Goal: Task Accomplishment & Management: Manage account settings

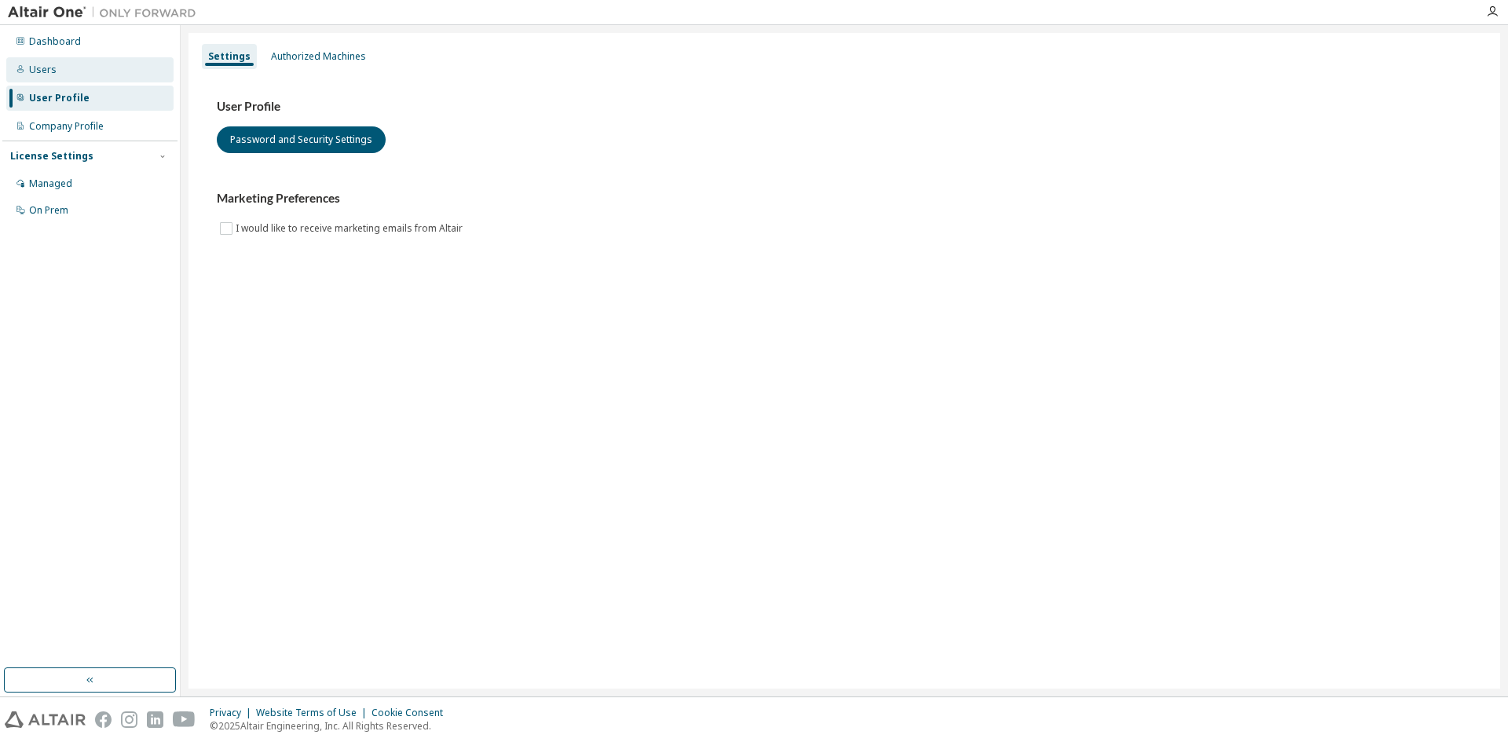
click at [59, 68] on div "Users" at bounding box center [89, 69] width 167 height 25
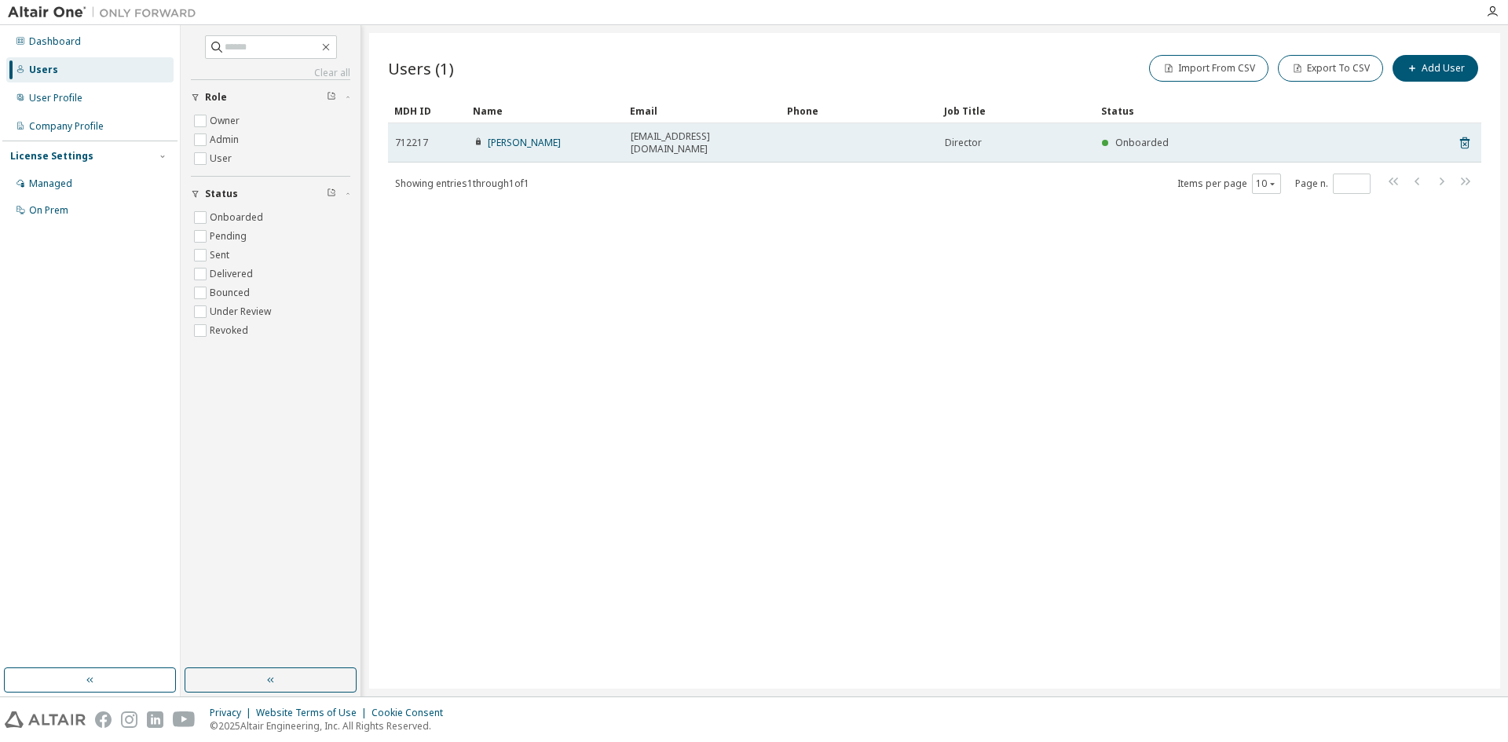
click at [869, 137] on td at bounding box center [859, 142] width 157 height 39
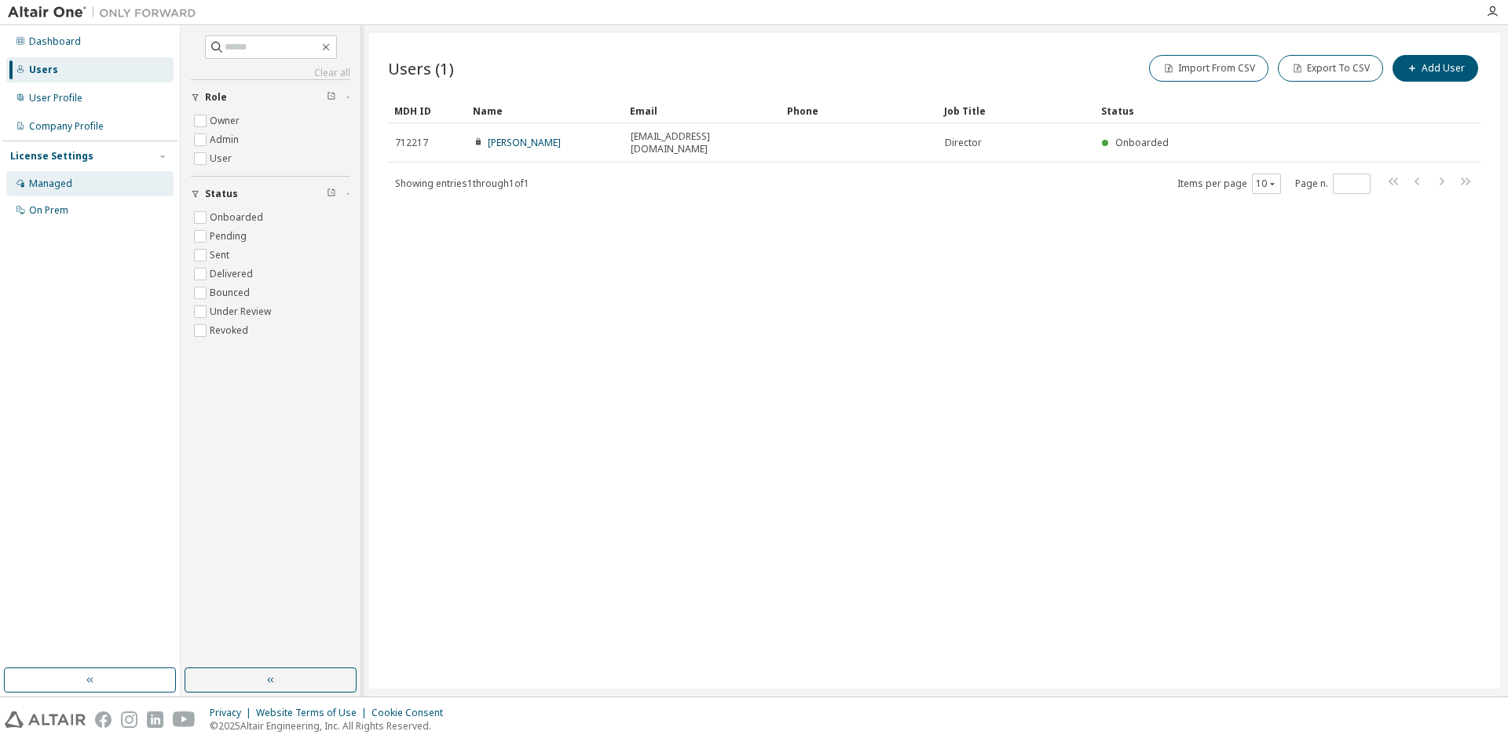
click at [75, 185] on div "Managed" at bounding box center [89, 183] width 167 height 25
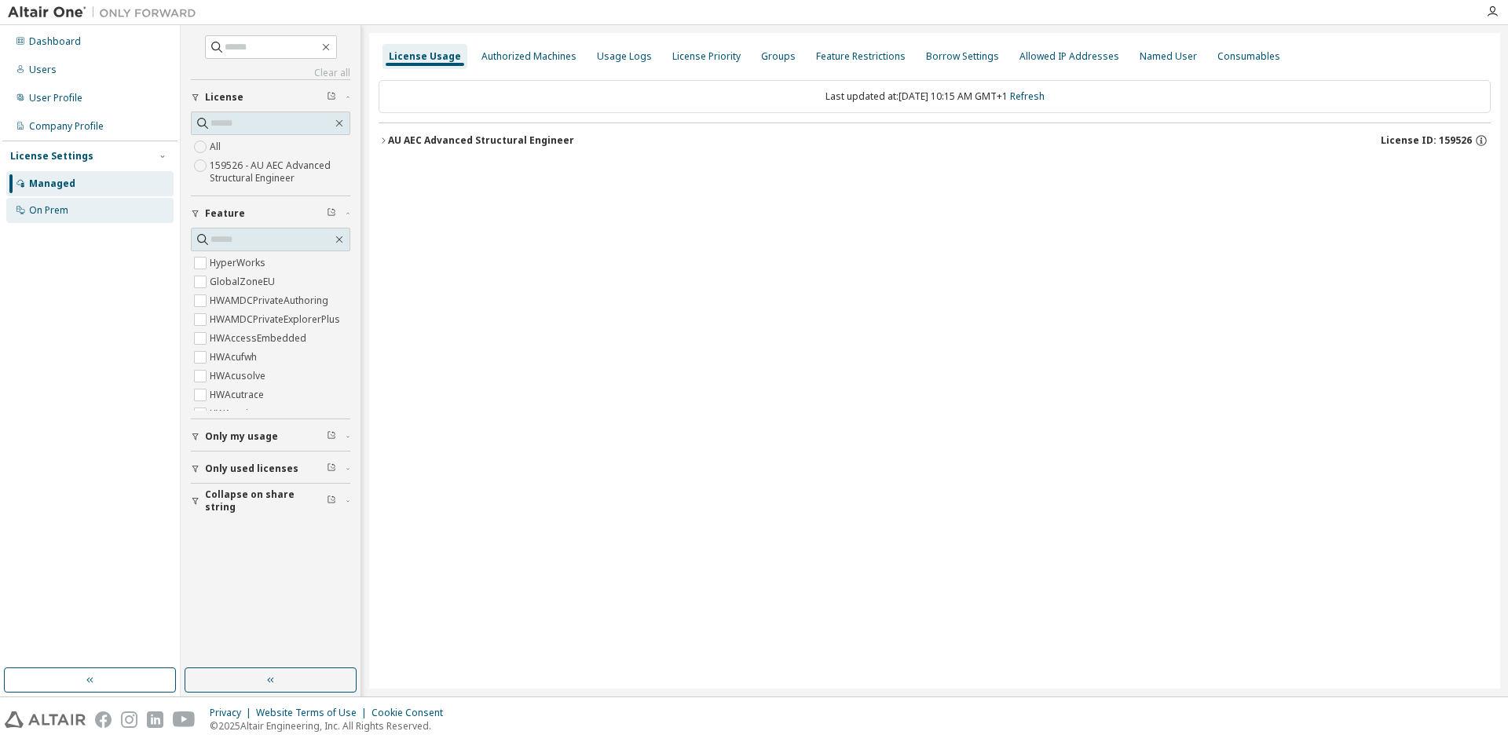
click at [67, 214] on div "On Prem" at bounding box center [48, 210] width 39 height 13
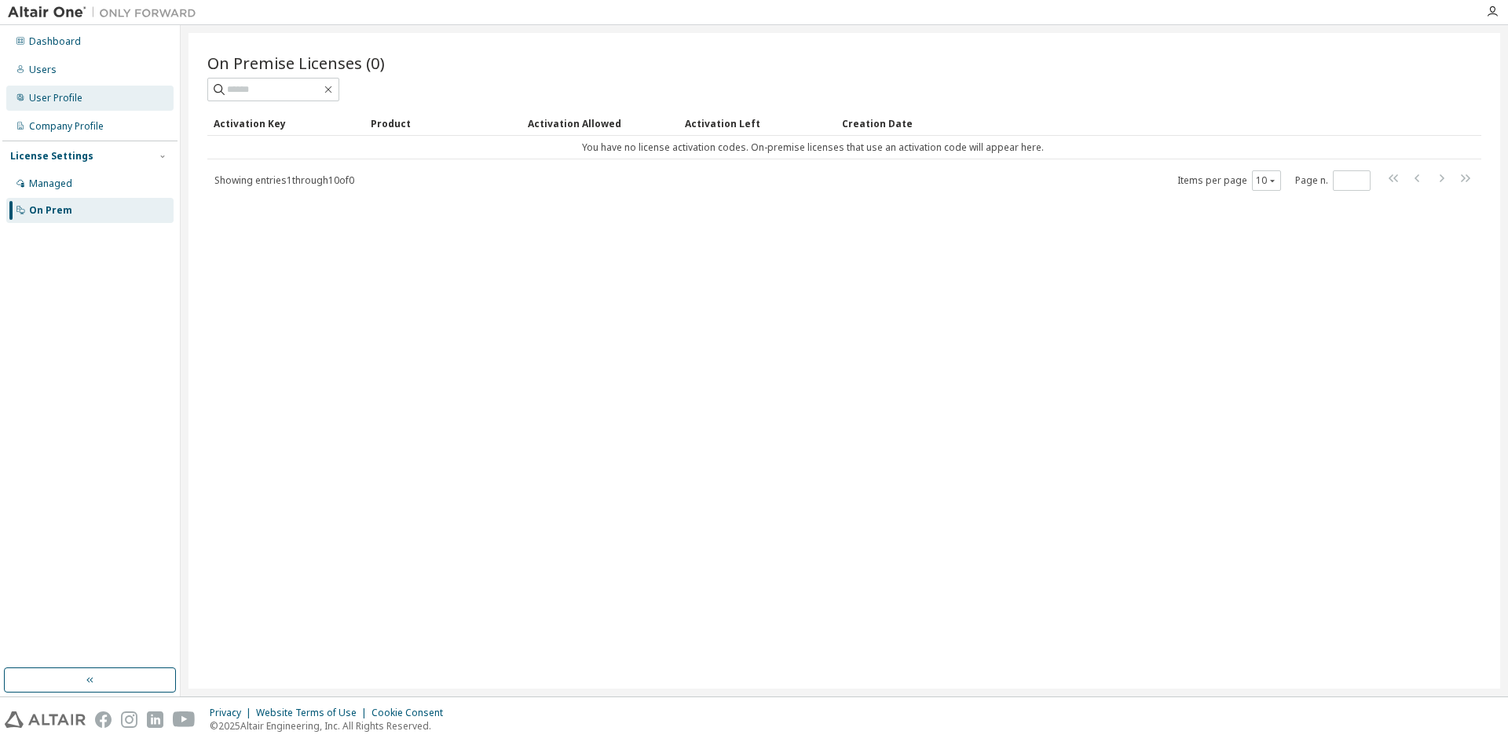
click at [71, 95] on div "User Profile" at bounding box center [55, 98] width 53 height 13
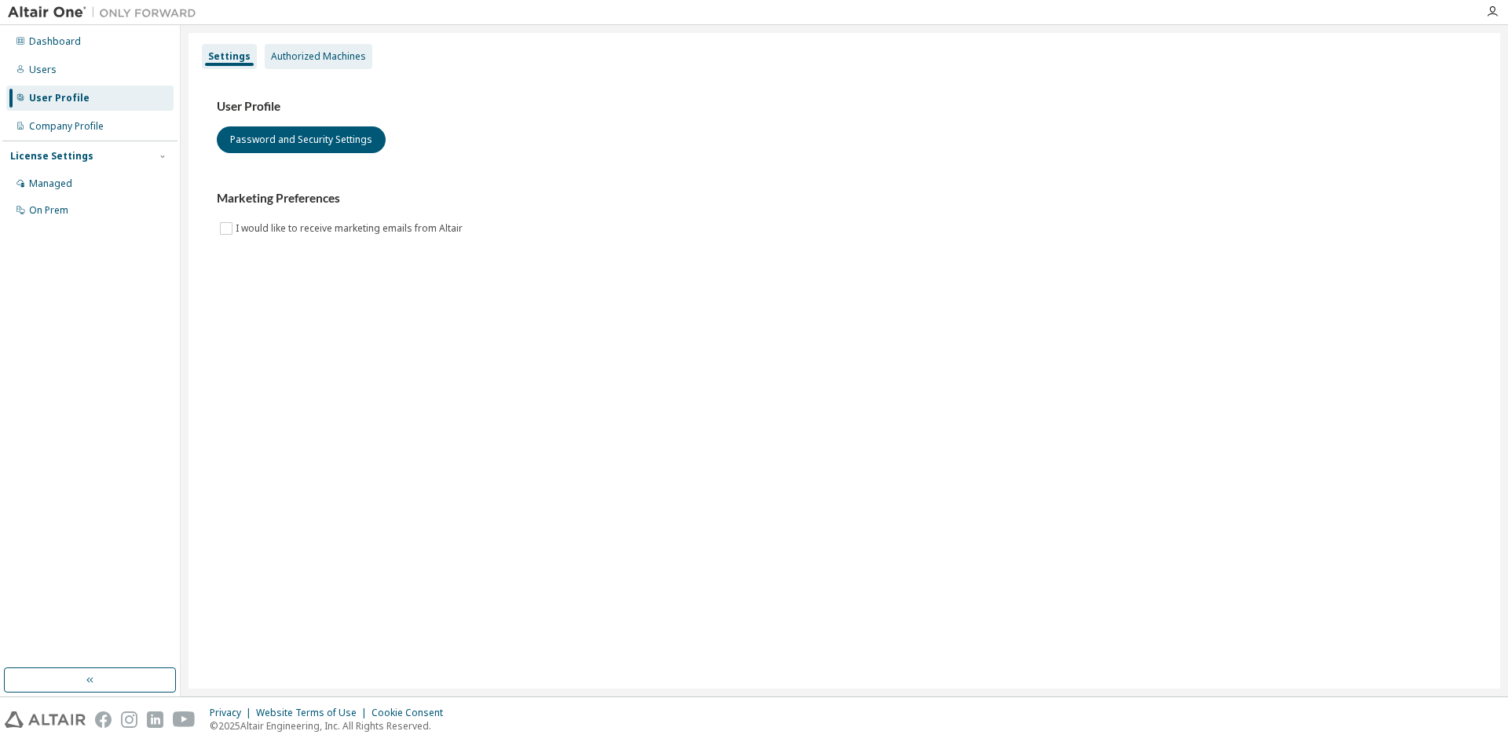
click at [325, 54] on div "Authorized Machines" at bounding box center [318, 56] width 95 height 13
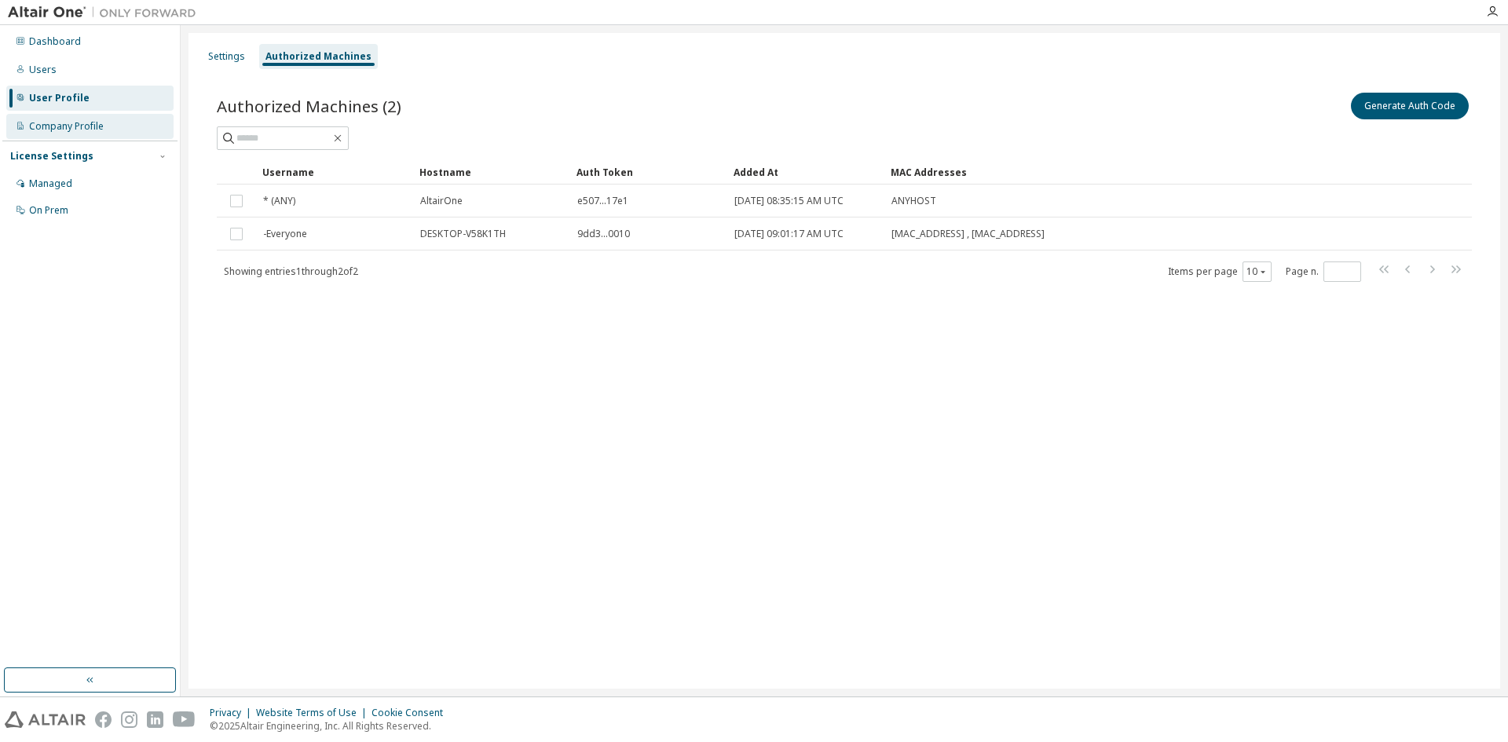
click at [84, 130] on div "Company Profile" at bounding box center [66, 126] width 75 height 13
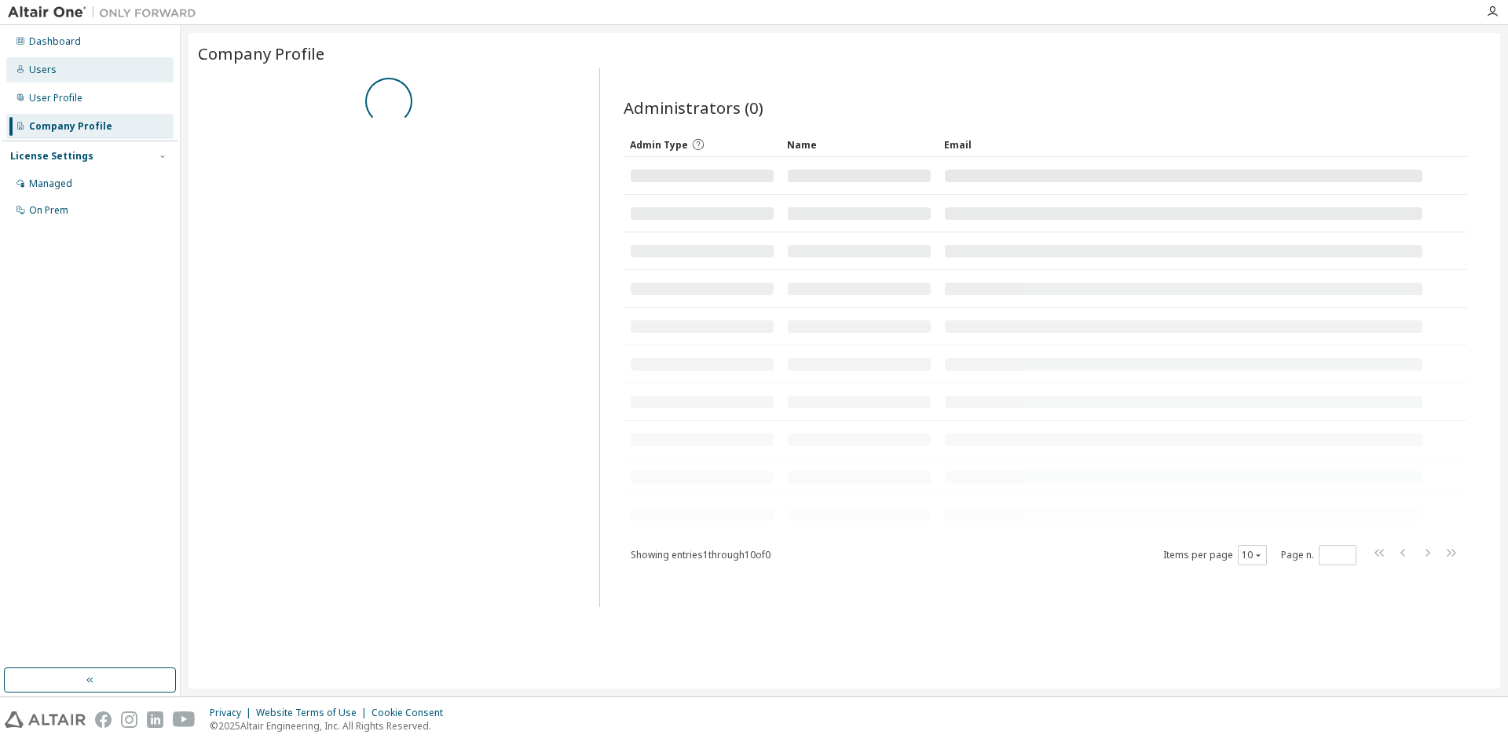
click at [57, 77] on div "Users" at bounding box center [89, 69] width 167 height 25
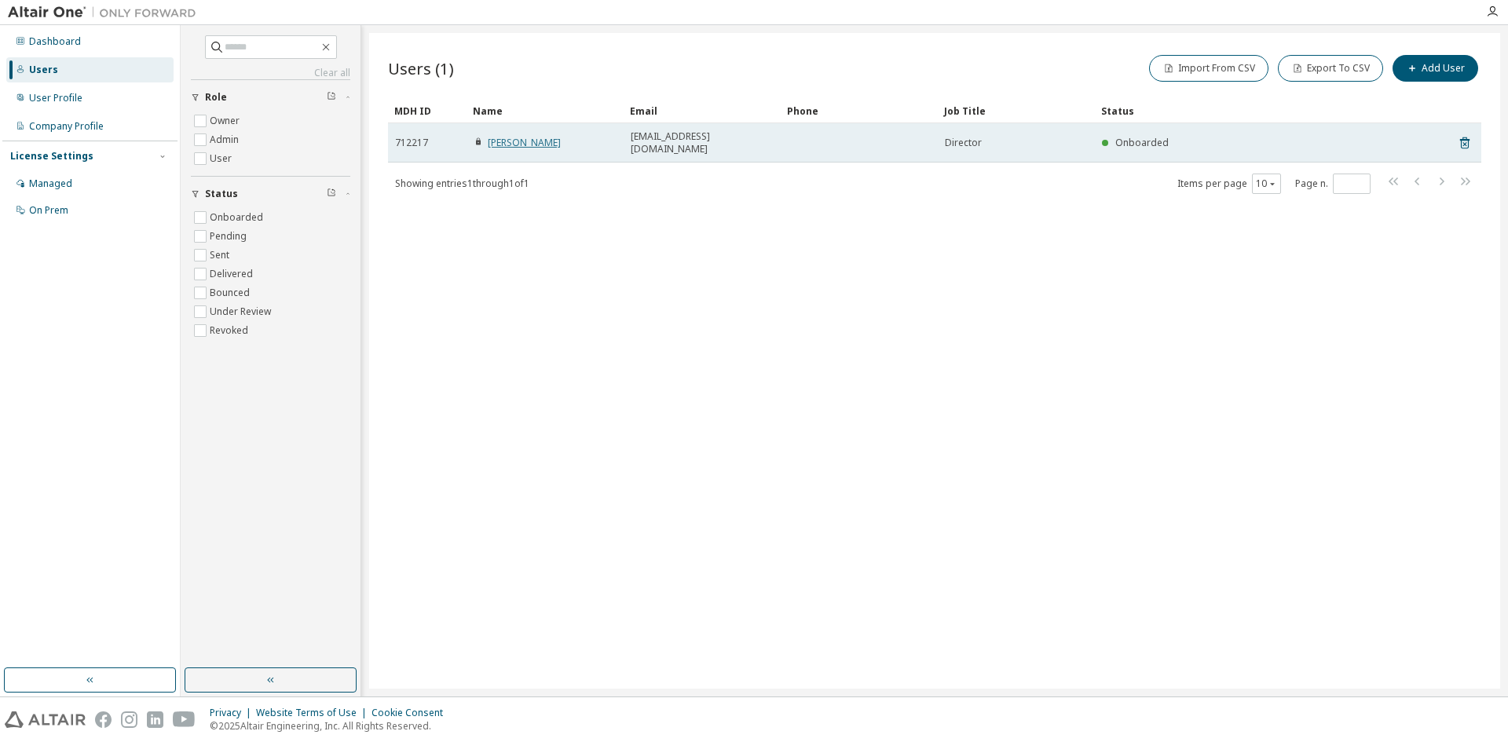
click at [511, 145] on link "[PERSON_NAME]" at bounding box center [524, 142] width 73 height 13
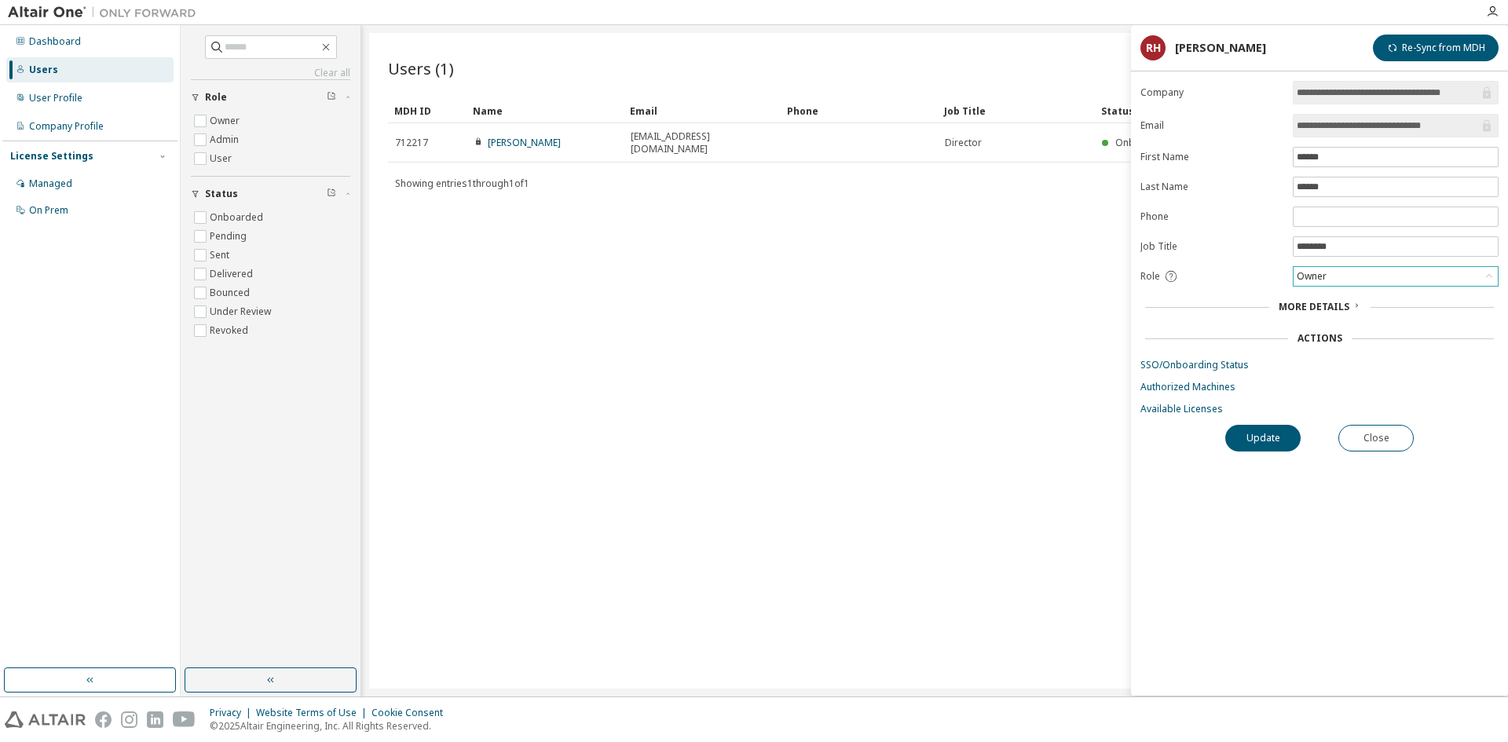
click at [1373, 284] on div "Owner" at bounding box center [1396, 276] width 204 height 19
click at [1383, 442] on button "Close" at bounding box center [1376, 438] width 75 height 27
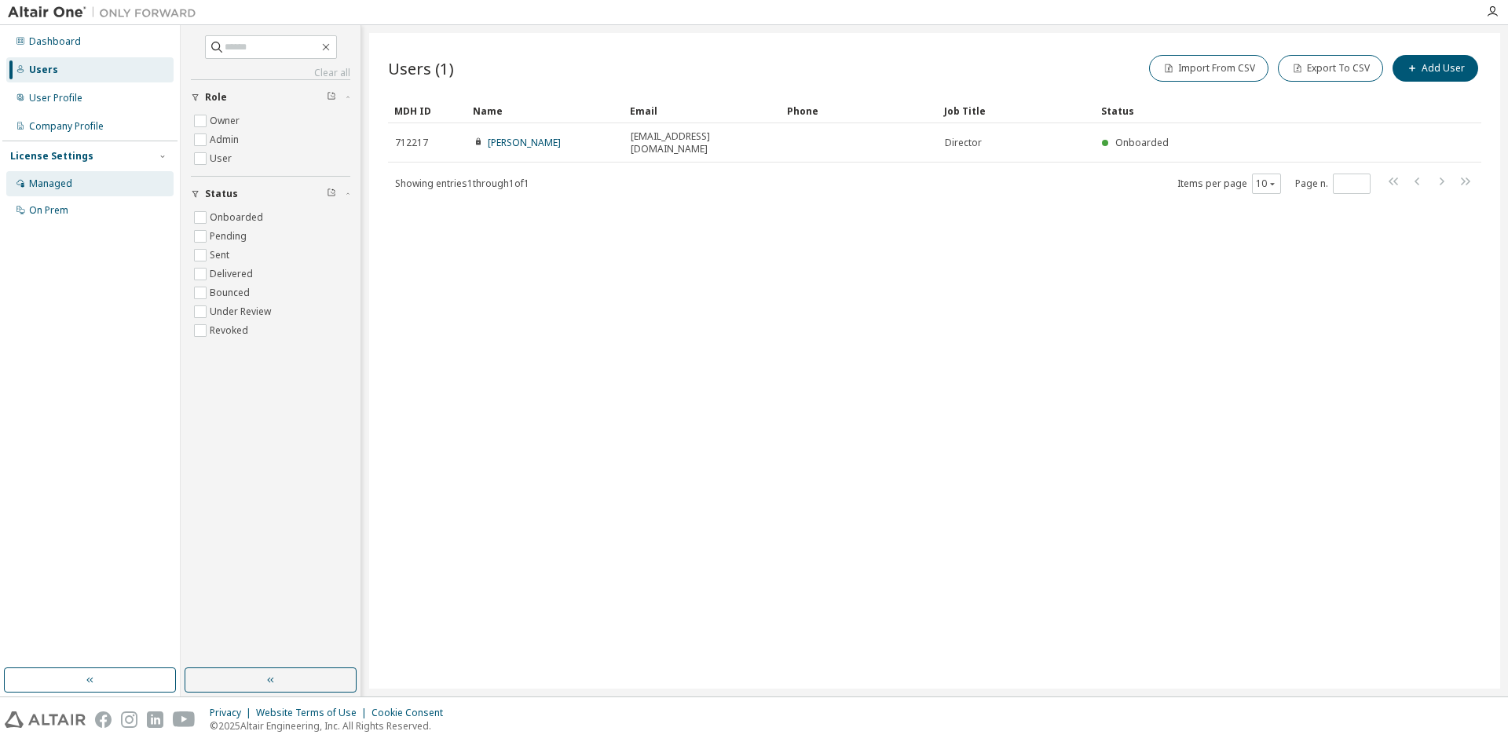
click at [56, 187] on div "Managed" at bounding box center [50, 184] width 43 height 13
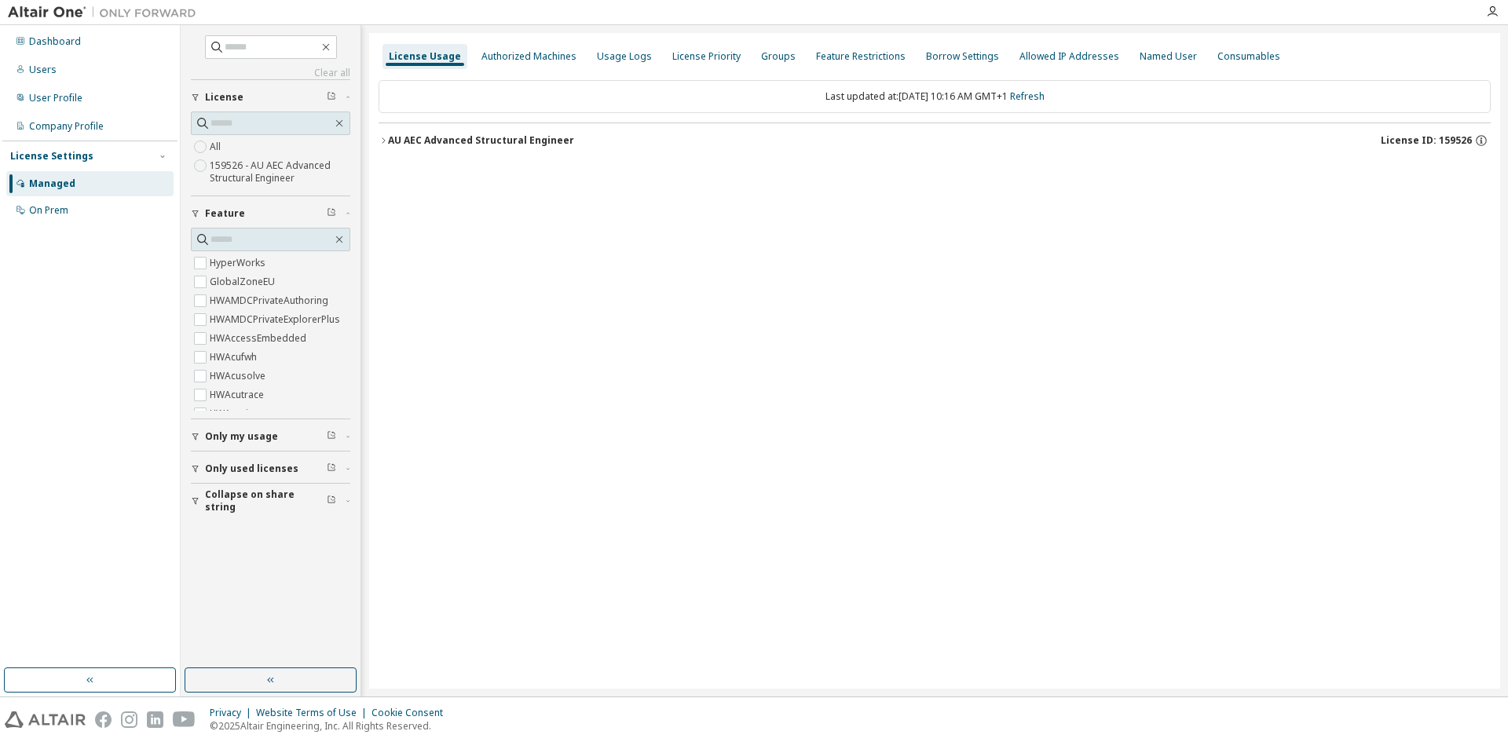
click at [383, 137] on icon "button" at bounding box center [383, 140] width 9 height 9
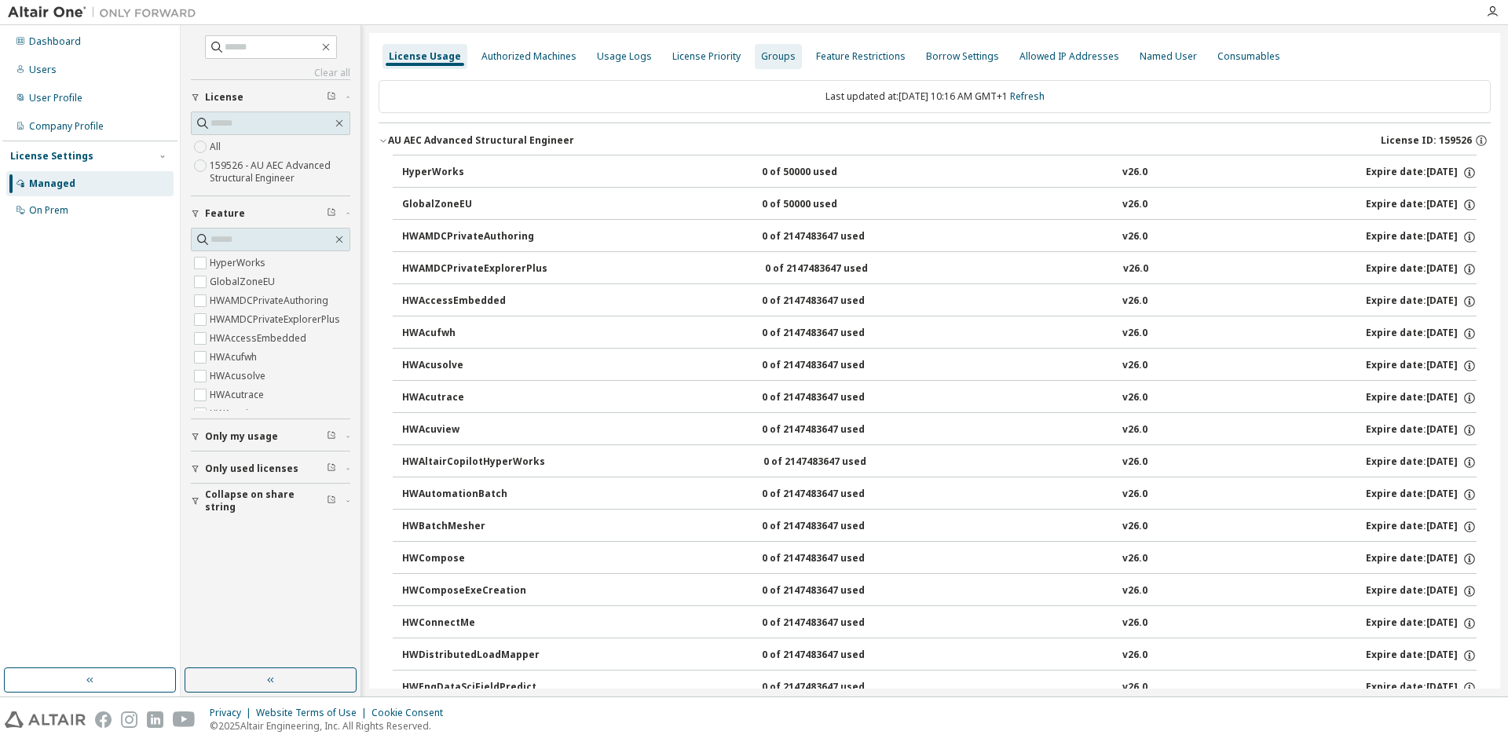
click at [763, 59] on div "Groups" at bounding box center [778, 56] width 35 height 13
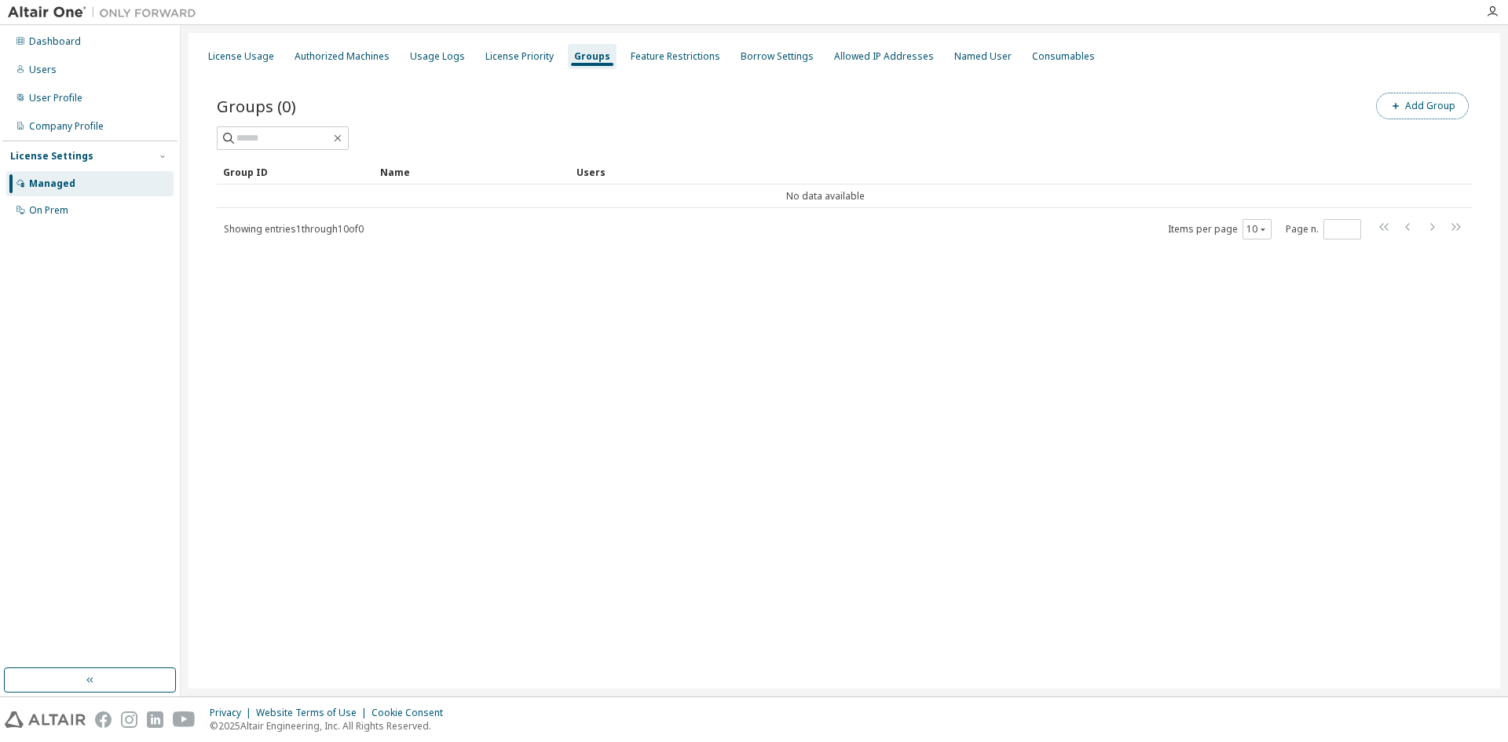
click at [1415, 105] on button "Add Group" at bounding box center [1422, 106] width 93 height 27
click at [1268, 122] on input "text" at bounding box center [1320, 119] width 350 height 13
type input "***"
click at [1491, 154] on button "Add" at bounding box center [1461, 152] width 75 height 27
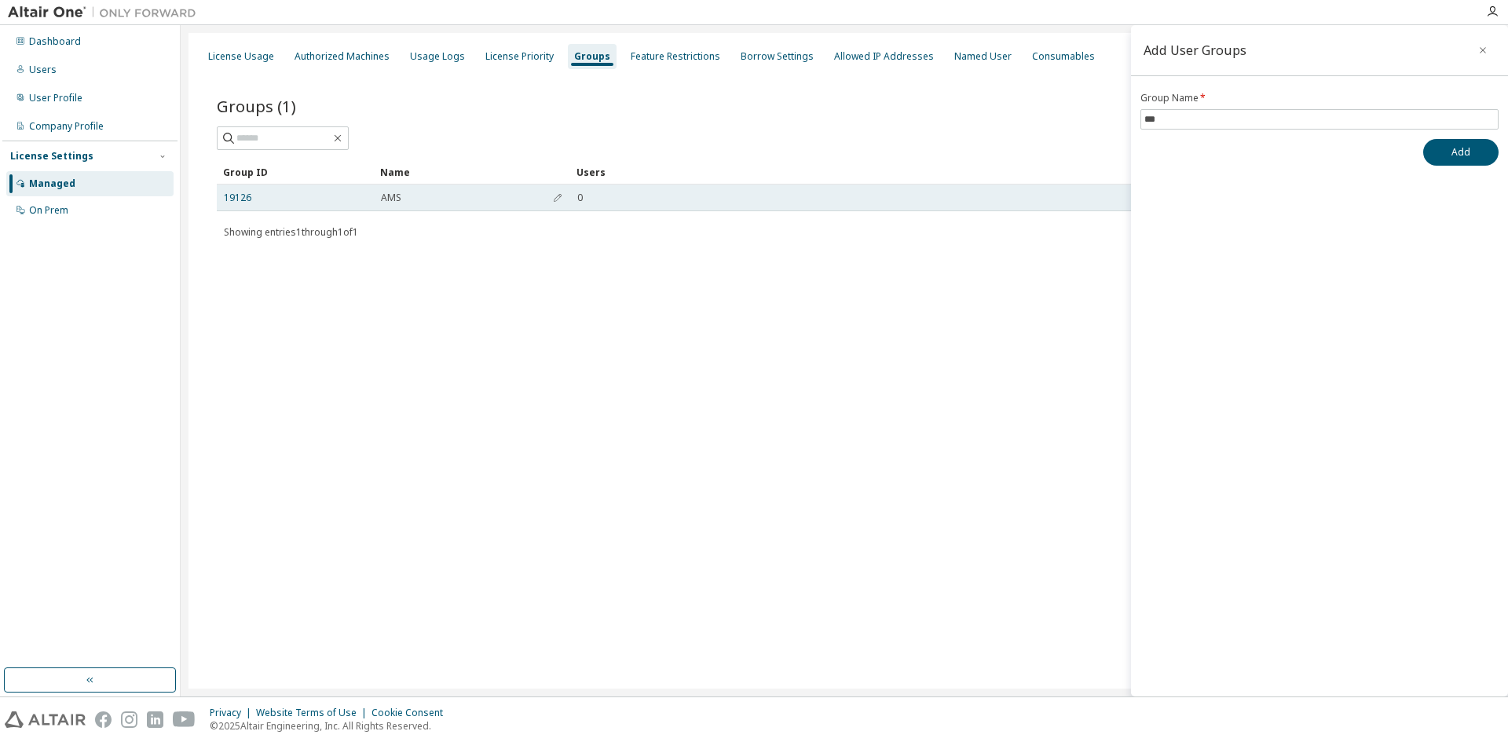
click at [255, 197] on div "19126" at bounding box center [295, 198] width 143 height 13
click at [222, 197] on td "19126" at bounding box center [295, 198] width 157 height 27
click at [239, 197] on link "19126" at bounding box center [237, 198] width 27 height 13
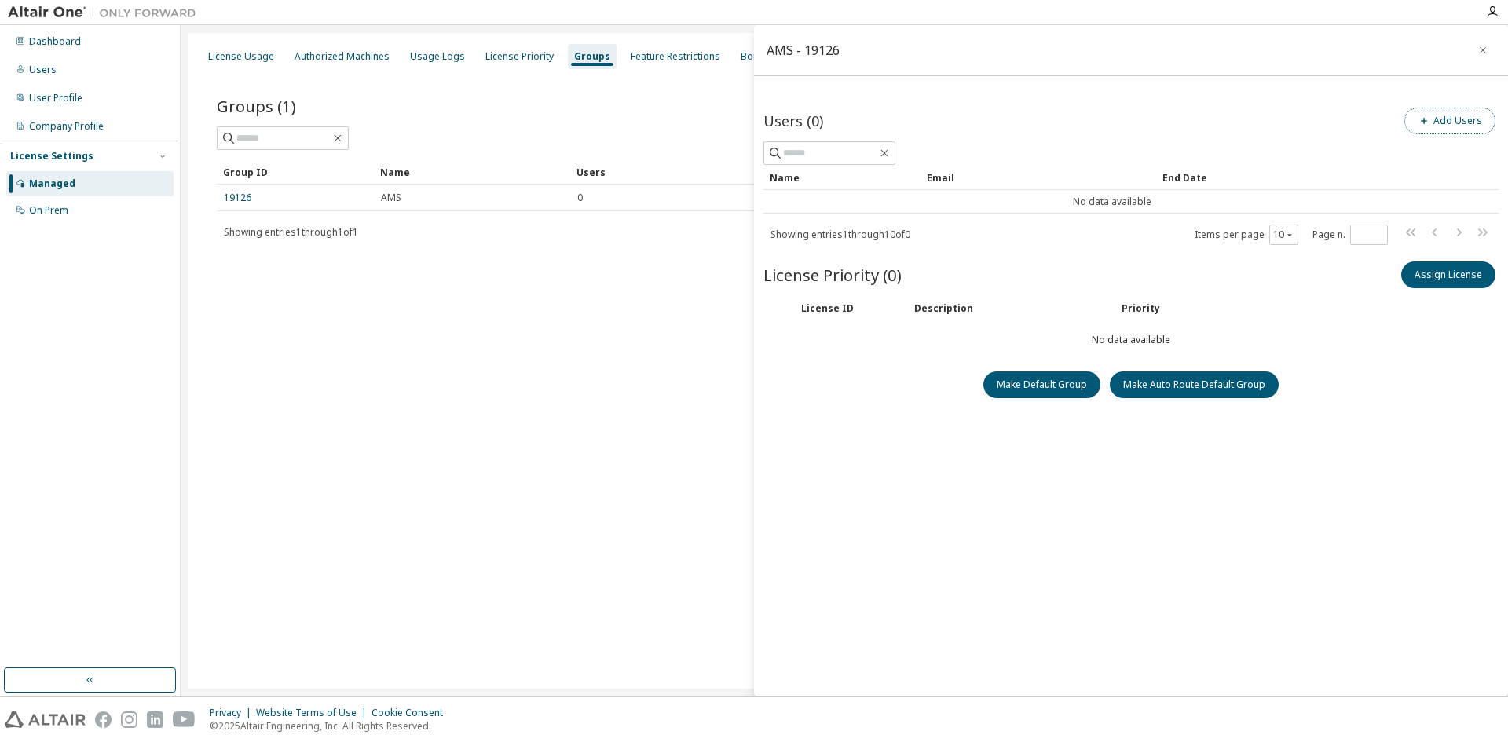
click at [1457, 124] on button "Add Users" at bounding box center [1450, 121] width 91 height 27
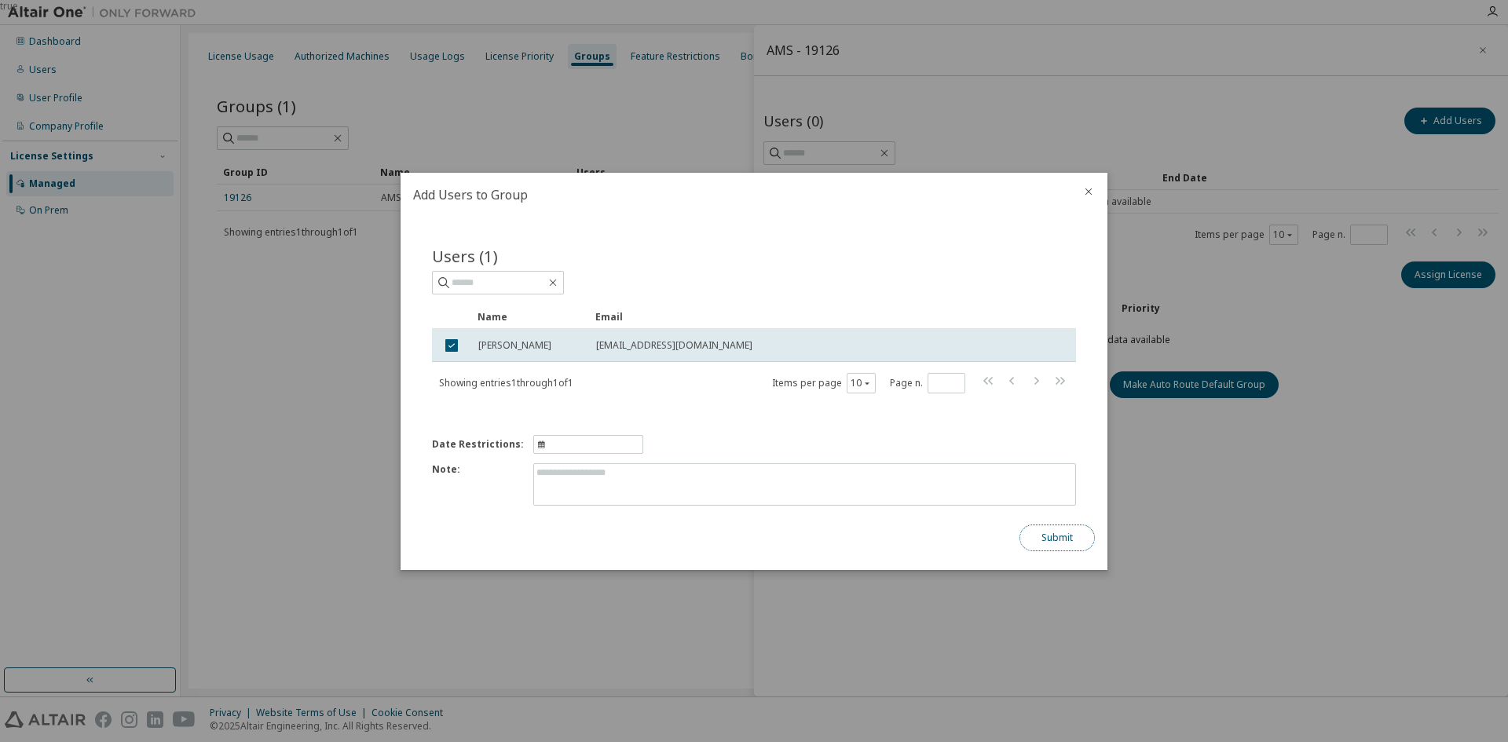
click at [1057, 529] on button "Submit" at bounding box center [1057, 538] width 75 height 27
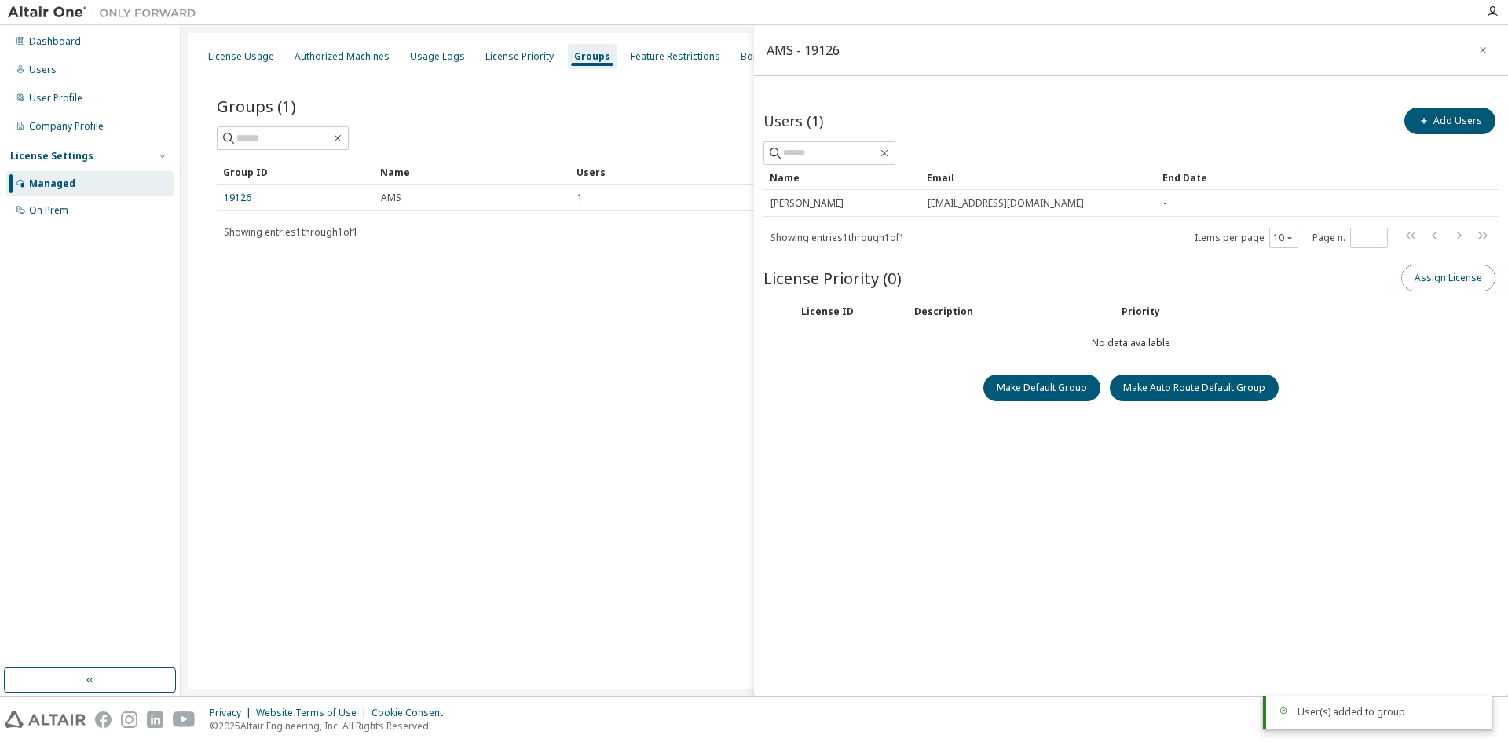
click at [1459, 283] on button "Assign License" at bounding box center [1449, 278] width 94 height 27
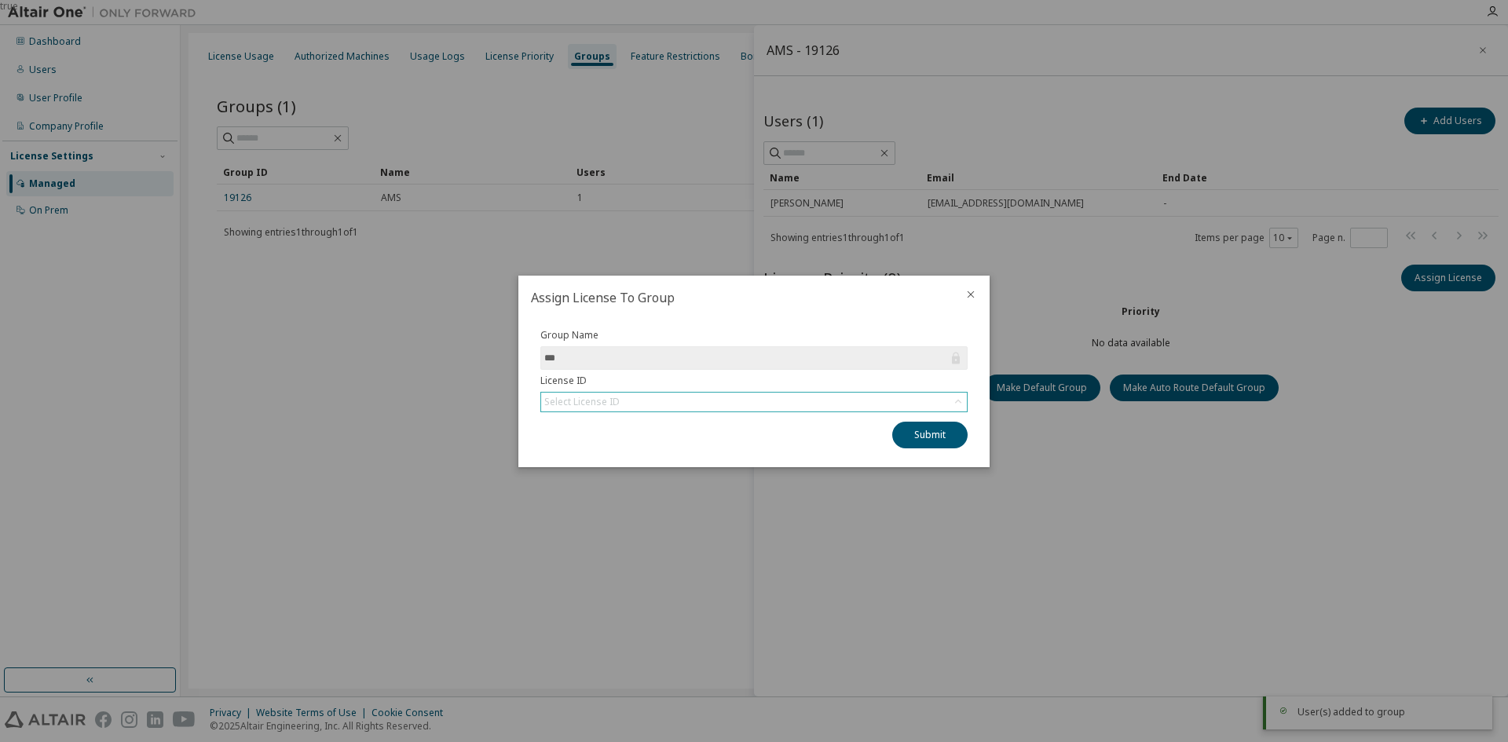
click at [753, 406] on div "Select License ID" at bounding box center [754, 402] width 426 height 19
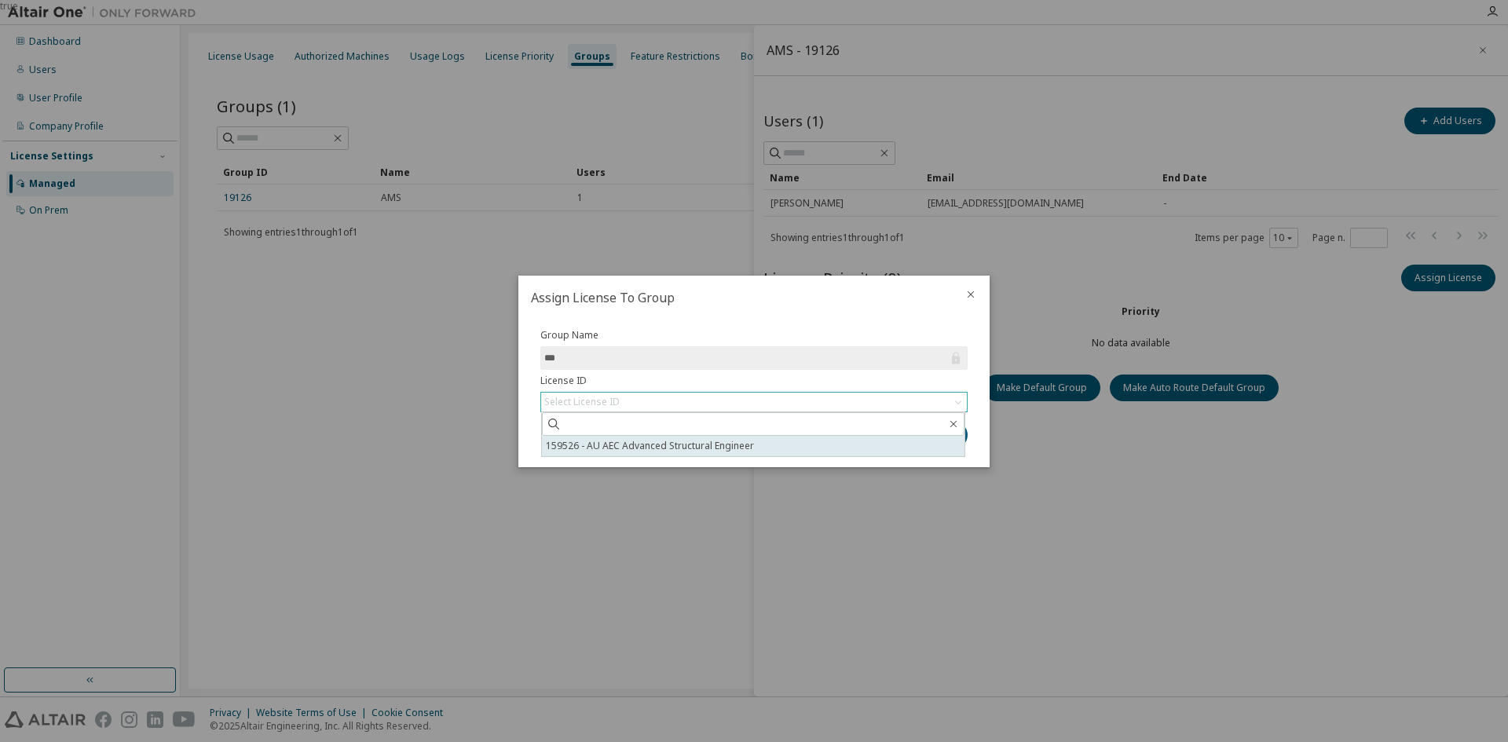
click at [747, 449] on li "159526 - AU AEC Advanced Structural Engineer" at bounding box center [753, 446] width 423 height 20
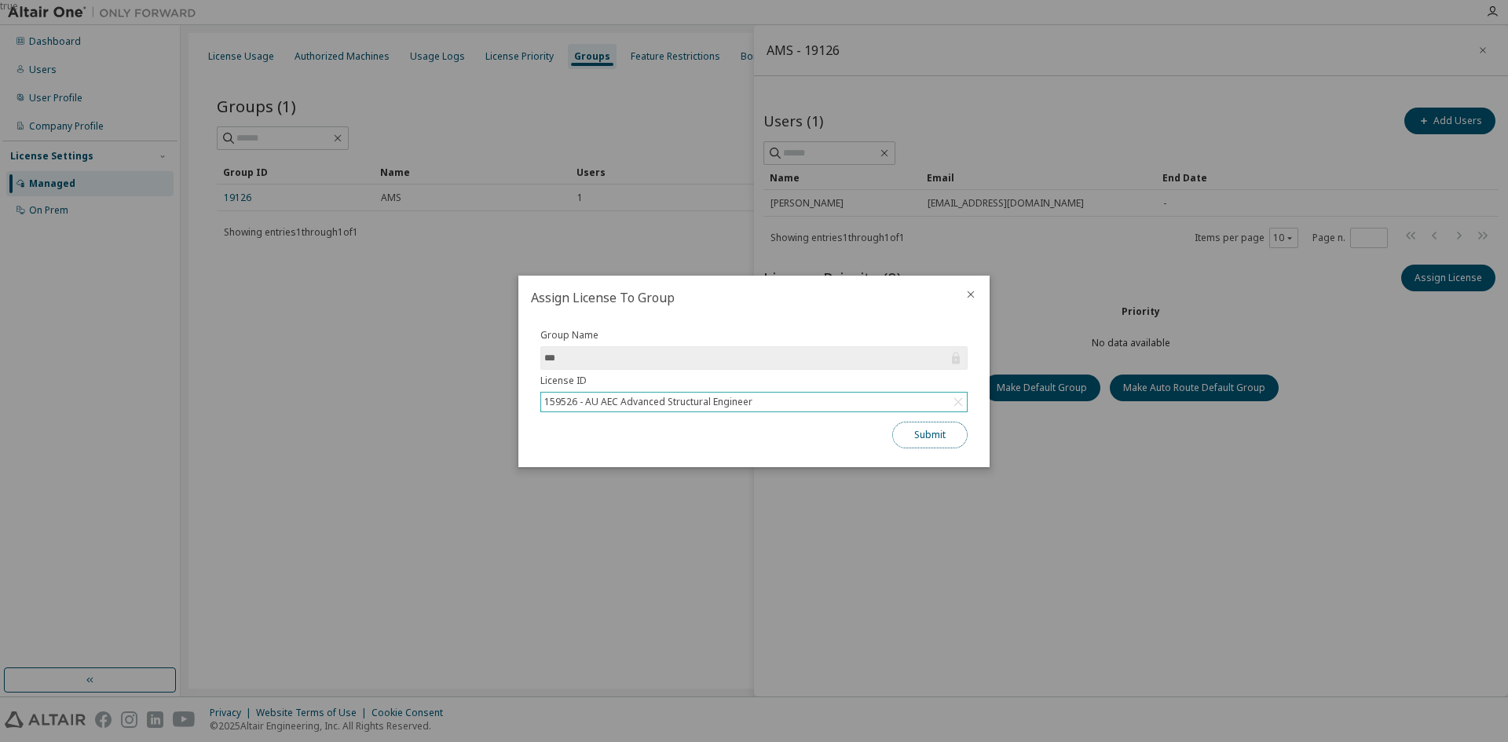
click at [935, 434] on button "Submit" at bounding box center [929, 435] width 75 height 27
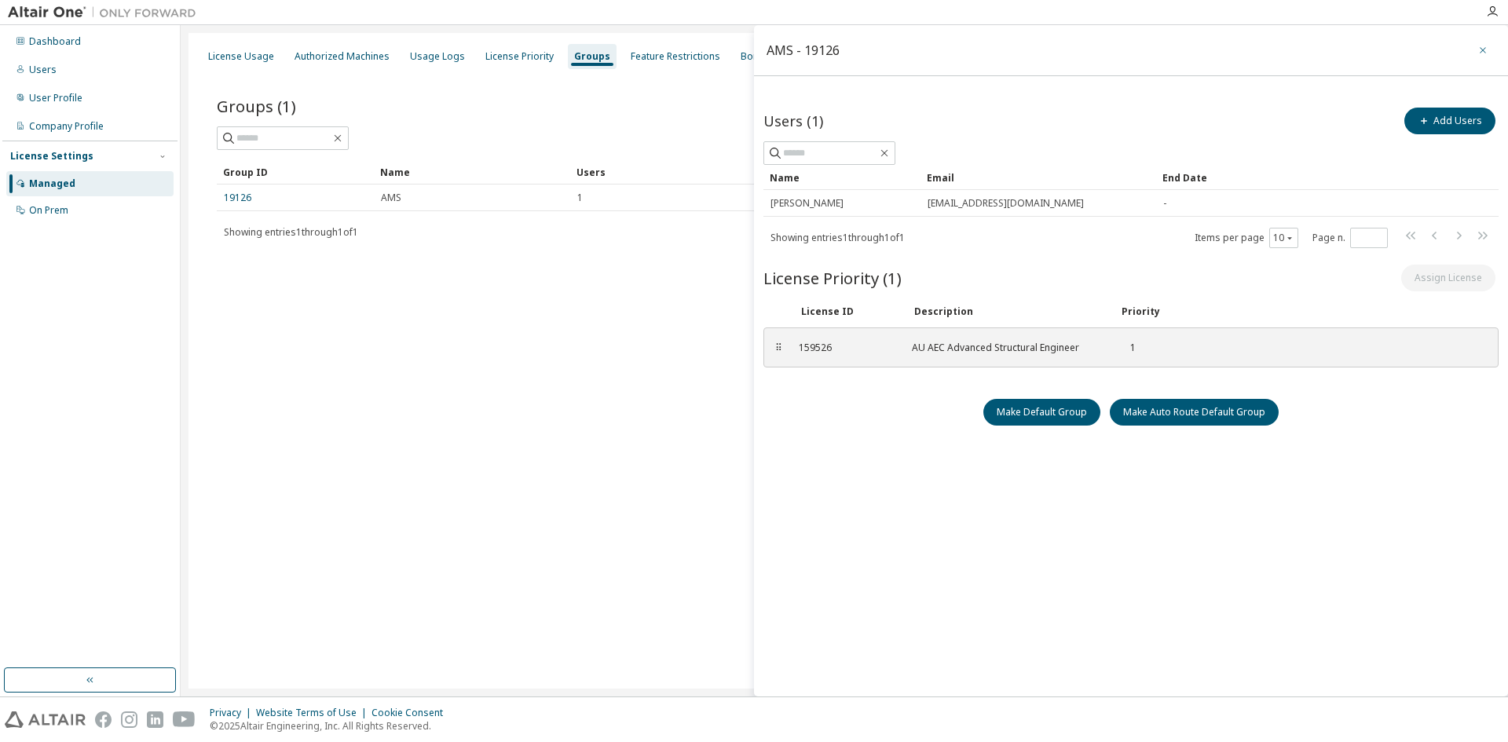
click at [1483, 52] on icon "button" at bounding box center [1483, 50] width 11 height 13
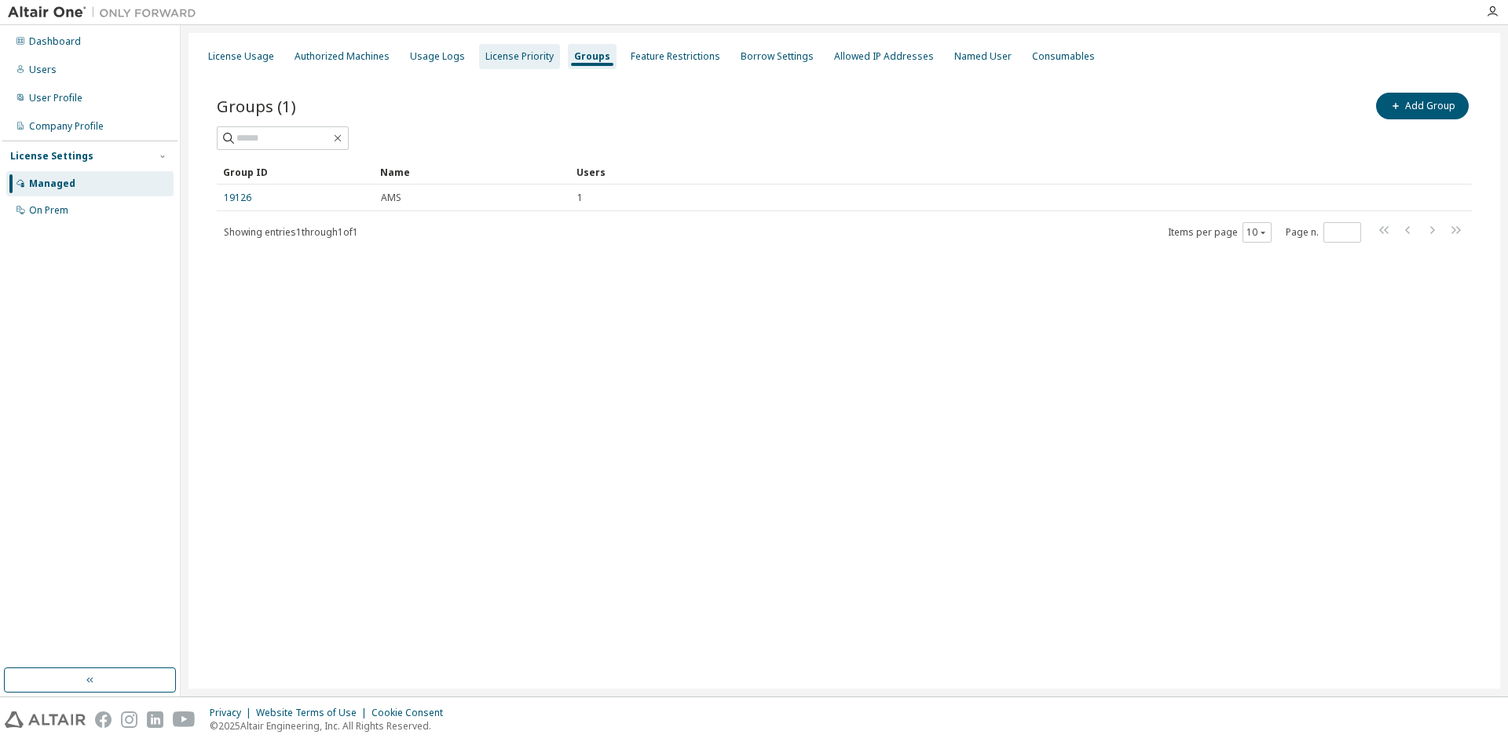
click at [519, 61] on div "License Priority" at bounding box center [520, 56] width 68 height 13
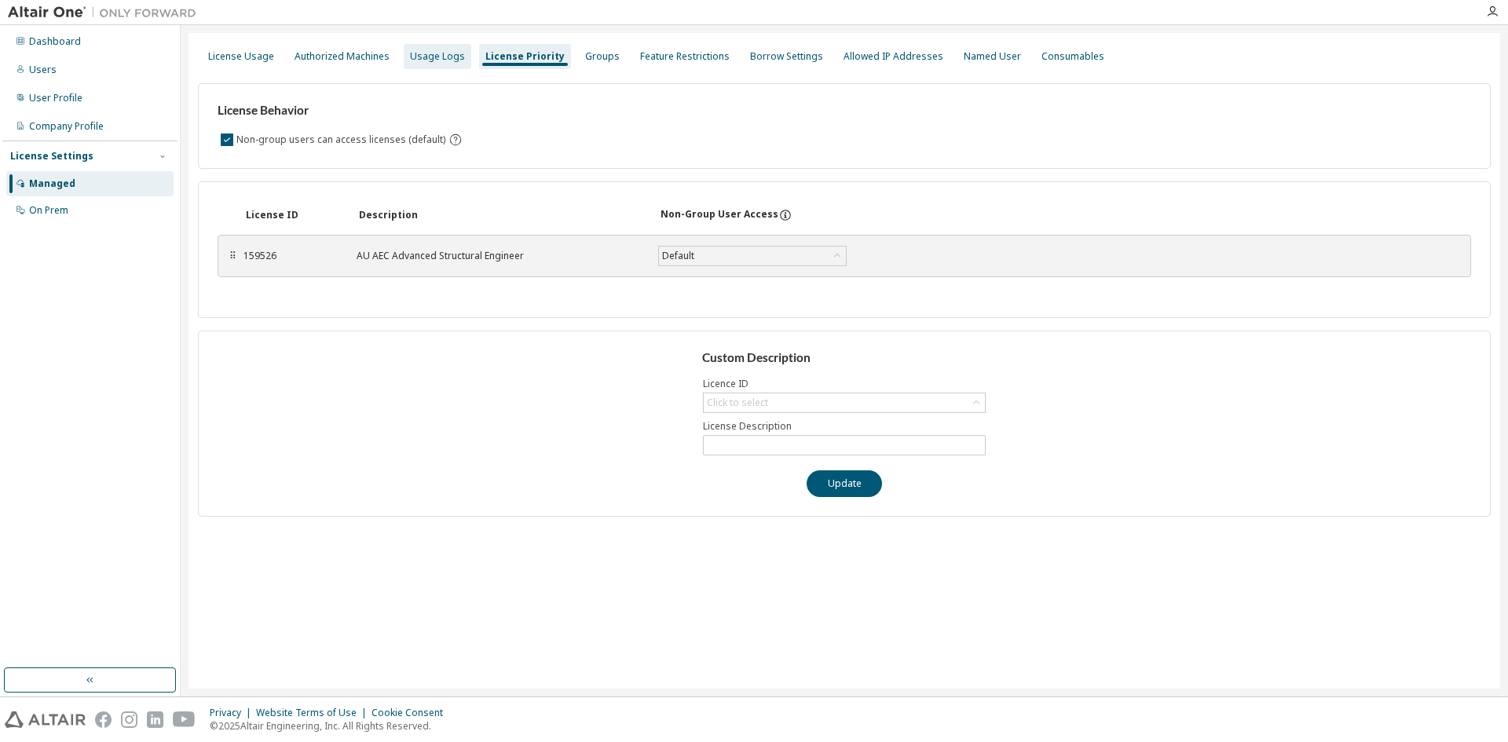
click at [433, 50] on div "Usage Logs" at bounding box center [437, 56] width 55 height 13
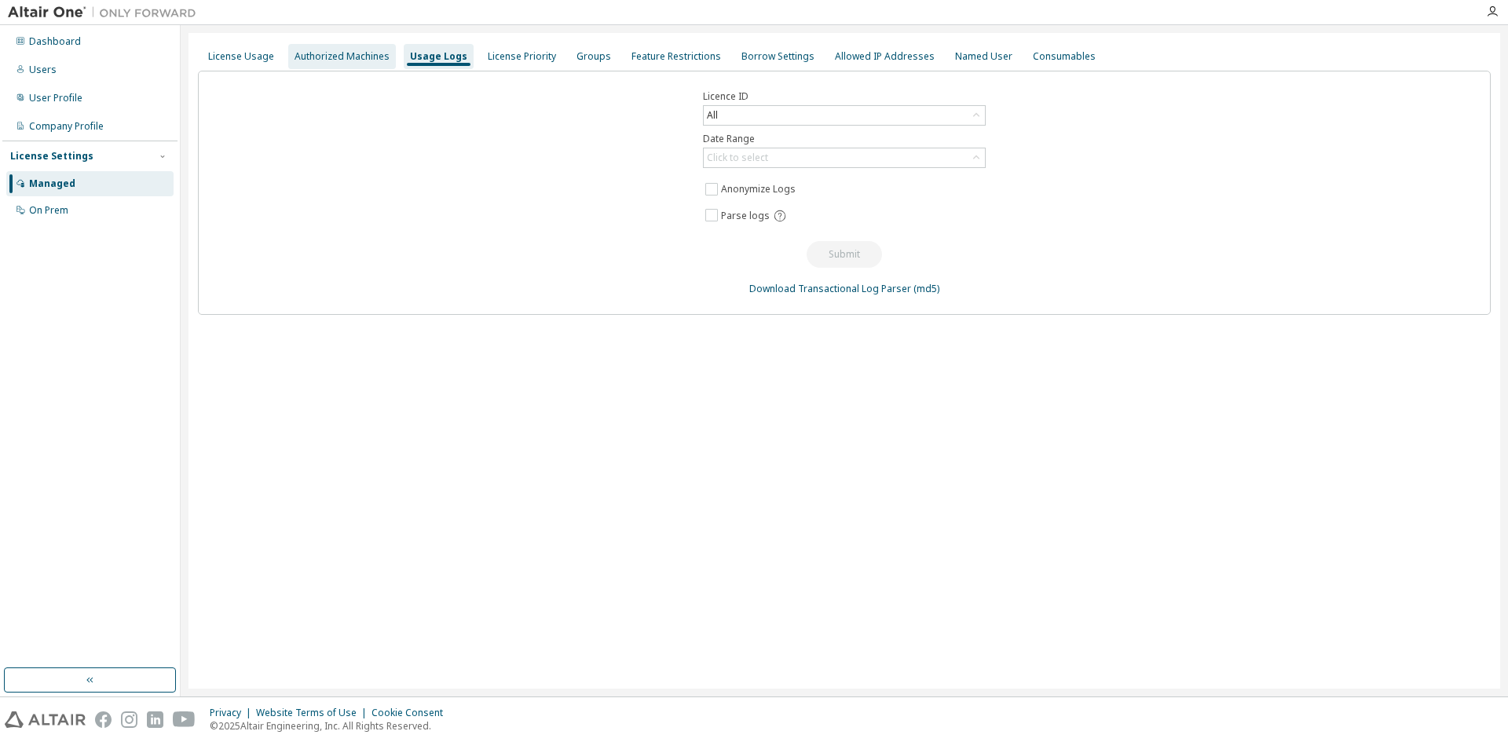
click at [339, 56] on div "Authorized Machines" at bounding box center [342, 56] width 95 height 13
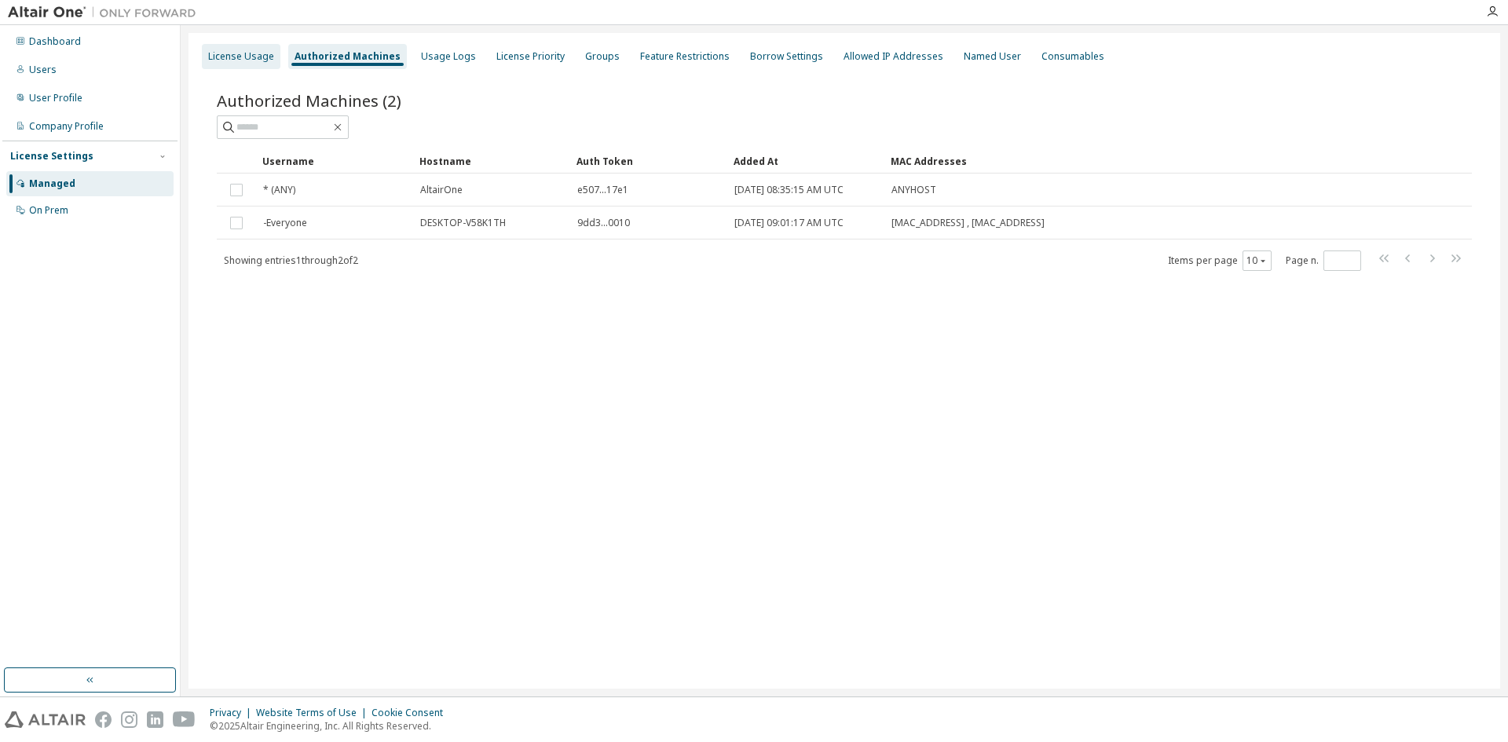
click at [266, 56] on div "License Usage" at bounding box center [241, 56] width 66 height 13
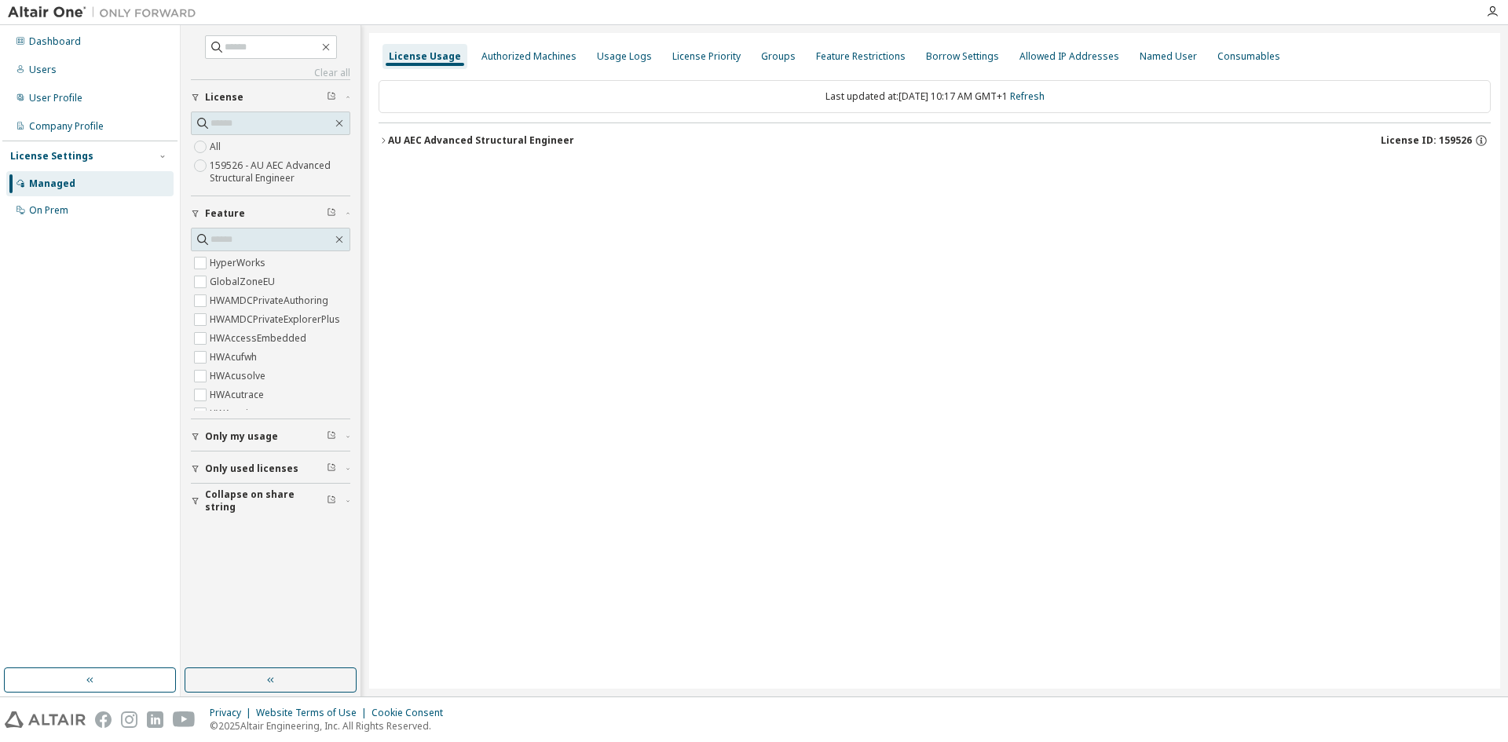
click at [378, 137] on div "License Usage Authorized Machines Usage Logs License Priority Groups Feature Re…" at bounding box center [934, 361] width 1131 height 656
click at [379, 139] on icon "button" at bounding box center [383, 140] width 9 height 9
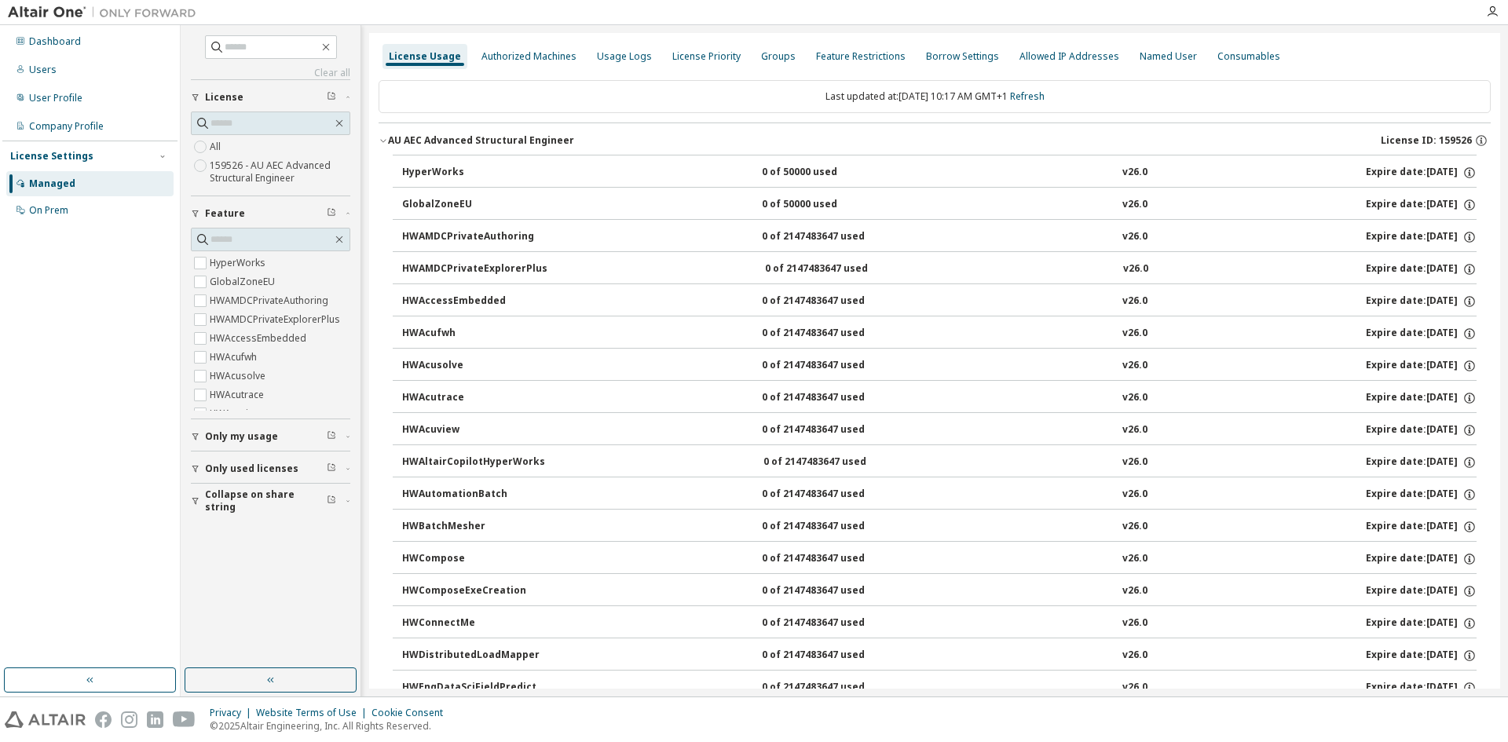
click at [445, 171] on div "HyperWorks" at bounding box center [472, 173] width 141 height 14
click at [662, 171] on div "HyperWorks 0 of 50000 used v26.0 Expire date: [DATE]" at bounding box center [939, 173] width 1075 height 14
click at [702, 65] on div "License Priority" at bounding box center [706, 56] width 81 height 25
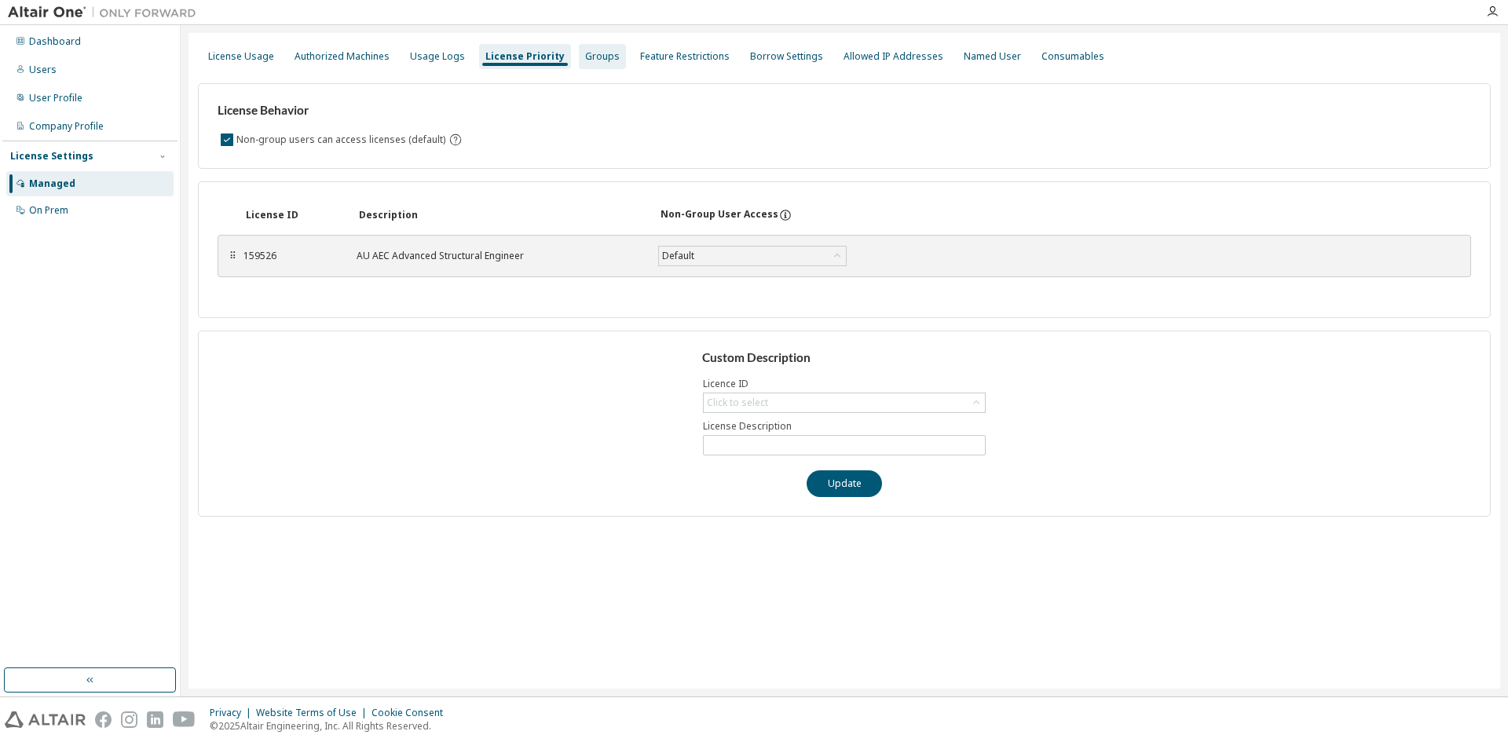
click at [586, 55] on div "Groups" at bounding box center [602, 56] width 35 height 13
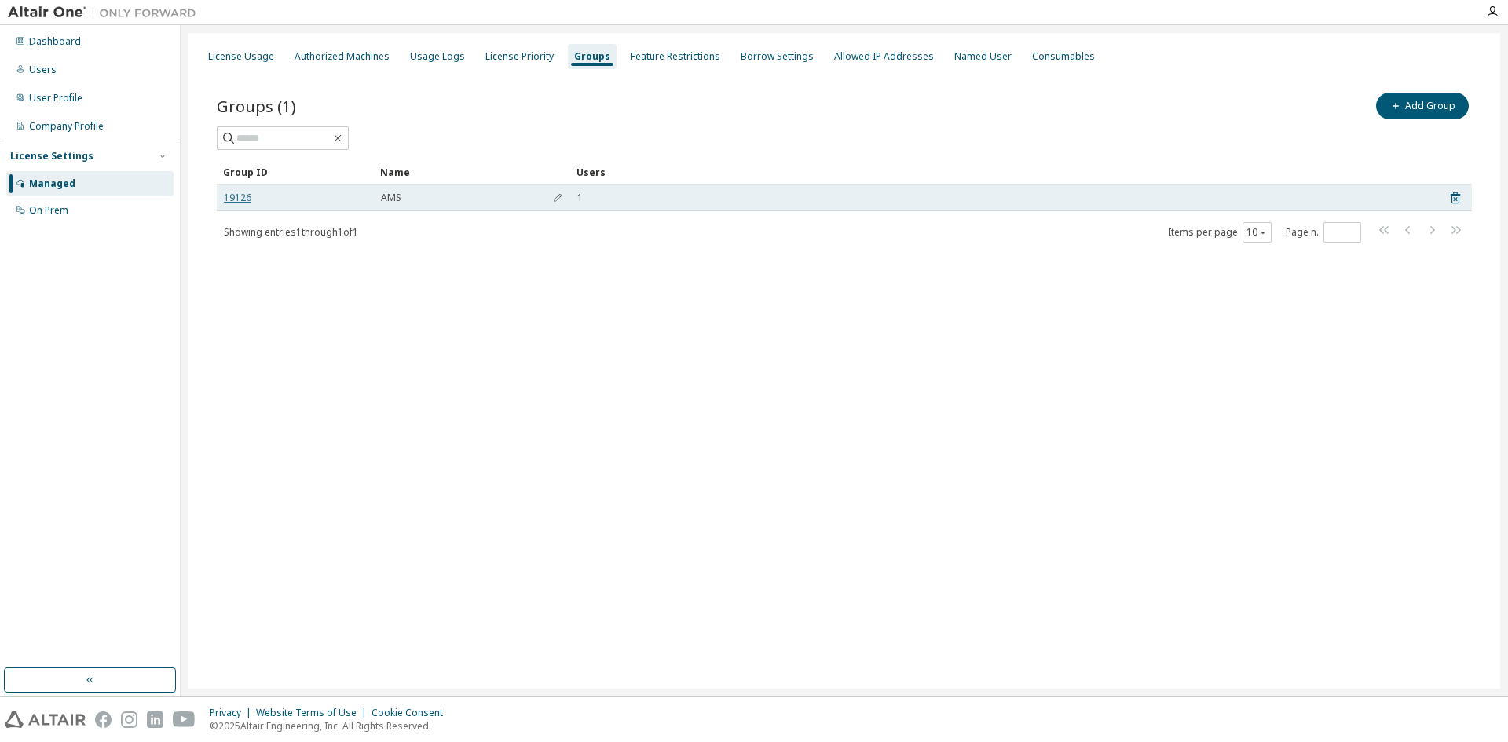
click at [235, 195] on link "19126" at bounding box center [237, 198] width 27 height 13
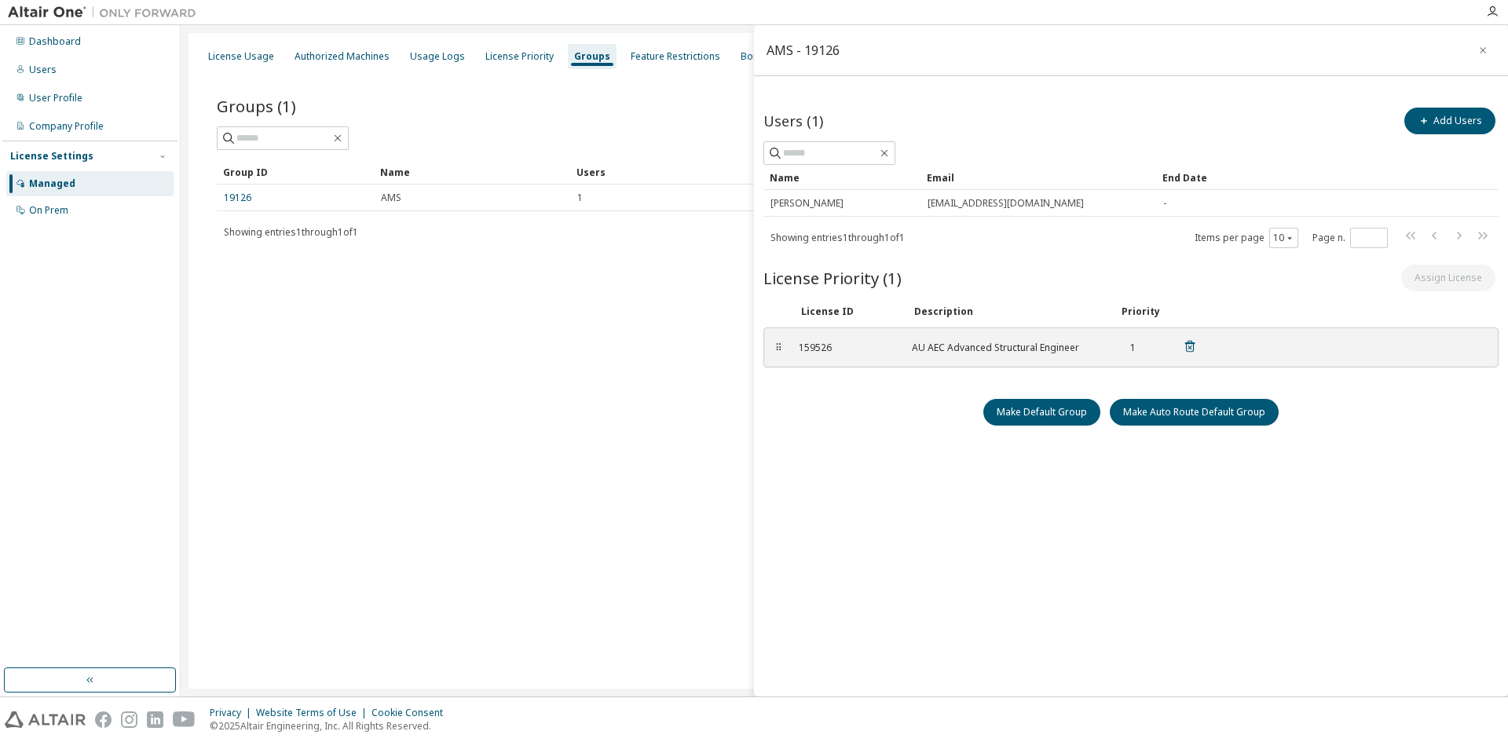
click at [809, 348] on div "159526" at bounding box center [846, 348] width 94 height 13
click at [911, 348] on div "159526 AU AEC Advanced Structural Engineer 1" at bounding box center [998, 348] width 417 height 26
click at [1483, 46] on icon "button" at bounding box center [1483, 50] width 11 height 13
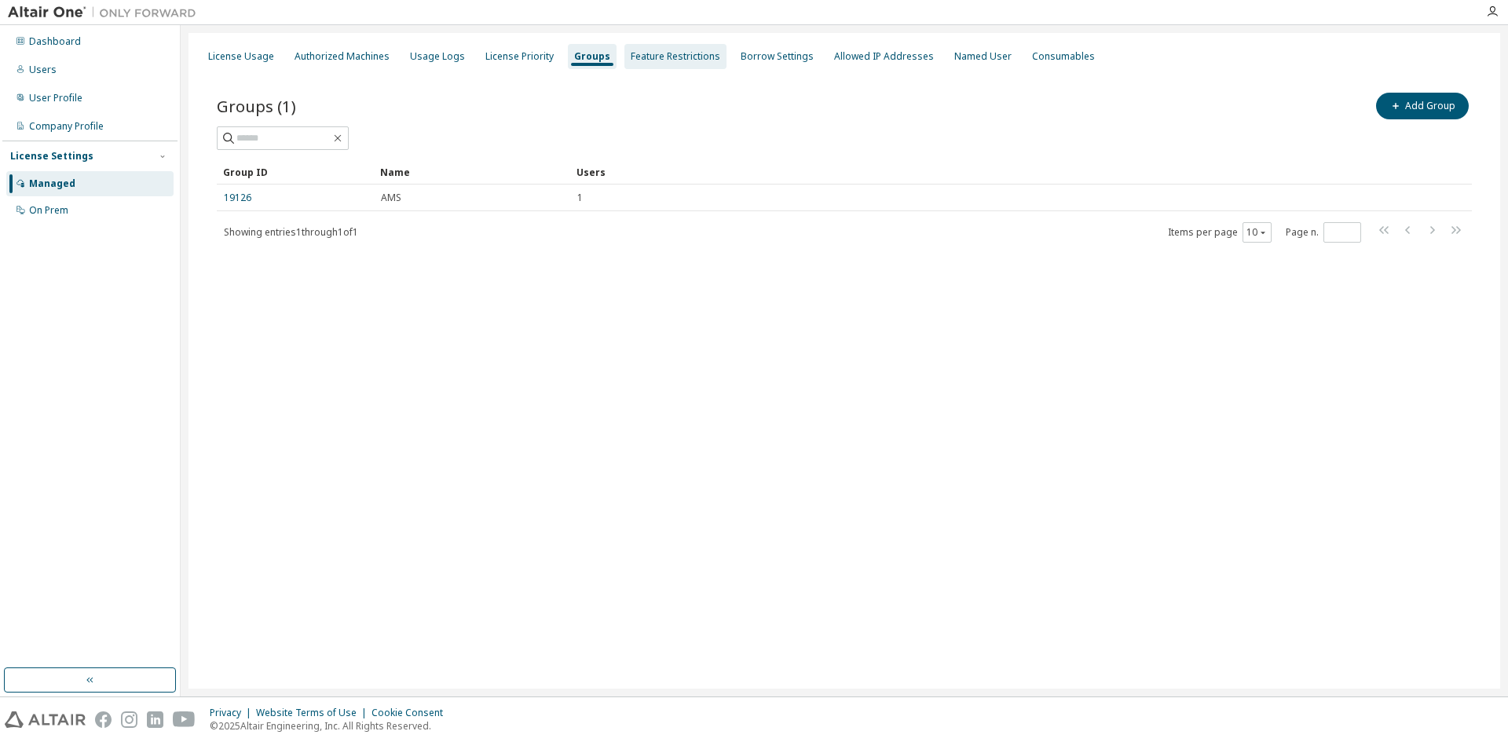
click at [630, 63] on div "Feature Restrictions" at bounding box center [676, 56] width 102 height 25
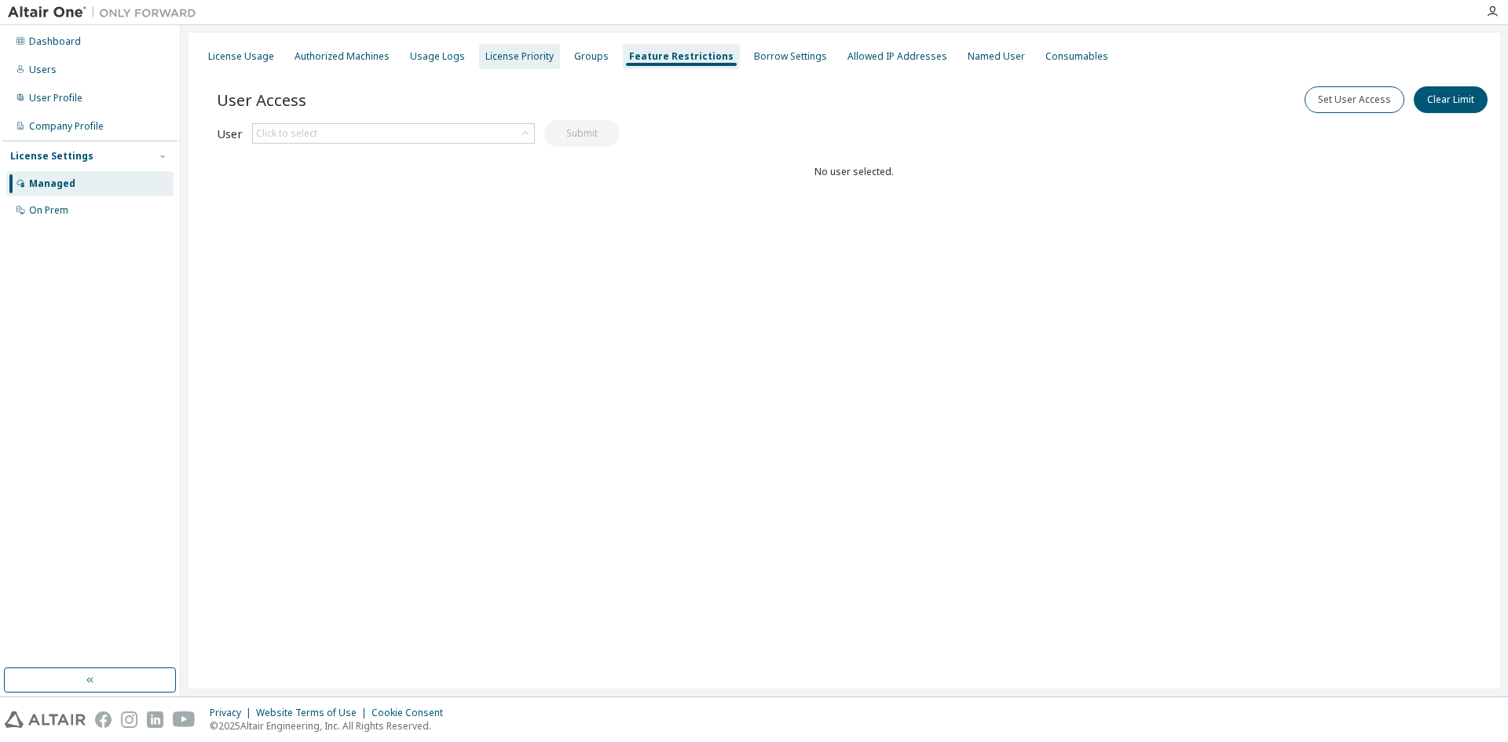
click at [522, 56] on div "License Priority" at bounding box center [520, 56] width 68 height 13
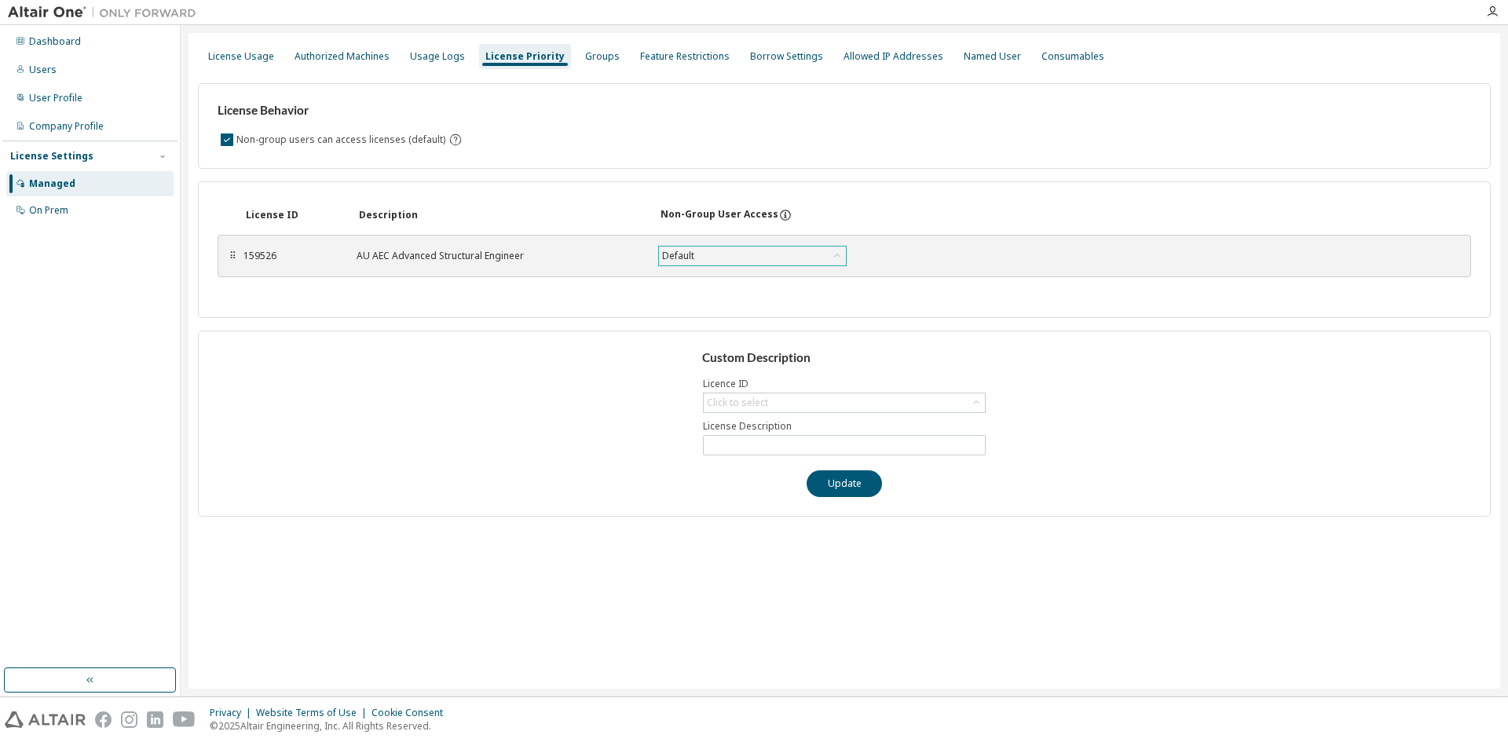
click at [724, 251] on div "Default" at bounding box center [752, 256] width 187 height 19
click at [726, 258] on div "Default" at bounding box center [752, 256] width 187 height 19
click at [438, 52] on div "Usage Logs" at bounding box center [437, 56] width 55 height 13
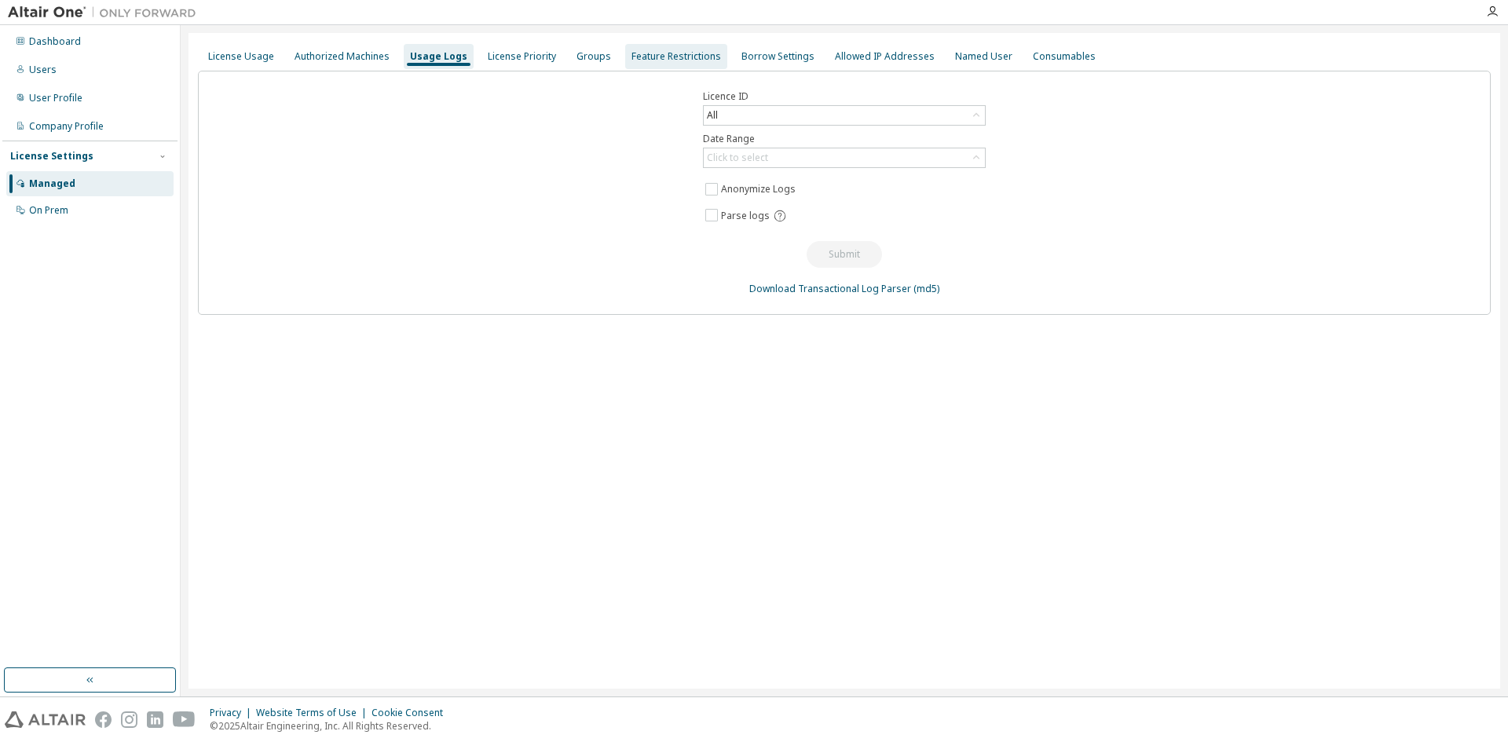
click at [632, 54] on div "Feature Restrictions" at bounding box center [677, 56] width 90 height 13
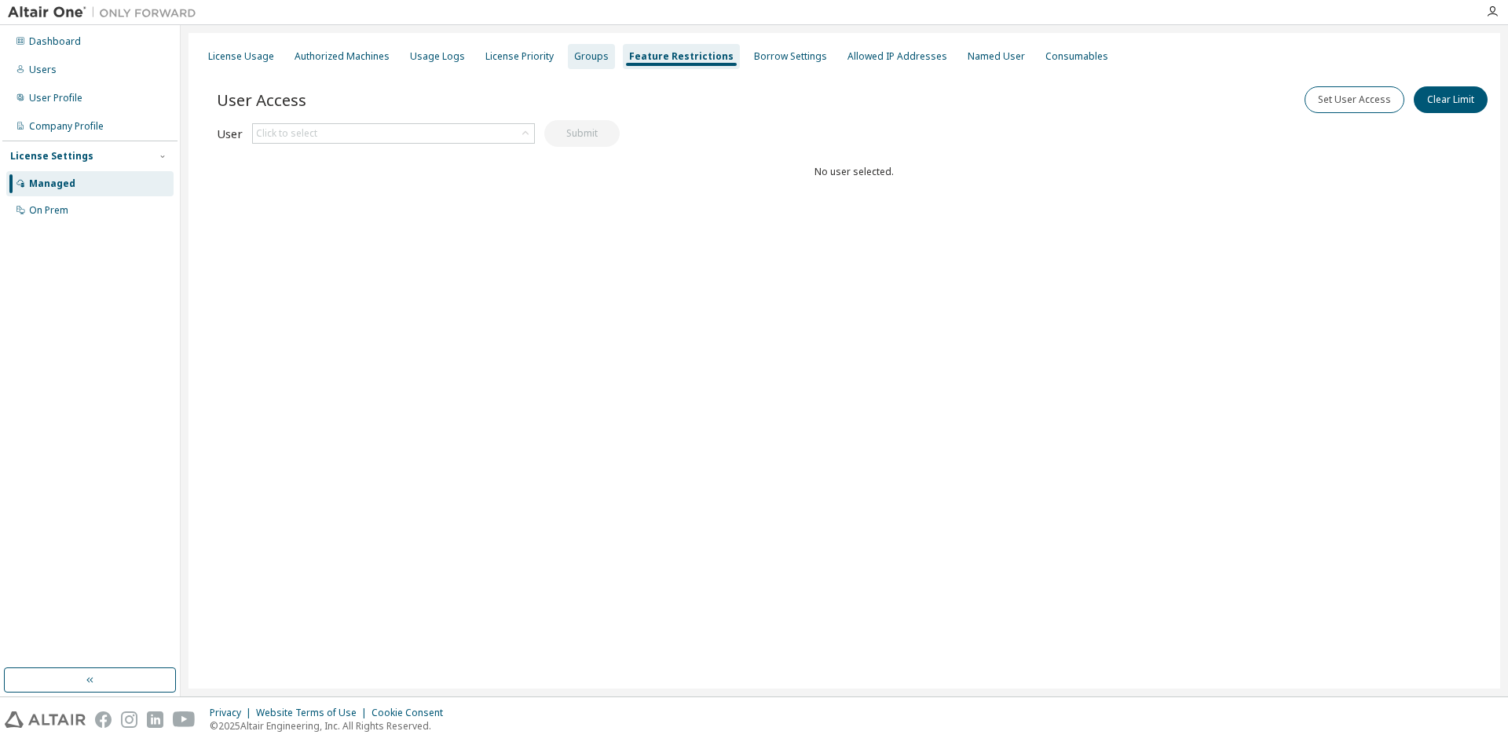
click at [574, 59] on div "Groups" at bounding box center [591, 56] width 35 height 13
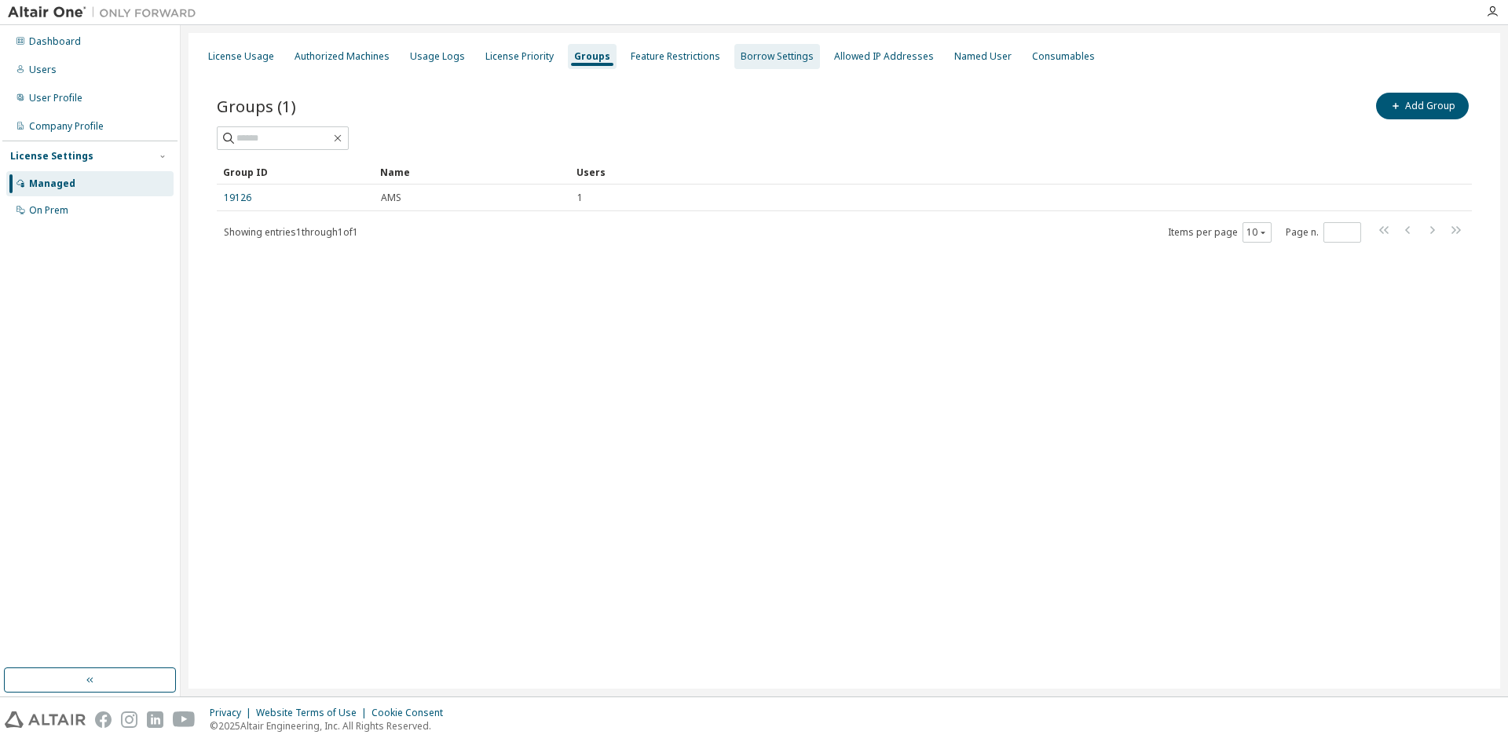
click at [753, 59] on div "Borrow Settings" at bounding box center [777, 56] width 73 height 13
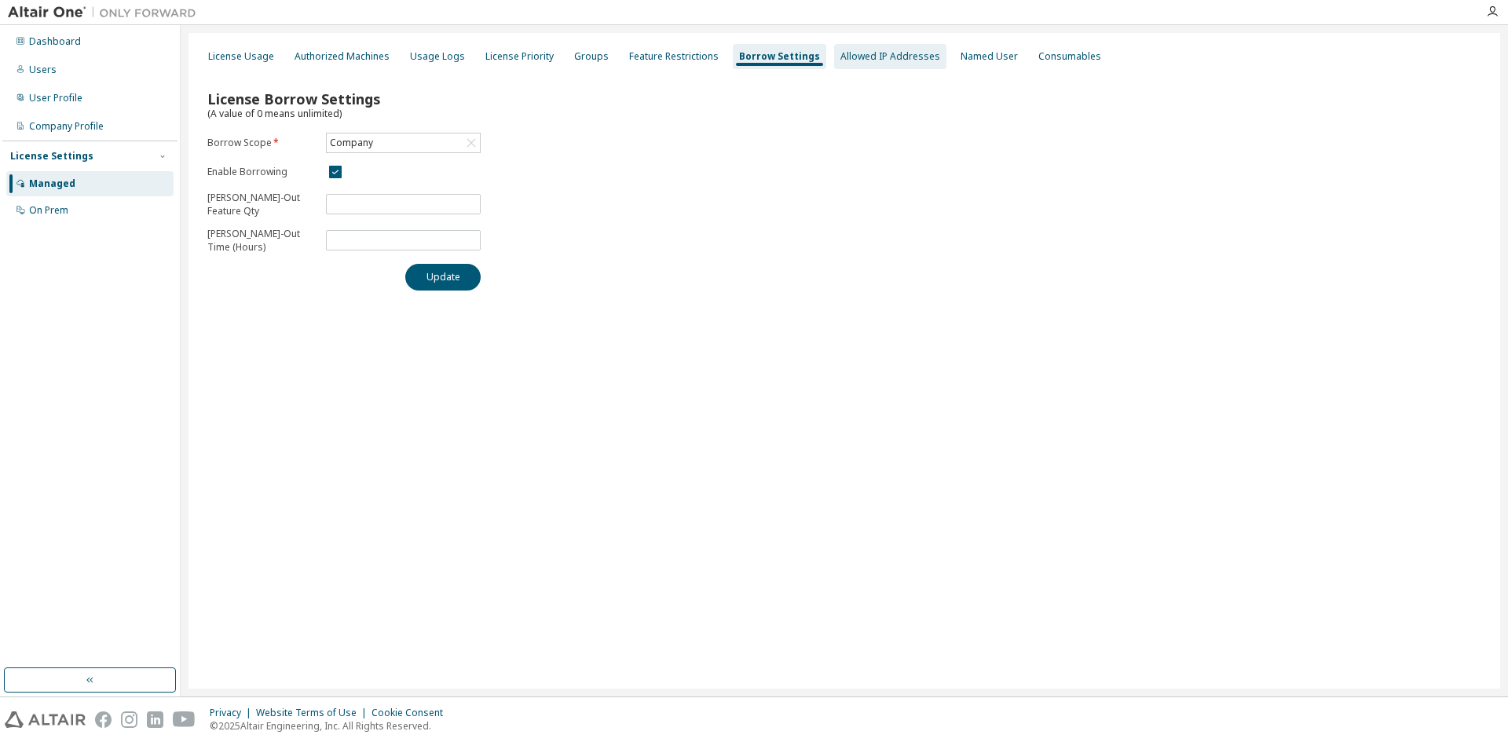
click at [841, 62] on div "Allowed IP Addresses" at bounding box center [891, 56] width 100 height 13
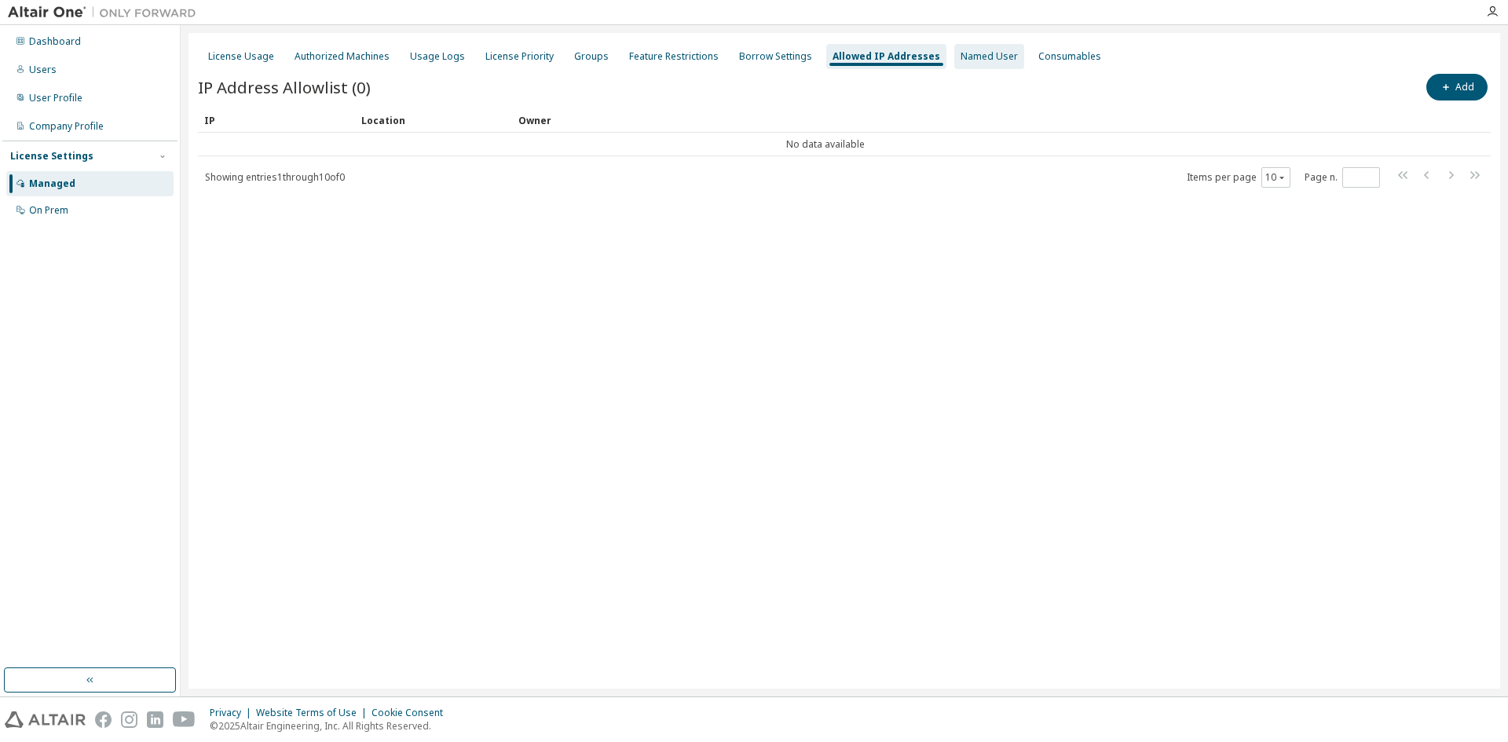
click at [961, 62] on div "Named User" at bounding box center [989, 56] width 57 height 13
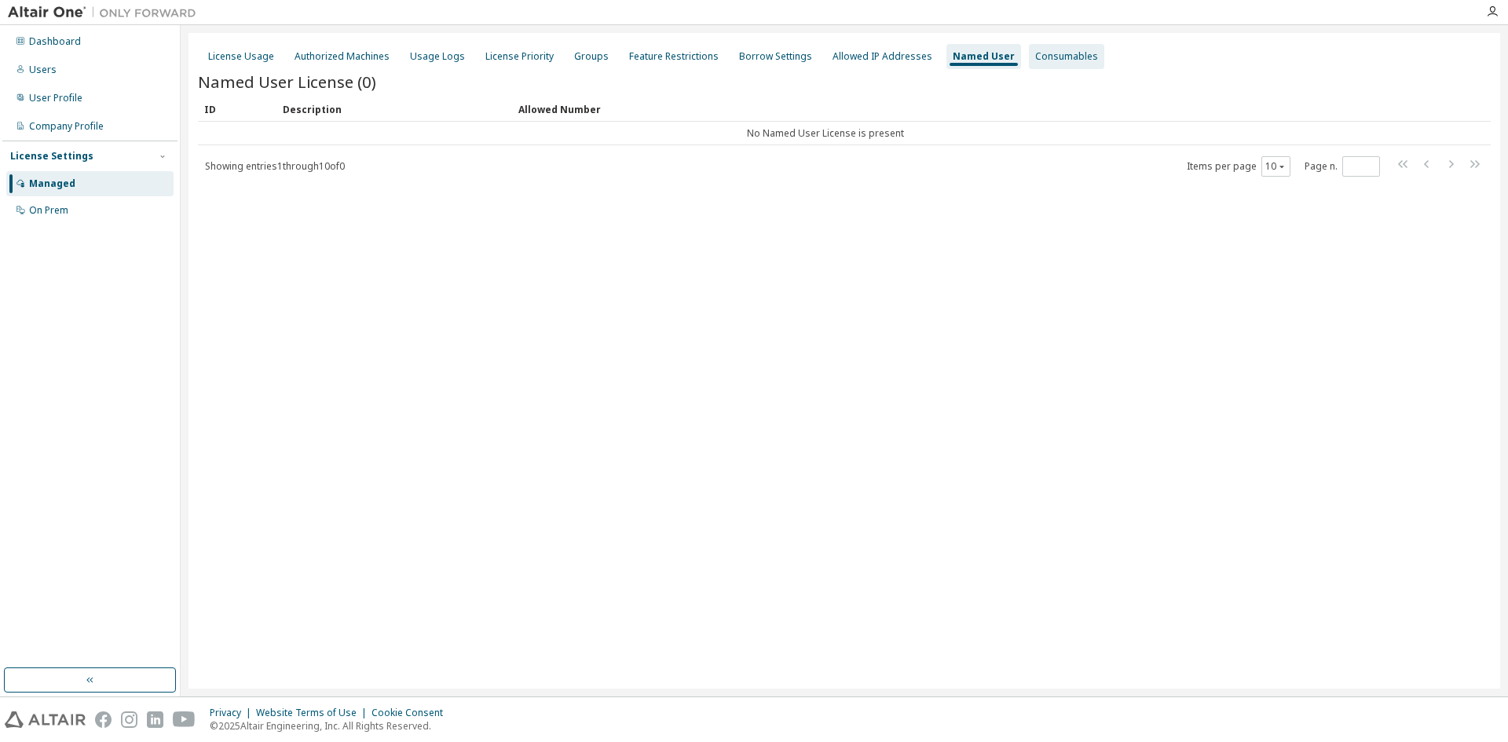
click at [1047, 65] on div "Consumables" at bounding box center [1066, 56] width 75 height 25
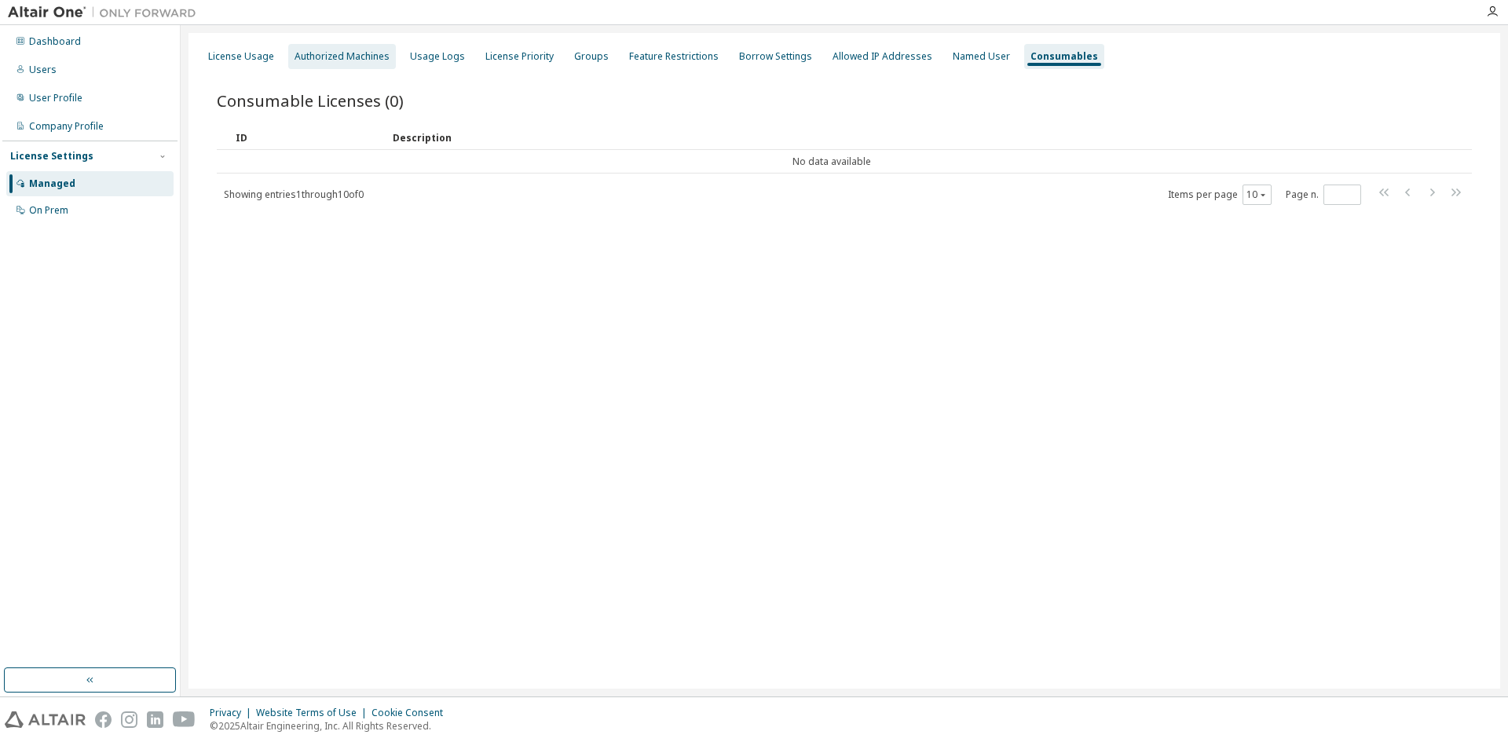
click at [357, 67] on div "Authorized Machines" at bounding box center [342, 56] width 108 height 25
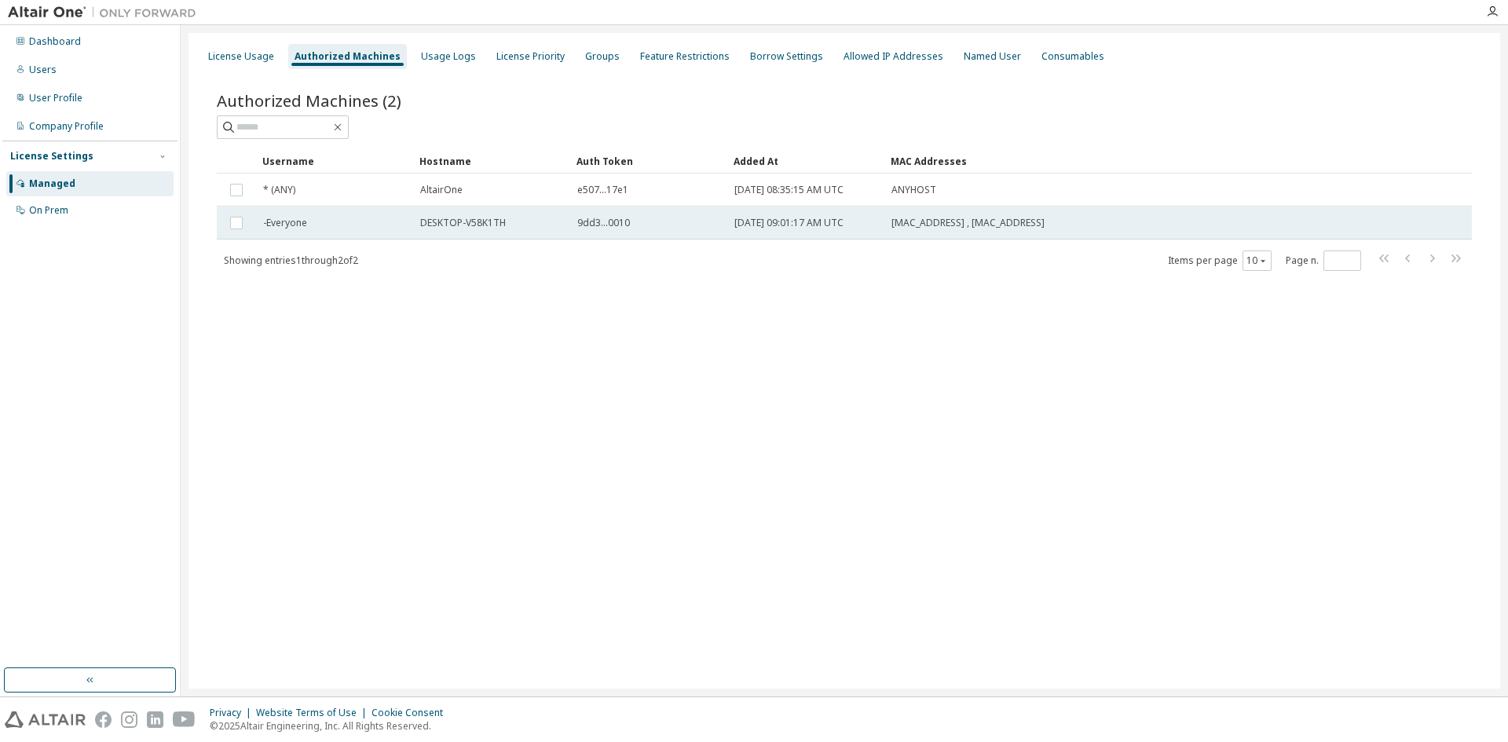
click at [224, 219] on td at bounding box center [236, 223] width 39 height 33
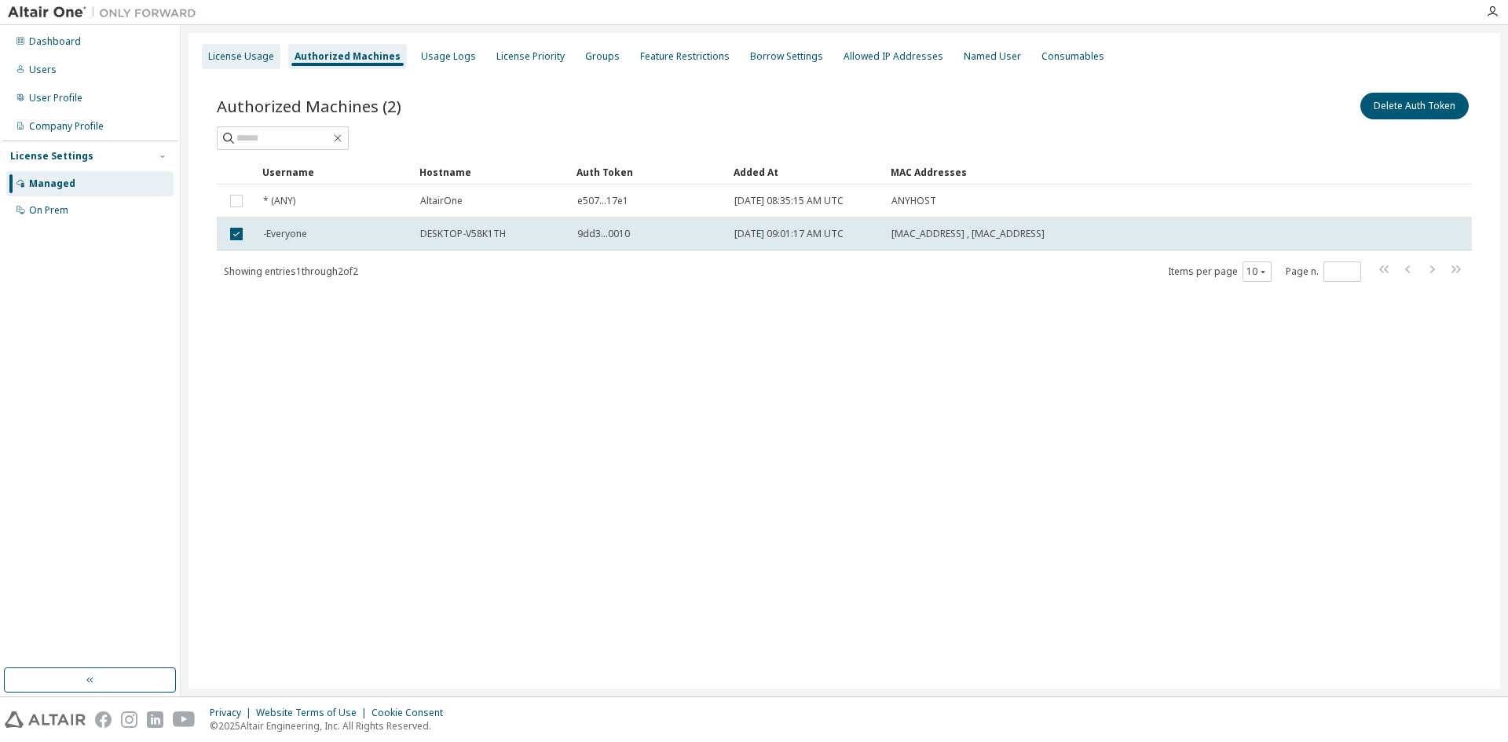
click at [260, 68] on div "License Usage" at bounding box center [241, 56] width 79 height 25
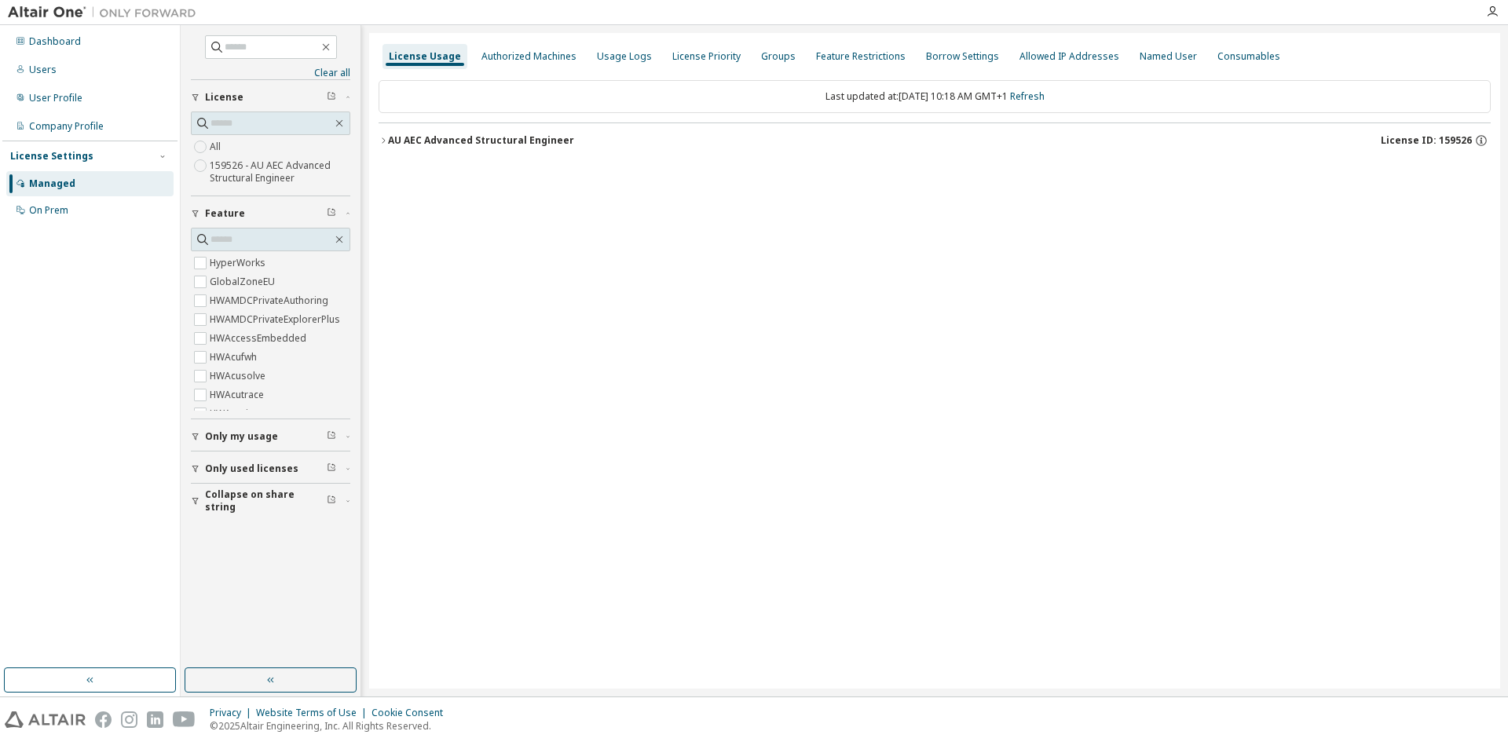
click at [383, 142] on icon "button" at bounding box center [383, 139] width 3 height 5
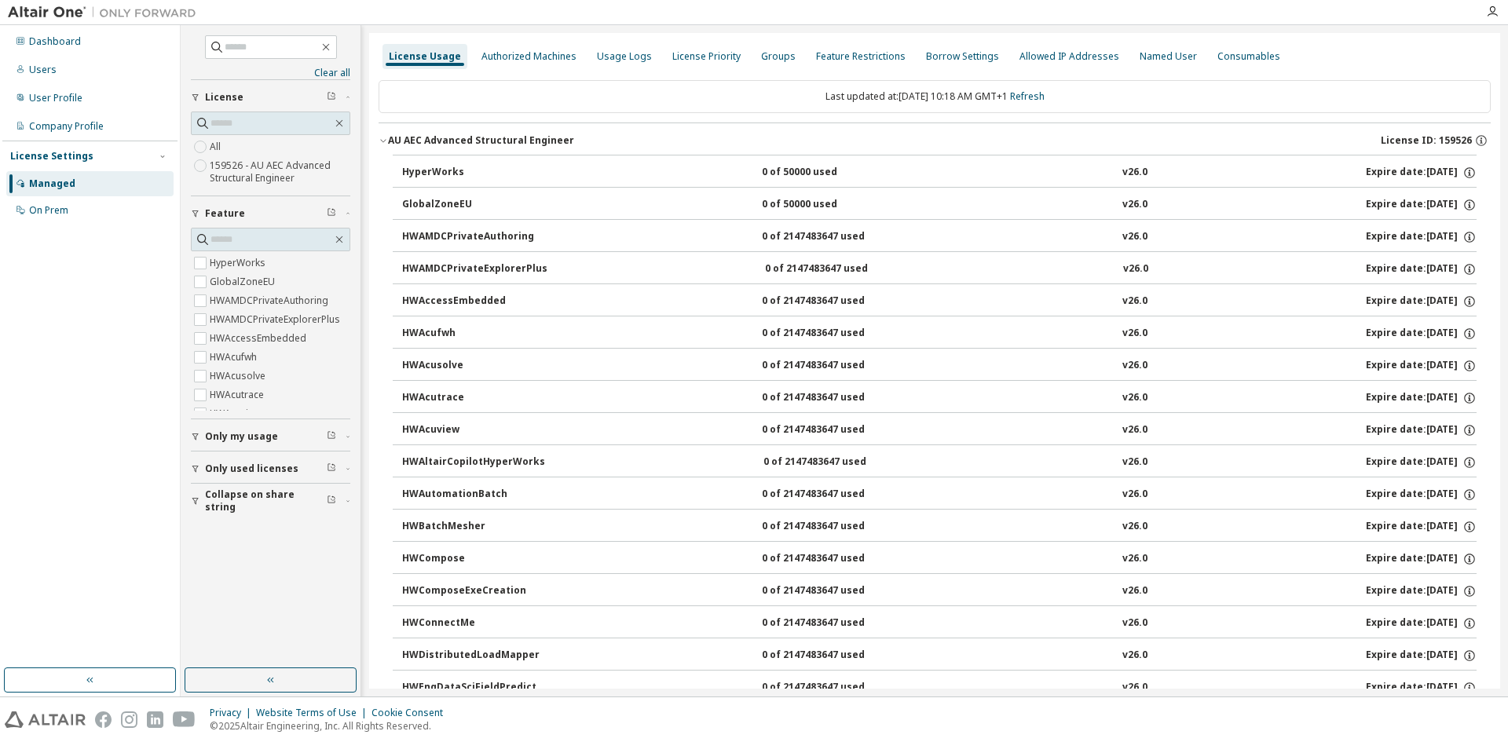
click at [456, 174] on div "HyperWorks" at bounding box center [472, 173] width 141 height 14
click at [1032, 95] on link "Refresh" at bounding box center [1027, 96] width 35 height 13
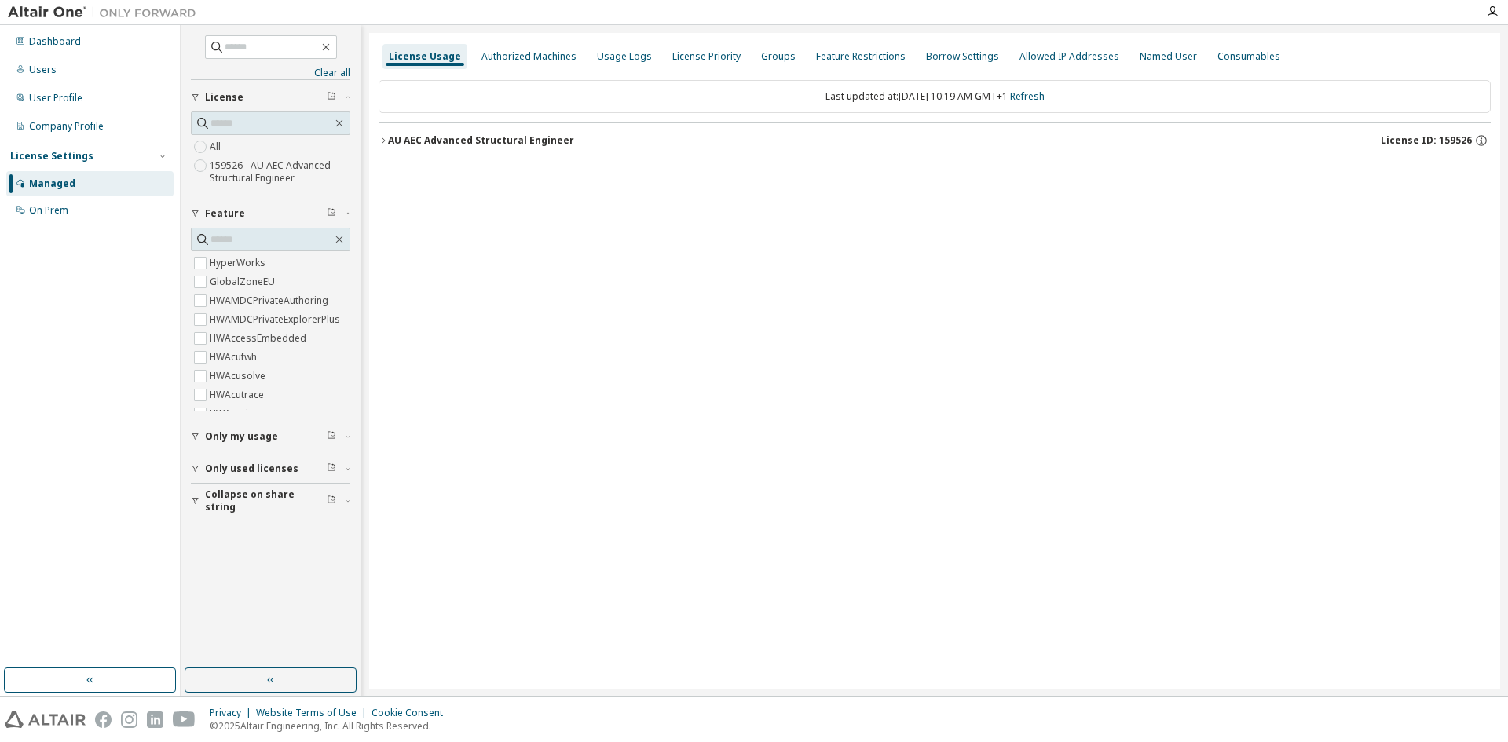
click at [383, 141] on icon "button" at bounding box center [383, 140] width 9 height 9
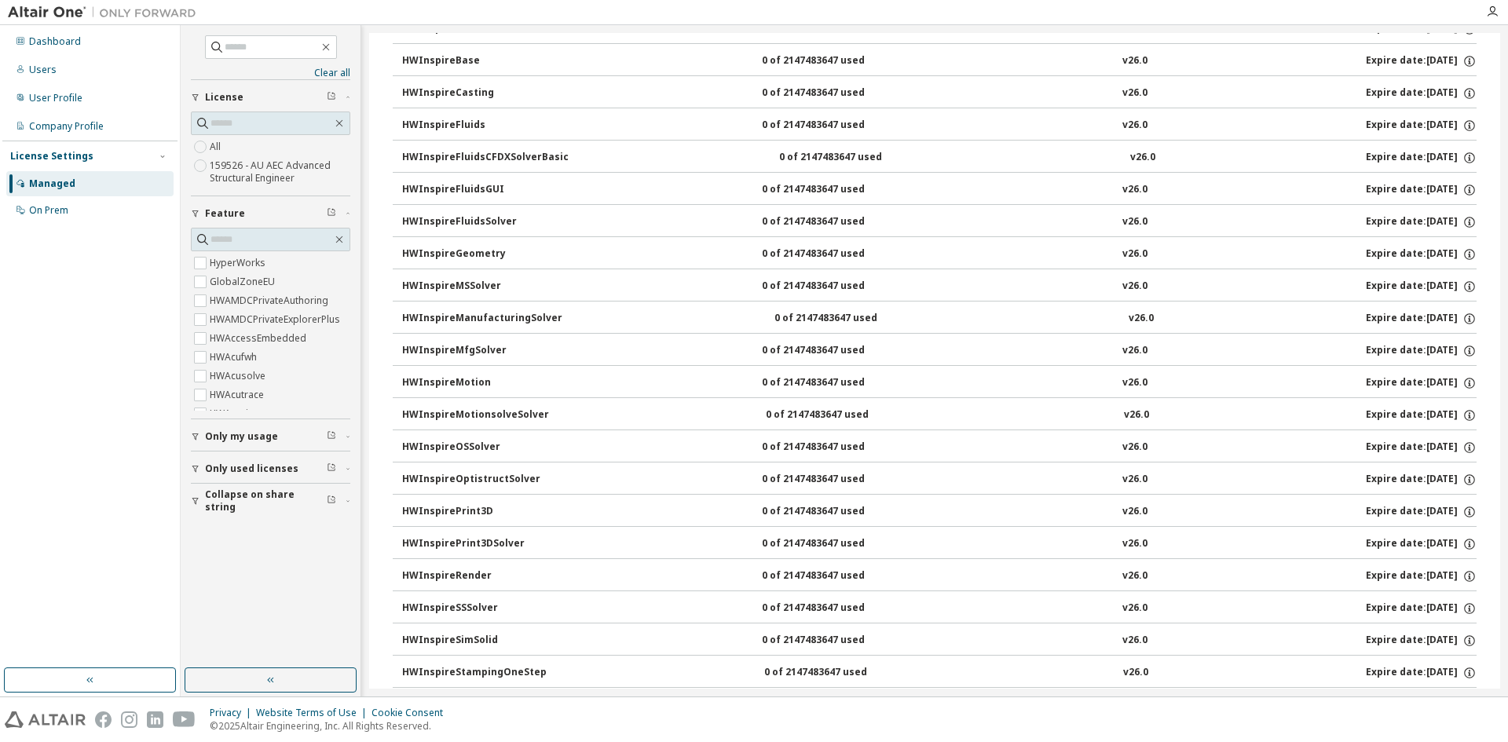
scroll to position [1728, 0]
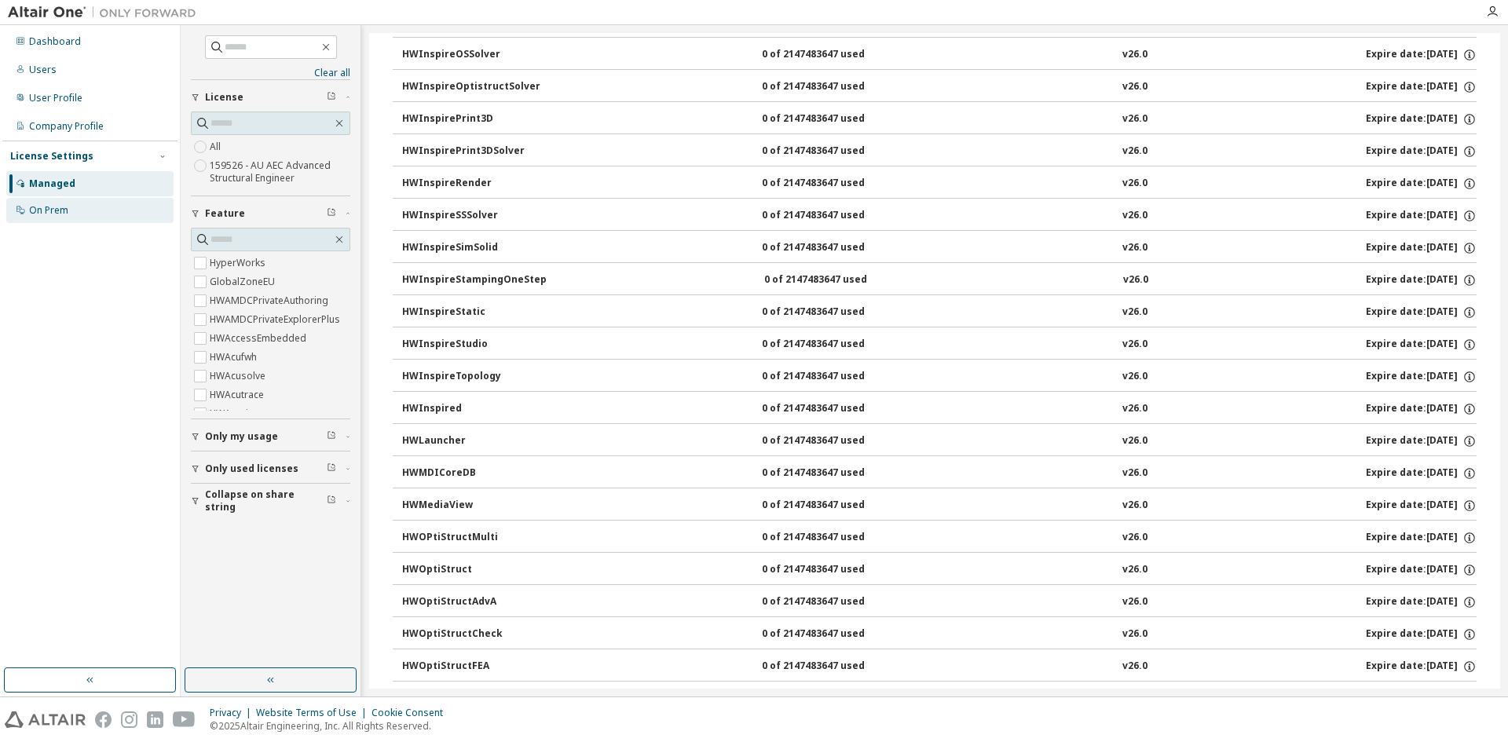
click at [50, 206] on div "On Prem" at bounding box center [48, 210] width 39 height 13
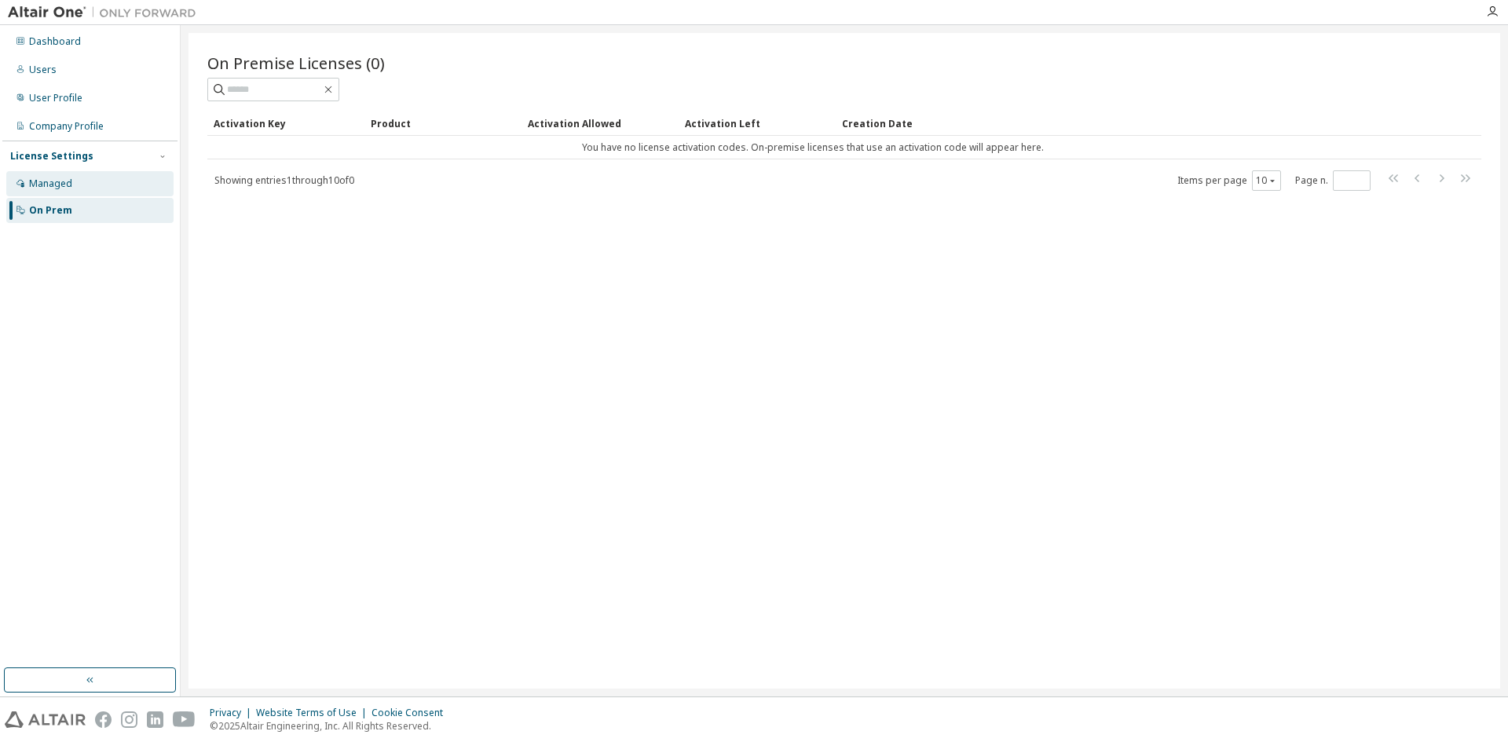
click at [58, 176] on div "Managed" at bounding box center [89, 183] width 167 height 25
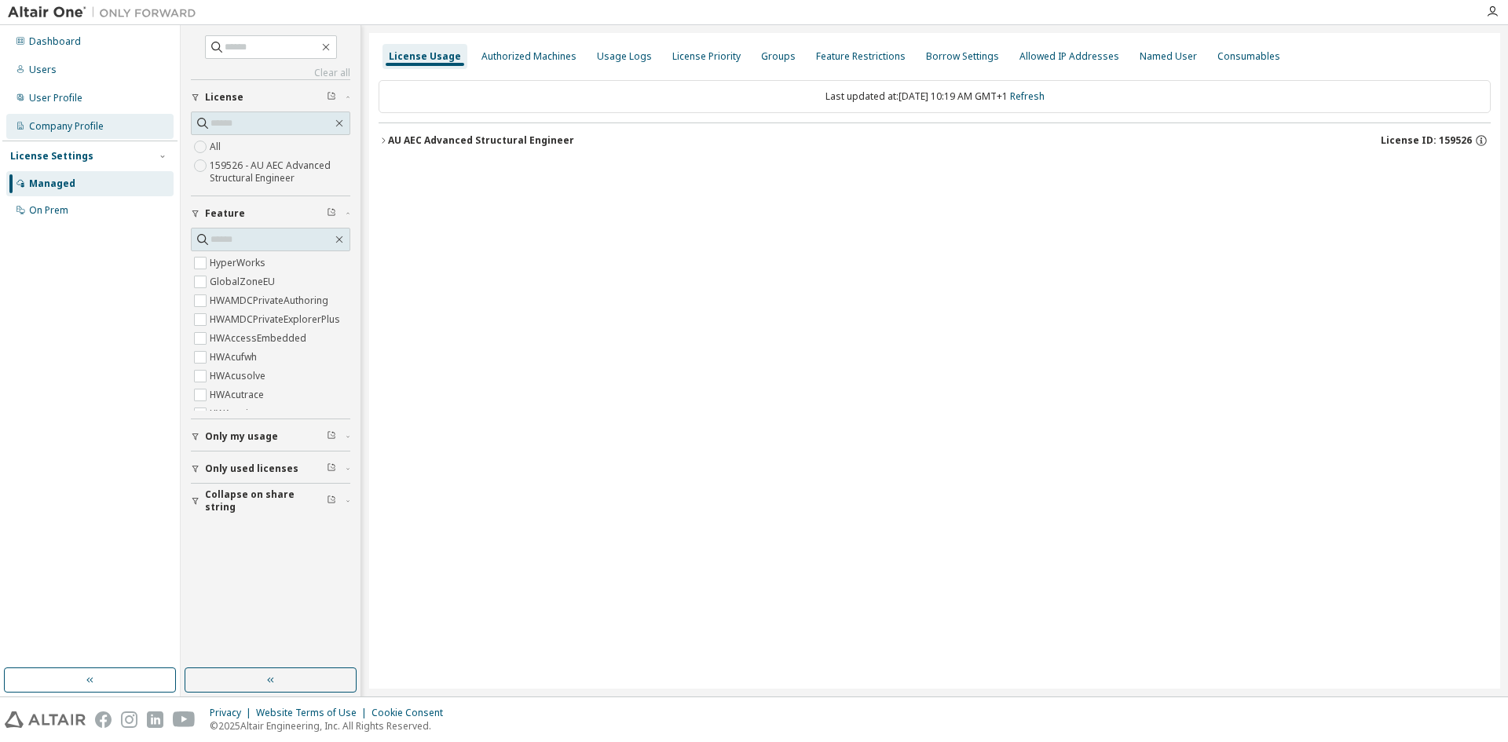
click at [63, 125] on div "Company Profile" at bounding box center [66, 126] width 75 height 13
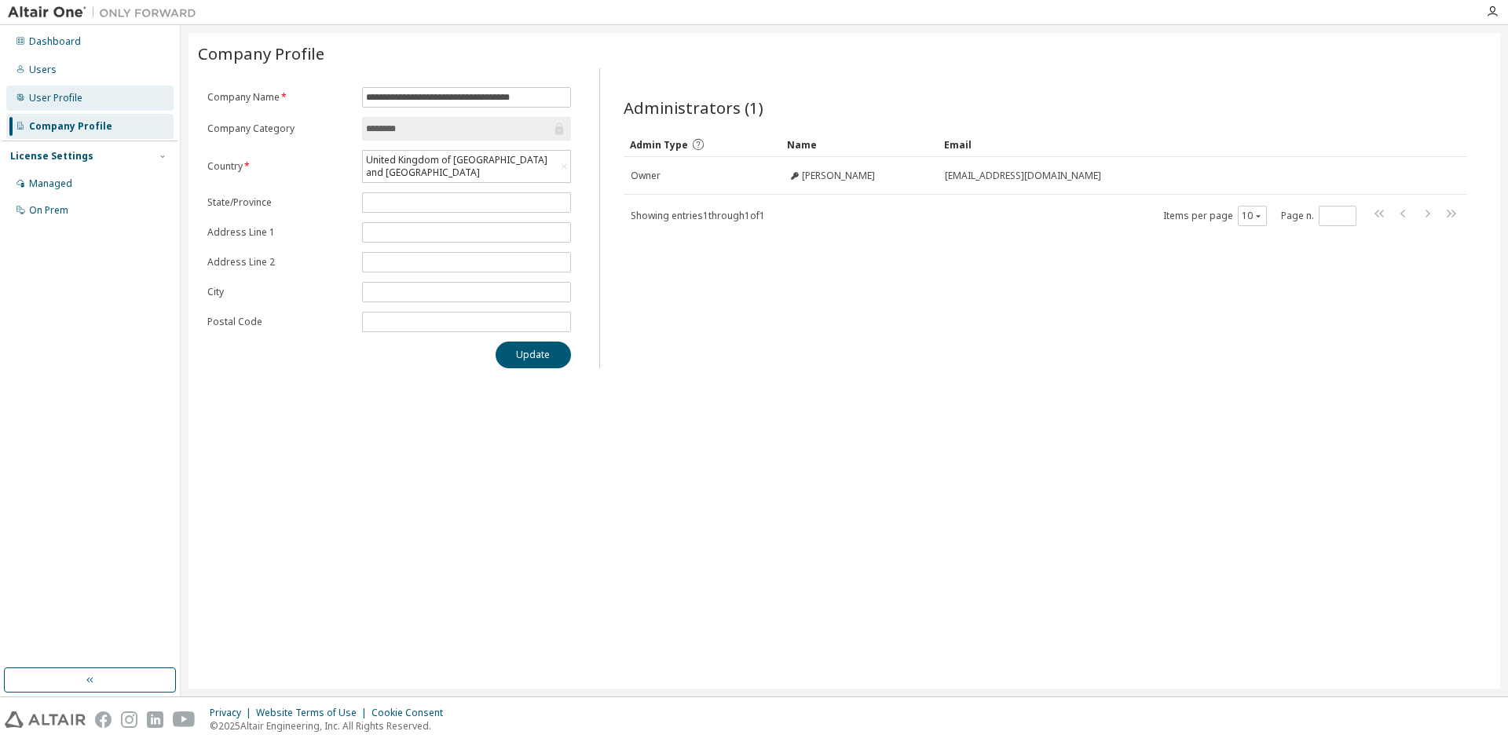
click at [53, 90] on div "User Profile" at bounding box center [89, 98] width 167 height 25
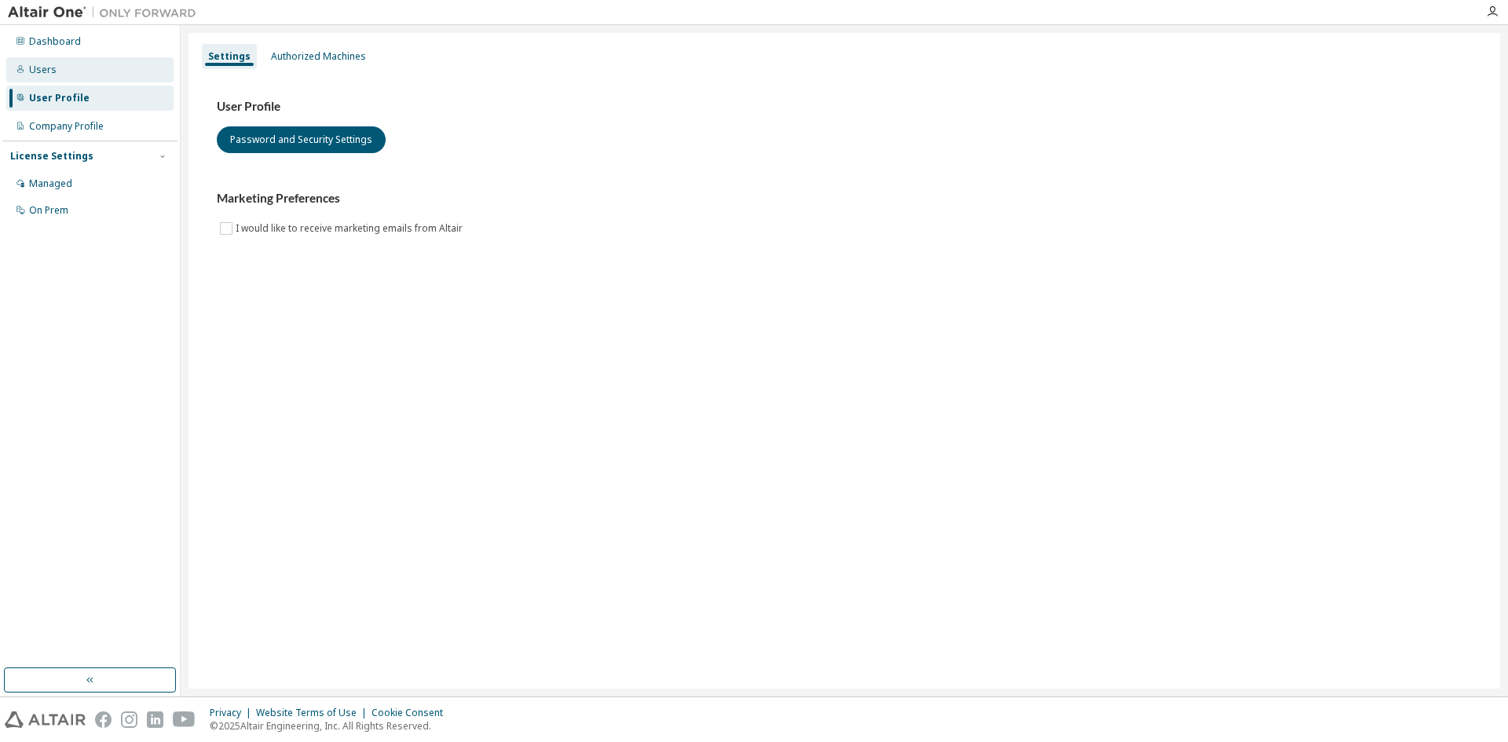
click at [41, 57] on div "Users" at bounding box center [89, 69] width 167 height 25
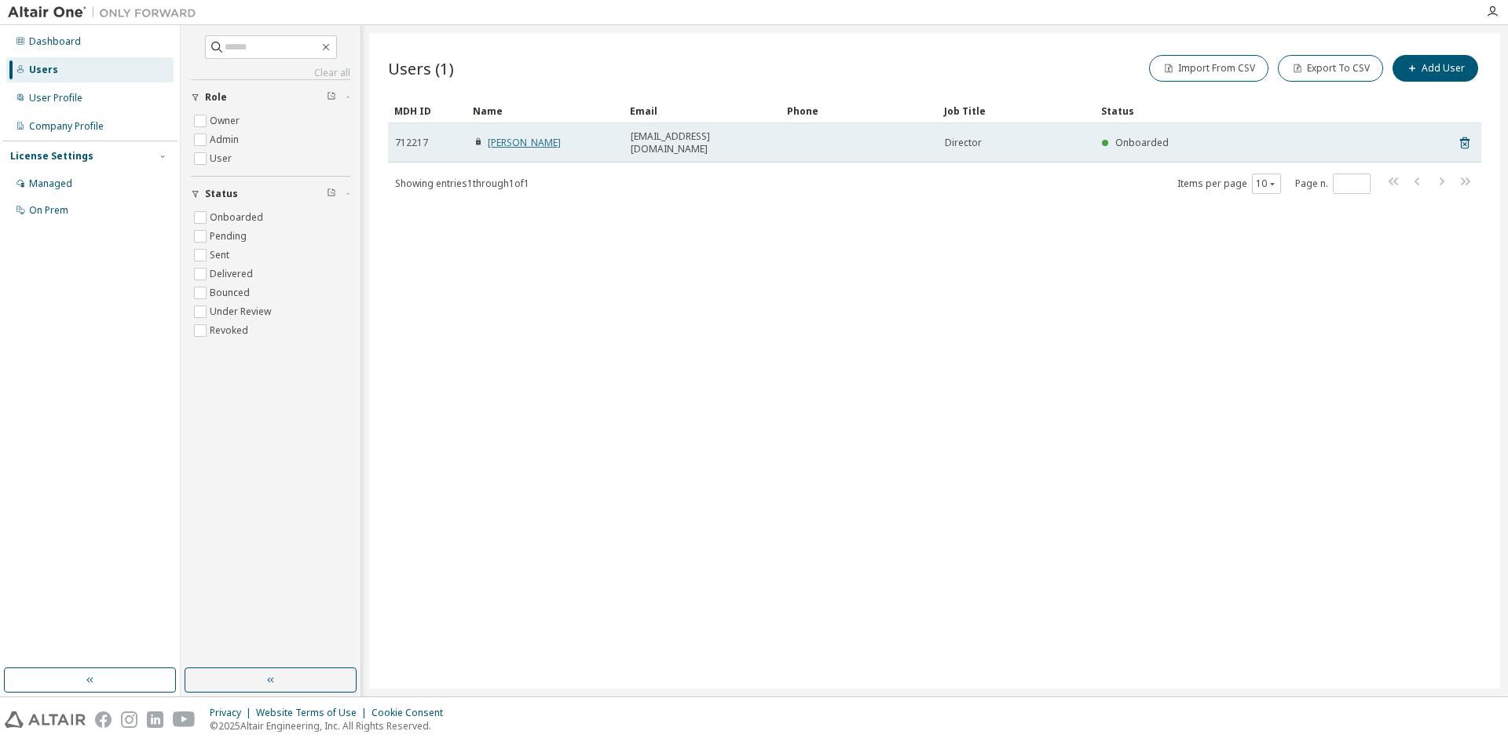
click at [513, 139] on link "[PERSON_NAME]" at bounding box center [524, 142] width 73 height 13
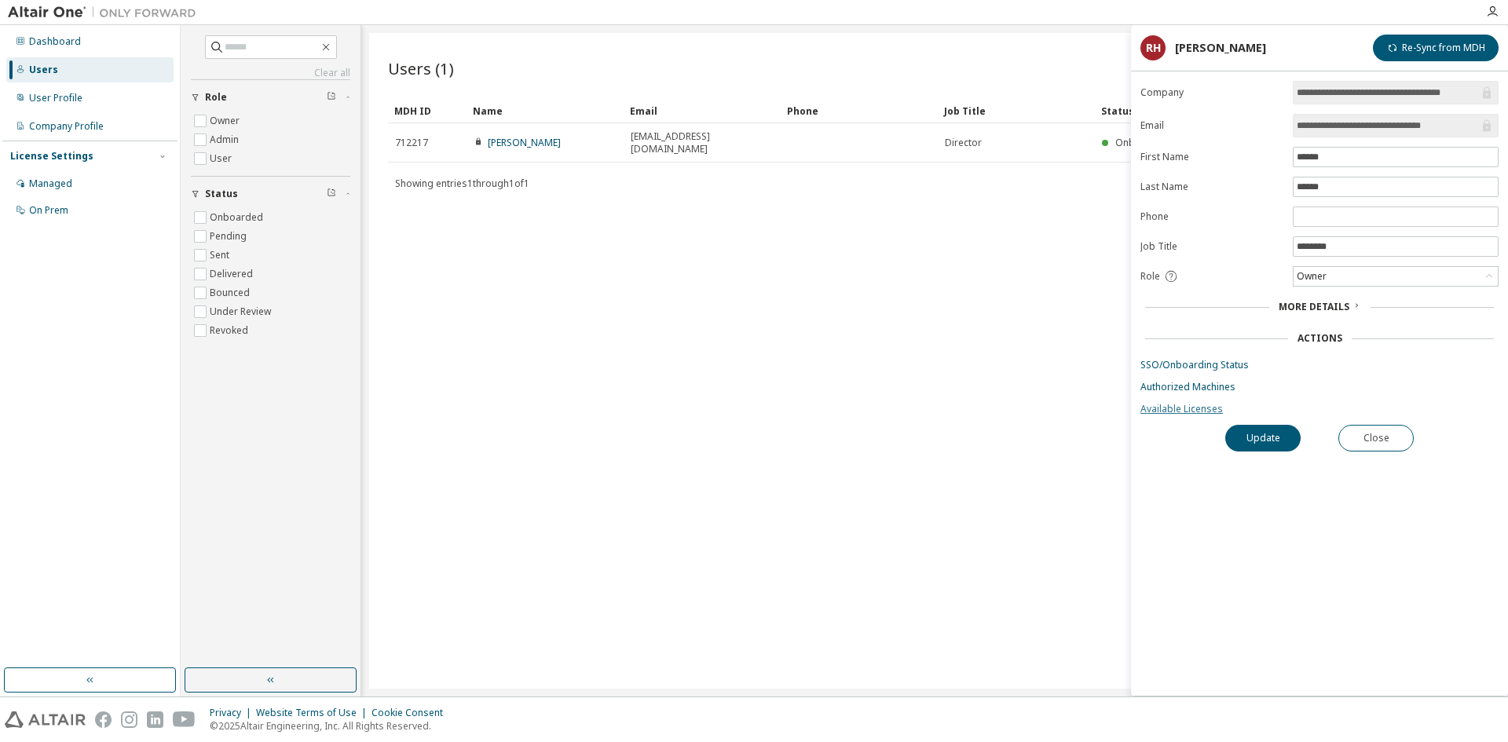
click at [1232, 412] on link "Available Licenses" at bounding box center [1320, 409] width 358 height 13
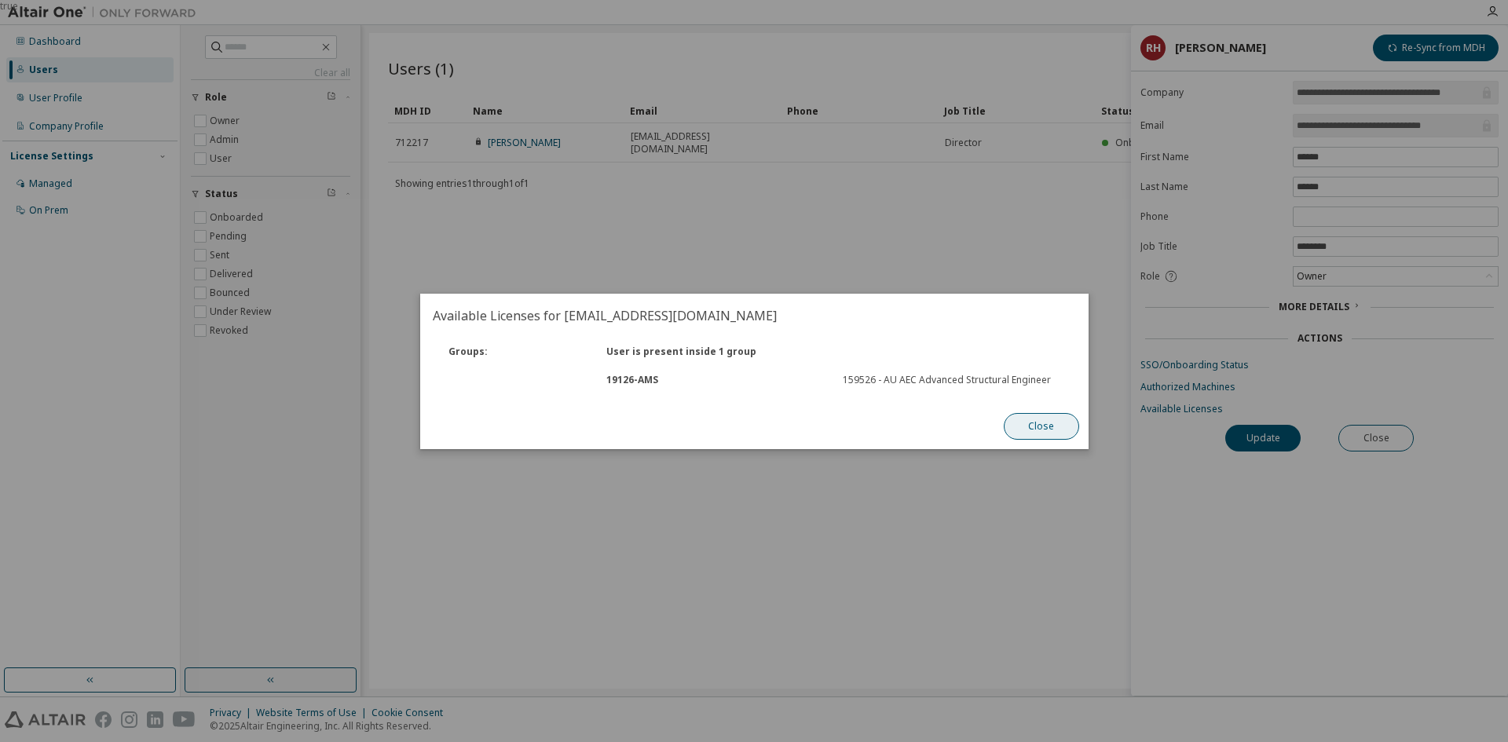
click at [1059, 428] on button "Close" at bounding box center [1040, 426] width 75 height 27
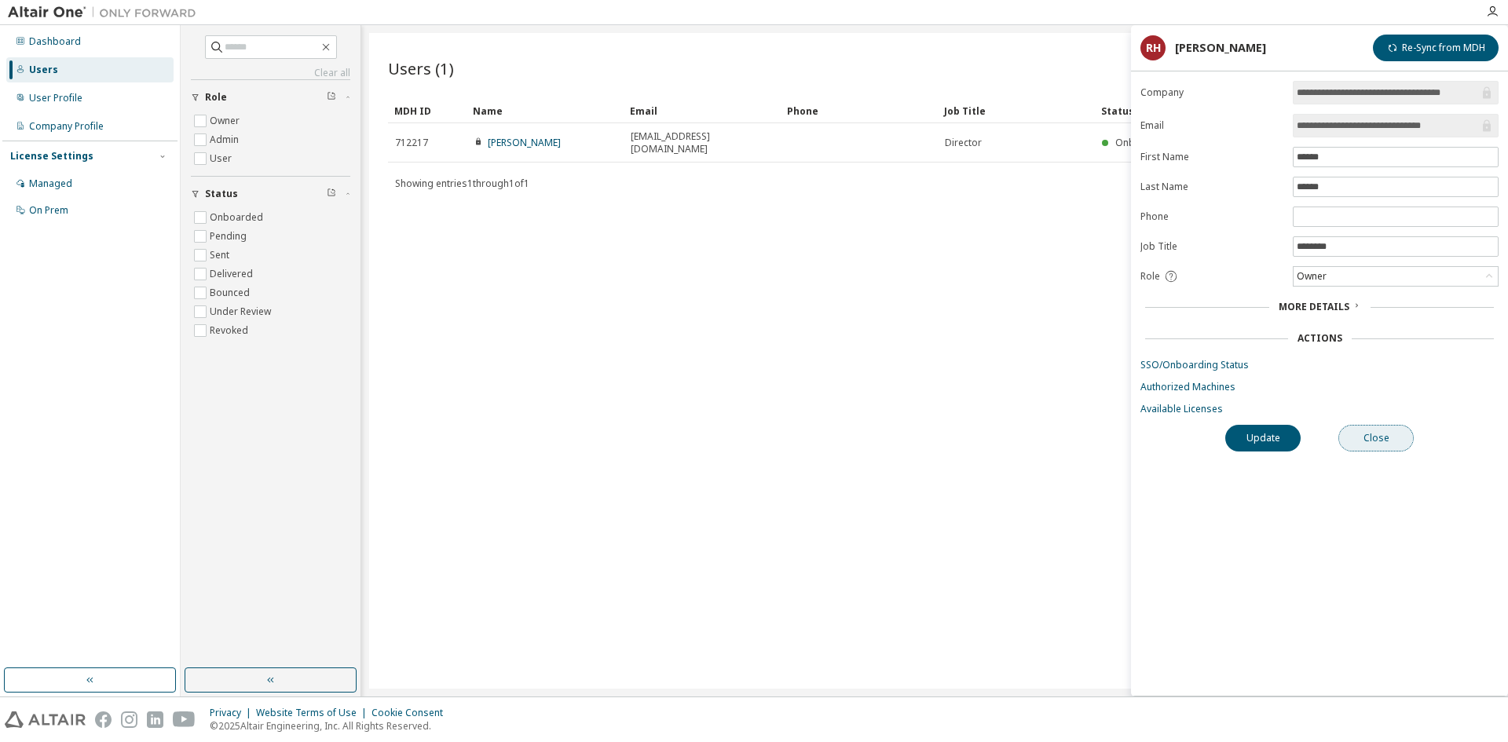
click at [1368, 436] on button "Close" at bounding box center [1376, 438] width 75 height 27
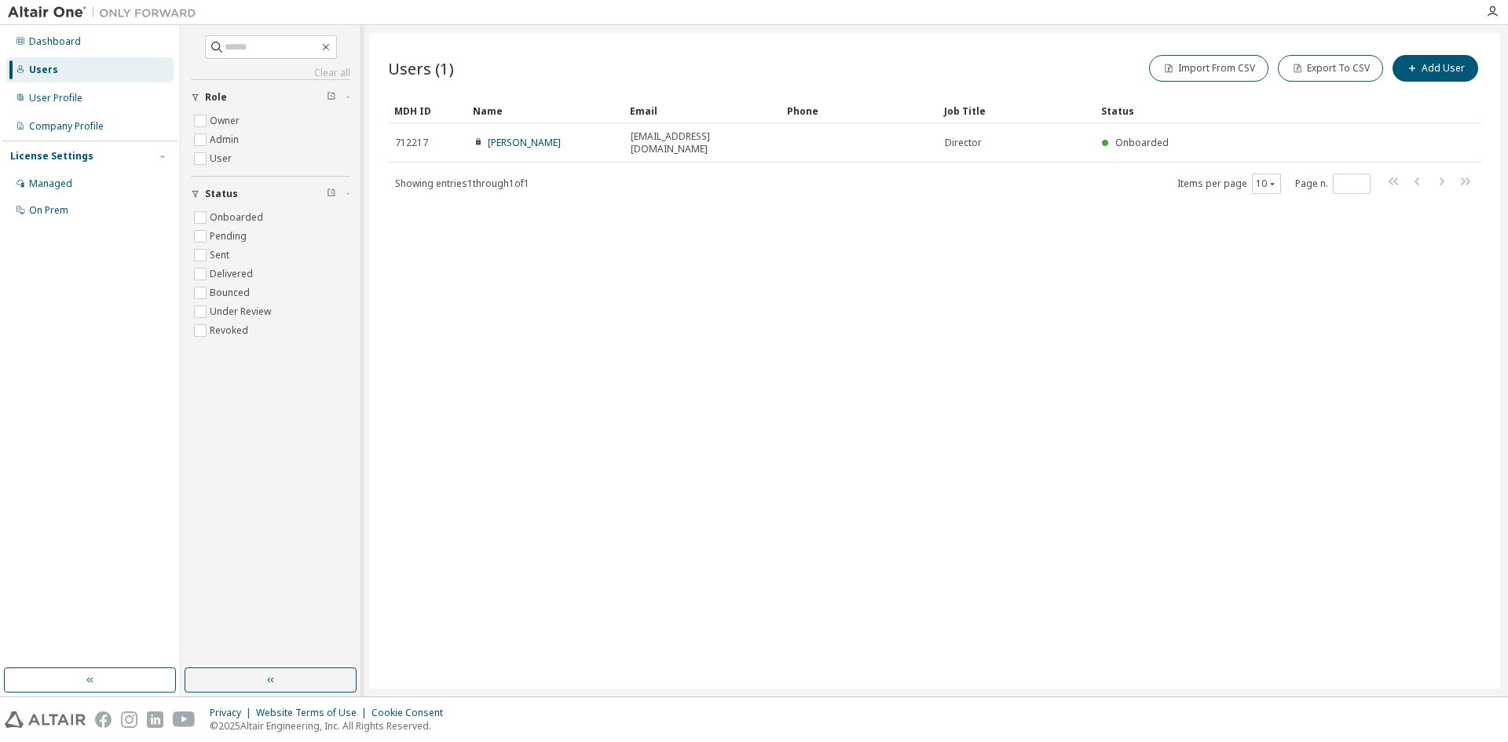
click at [793, 204] on div "Users (1) Import From CSV Export To CSV Add User Clear Load Save Save As Field …" at bounding box center [934, 361] width 1131 height 656
click at [75, 208] on div "On Prem" at bounding box center [89, 210] width 167 height 25
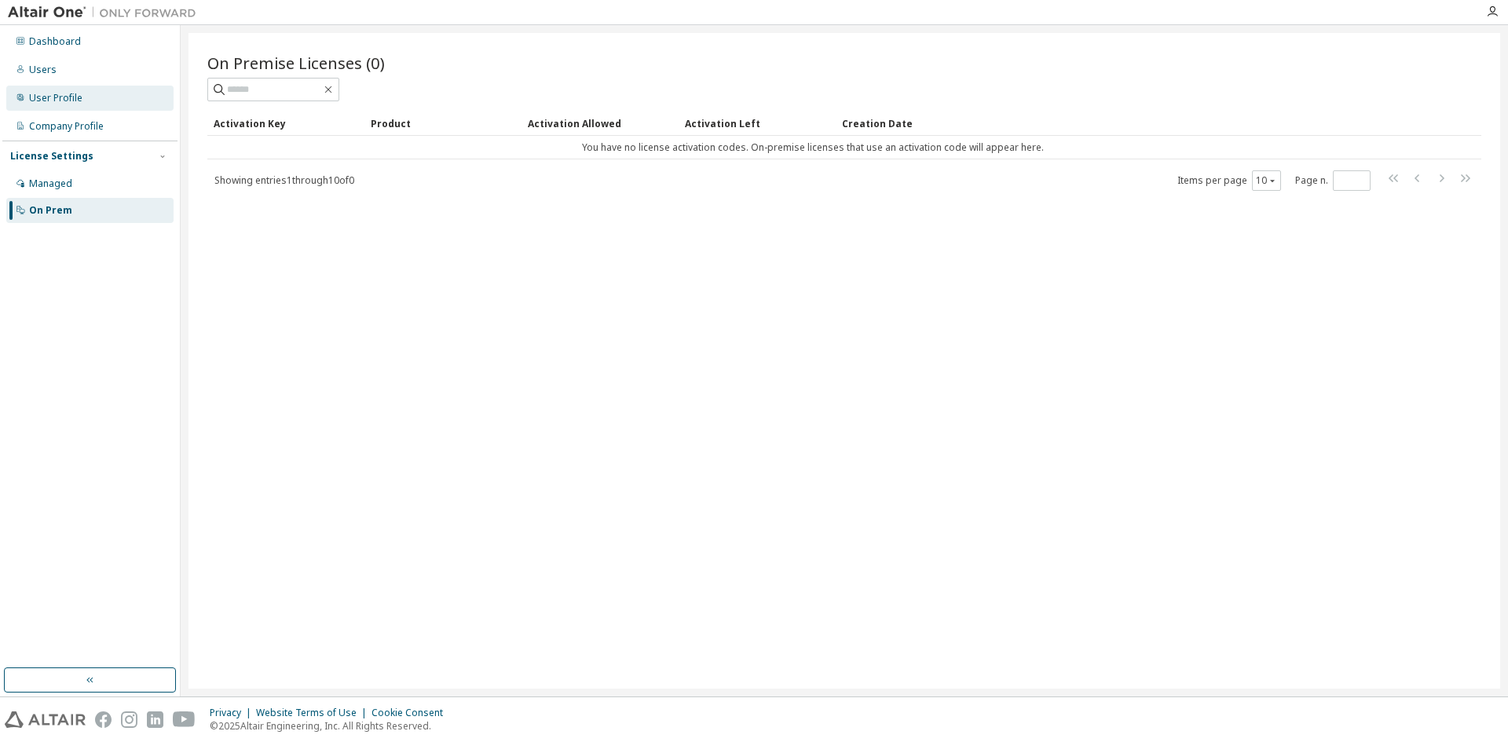
click at [93, 100] on div "User Profile" at bounding box center [89, 98] width 167 height 25
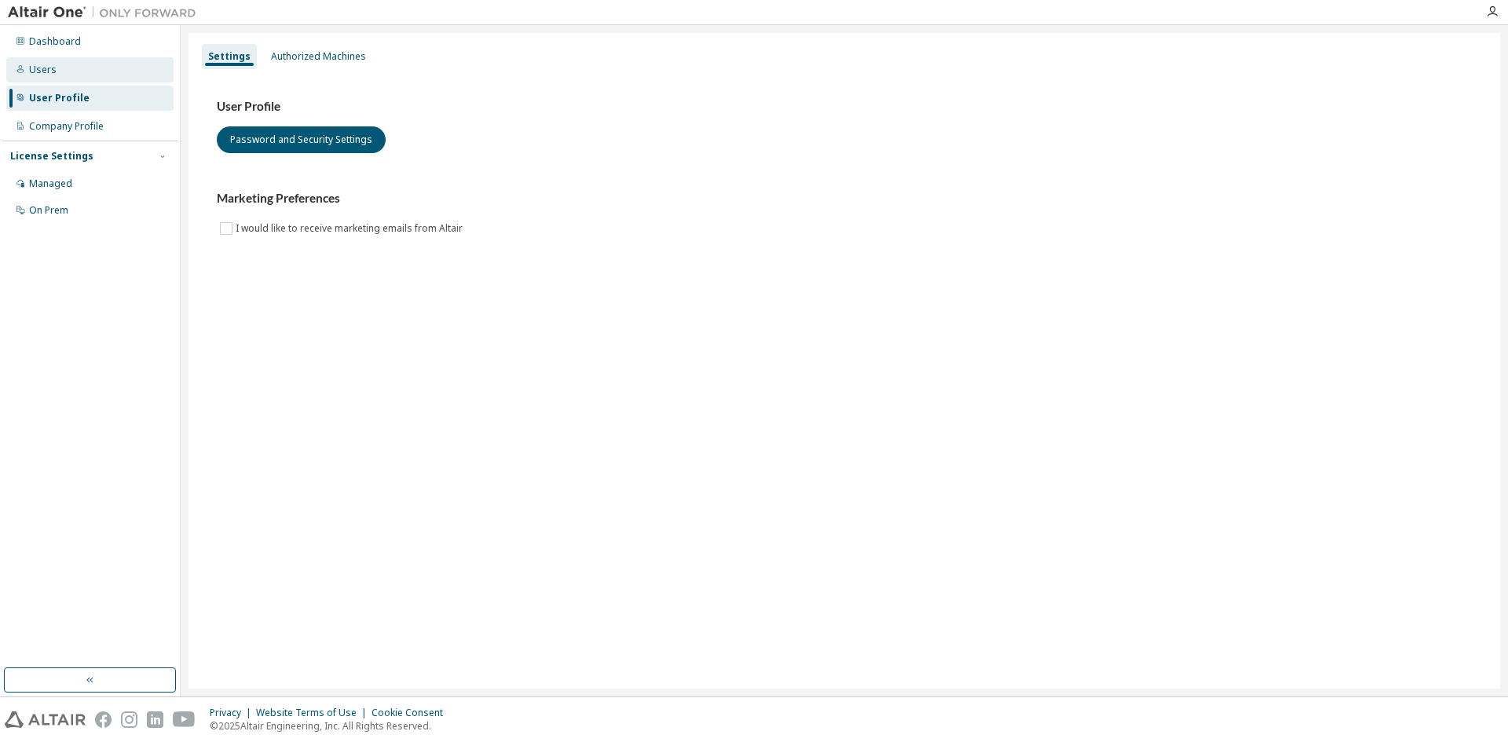
click at [84, 75] on div "Users" at bounding box center [89, 69] width 167 height 25
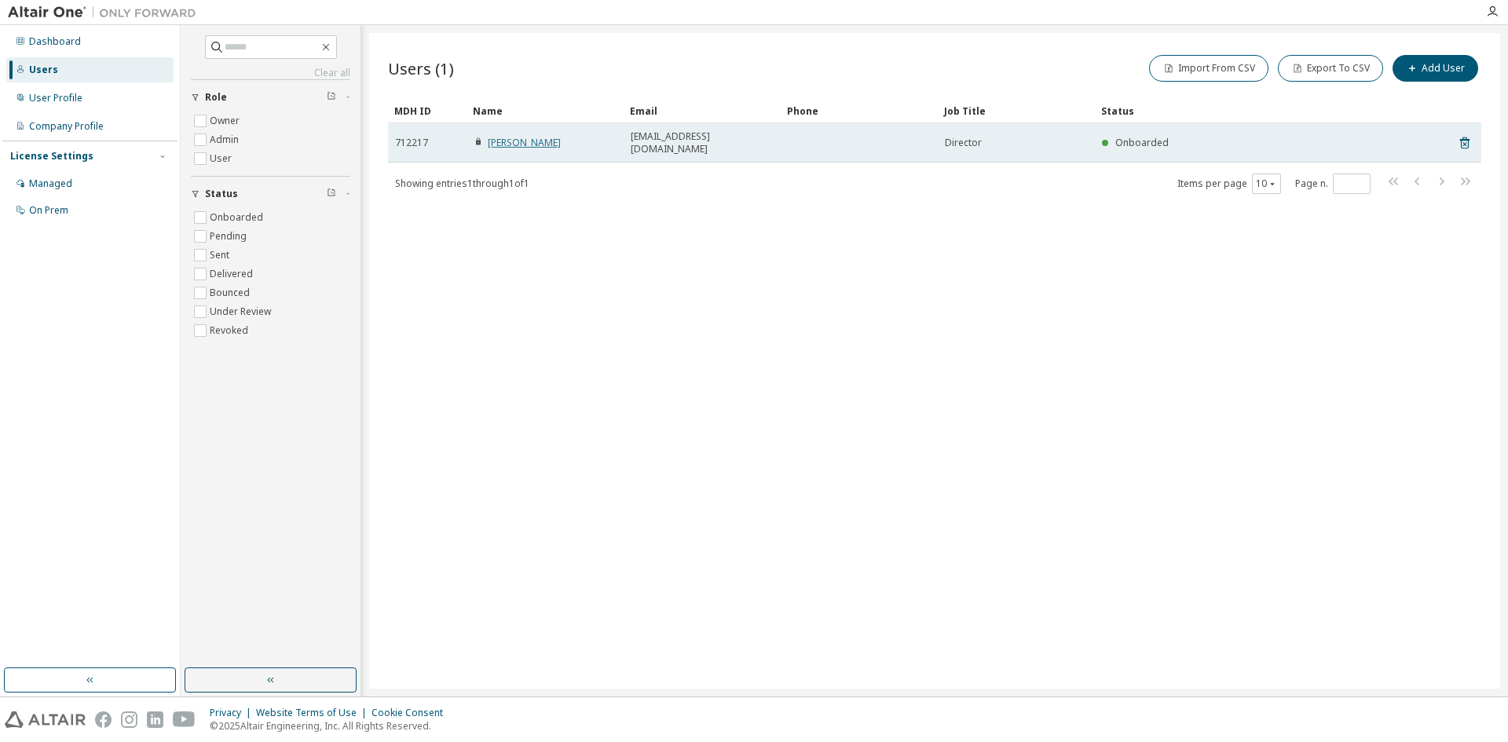
click at [537, 148] on link "[PERSON_NAME]" at bounding box center [524, 142] width 73 height 13
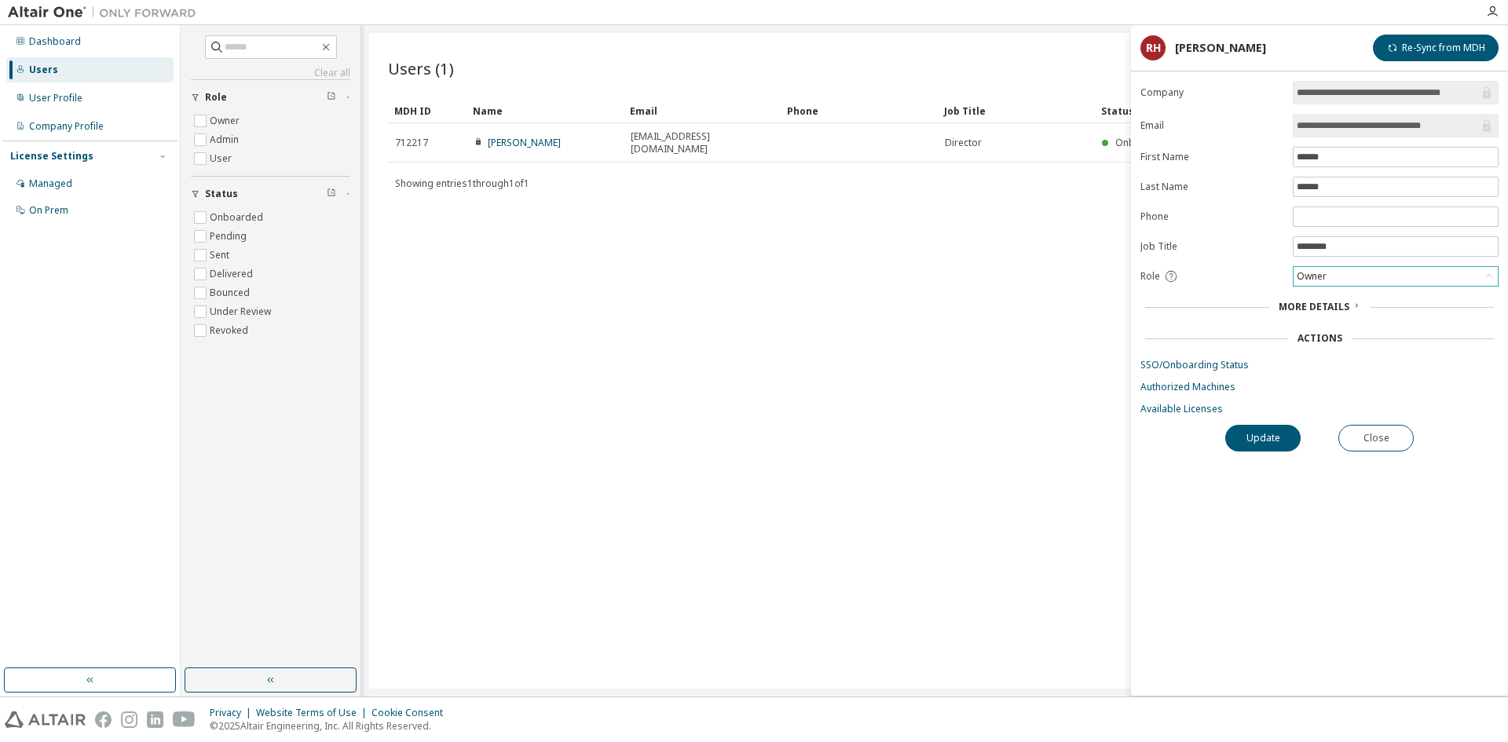
click at [1373, 279] on div "Owner" at bounding box center [1396, 276] width 204 height 19
click at [1374, 302] on li "Admin" at bounding box center [1395, 297] width 201 height 20
click at [1380, 273] on div "Admin" at bounding box center [1396, 276] width 204 height 19
click at [1335, 313] on span "More Details" at bounding box center [1314, 306] width 71 height 13
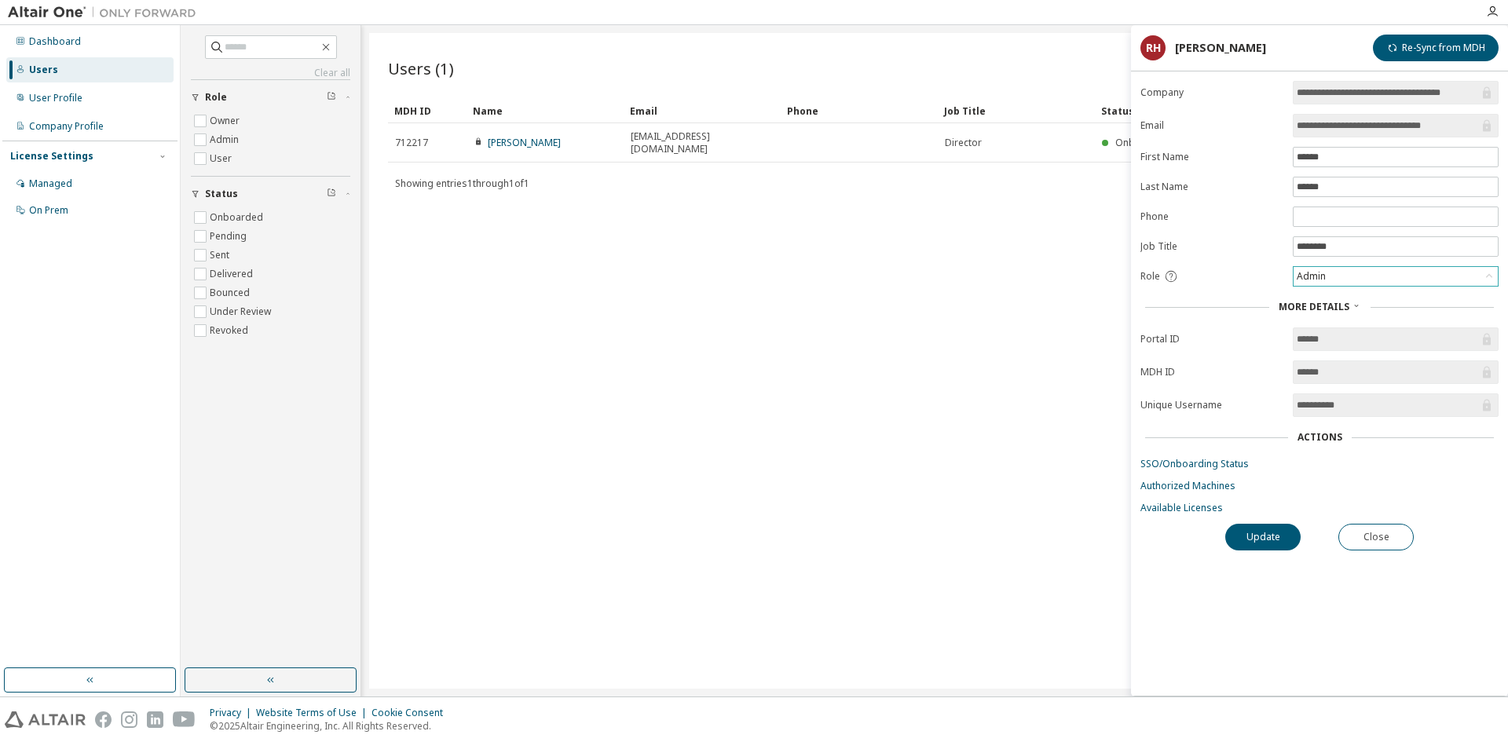
click at [1380, 277] on div "Admin" at bounding box center [1396, 276] width 204 height 19
click at [1369, 315] on li "Owner" at bounding box center [1395, 317] width 201 height 20
click at [1271, 535] on button "Update" at bounding box center [1263, 537] width 75 height 27
click at [1350, 537] on button "Close" at bounding box center [1376, 537] width 75 height 27
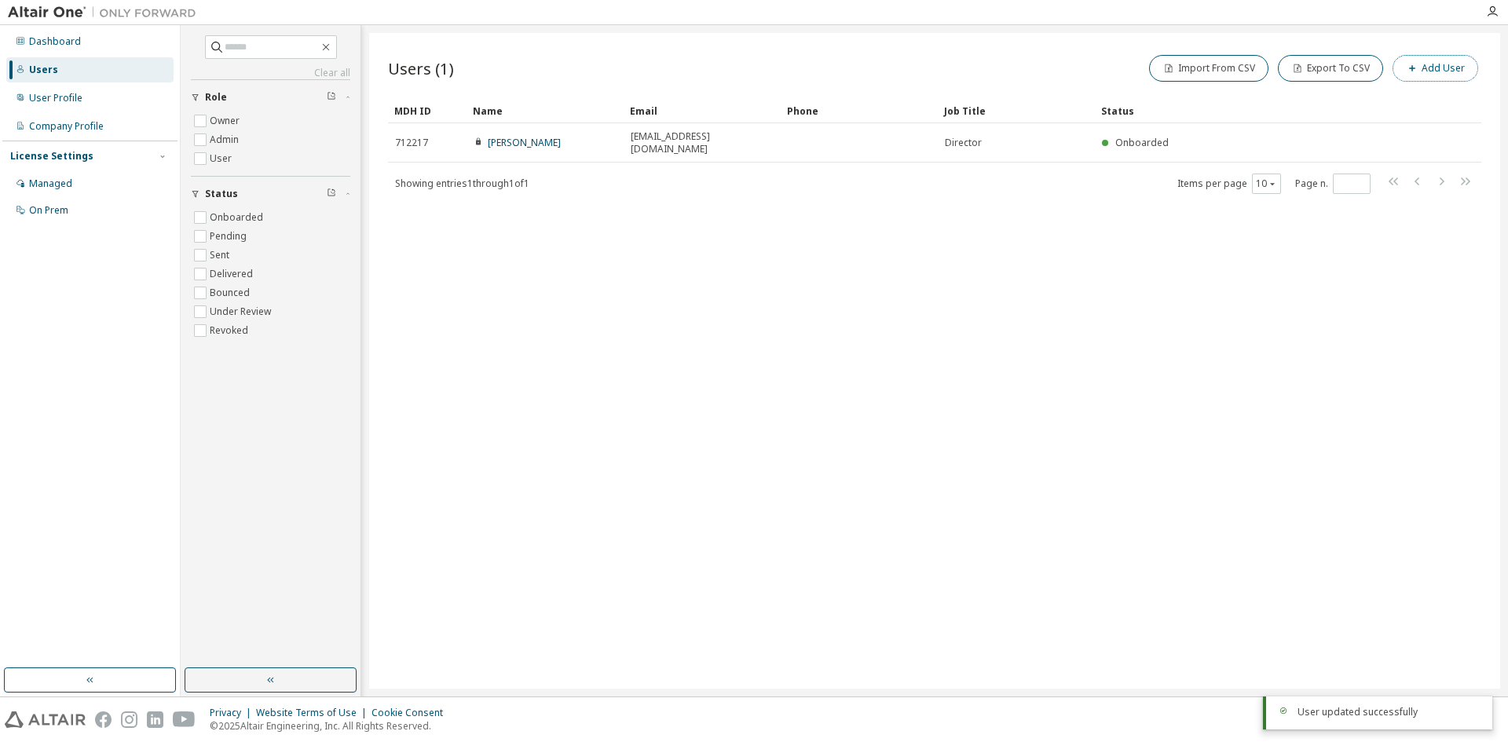
click at [1449, 75] on button "Add User" at bounding box center [1436, 68] width 86 height 27
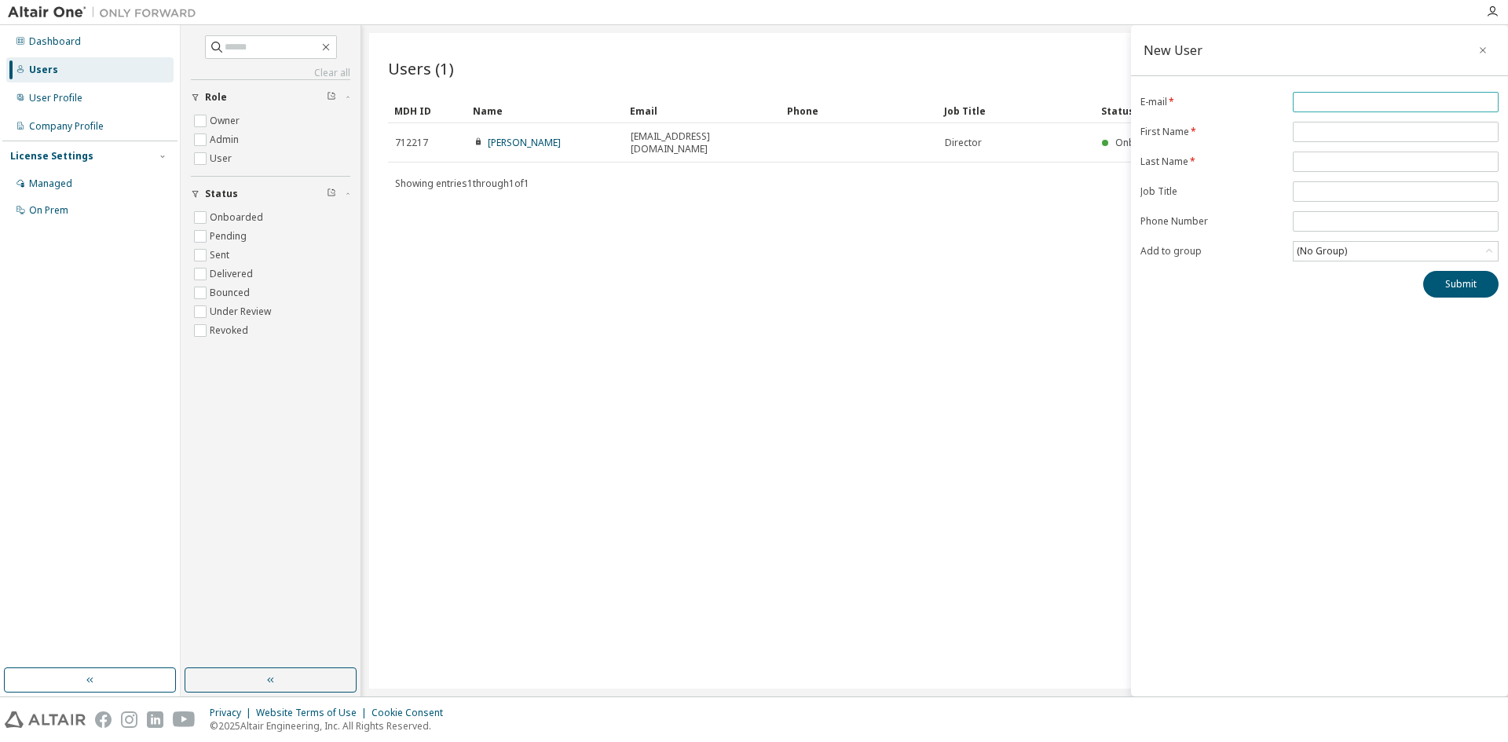
click at [1390, 101] on input "email" at bounding box center [1396, 102] width 198 height 13
click at [1393, 101] on input "email" at bounding box center [1396, 102] width 198 height 13
click at [1490, 42] on button "button" at bounding box center [1483, 50] width 25 height 25
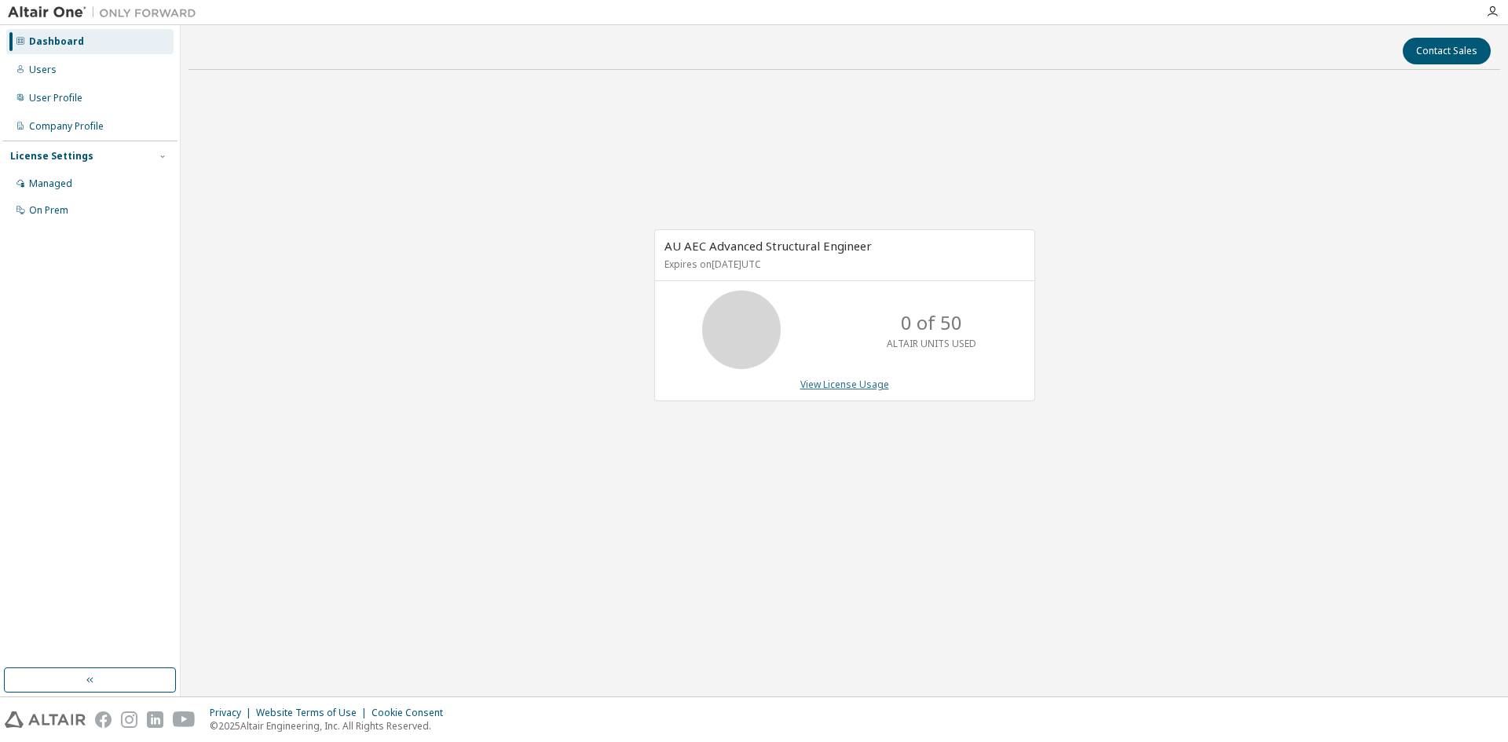
click at [830, 383] on link "View License Usage" at bounding box center [845, 384] width 89 height 13
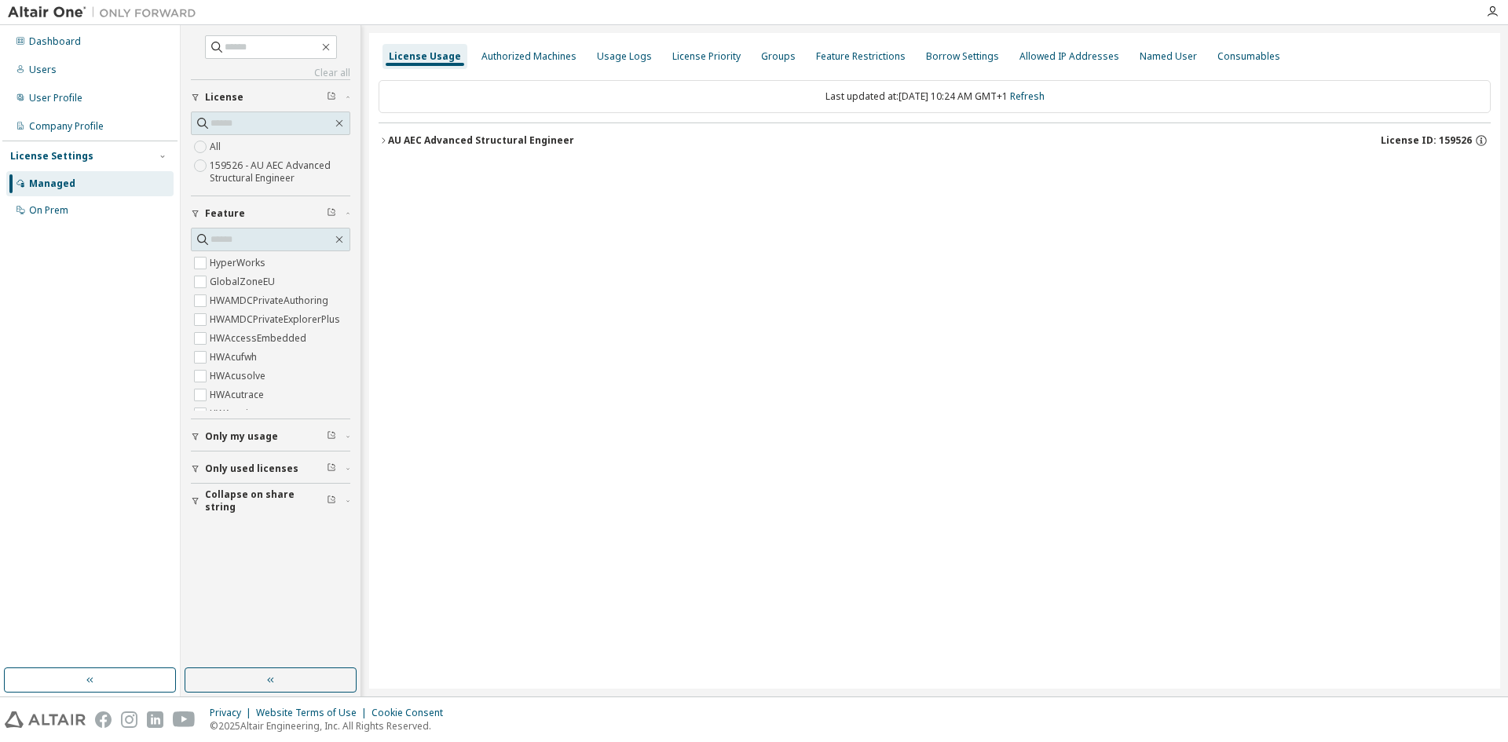
click at [387, 139] on icon "button" at bounding box center [383, 140] width 9 height 9
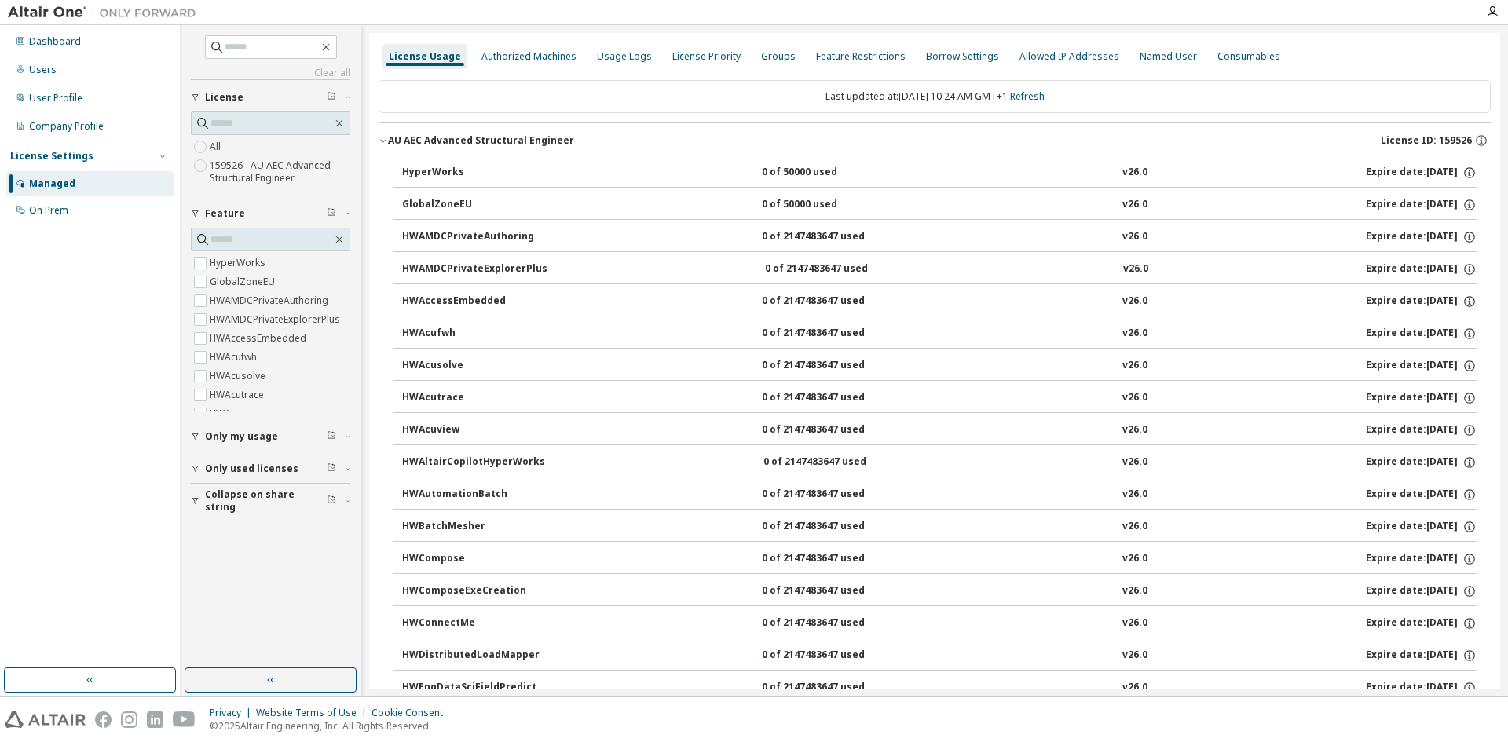
click at [437, 167] on div "HyperWorks" at bounding box center [472, 173] width 141 height 14
click at [513, 49] on div "Authorized Machines" at bounding box center [529, 56] width 108 height 25
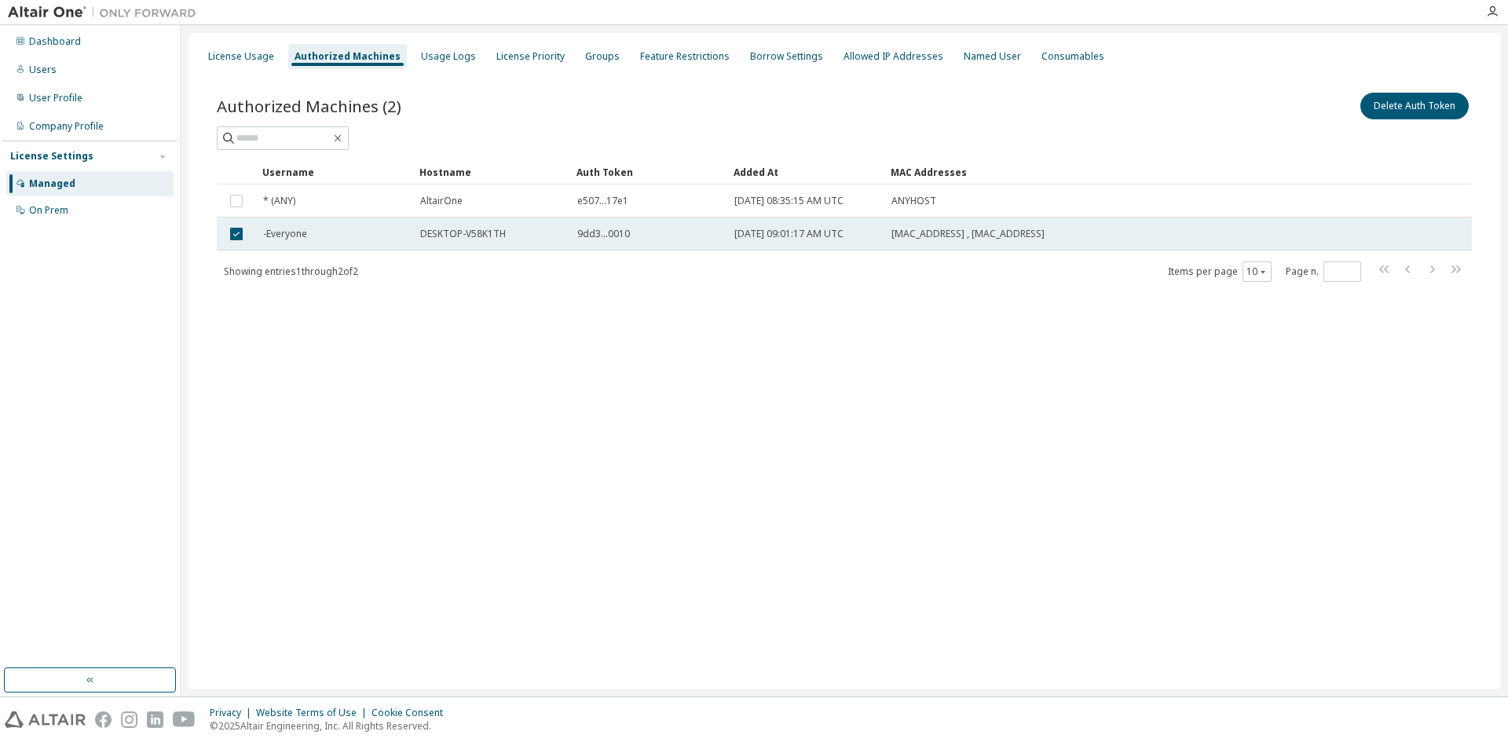
click at [274, 233] on span "-Everyone" at bounding box center [285, 234] width 44 height 13
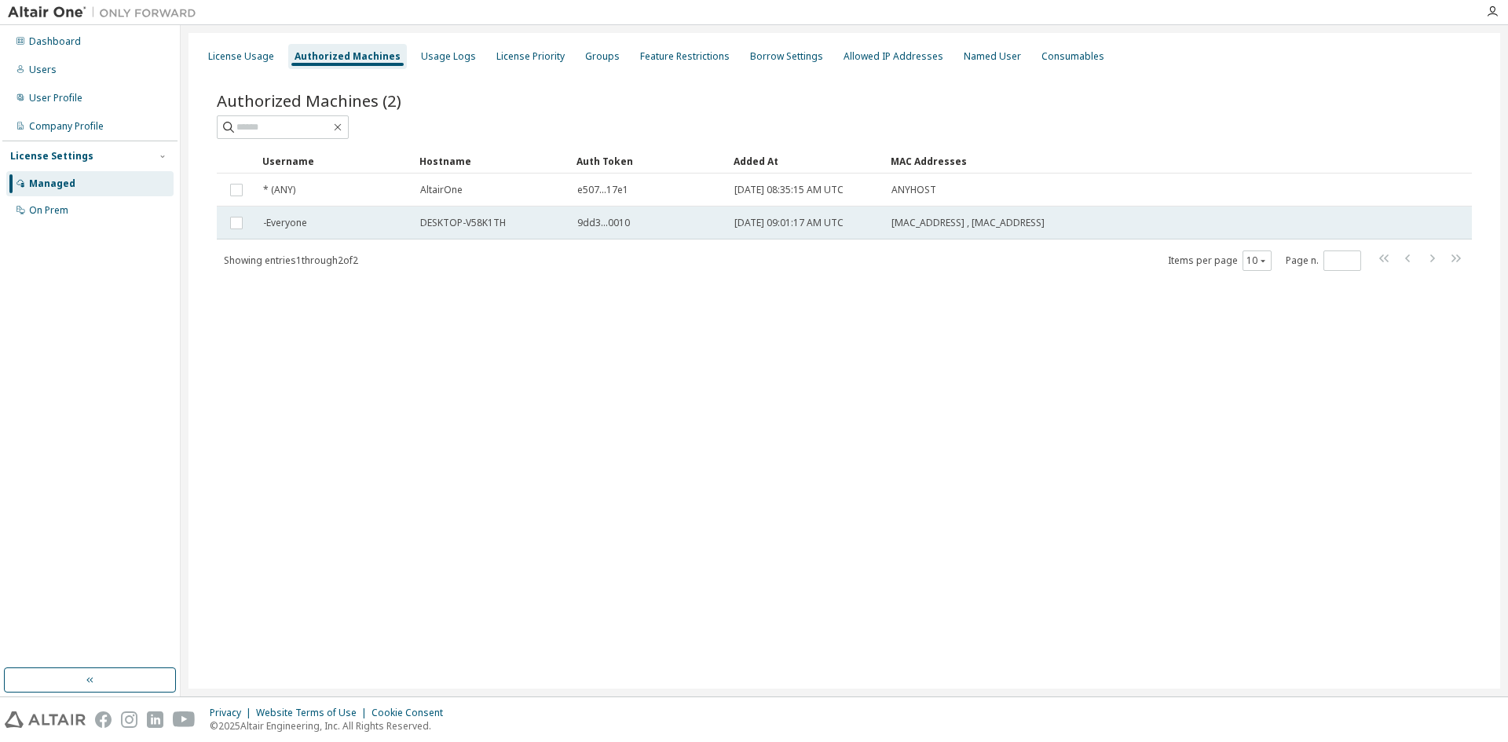
click at [466, 214] on td "DESKTOP-V58K1TH" at bounding box center [491, 223] width 157 height 33
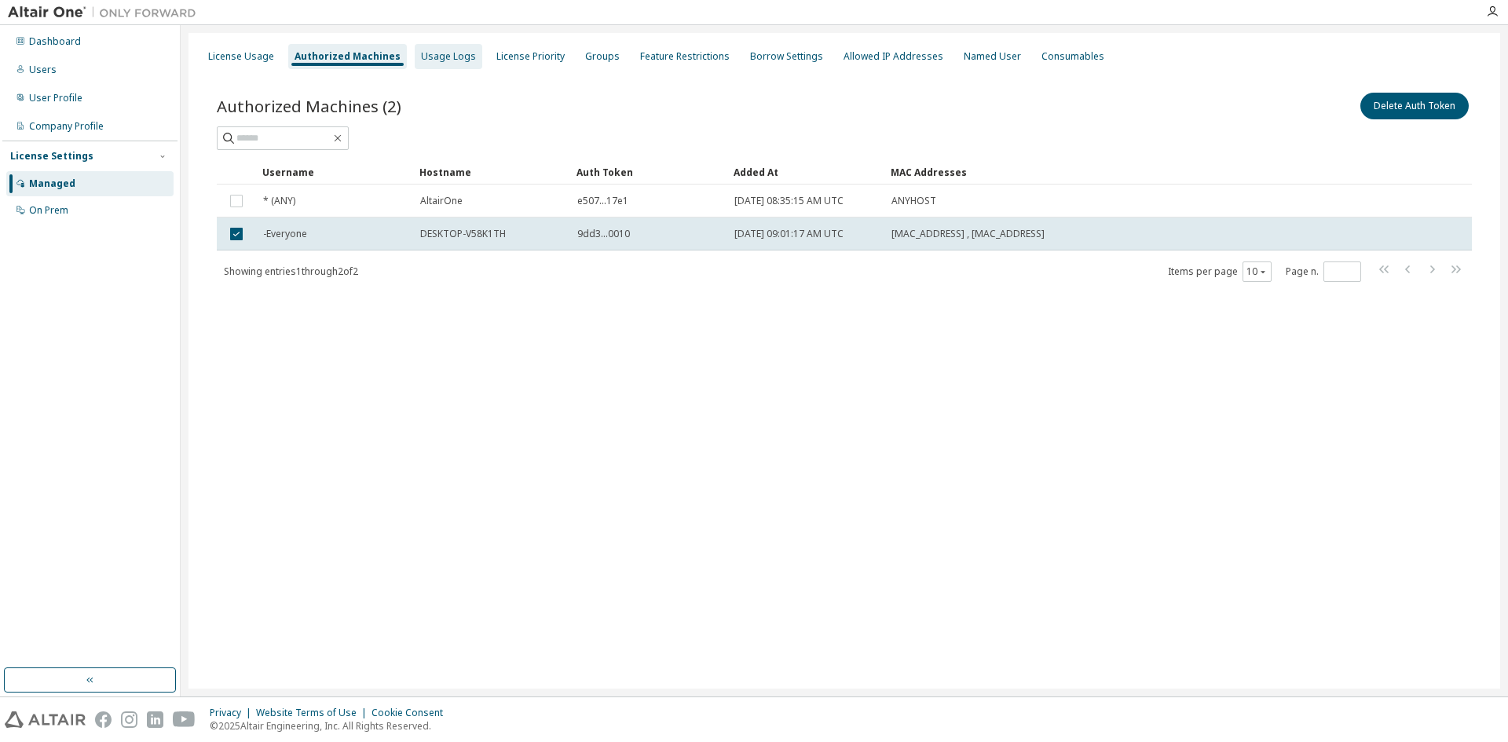
click at [431, 60] on div "Usage Logs" at bounding box center [448, 56] width 55 height 13
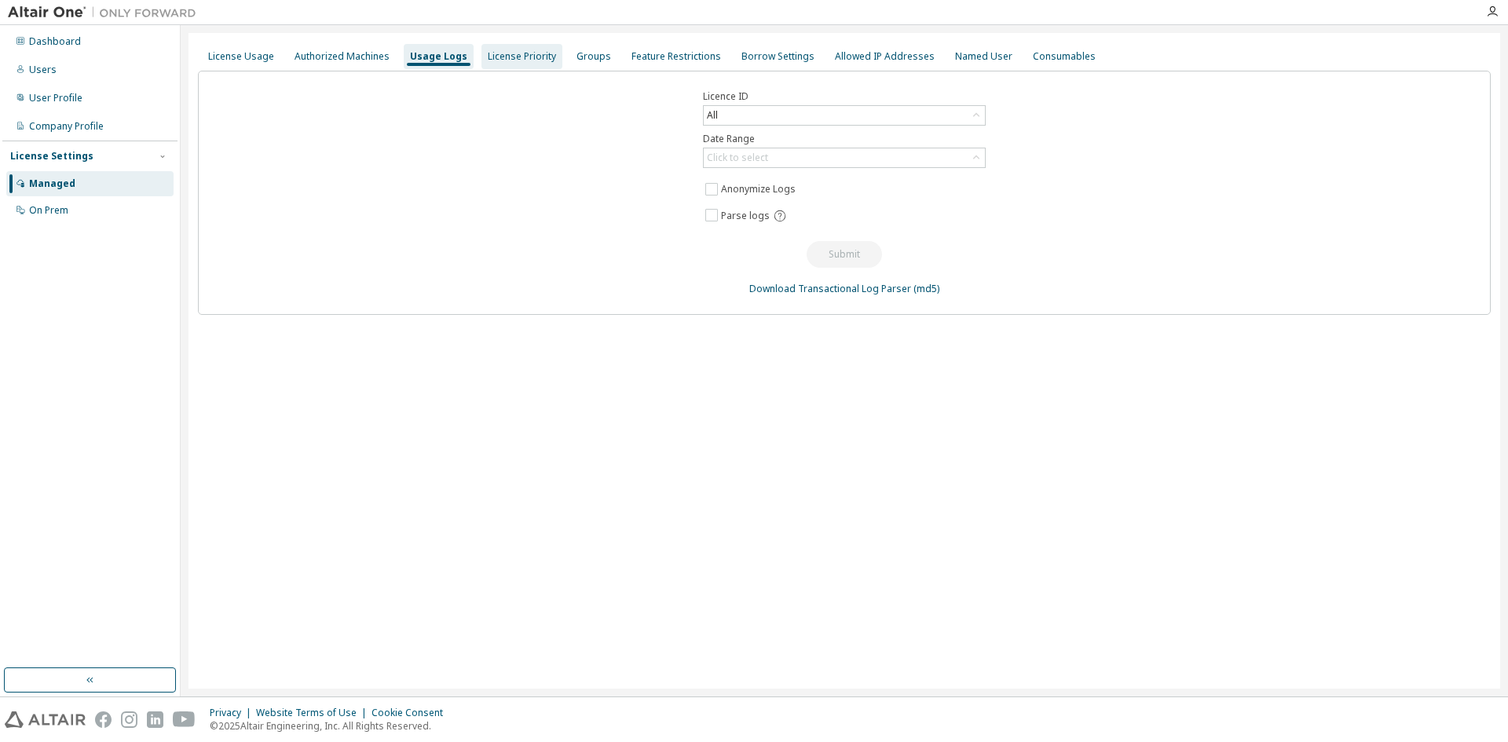
click at [488, 60] on div "License Priority" at bounding box center [522, 56] width 68 height 13
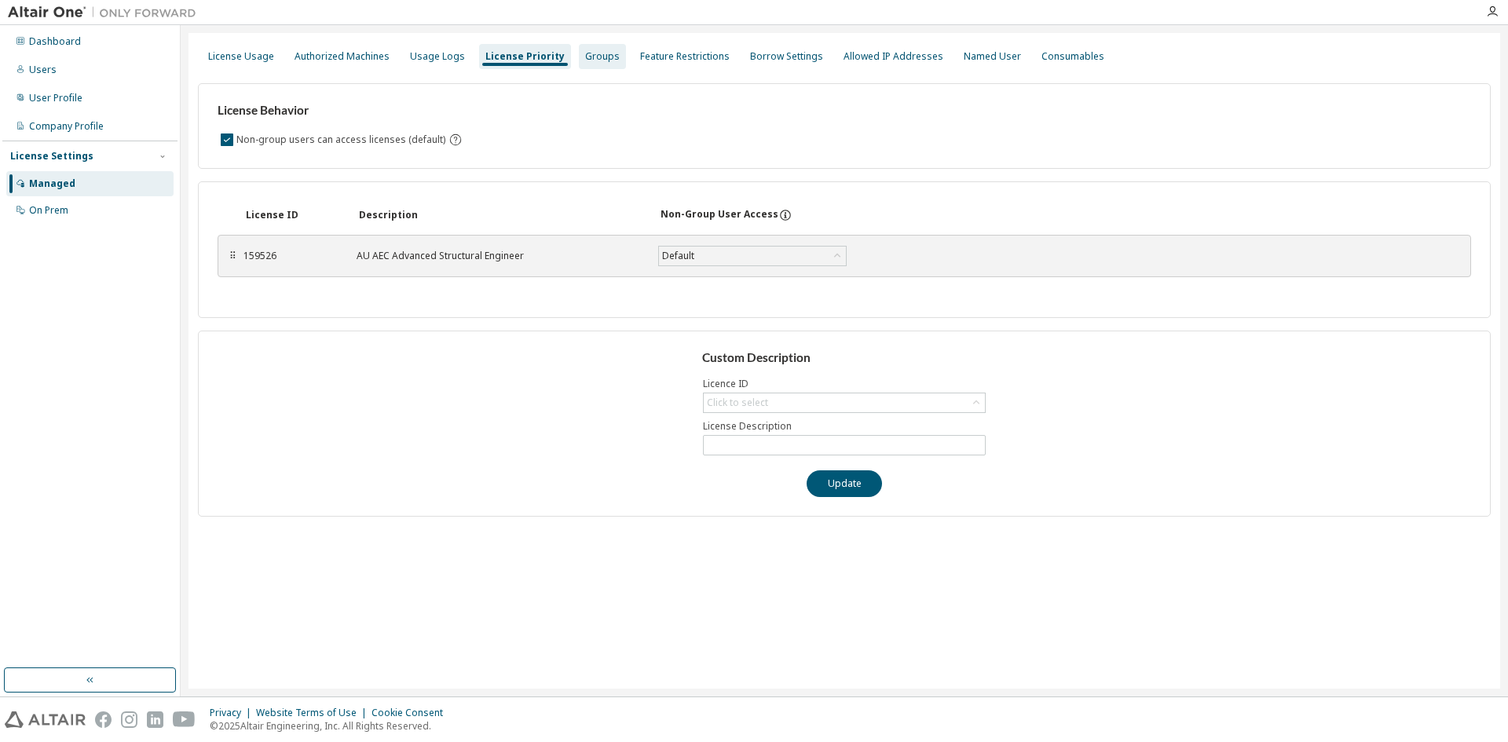
click at [593, 57] on div "Groups" at bounding box center [602, 56] width 35 height 13
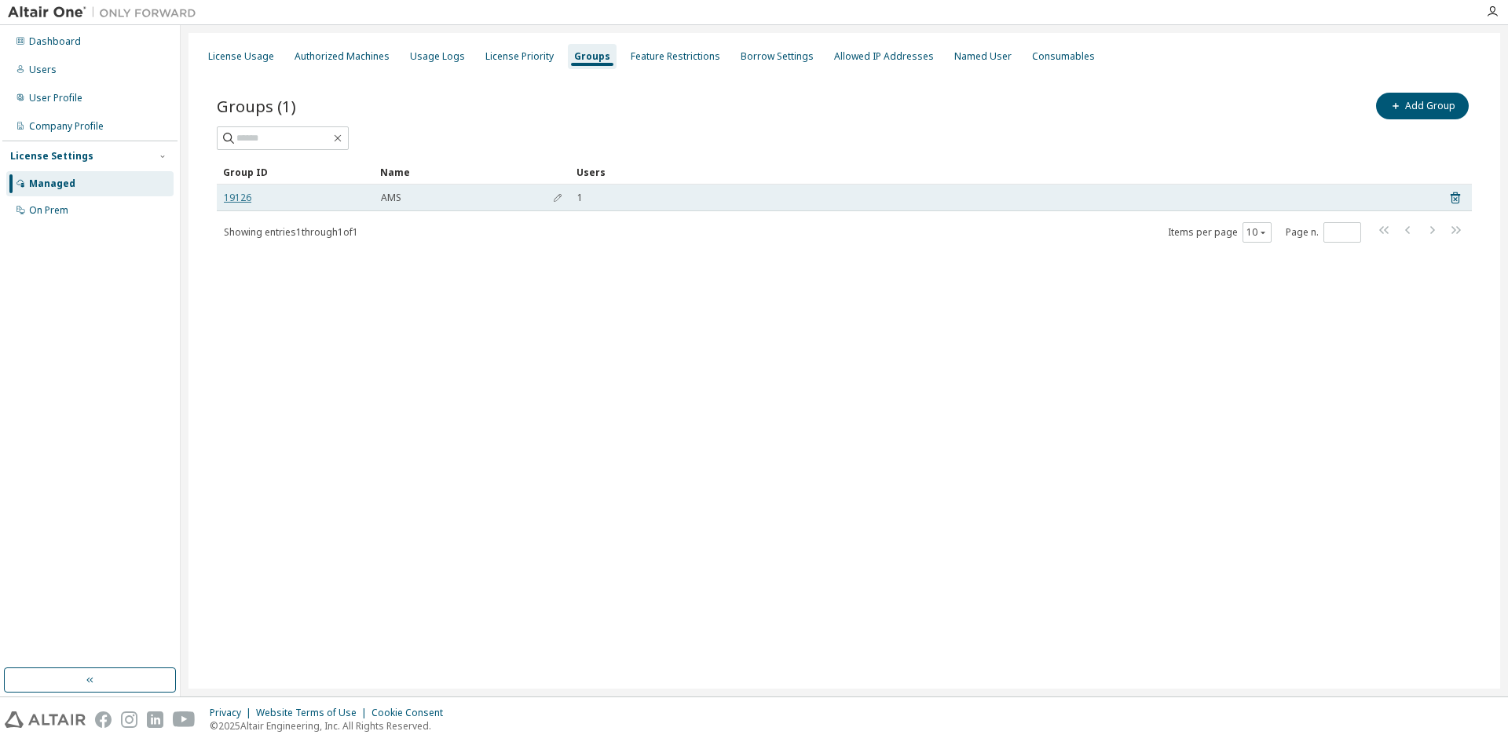
click at [228, 196] on link "19126" at bounding box center [237, 198] width 27 height 13
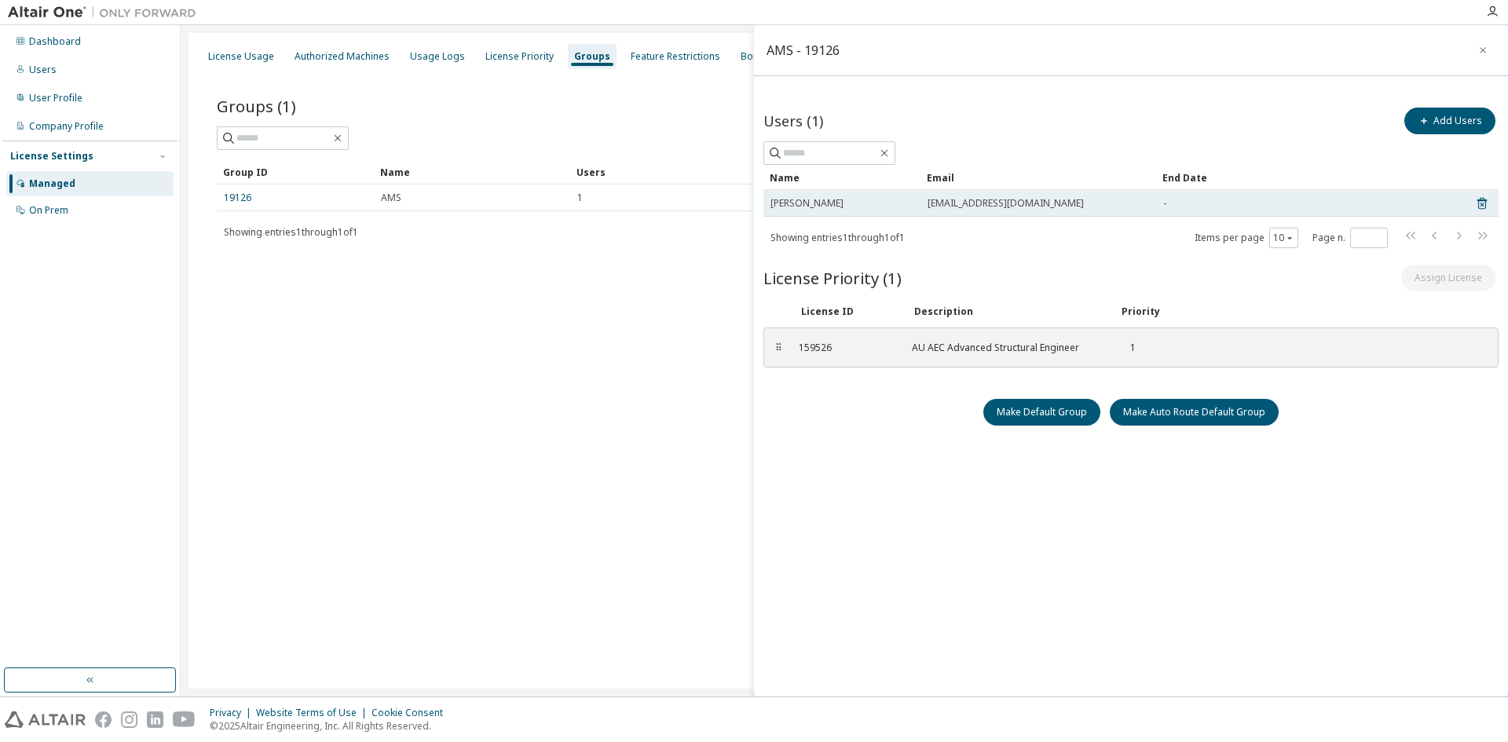
click at [1196, 206] on div "-" at bounding box center [1308, 203] width 291 height 13
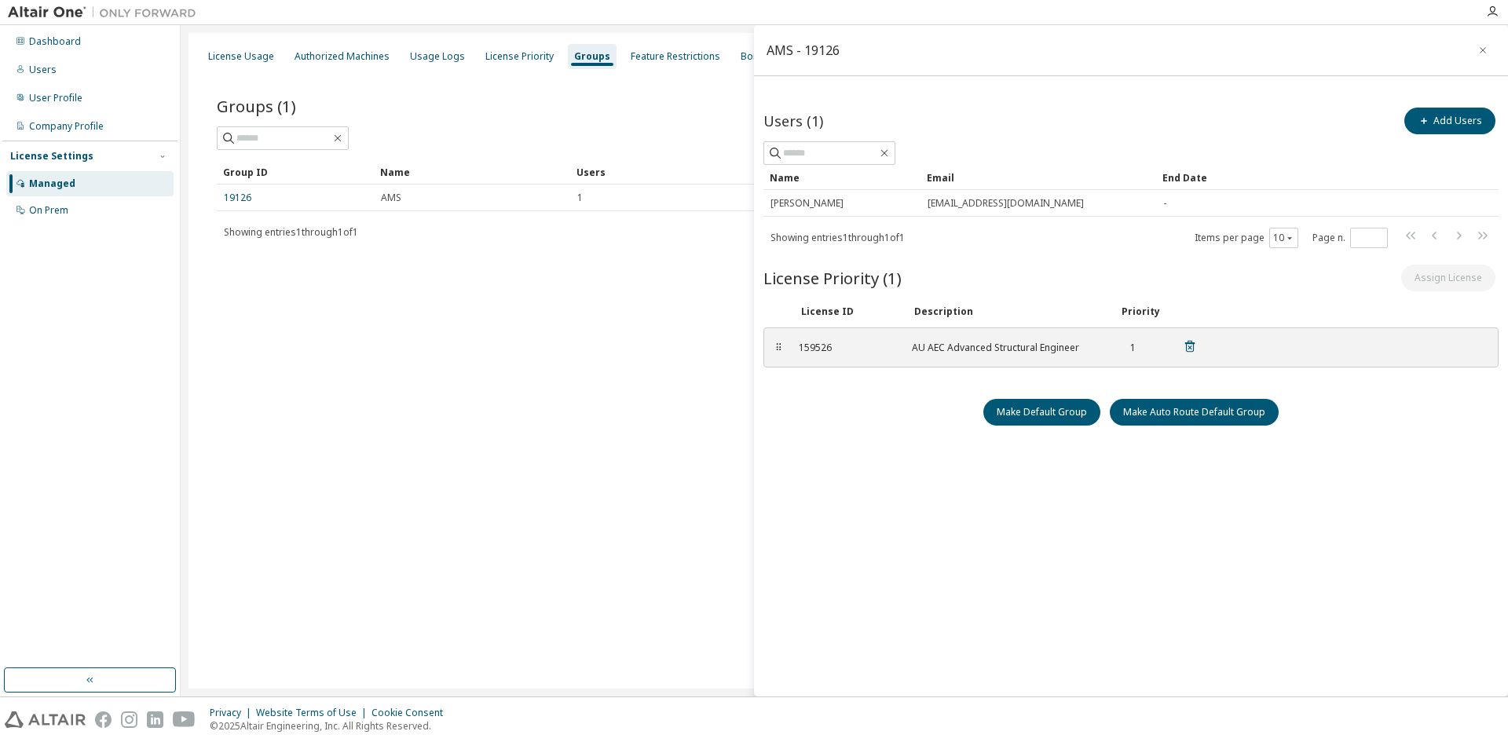
click at [947, 343] on div "AU AEC Advanced Structural Engineer" at bounding box center [1006, 348] width 189 height 13
click at [869, 153] on input "text" at bounding box center [830, 153] width 94 height 16
click at [1440, 119] on button "Add Users" at bounding box center [1450, 121] width 91 height 27
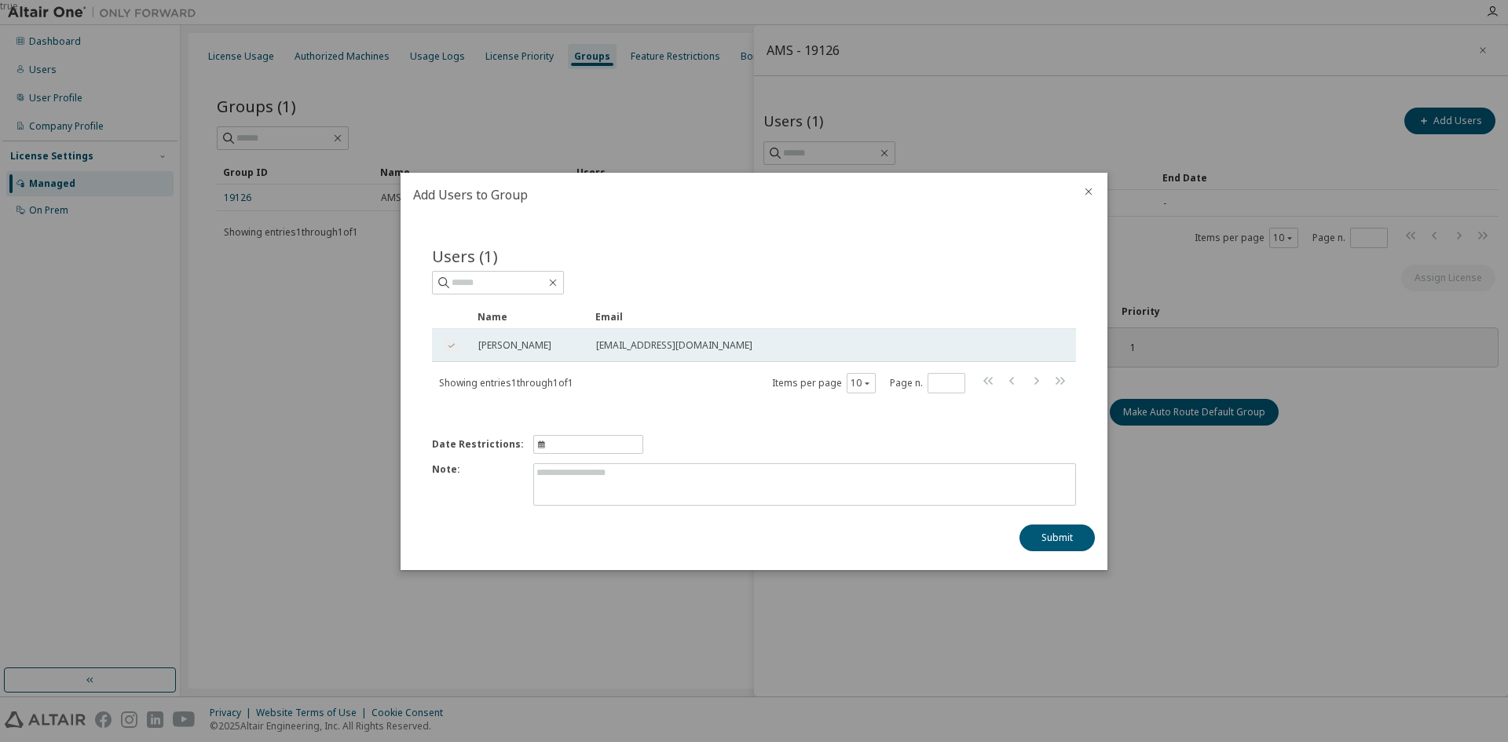
click at [663, 350] on span "[EMAIL_ADDRESS][DOMAIN_NAME]" at bounding box center [674, 345] width 156 height 13
click at [1053, 533] on button "Submit" at bounding box center [1057, 538] width 75 height 27
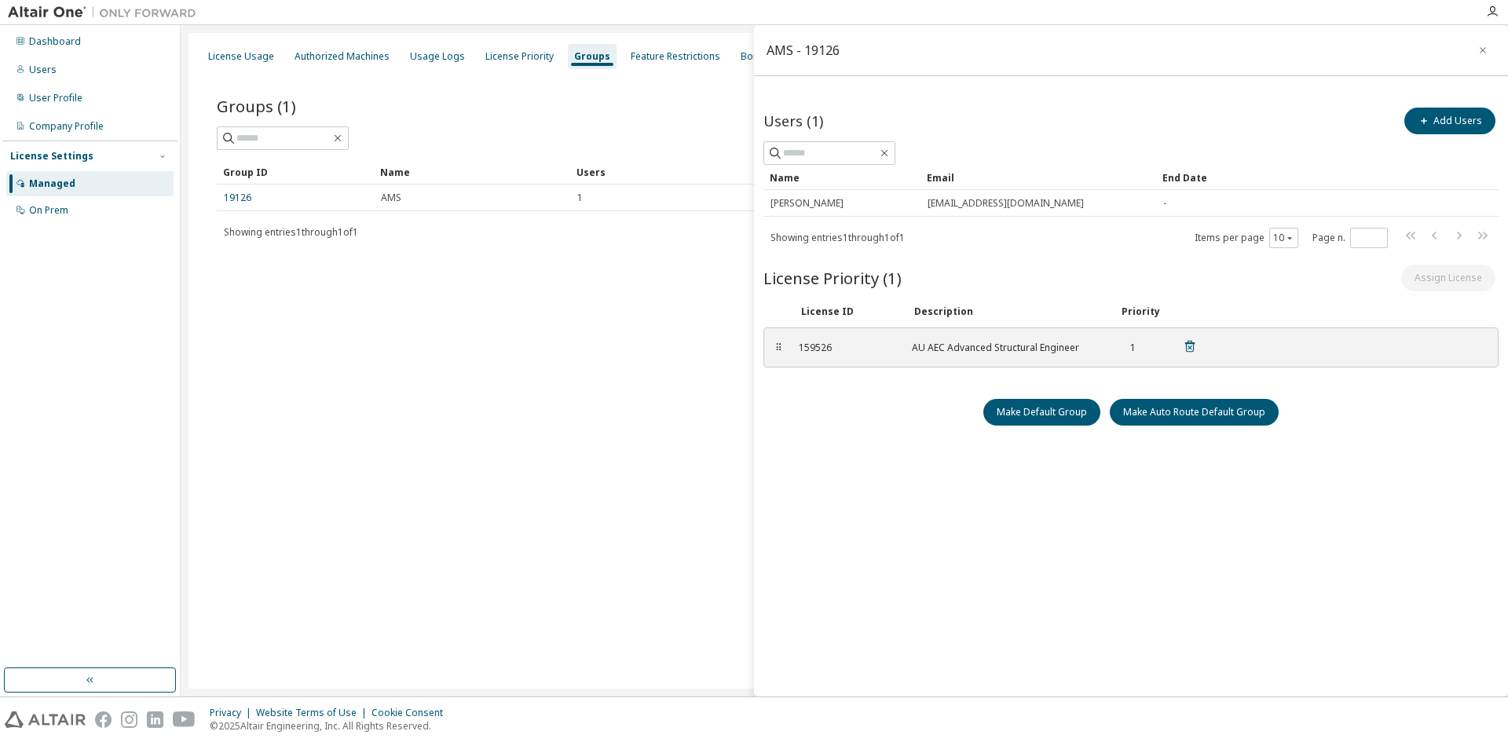
click at [972, 343] on div "AU AEC Advanced Structural Engineer" at bounding box center [1006, 348] width 189 height 13
click at [797, 343] on div "159526 AU AEC Advanced Structural Engineer 1" at bounding box center [998, 348] width 417 height 26
click at [782, 346] on div "⠿" at bounding box center [785, 347] width 9 height 13
click at [1485, 45] on icon "button" at bounding box center [1483, 50] width 11 height 13
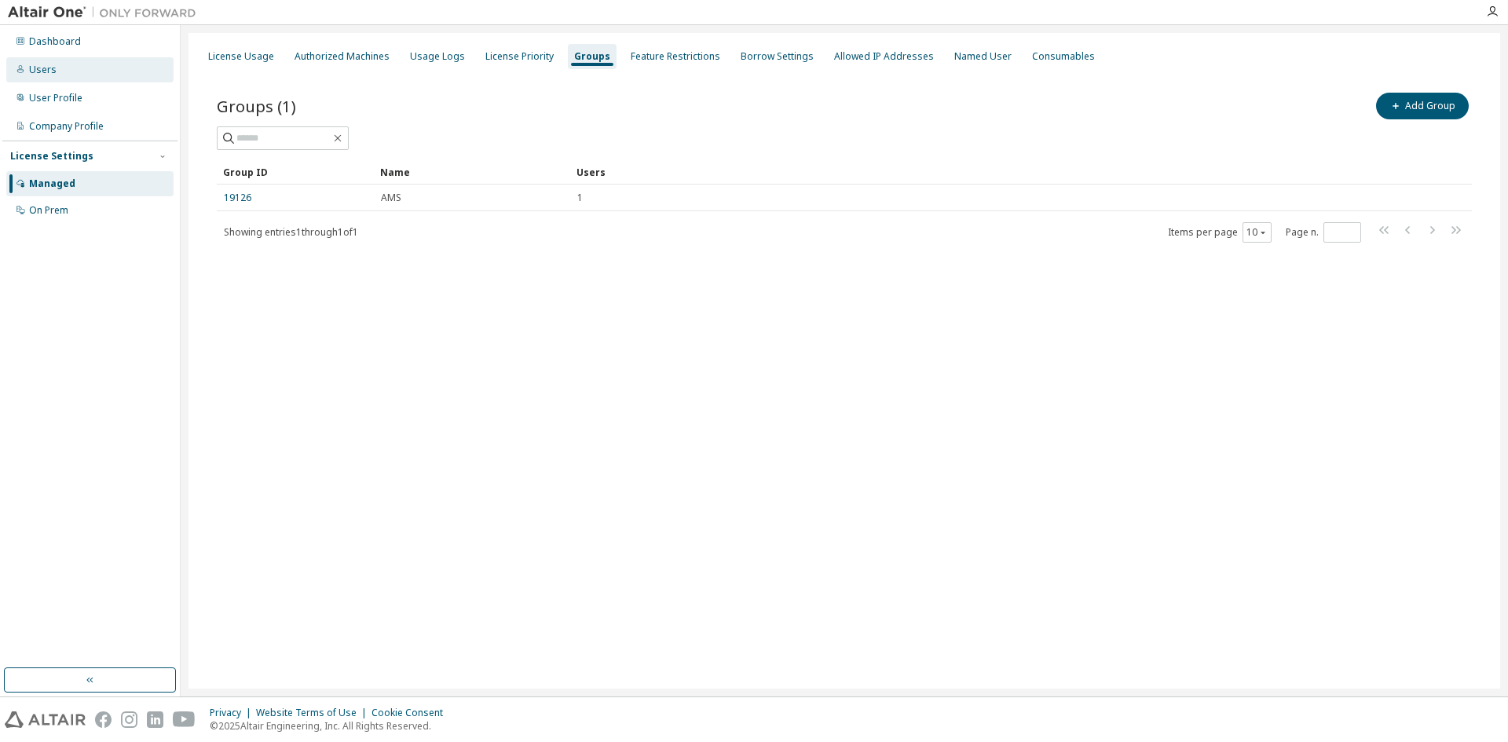
click at [43, 75] on div "Users" at bounding box center [42, 70] width 27 height 13
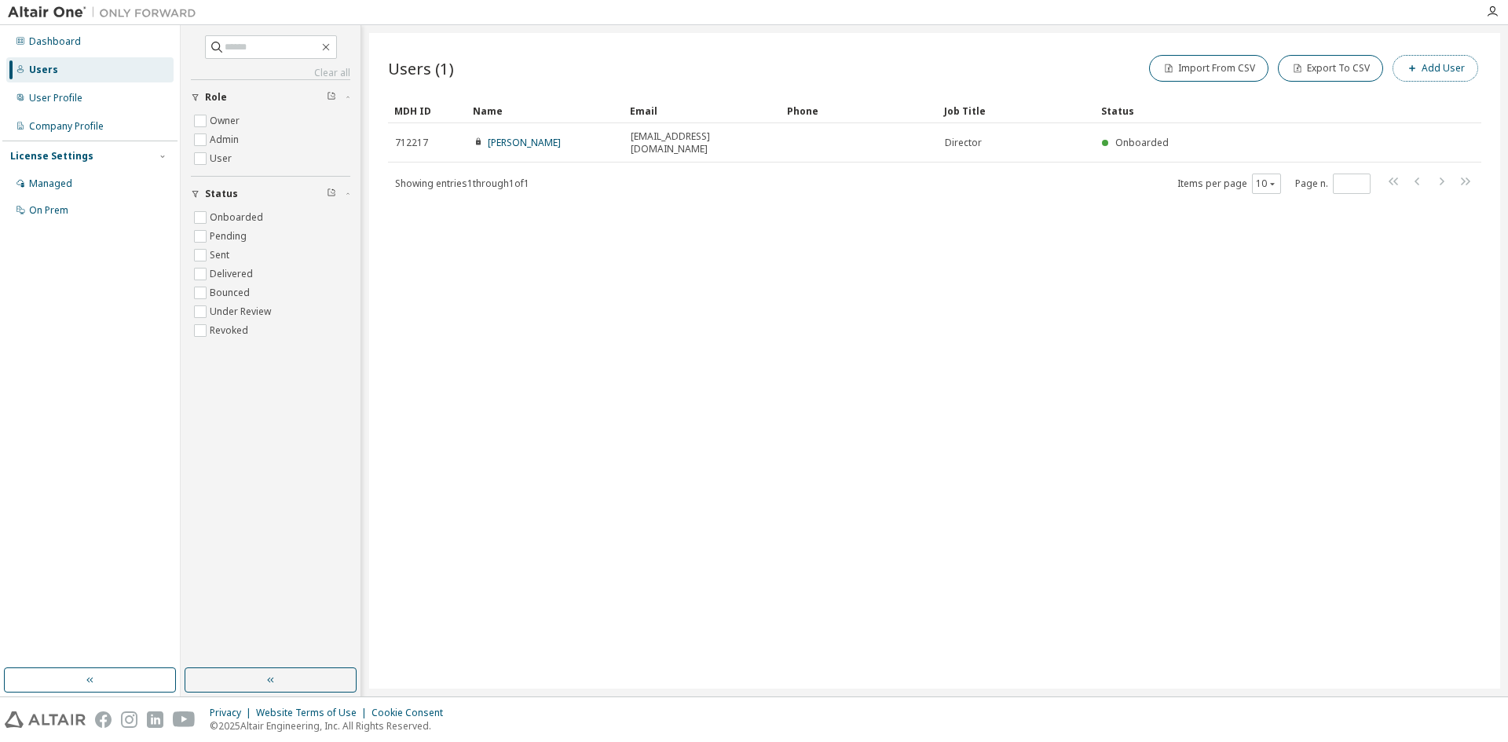
click at [1425, 74] on button "Add User" at bounding box center [1436, 68] width 86 height 27
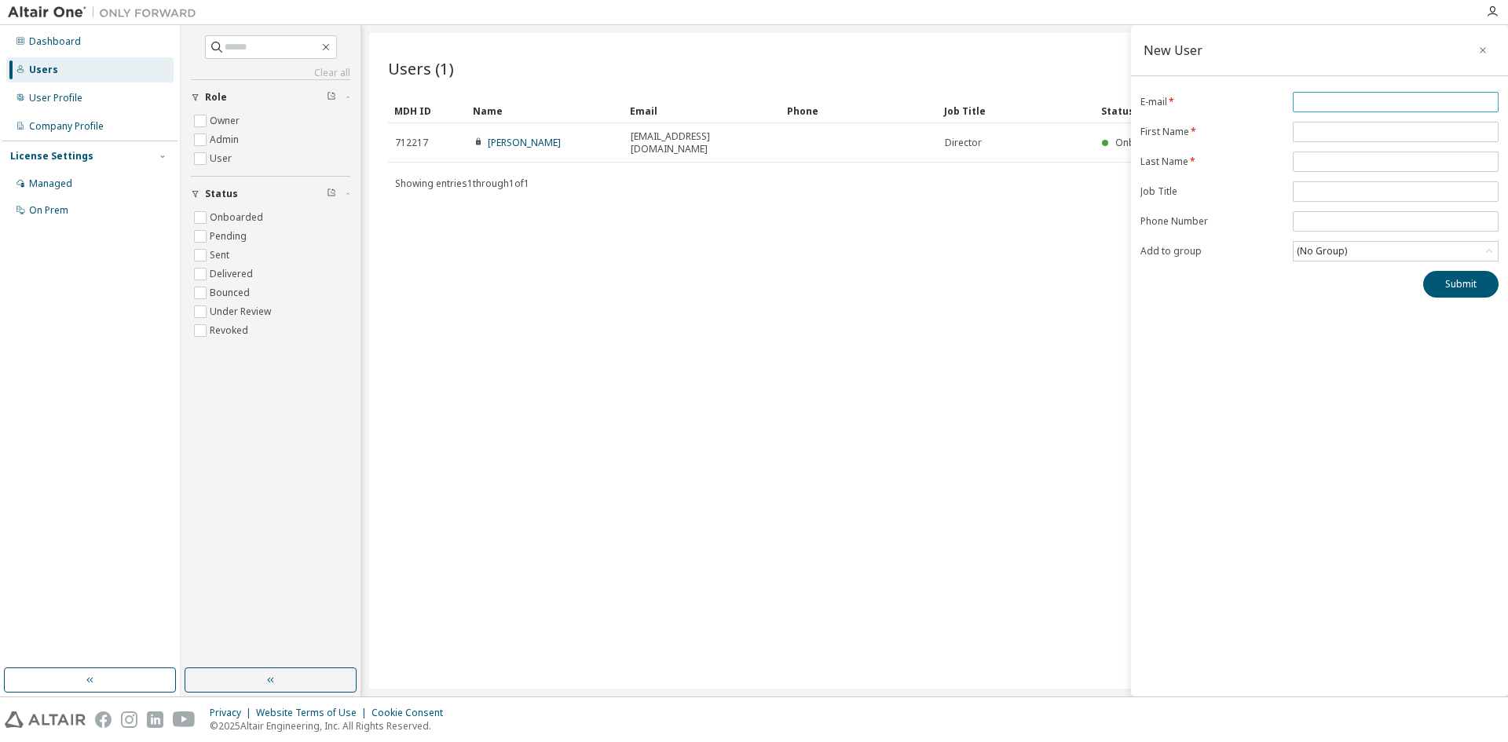
click at [1350, 101] on input "email" at bounding box center [1396, 102] width 198 height 13
type input "**********"
click at [1325, 133] on input "text" at bounding box center [1396, 132] width 198 height 13
type input "***"
type input "******"
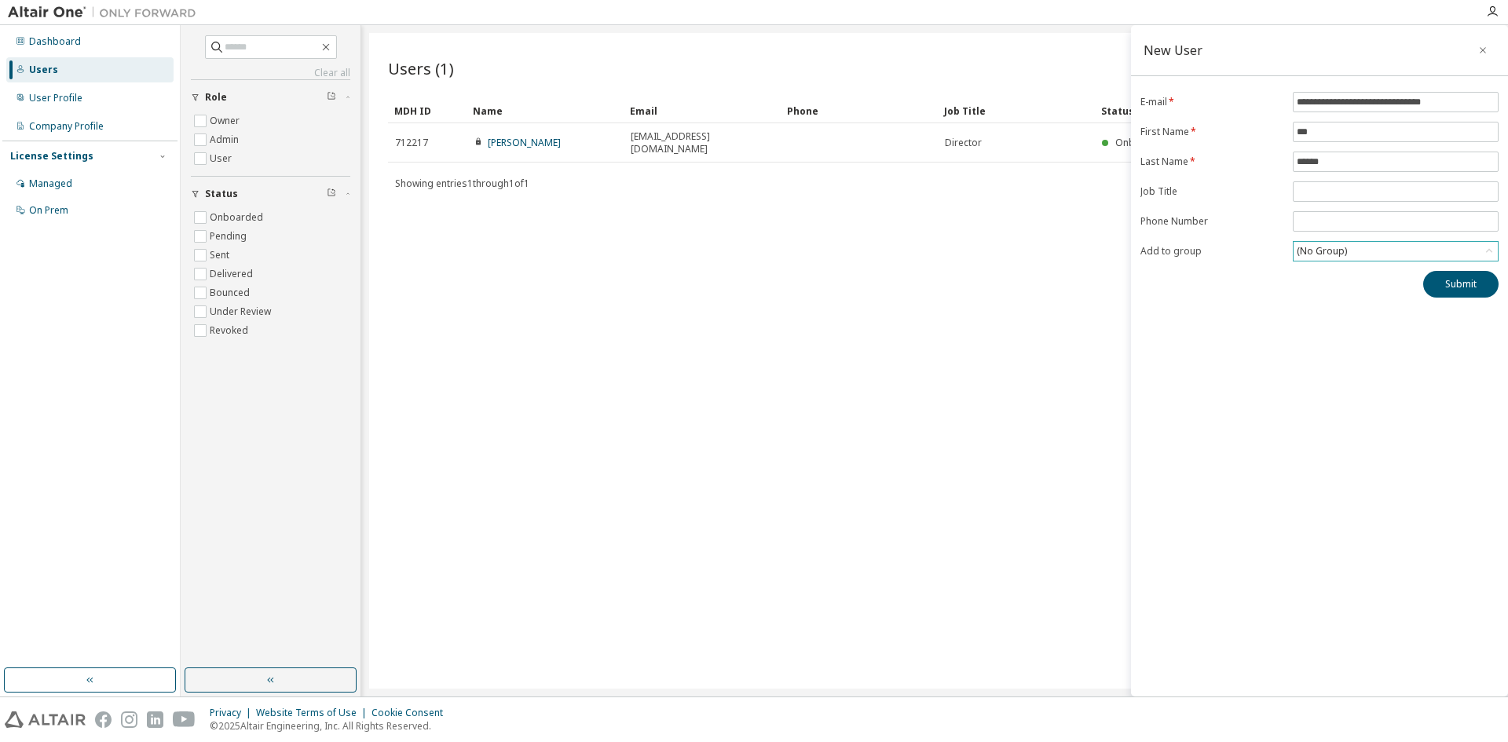
click at [1361, 244] on div "(No Group)" at bounding box center [1396, 251] width 204 height 19
click at [1361, 247] on div "(No Group)" at bounding box center [1396, 251] width 204 height 19
click at [1356, 313] on li "19126 - AMS" at bounding box center [1395, 316] width 201 height 20
click at [1465, 287] on button "Submit" at bounding box center [1461, 284] width 75 height 27
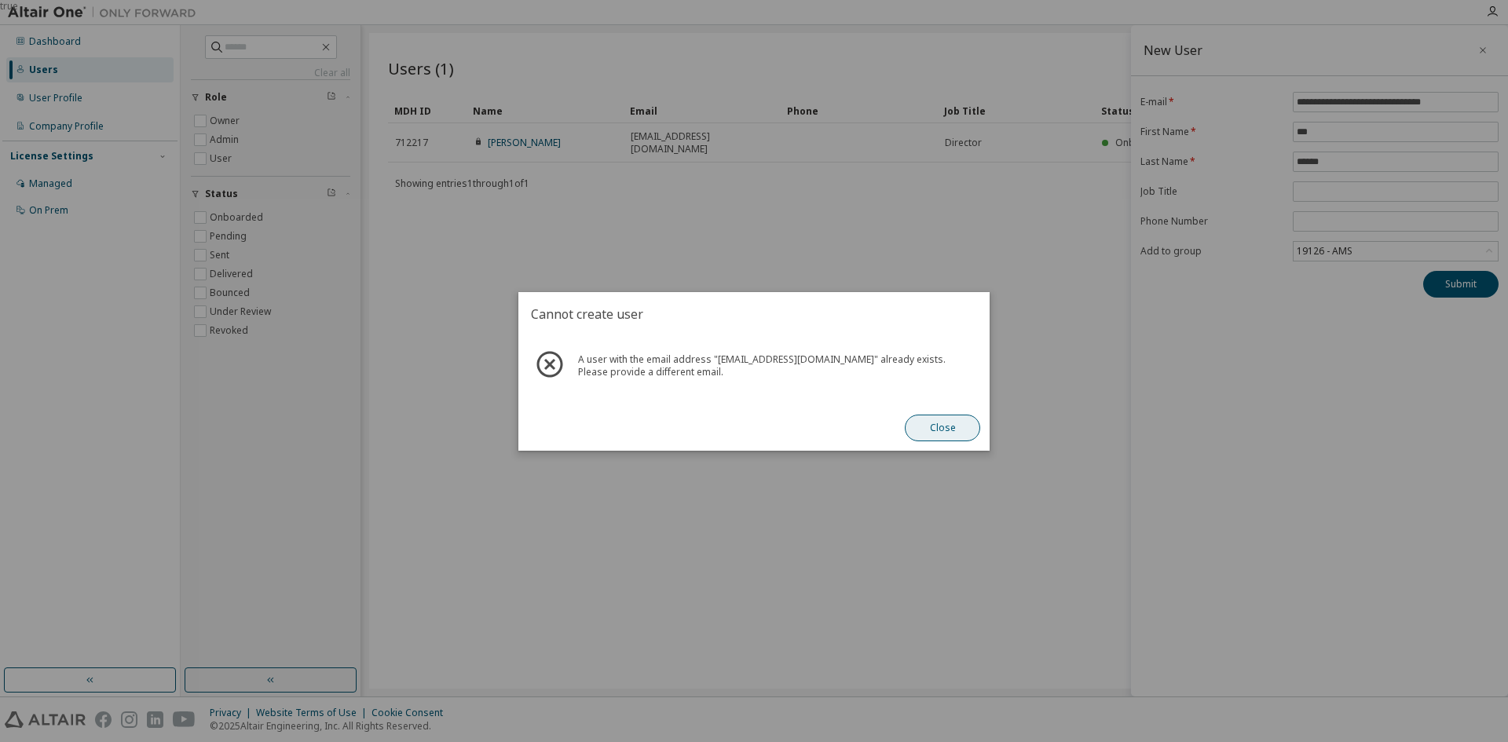
click at [950, 423] on button "Close" at bounding box center [942, 428] width 75 height 27
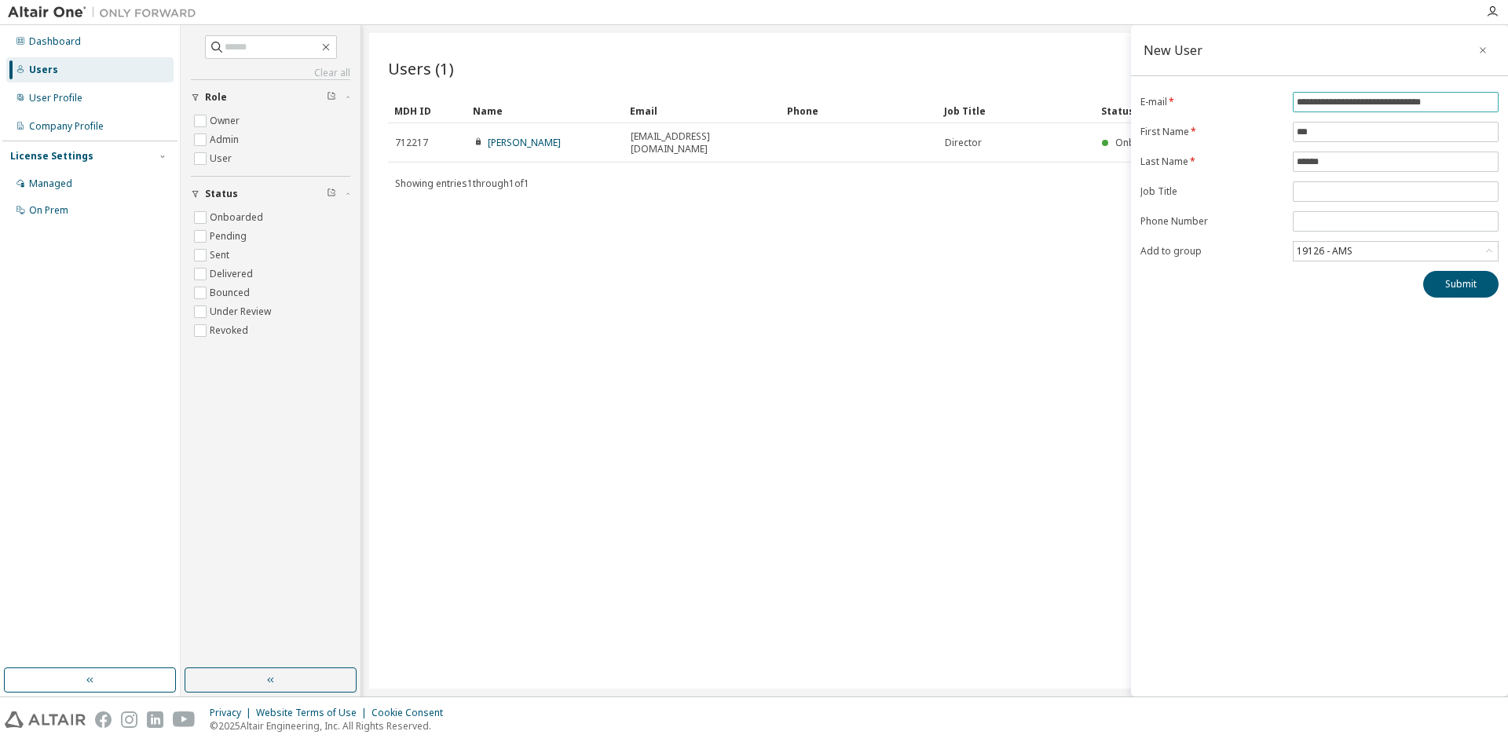
click at [1325, 101] on input "**********" at bounding box center [1396, 102] width 198 height 13
drag, startPoint x: 1306, startPoint y: 99, endPoint x: 1260, endPoint y: 122, distance: 50.9
click at [1260, 122] on form "**********" at bounding box center [1320, 177] width 358 height 170
type input "**********"
click at [1463, 284] on button "Submit" at bounding box center [1461, 284] width 75 height 27
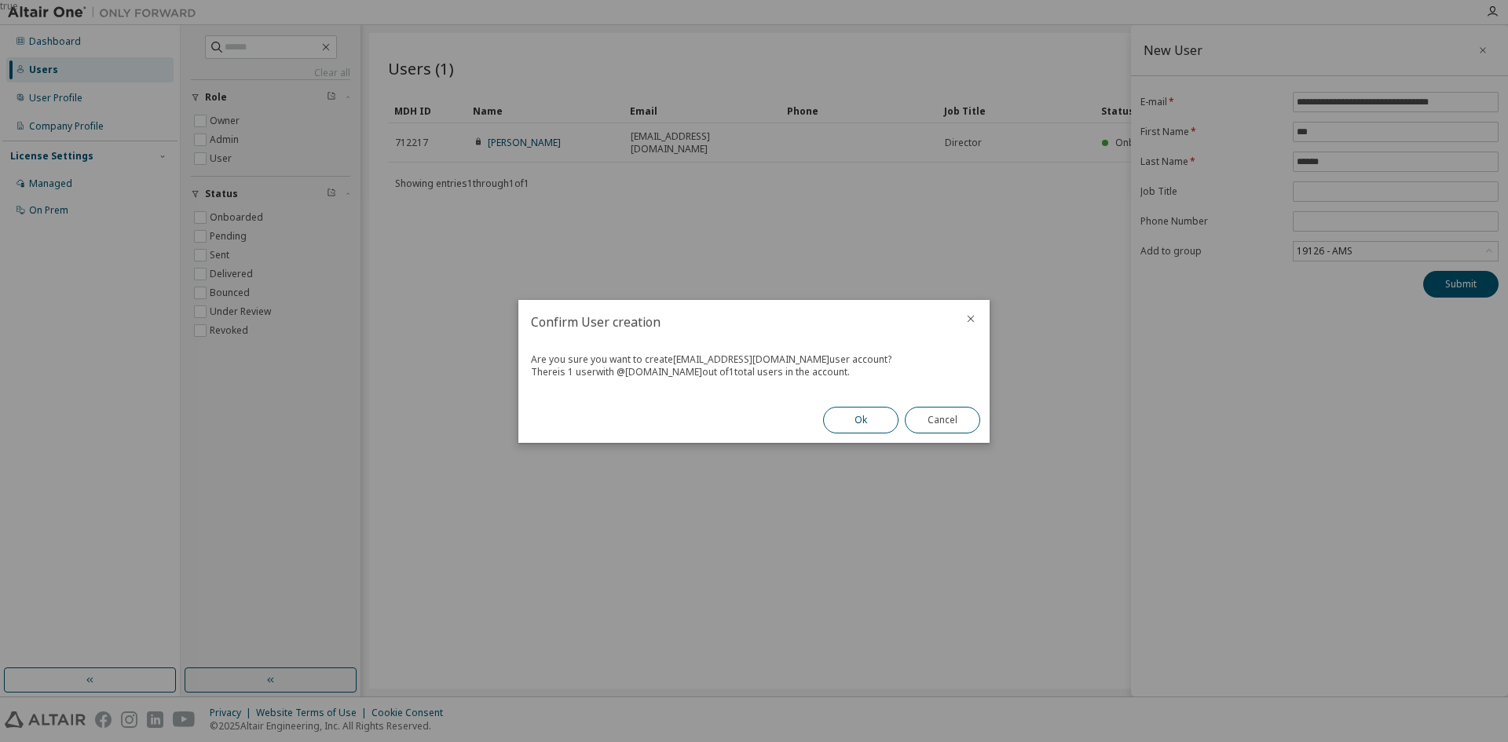
click at [870, 416] on button "Ok" at bounding box center [860, 420] width 75 height 27
click at [956, 414] on button "Close" at bounding box center [942, 420] width 75 height 27
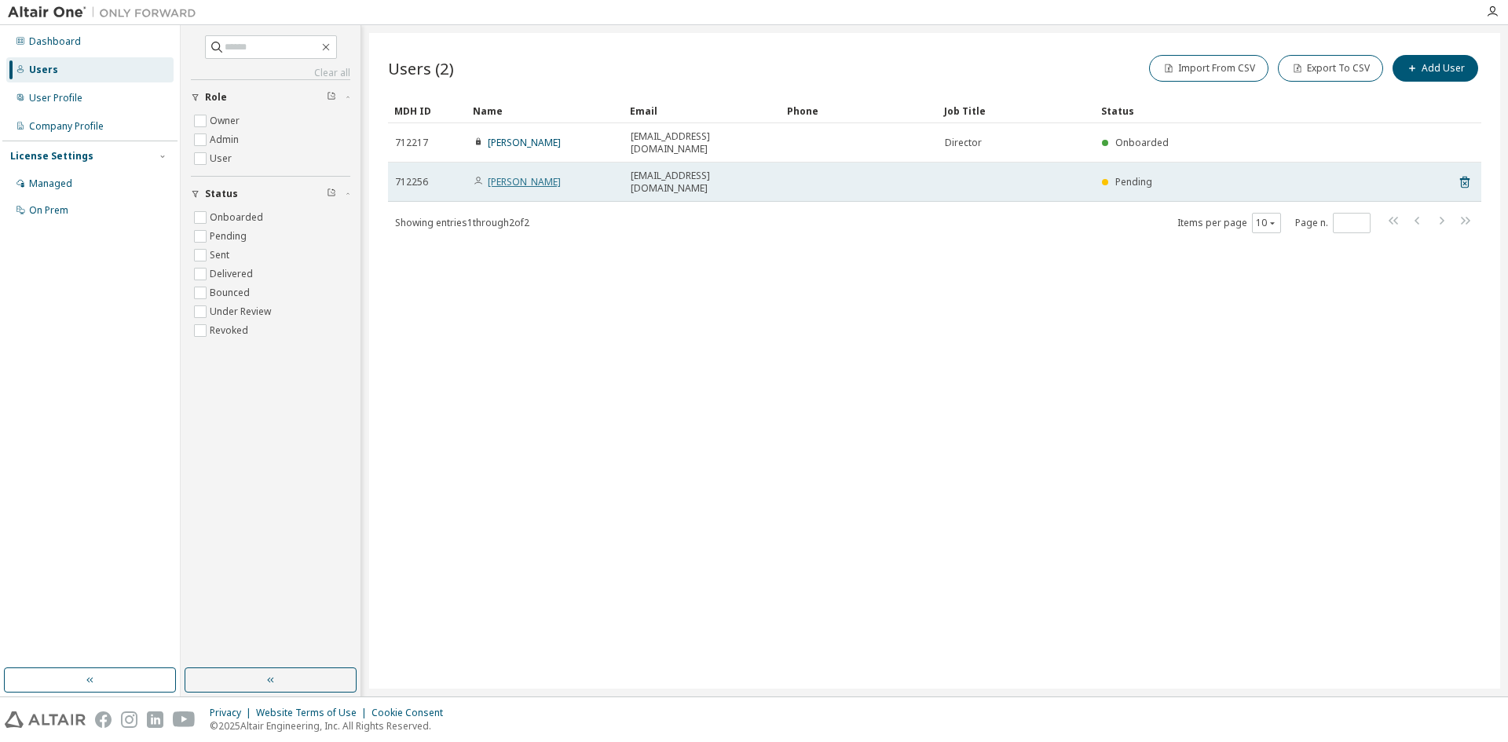
click at [520, 178] on link "[PERSON_NAME]" at bounding box center [524, 181] width 73 height 13
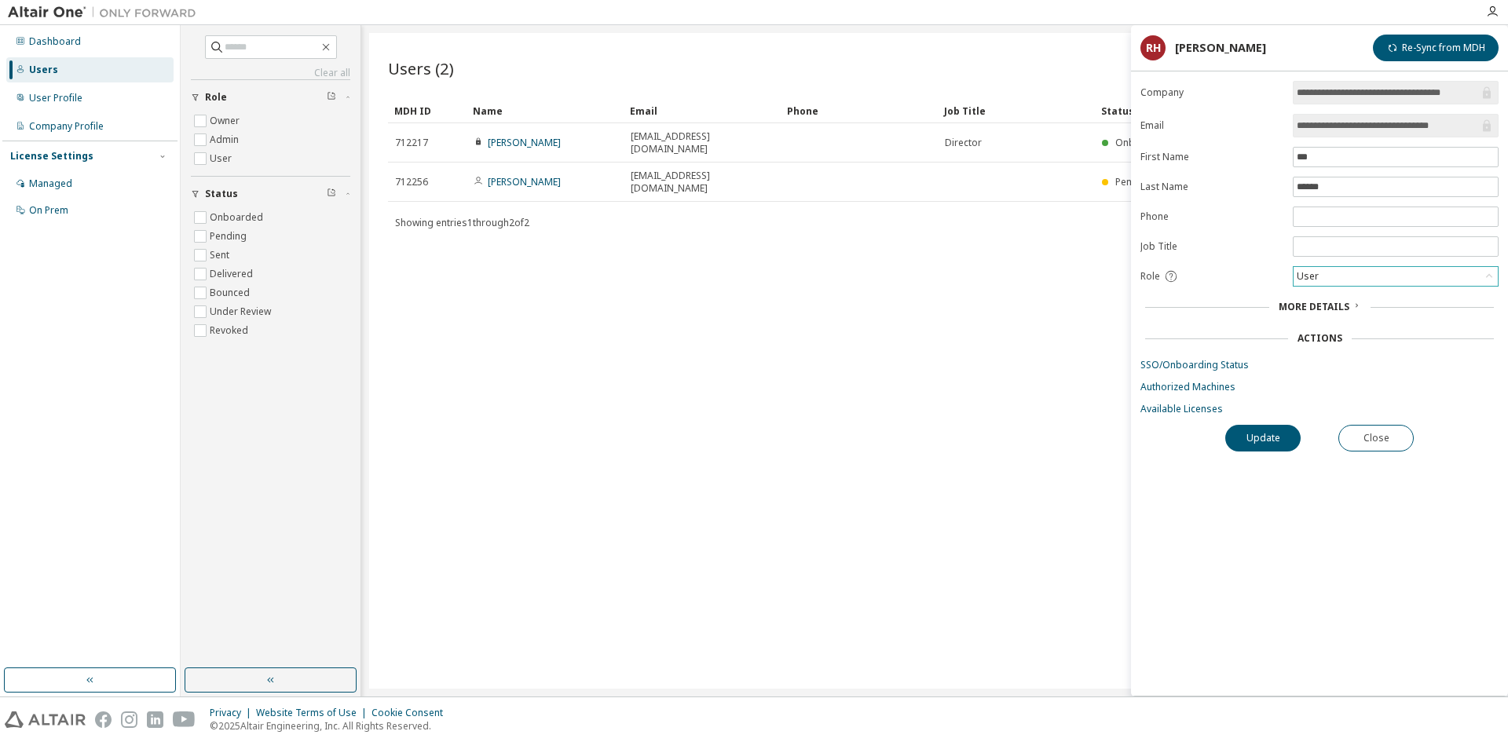
click at [1328, 278] on div "User" at bounding box center [1396, 276] width 204 height 19
click at [1335, 334] on li "User" at bounding box center [1395, 338] width 201 height 20
click at [1277, 436] on button "Update" at bounding box center [1263, 438] width 75 height 27
click at [1365, 435] on button "Close" at bounding box center [1376, 438] width 75 height 27
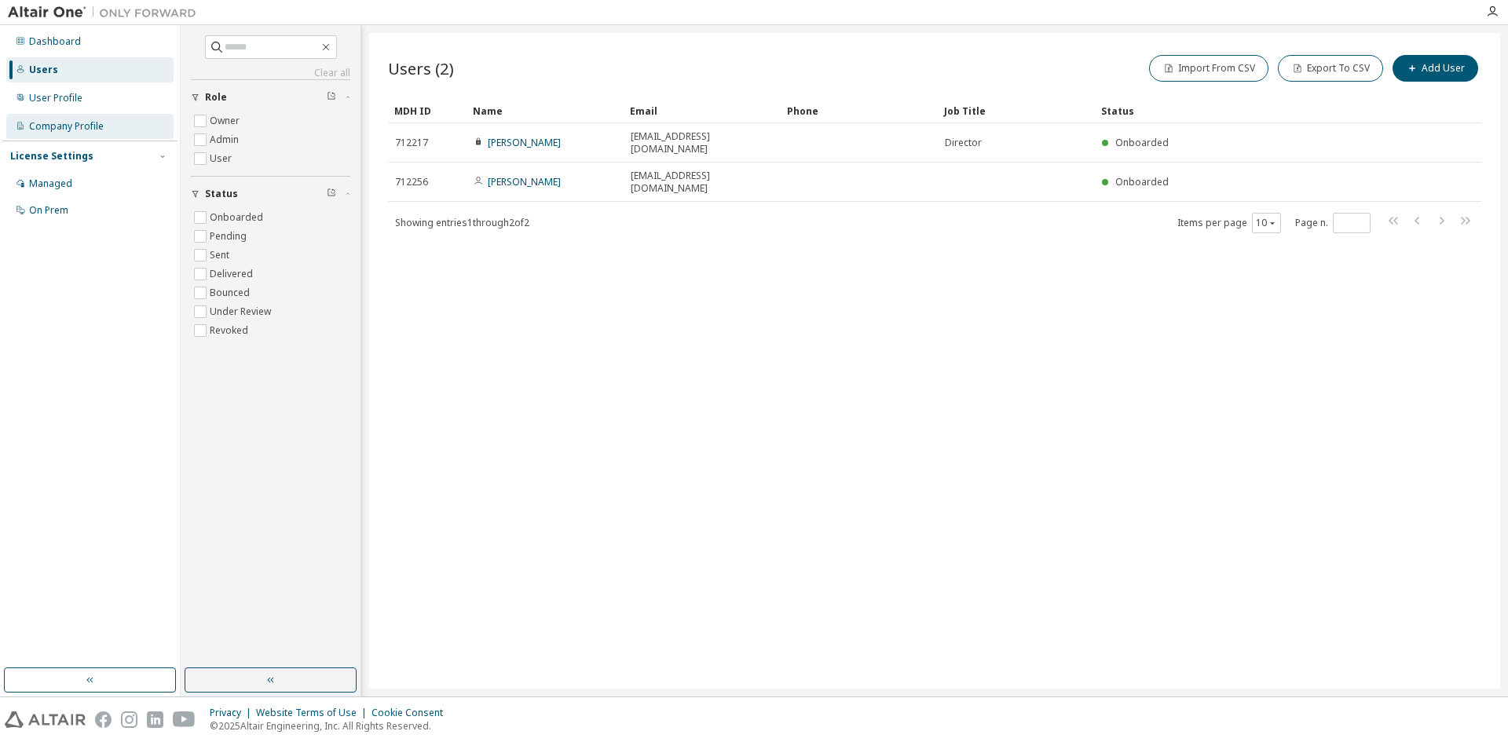
click at [73, 126] on div "Company Profile" at bounding box center [66, 126] width 75 height 13
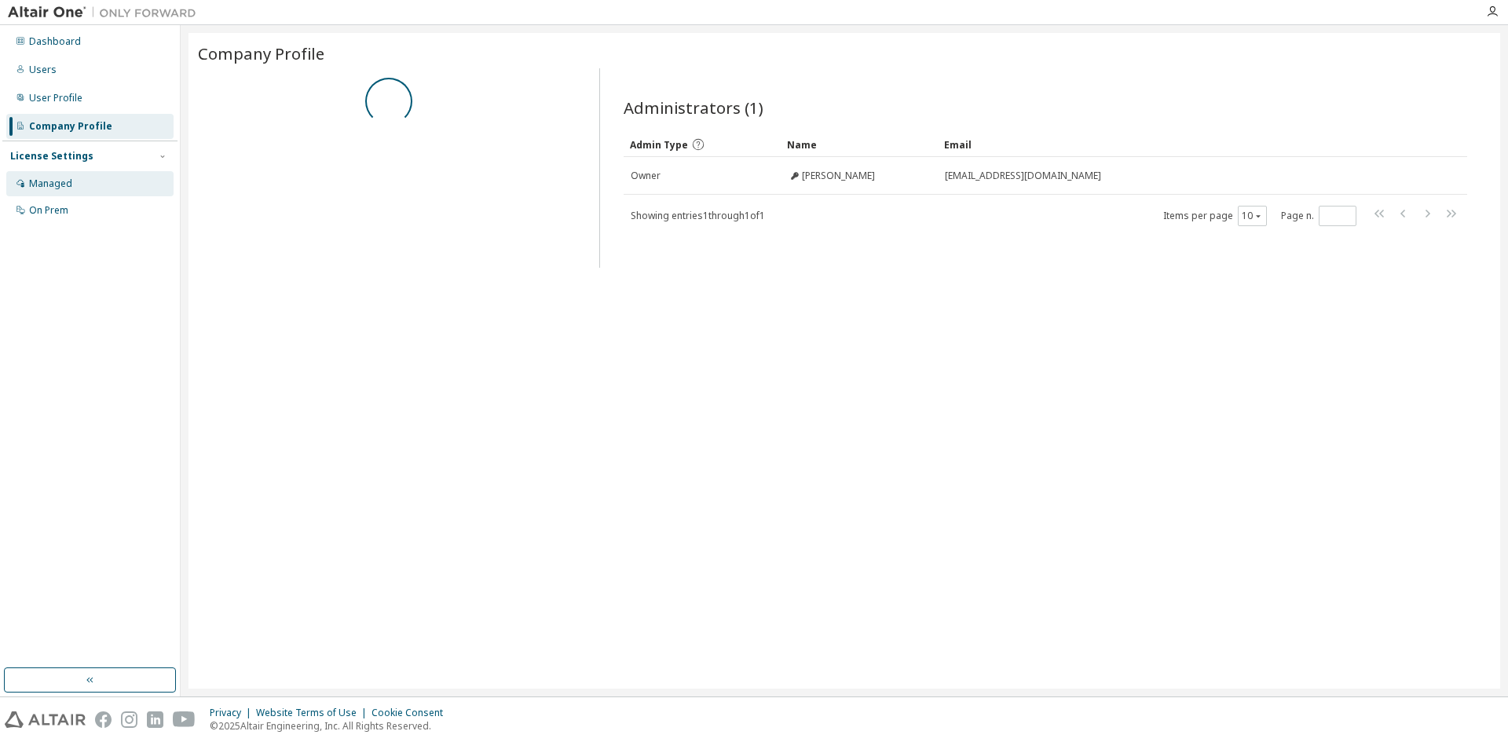
click at [67, 191] on div "Managed" at bounding box center [89, 183] width 167 height 25
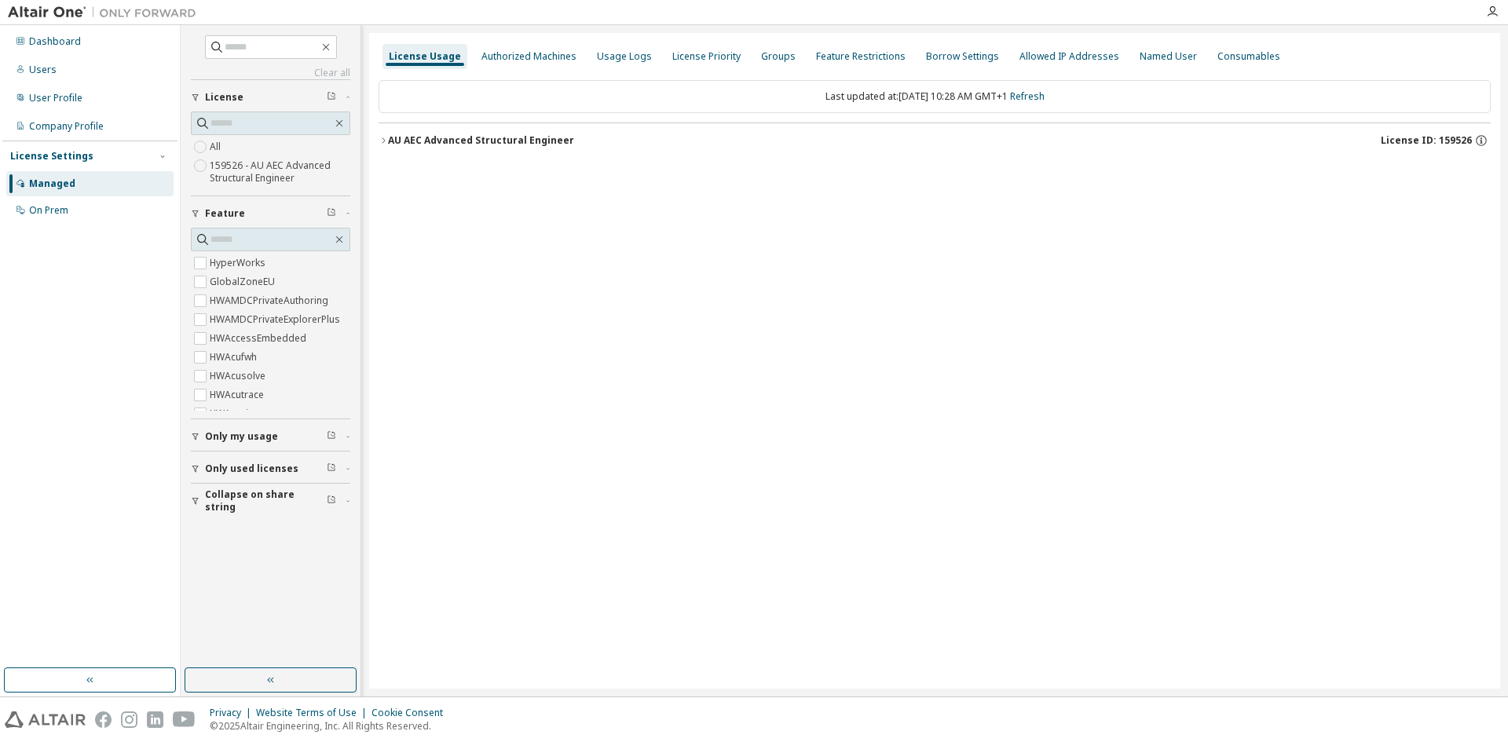
click at [382, 141] on icon "button" at bounding box center [383, 140] width 9 height 9
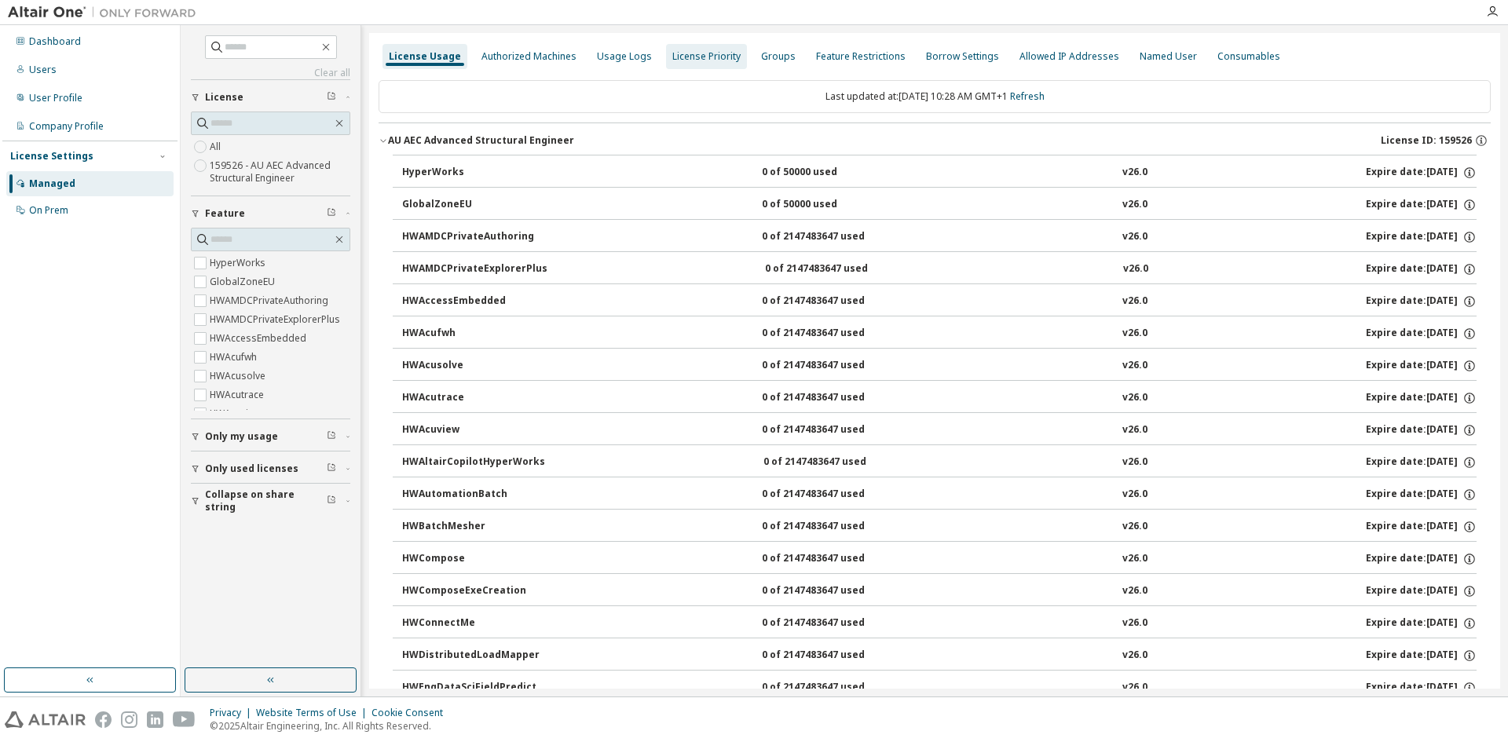
click at [691, 59] on div "License Priority" at bounding box center [706, 56] width 68 height 13
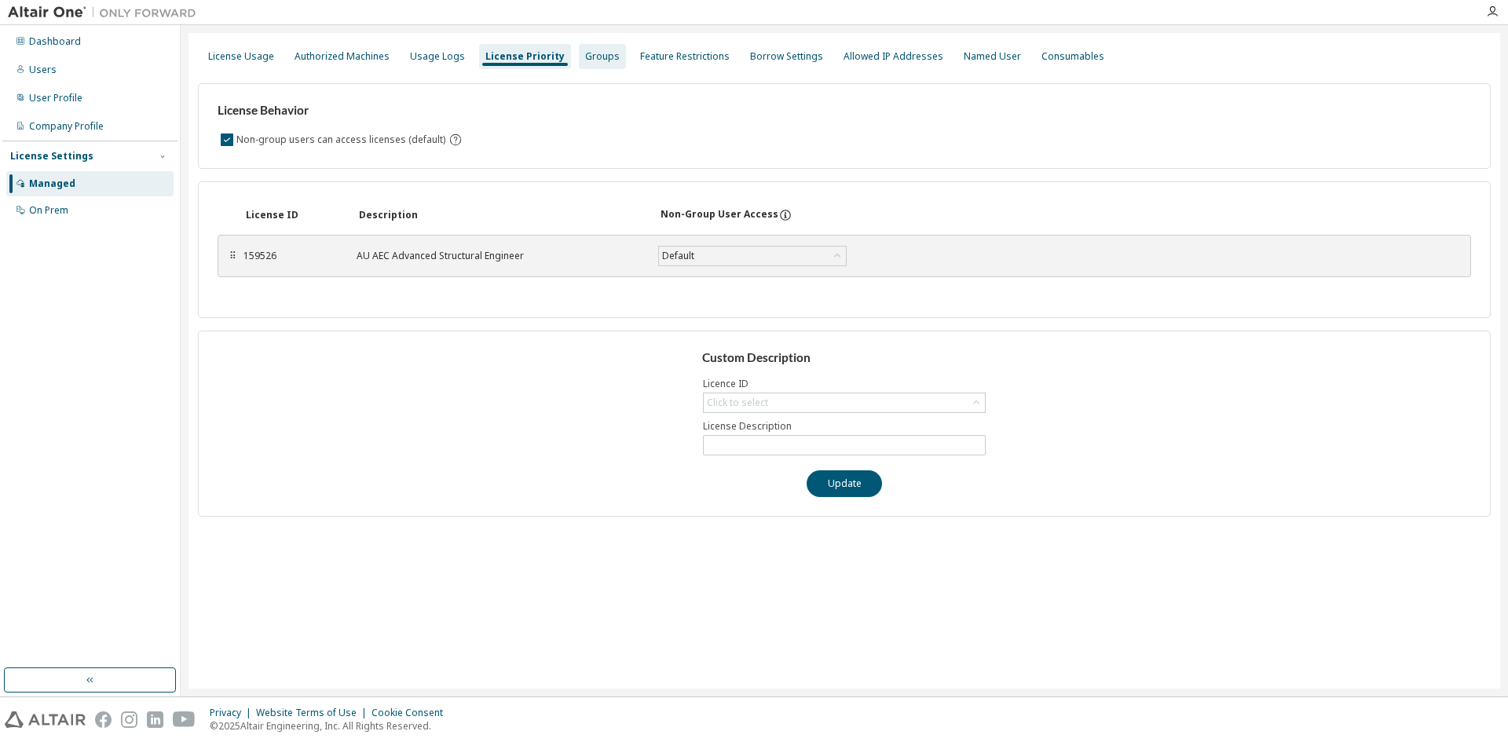
click at [592, 56] on div "Groups" at bounding box center [602, 56] width 35 height 13
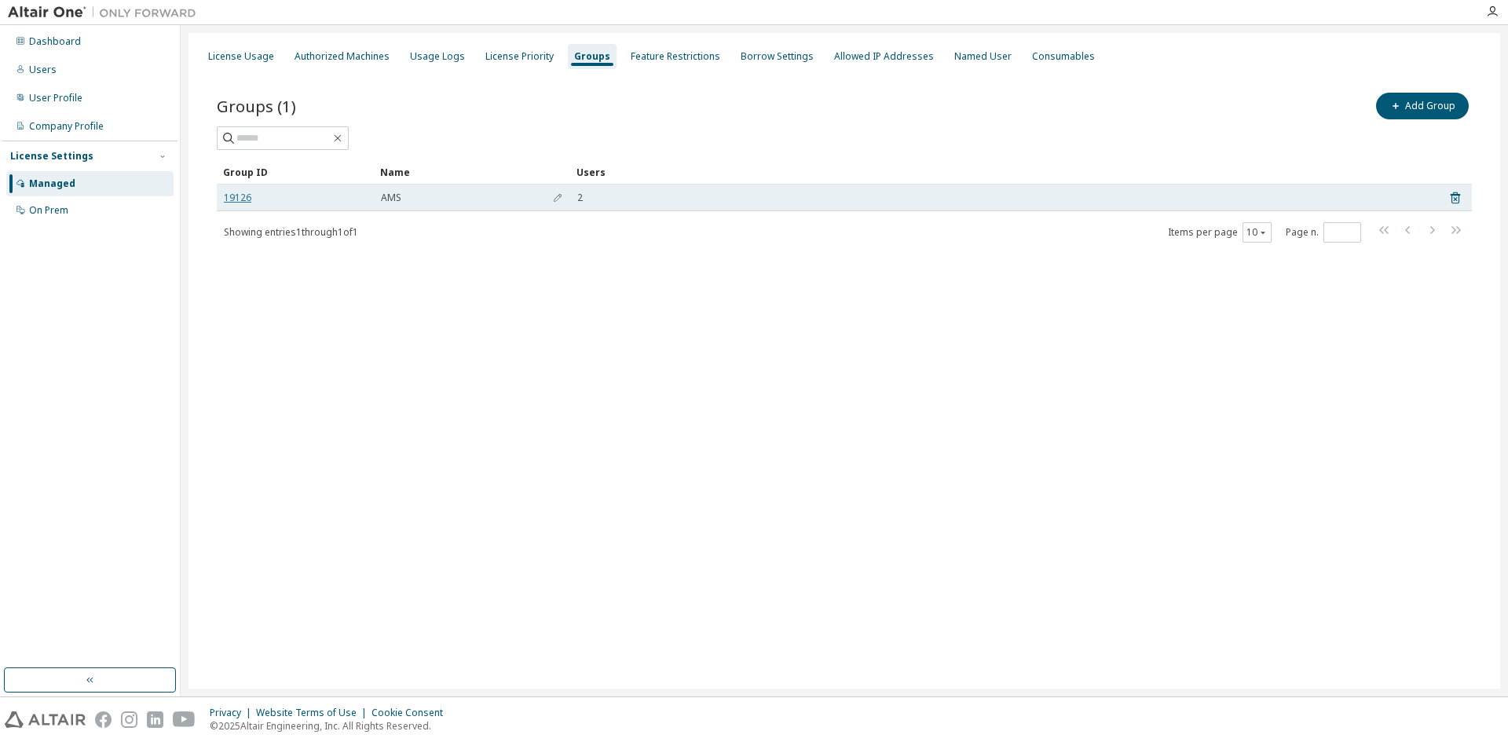
click at [238, 192] on link "19126" at bounding box center [237, 198] width 27 height 13
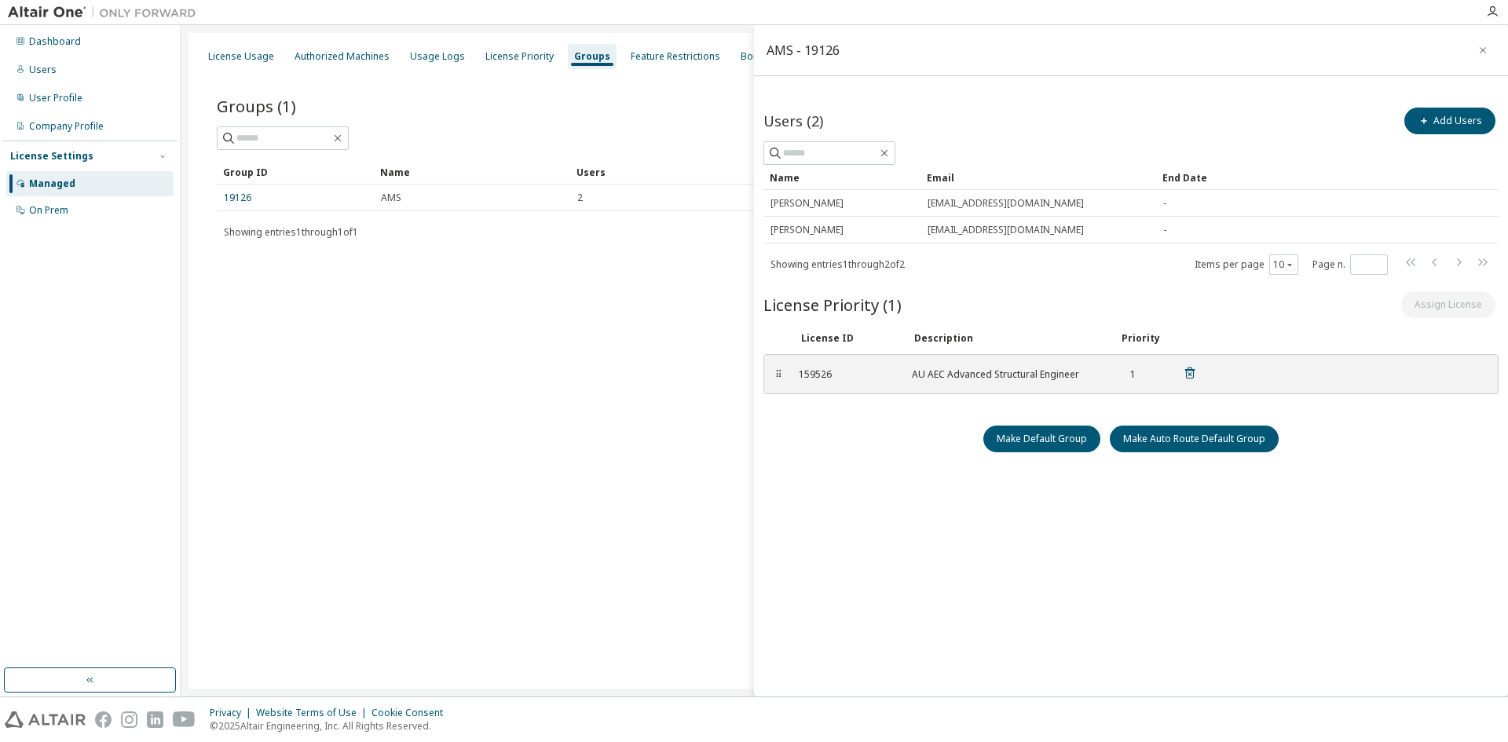
click at [980, 385] on div "159526 AU AEC Advanced Structural Engineer 1" at bounding box center [998, 374] width 417 height 26
click at [981, 371] on div "AU AEC Advanced Structural Engineer" at bounding box center [1006, 374] width 189 height 13
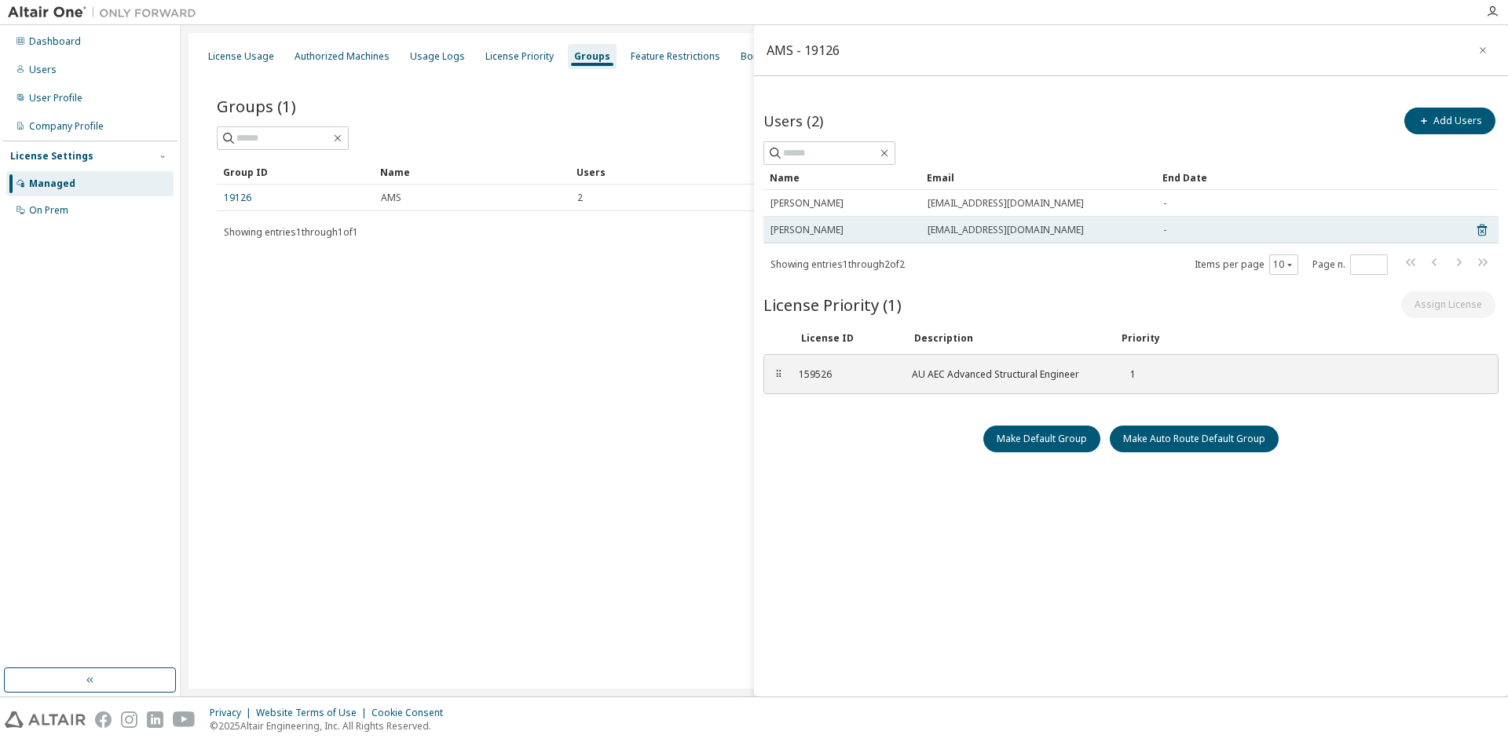
click at [1185, 227] on div "-" at bounding box center [1308, 230] width 291 height 13
click at [1038, 236] on td "[EMAIL_ADDRESS][DOMAIN_NAME]" at bounding box center [1039, 230] width 236 height 27
click at [1038, 234] on span "[EMAIL_ADDRESS][DOMAIN_NAME]" at bounding box center [1006, 230] width 156 height 13
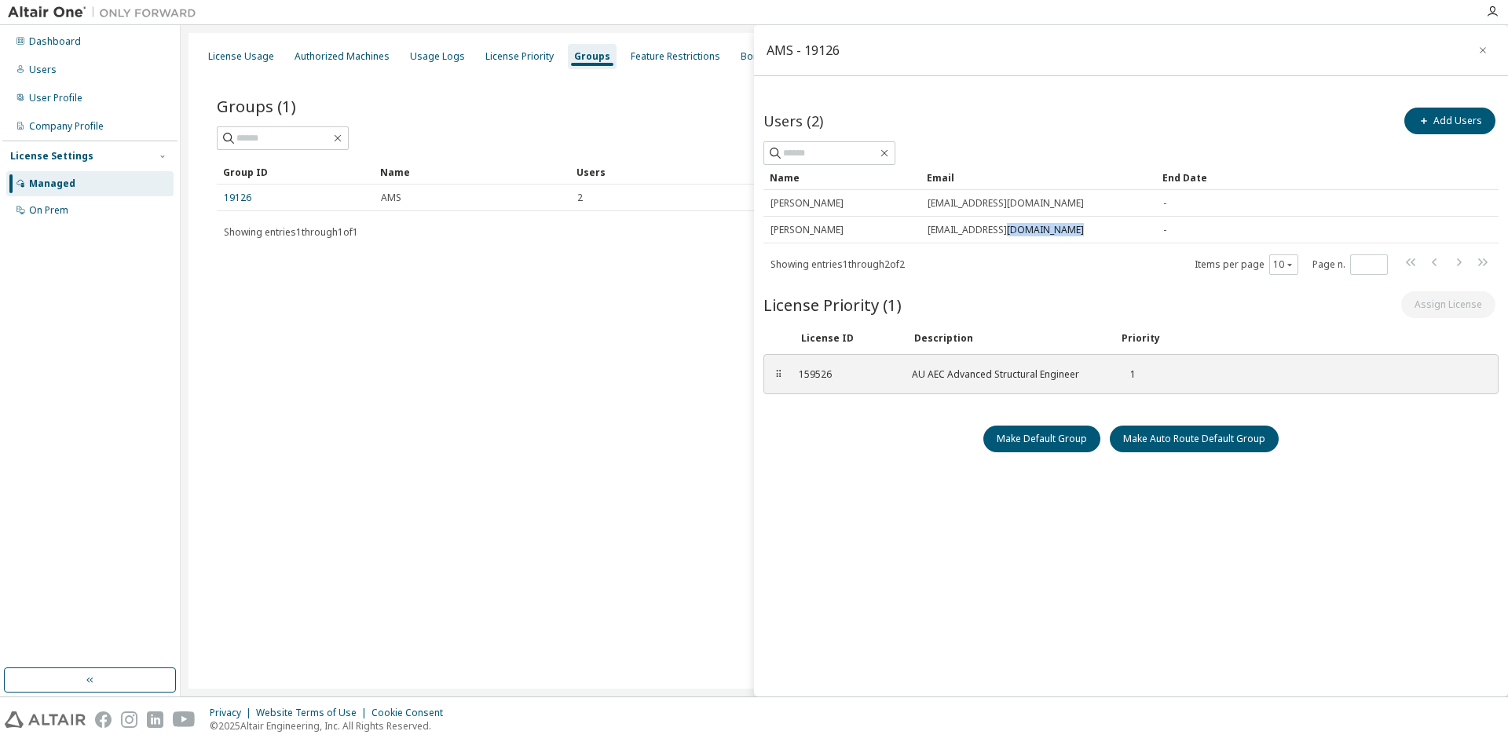
click at [347, 321] on div "License Usage Authorized Machines Usage Logs License Priority Groups Feature Re…" at bounding box center [845, 361] width 1312 height 656
click at [489, 57] on div "License Priority" at bounding box center [520, 56] width 68 height 13
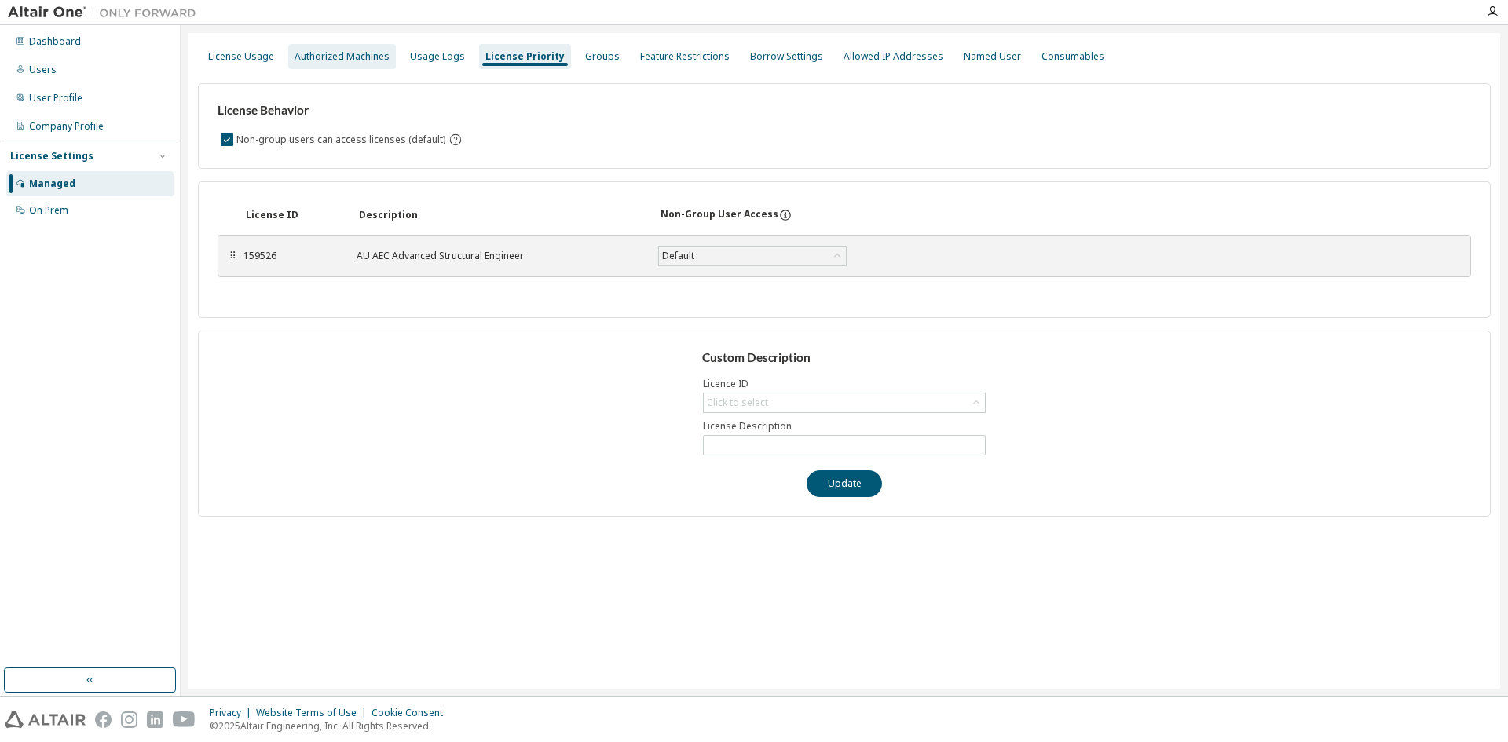
click at [358, 54] on div "Authorized Machines" at bounding box center [342, 56] width 95 height 13
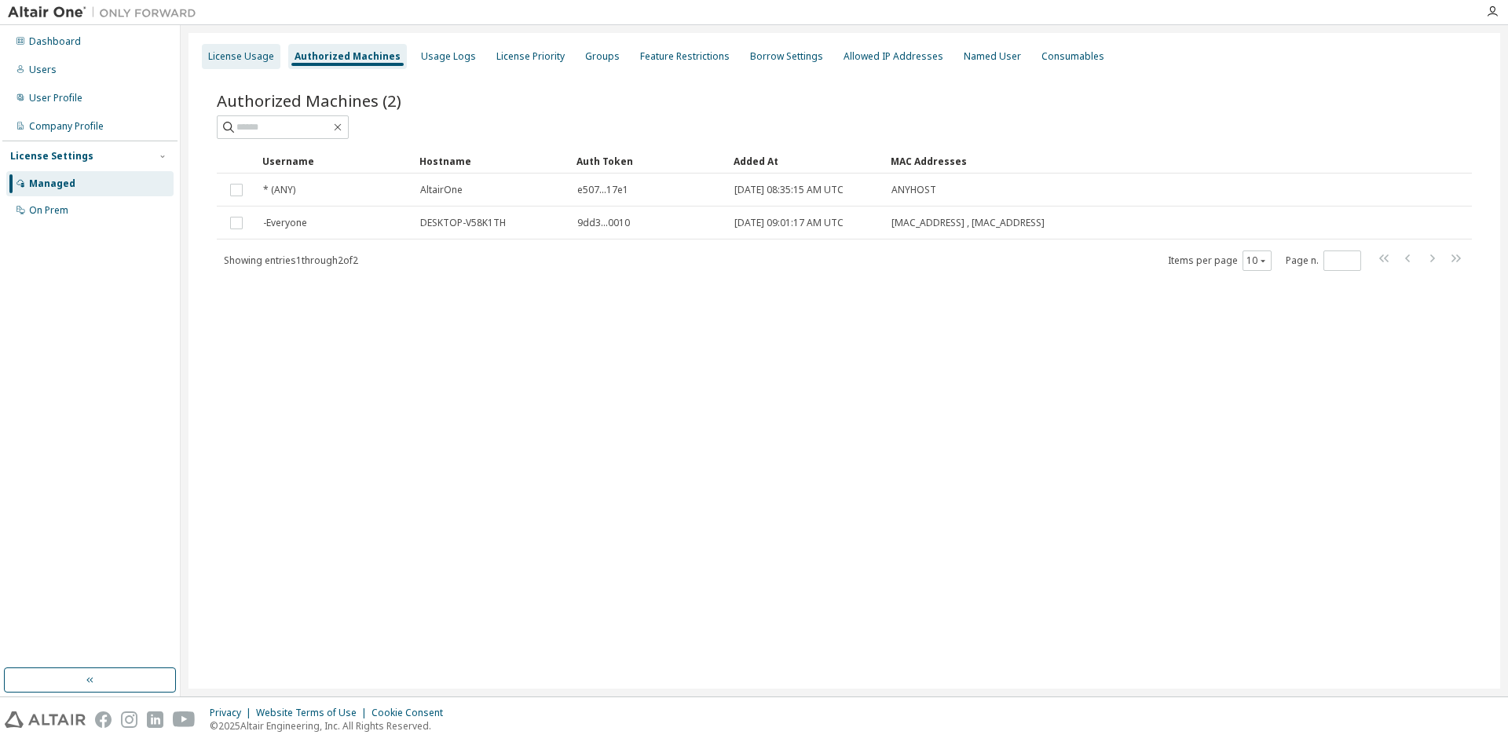
click at [262, 55] on div "License Usage" at bounding box center [241, 56] width 66 height 13
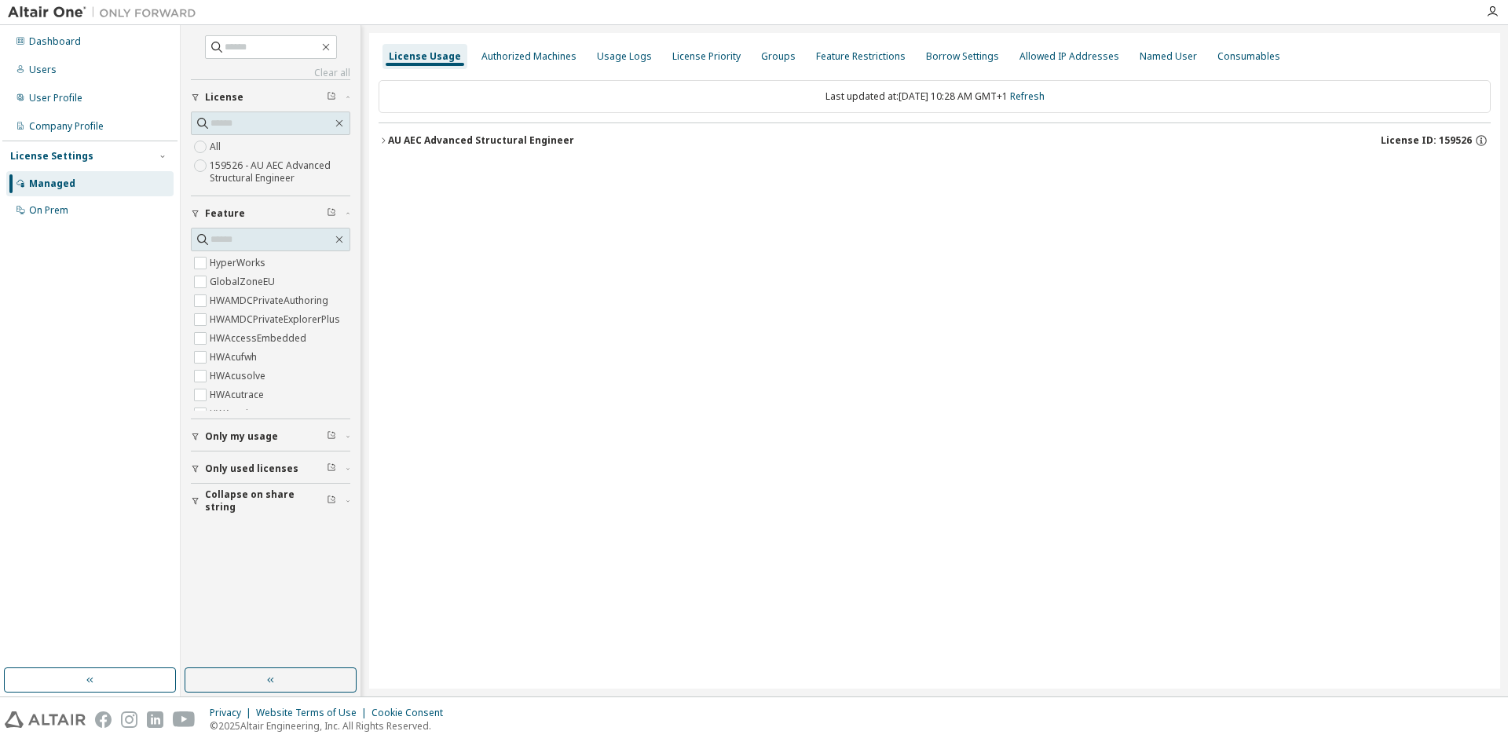
click at [378, 141] on div "License Usage Authorized Machines Usage Logs License Priority Groups Feature Re…" at bounding box center [934, 361] width 1131 height 656
click at [379, 141] on div "License Usage Authorized Machines Usage Logs License Priority Groups Feature Re…" at bounding box center [934, 361] width 1131 height 656
click at [380, 141] on icon "button" at bounding box center [383, 140] width 9 height 9
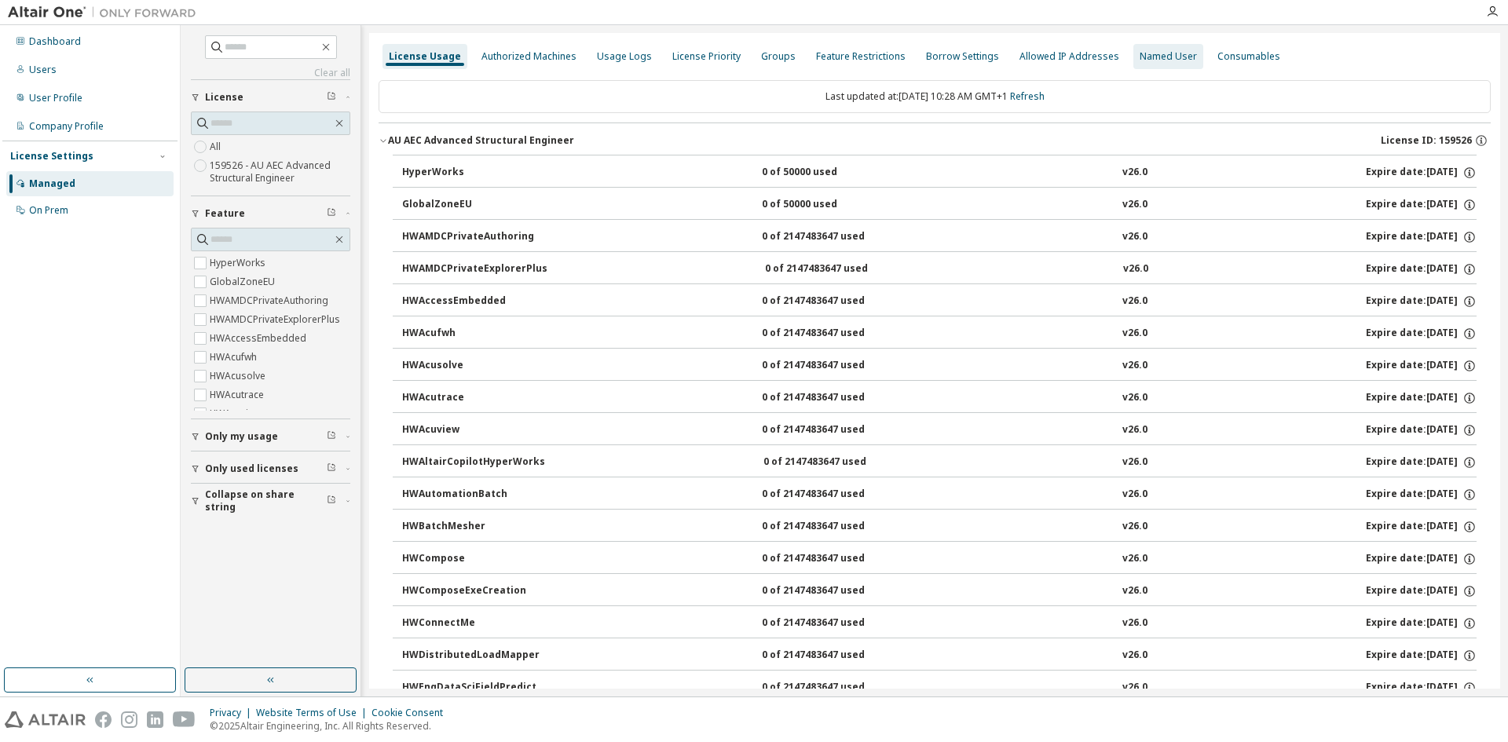
click at [1140, 58] on div "Named User" at bounding box center [1168, 56] width 57 height 13
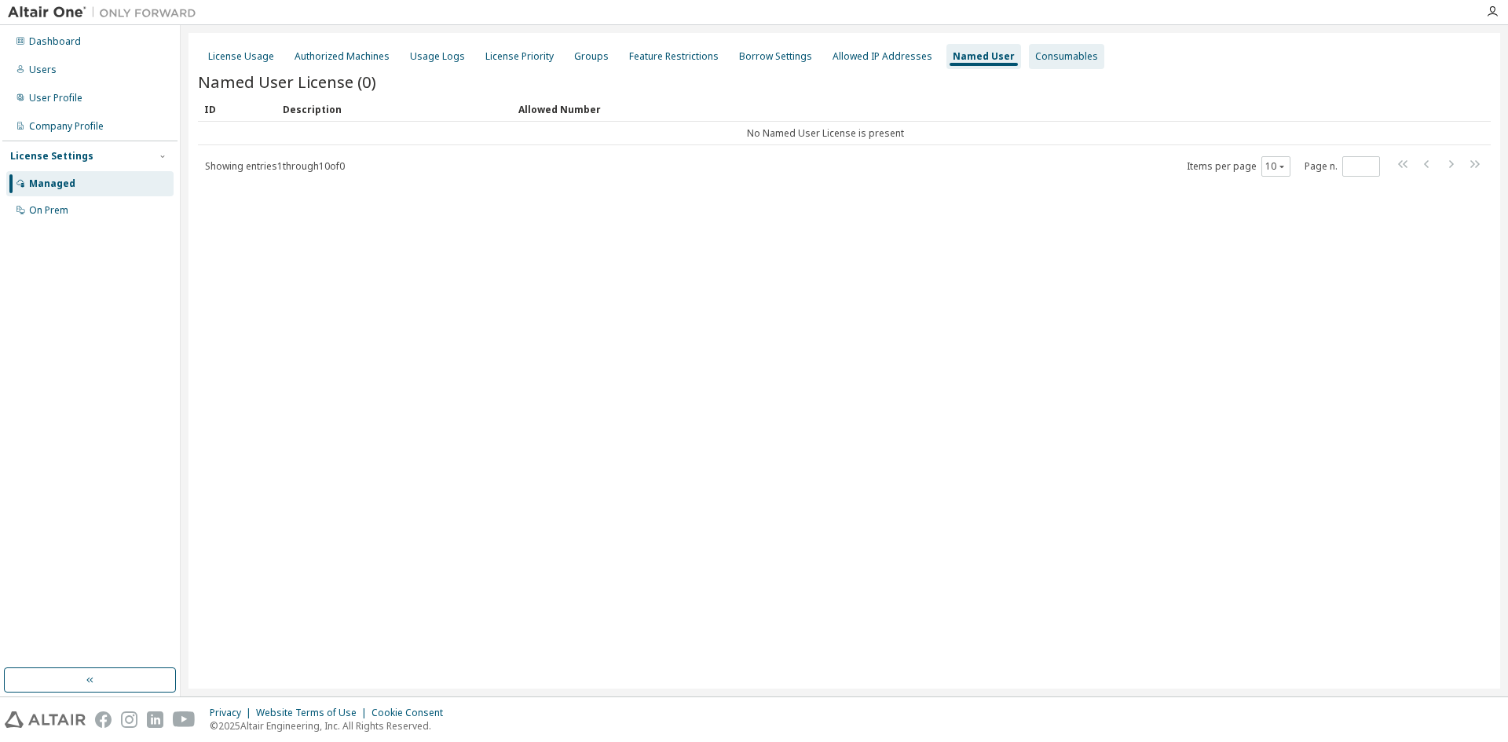
click at [1055, 64] on div "Consumables" at bounding box center [1066, 56] width 75 height 25
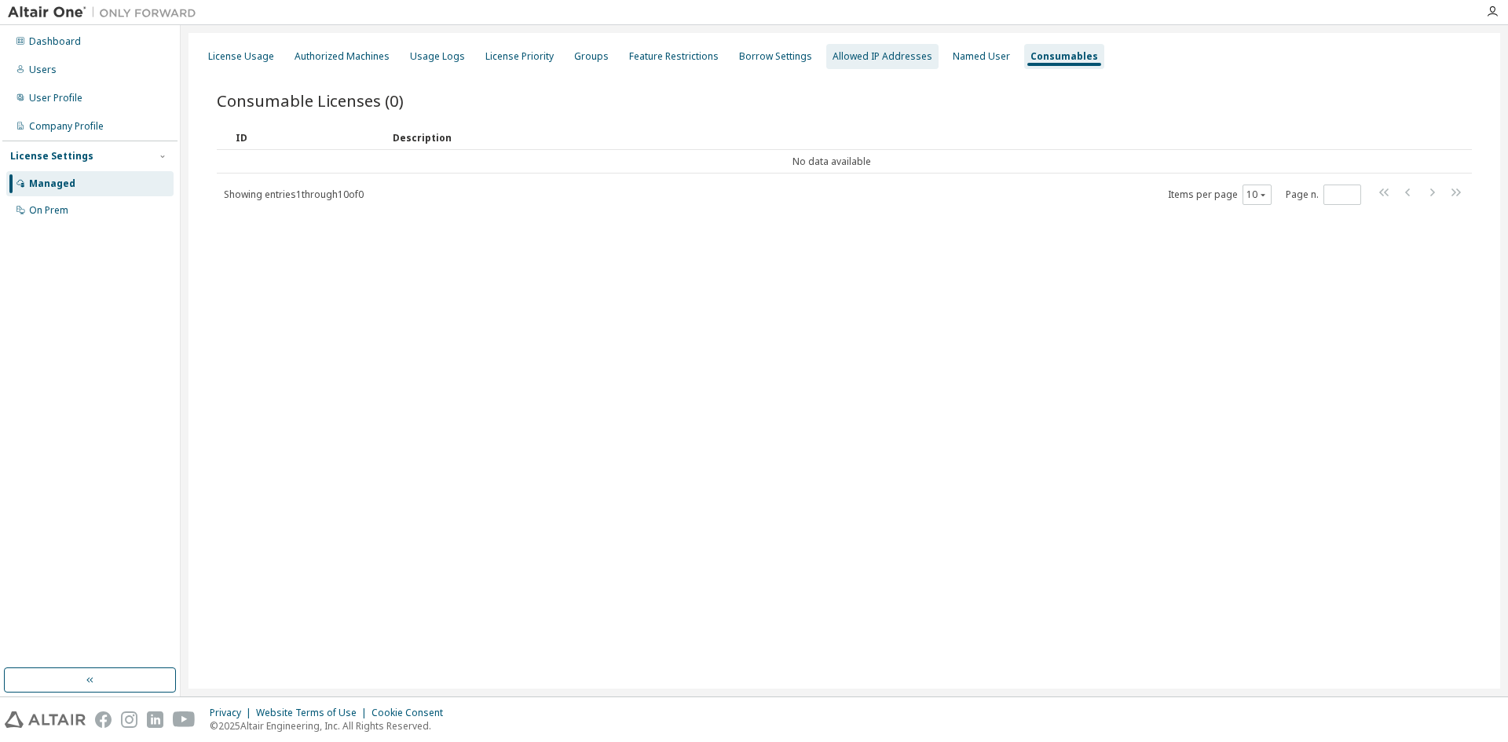
click at [870, 59] on div "Allowed IP Addresses" at bounding box center [883, 56] width 100 height 13
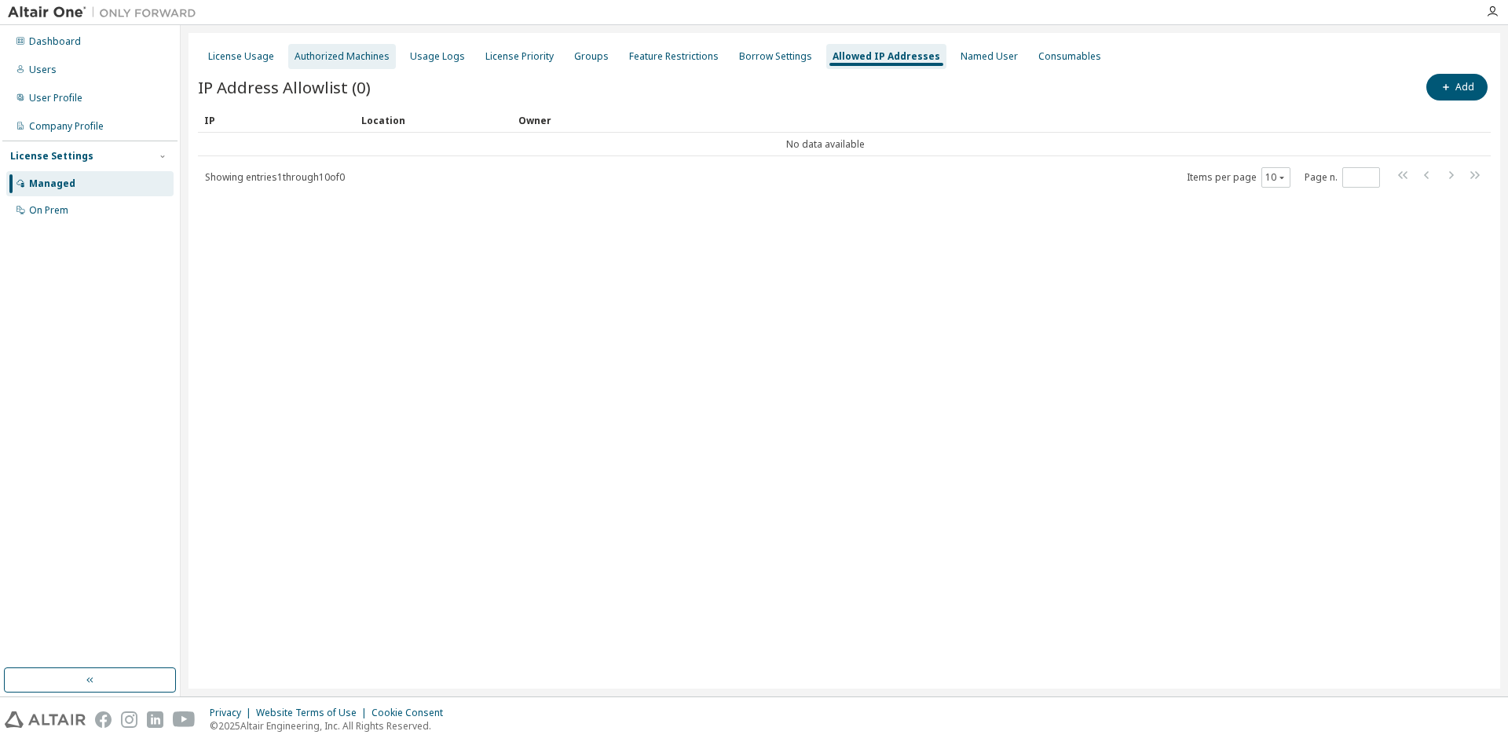
click at [341, 60] on div "Authorized Machines" at bounding box center [342, 56] width 95 height 13
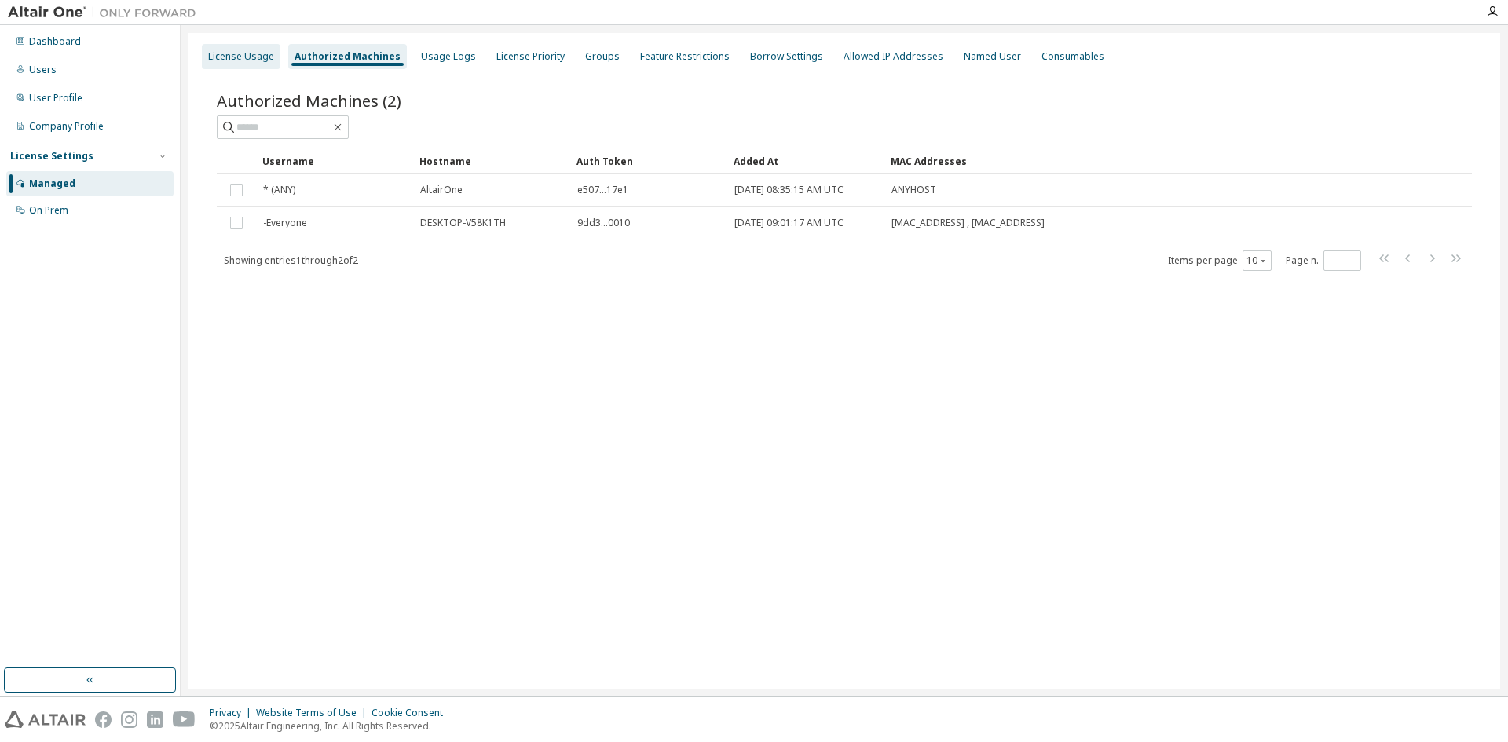
click at [242, 60] on div "License Usage" at bounding box center [241, 56] width 66 height 13
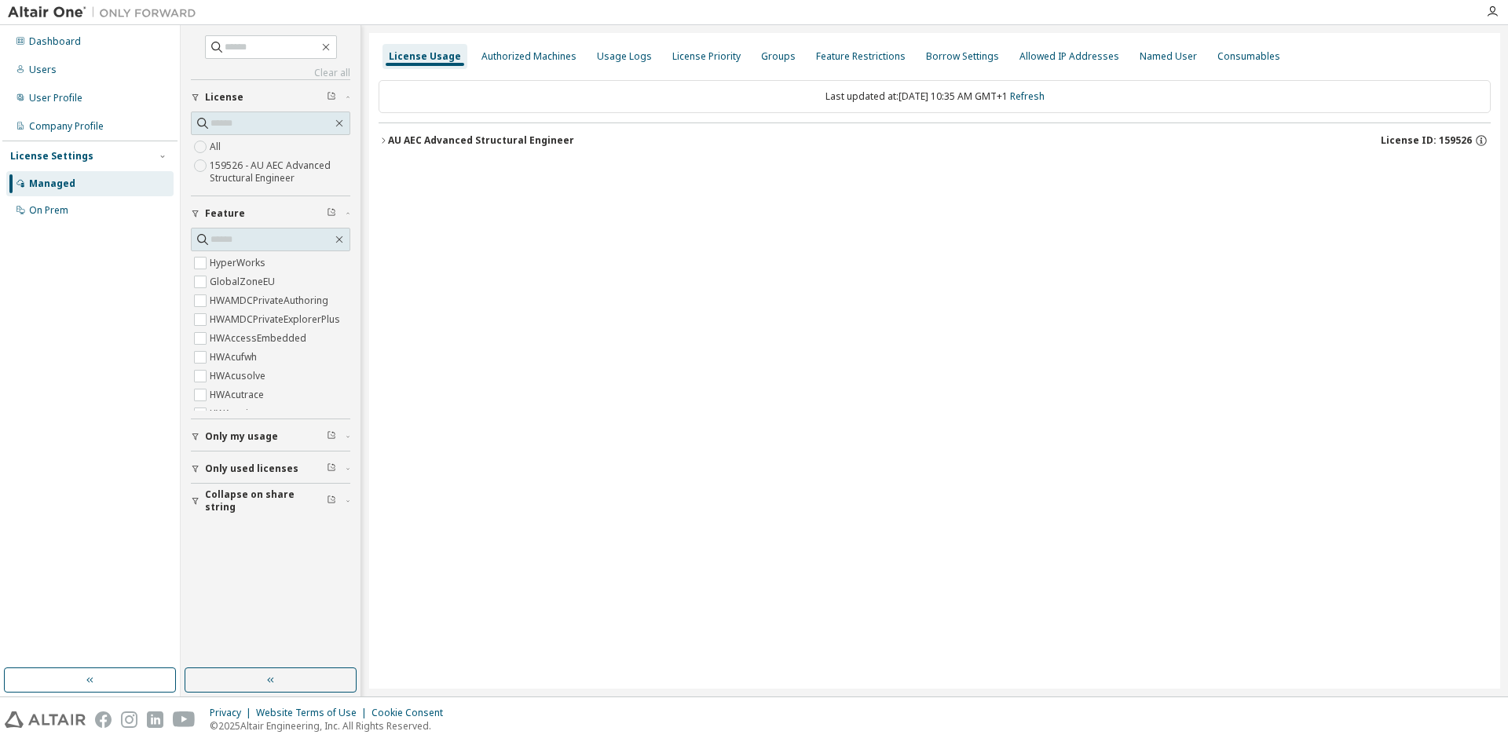
click at [241, 178] on label "159526 - AU AEC Advanced Structural Engineer" at bounding box center [280, 171] width 141 height 31
click at [390, 137] on div "AU AEC Advanced Structural Engineer" at bounding box center [481, 140] width 186 height 13
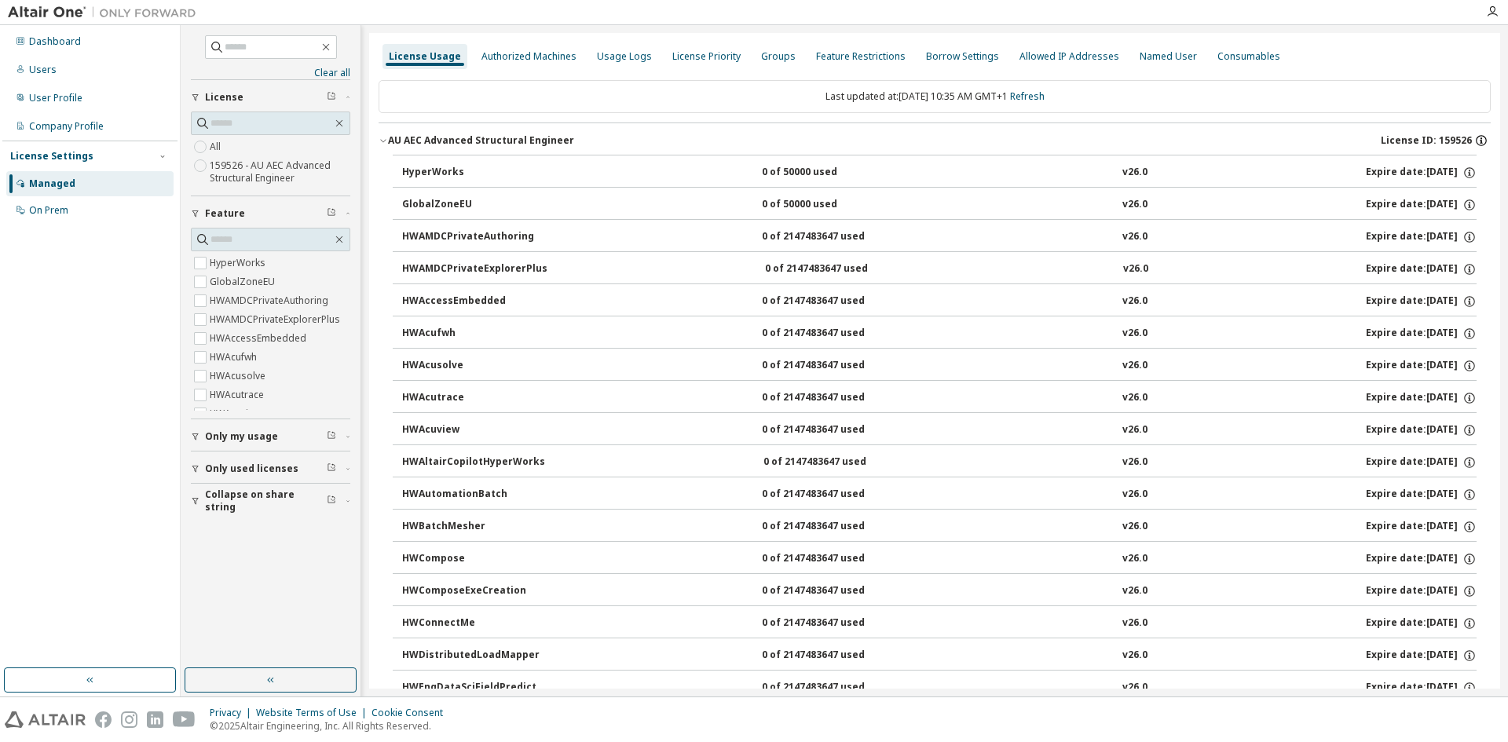
click at [1479, 140] on icon "button" at bounding box center [1482, 141] width 14 height 14
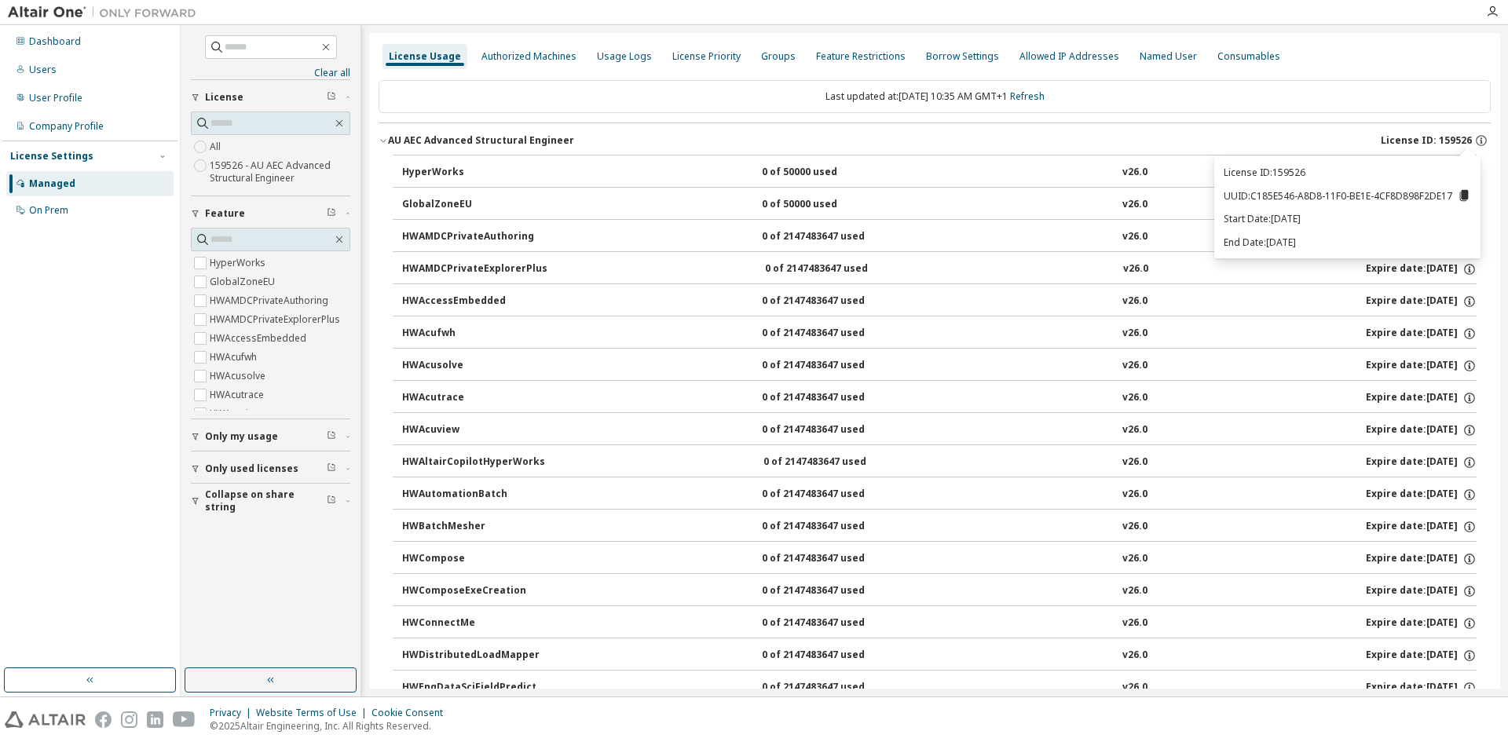
click at [1465, 199] on icon at bounding box center [1464, 195] width 9 height 11
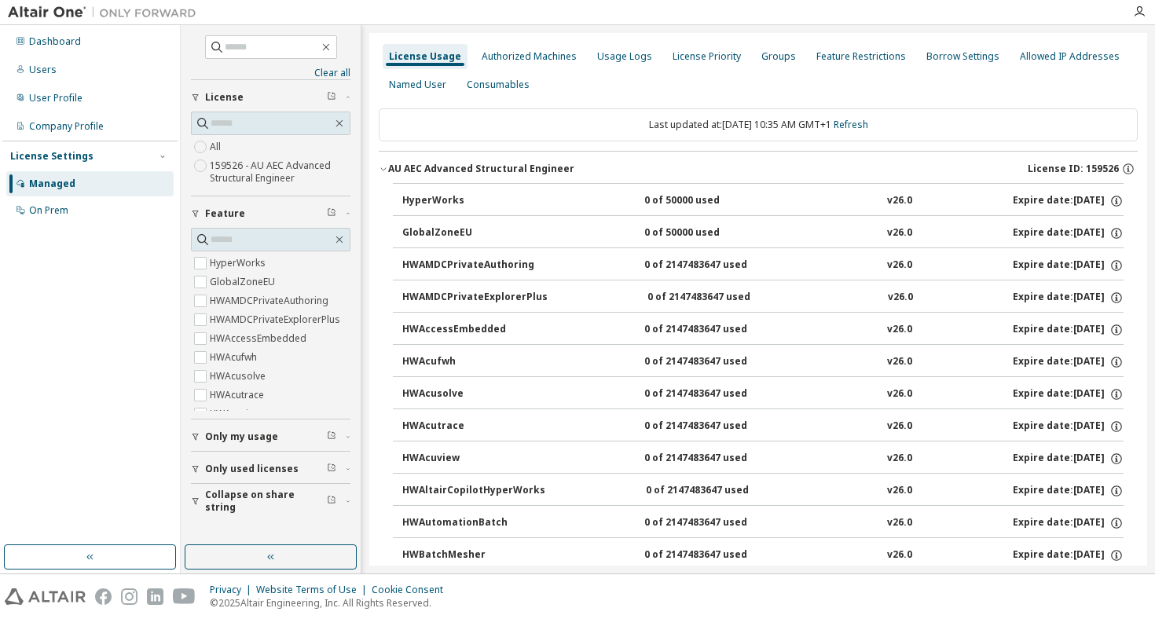
click at [69, 281] on div "Dashboard Users User Profile Company Profile License Settings Managed On Prem" at bounding box center [89, 284] width 175 height 515
click at [57, 64] on div "Users" at bounding box center [89, 69] width 167 height 25
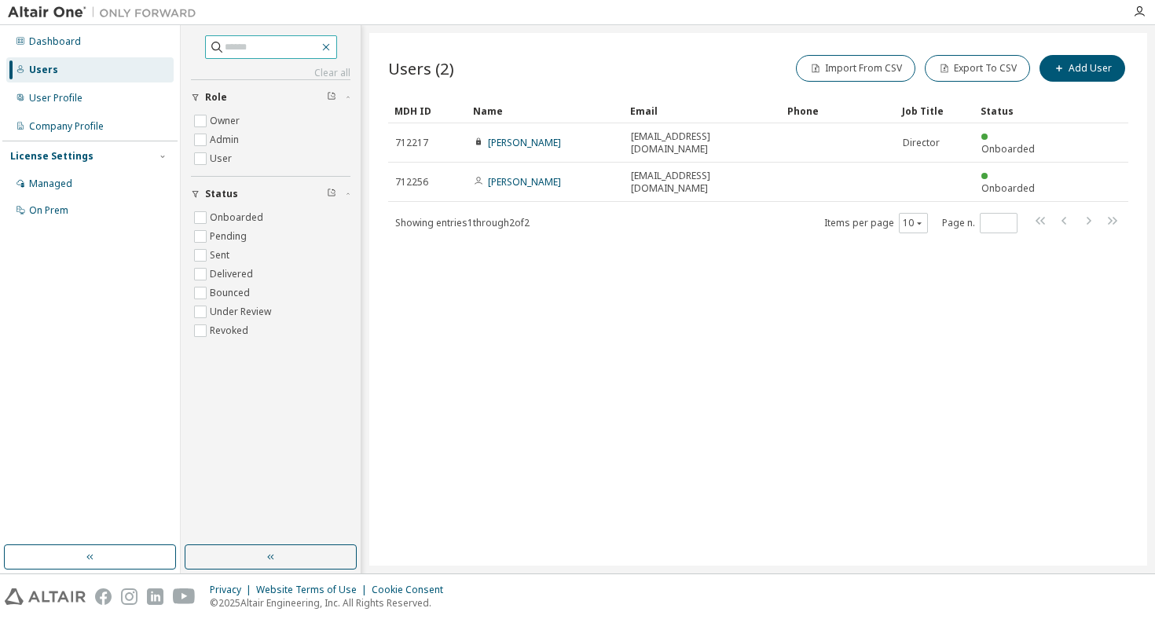
click at [332, 45] on icon "button" at bounding box center [326, 47] width 13 height 13
click at [51, 97] on div "User Profile" at bounding box center [55, 98] width 53 height 13
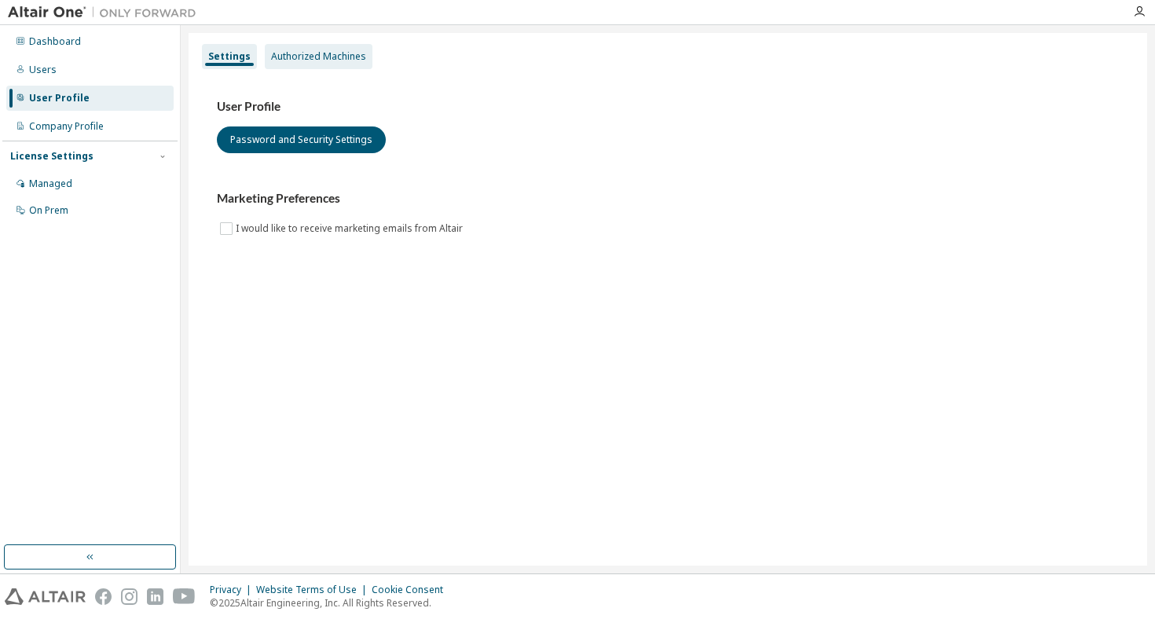
click at [286, 45] on div "Authorized Machines" at bounding box center [319, 56] width 108 height 25
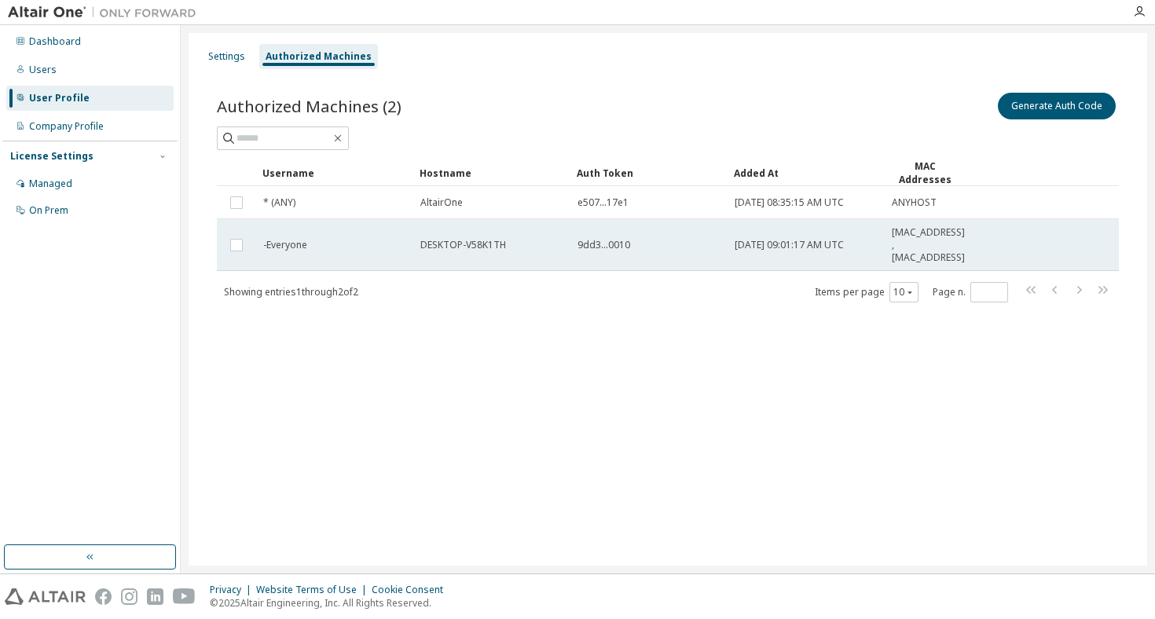
click at [525, 251] on div "DESKTOP-V58K1TH" at bounding box center [491, 245] width 143 height 13
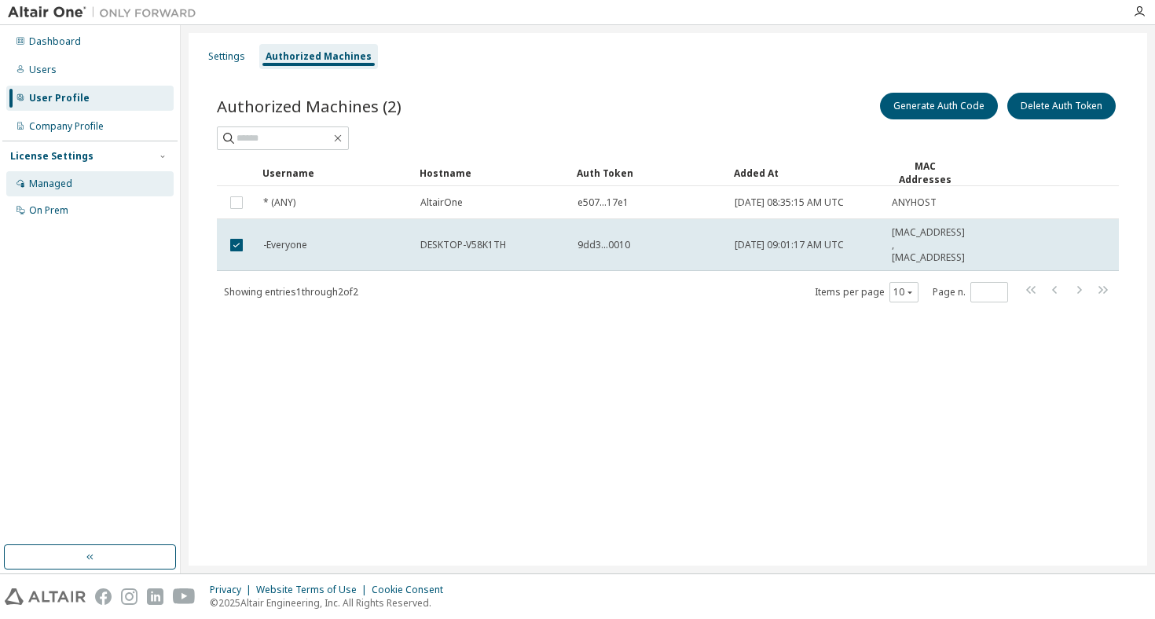
click at [68, 182] on div "Managed" at bounding box center [50, 184] width 43 height 13
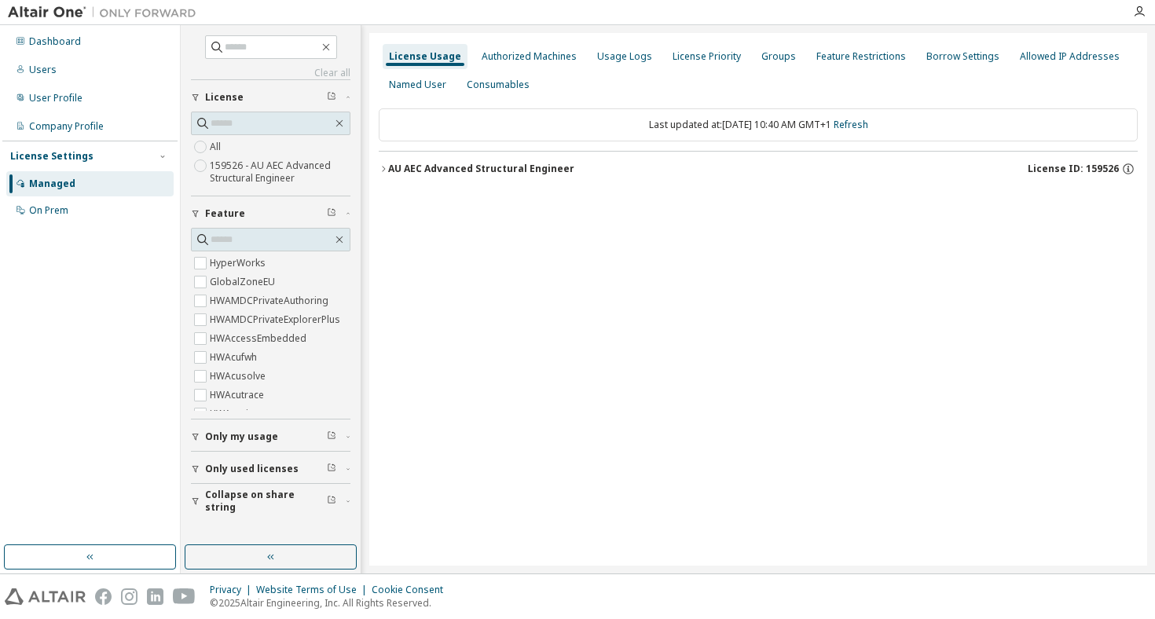
click at [467, 167] on div "AU AEC Advanced Structural Engineer" at bounding box center [481, 169] width 186 height 13
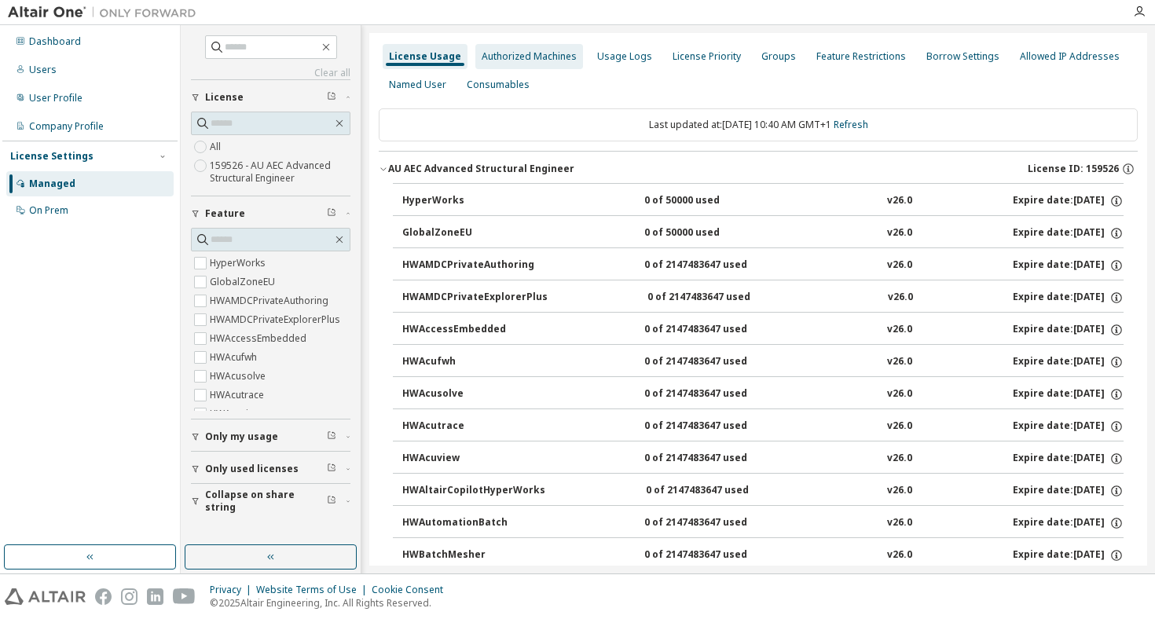
click at [532, 58] on div "Authorized Machines" at bounding box center [529, 56] width 95 height 13
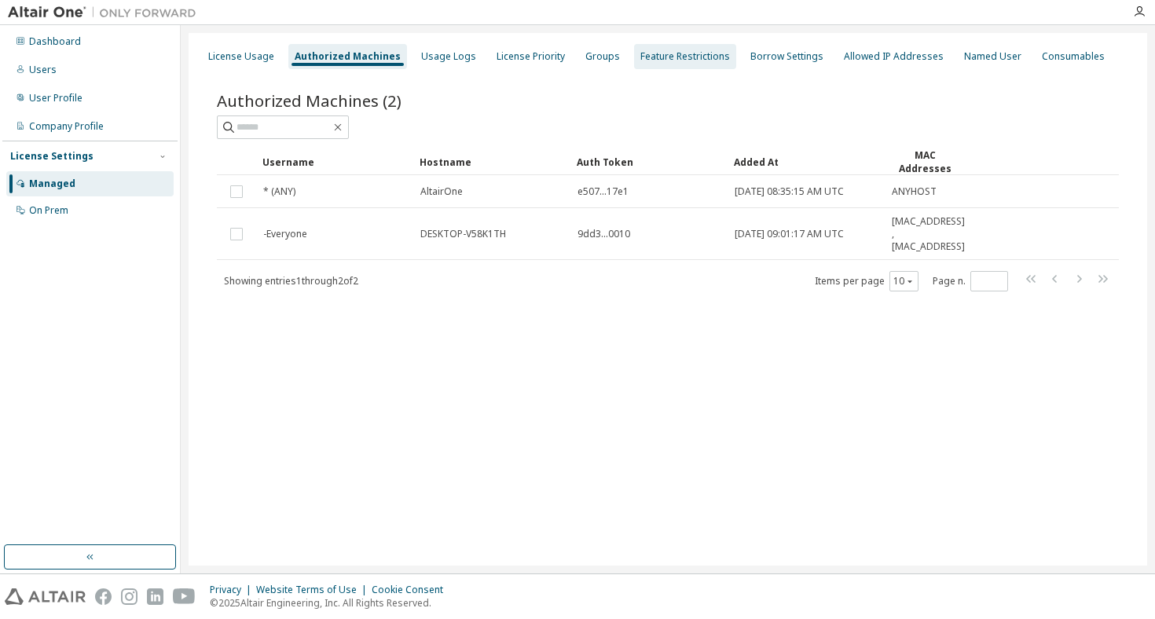
click at [694, 57] on div "Feature Restrictions" at bounding box center [685, 56] width 90 height 13
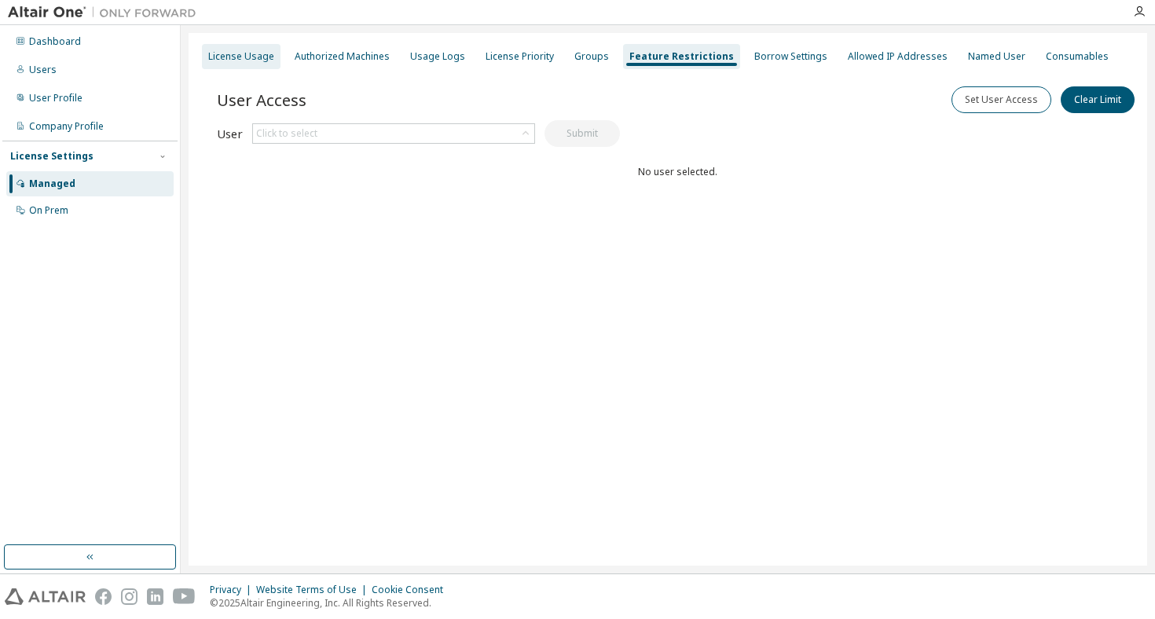
click at [243, 57] on div "License Usage" at bounding box center [241, 56] width 66 height 13
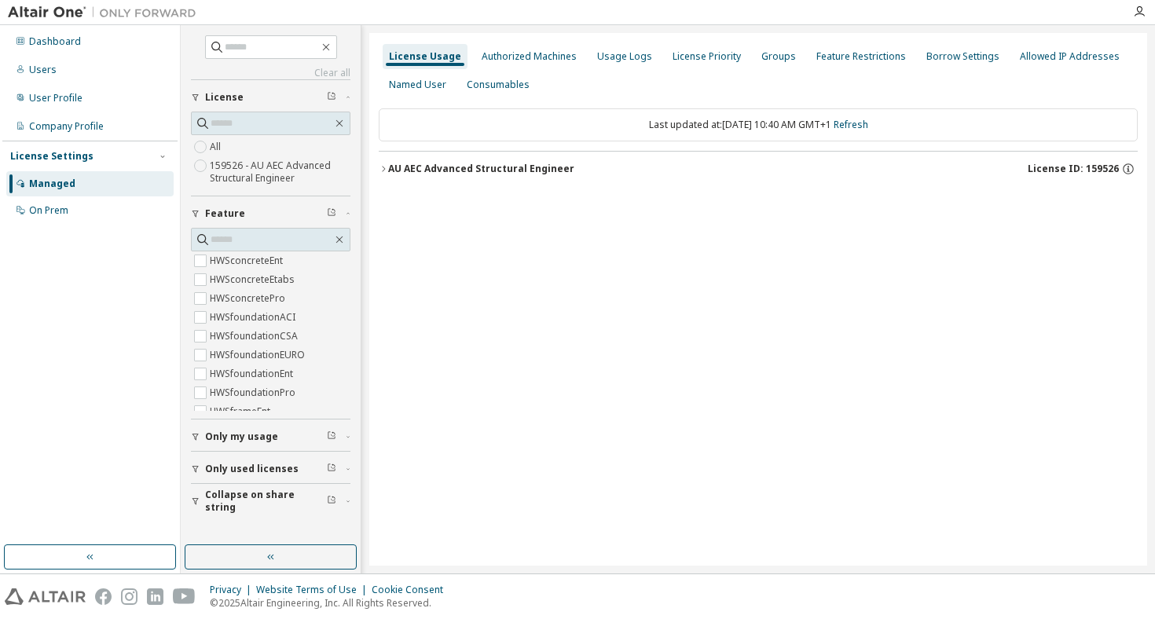
scroll to position [1511, 0]
click at [496, 165] on div "AU AEC Advanced Structural Engineer" at bounding box center [481, 169] width 186 height 13
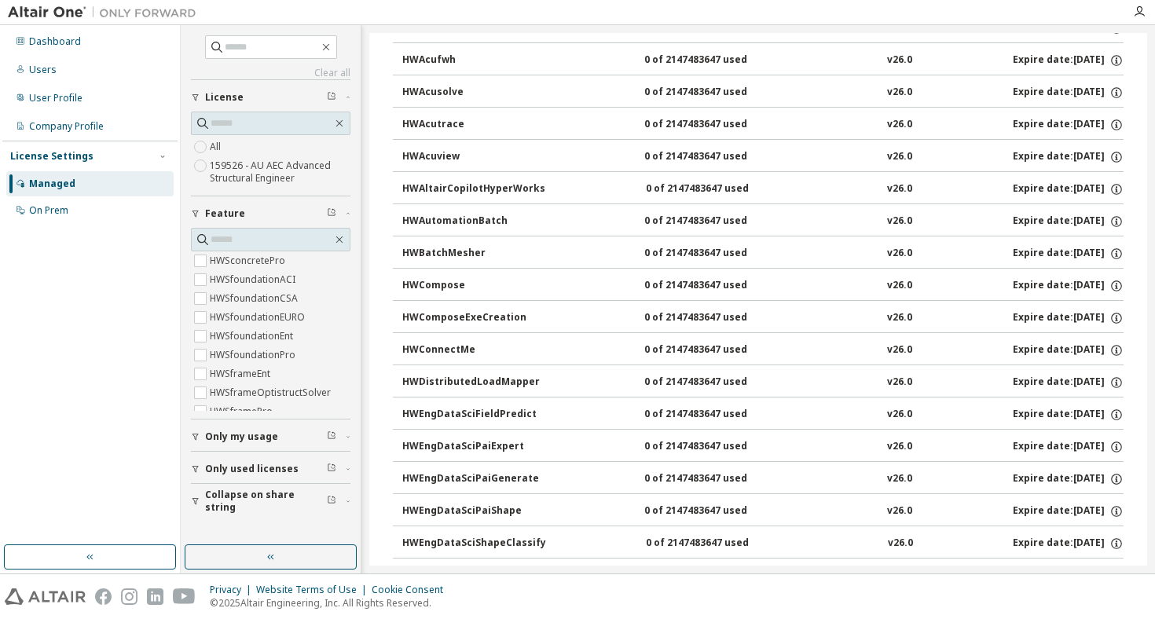
scroll to position [0, 0]
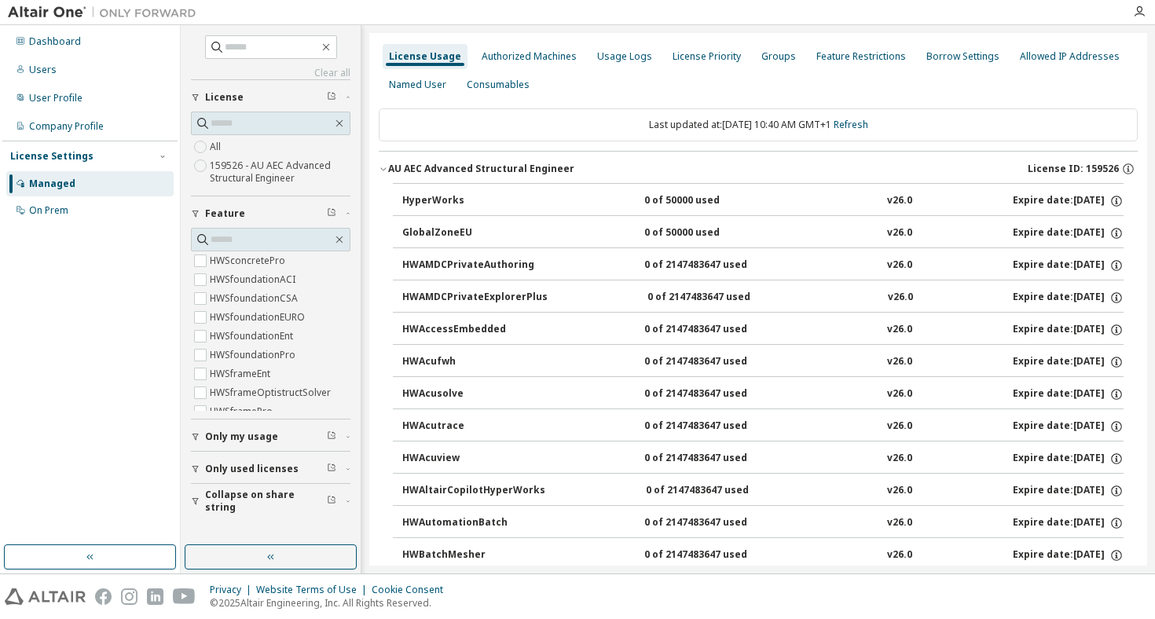
click at [599, 71] on div "License Usage Authorized Machines Usage Logs License Priority Groups Feature Re…" at bounding box center [758, 70] width 759 height 57
click at [529, 56] on div "Authorized Machines" at bounding box center [529, 56] width 95 height 13
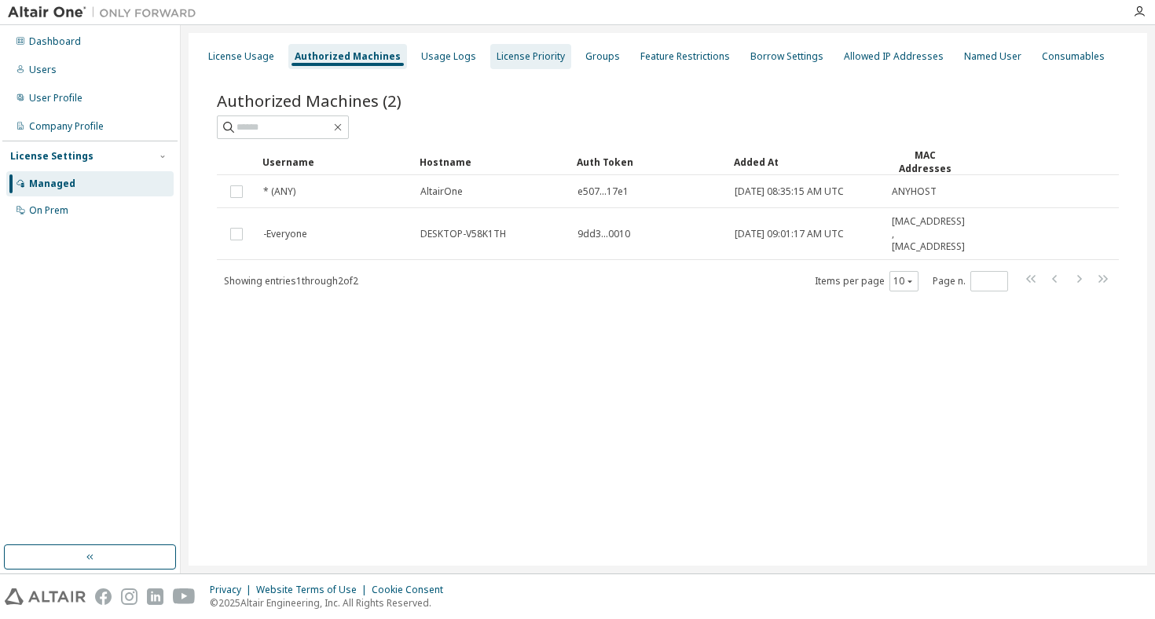
click at [497, 58] on div "License Priority" at bounding box center [531, 56] width 68 height 13
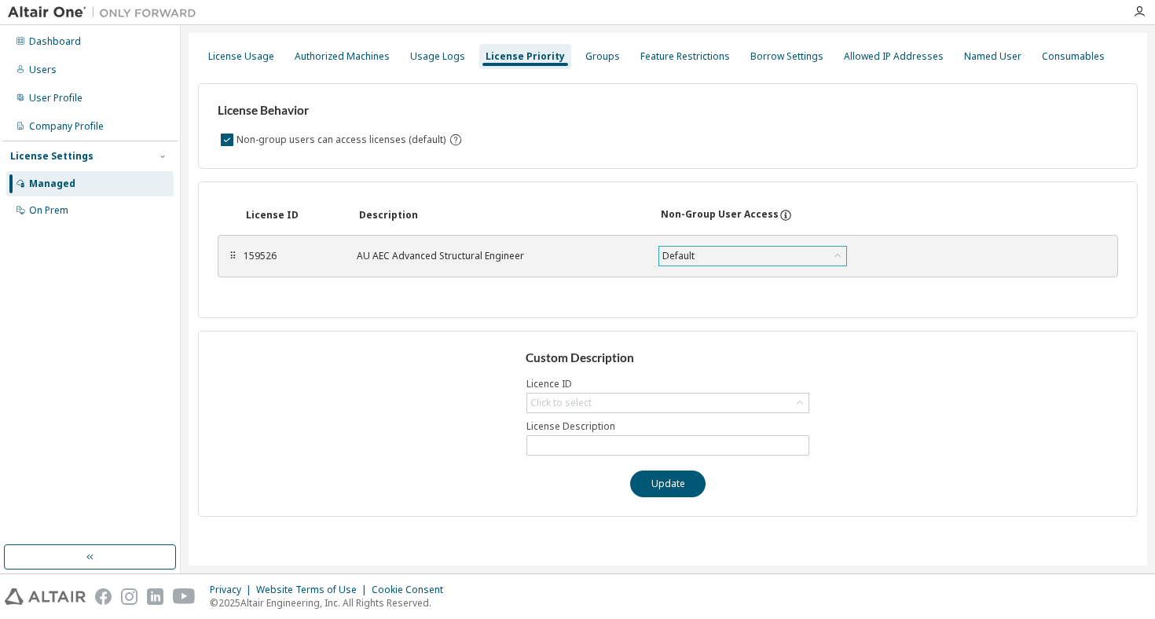
click at [680, 251] on div "Default" at bounding box center [678, 255] width 37 height 17
click at [624, 192] on div "License ID Description Non-Group User Access ⠿ 159526 AU AEC Advanced Structura…" at bounding box center [668, 249] width 940 height 137
click at [599, 53] on div "Groups" at bounding box center [602, 56] width 35 height 13
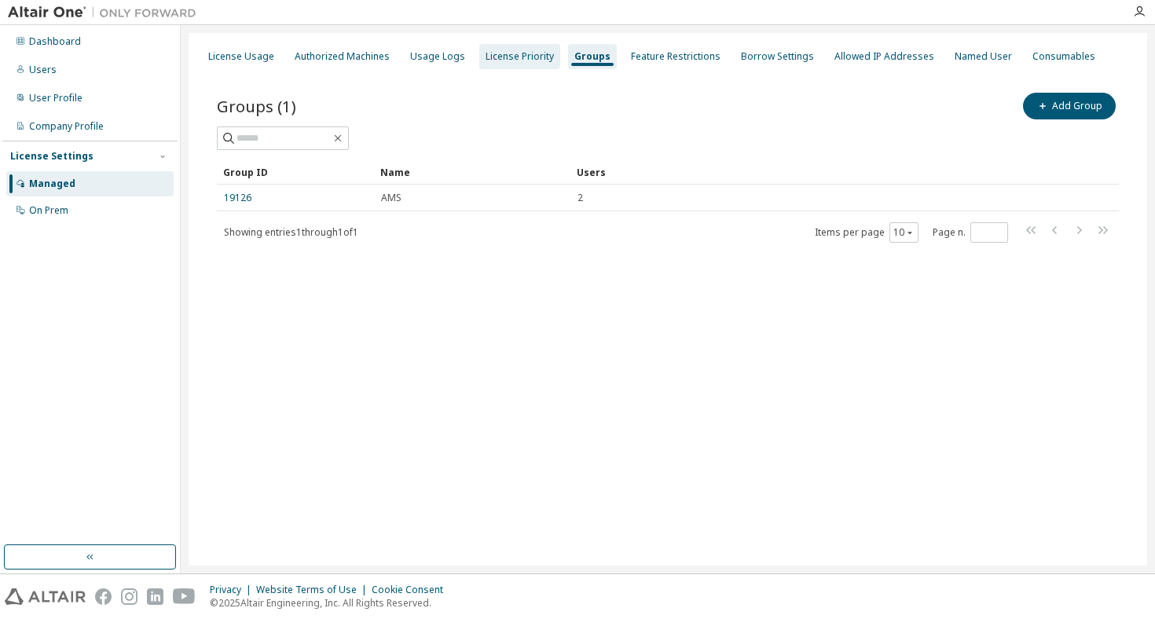
click at [514, 58] on div "License Priority" at bounding box center [520, 56] width 68 height 13
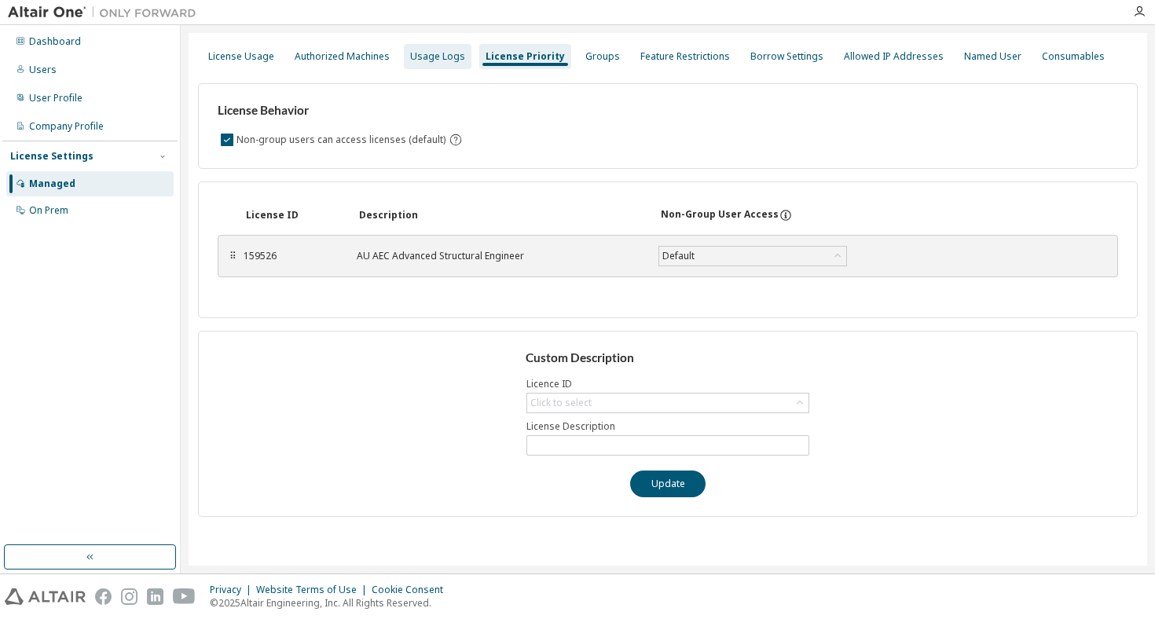
click at [407, 63] on div "Usage Logs" at bounding box center [438, 56] width 68 height 25
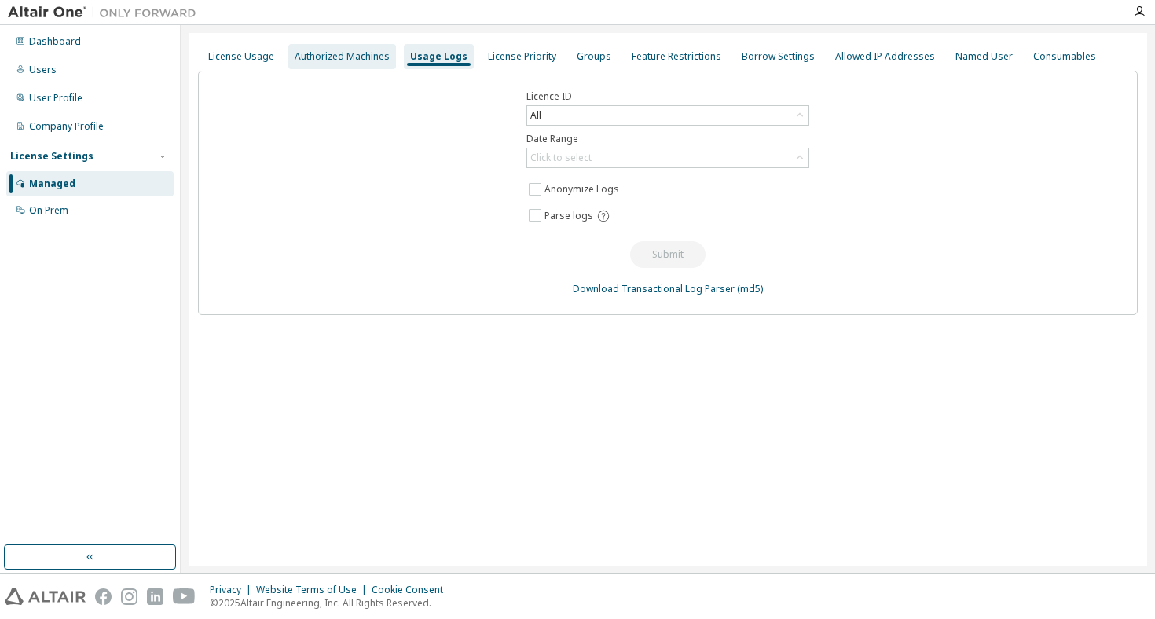
click at [368, 56] on div "Authorized Machines" at bounding box center [342, 56] width 95 height 13
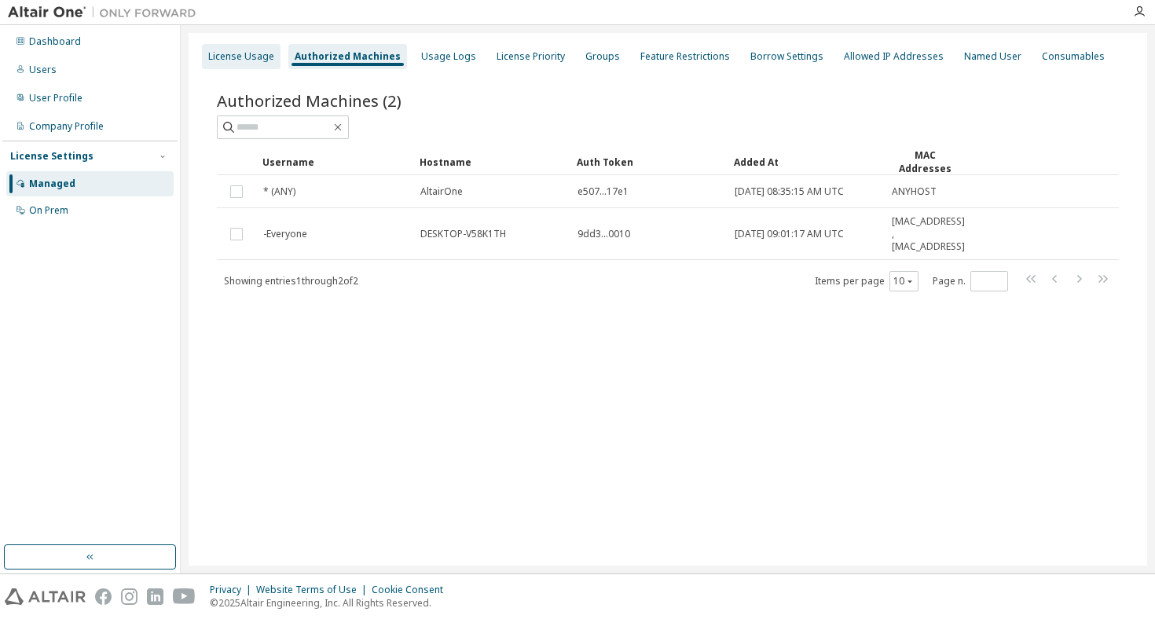
click at [253, 57] on div "License Usage" at bounding box center [241, 56] width 66 height 13
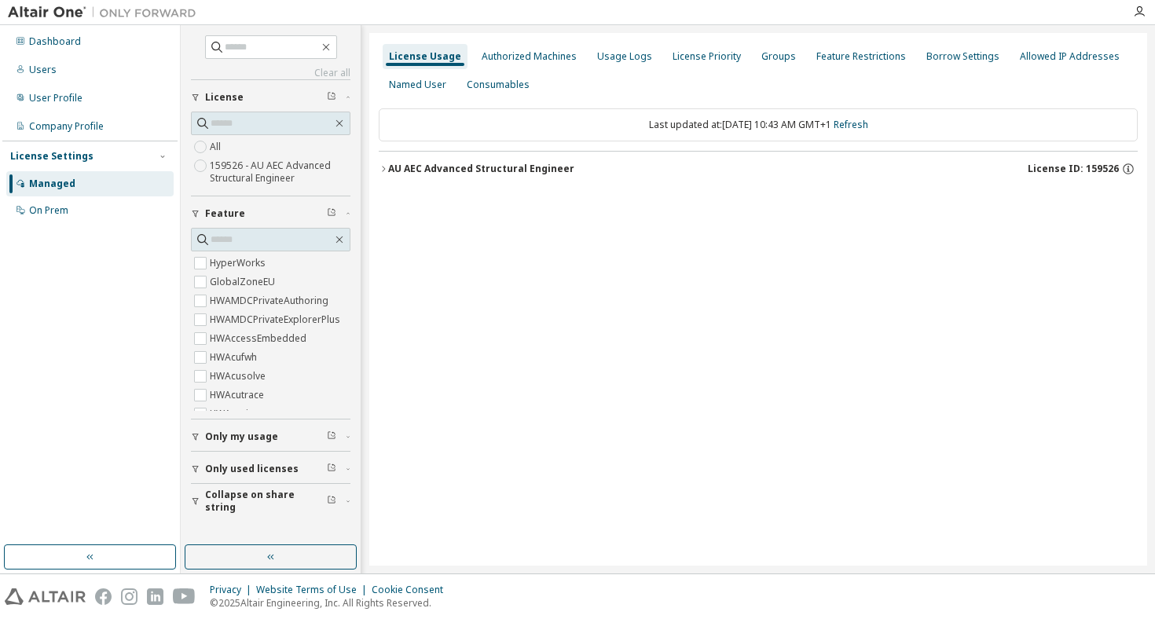
click at [245, 167] on label "159526 - AU AEC Advanced Structural Engineer" at bounding box center [280, 171] width 141 height 31
click at [542, 175] on div "AU AEC Advanced Structural Engineer License ID: 159526" at bounding box center [762, 169] width 749 height 14
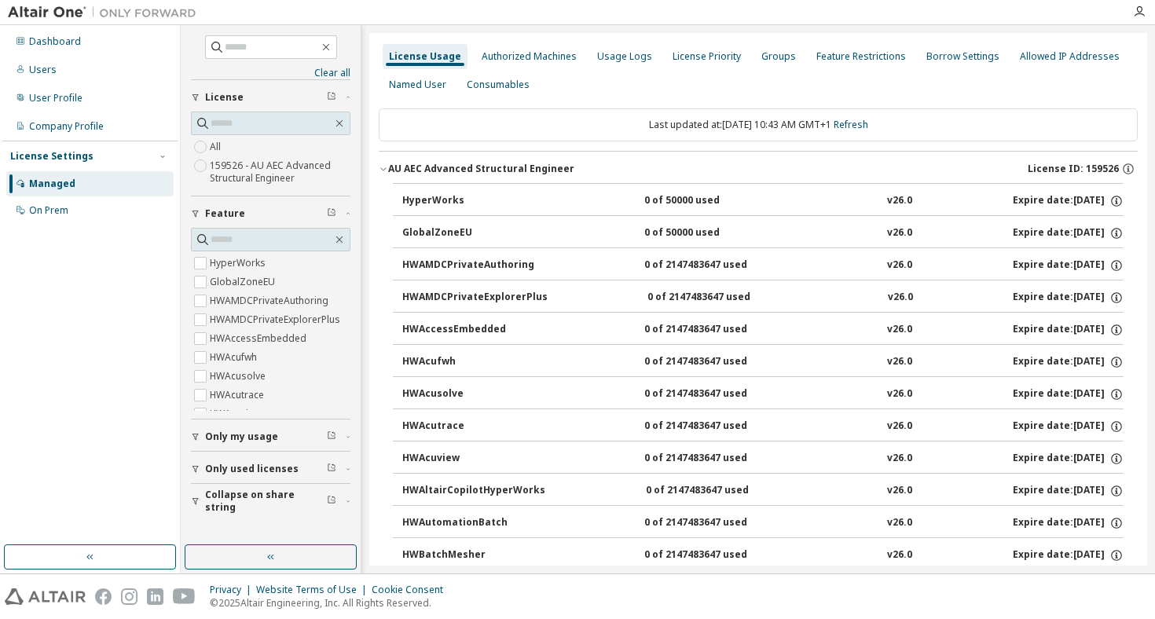
click at [735, 203] on div "0 of 50000 used" at bounding box center [714, 201] width 141 height 14
click at [461, 202] on div "HyperWorks" at bounding box center [472, 201] width 141 height 14
click at [64, 206] on div "On Prem" at bounding box center [48, 210] width 39 height 13
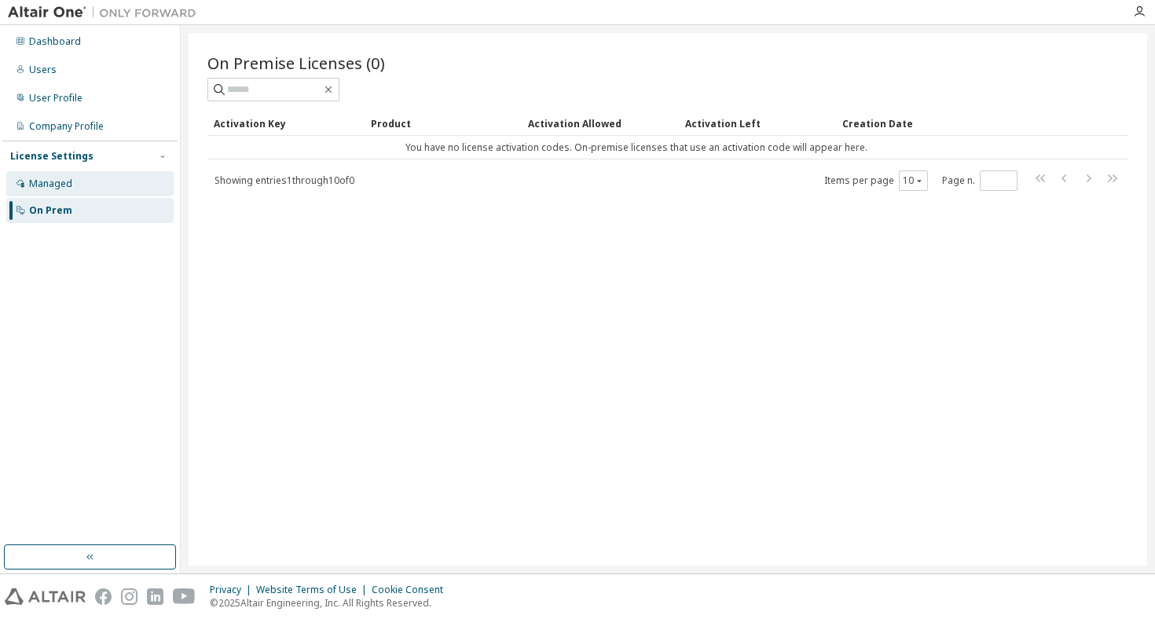
click at [60, 184] on div "Managed" at bounding box center [50, 184] width 43 height 13
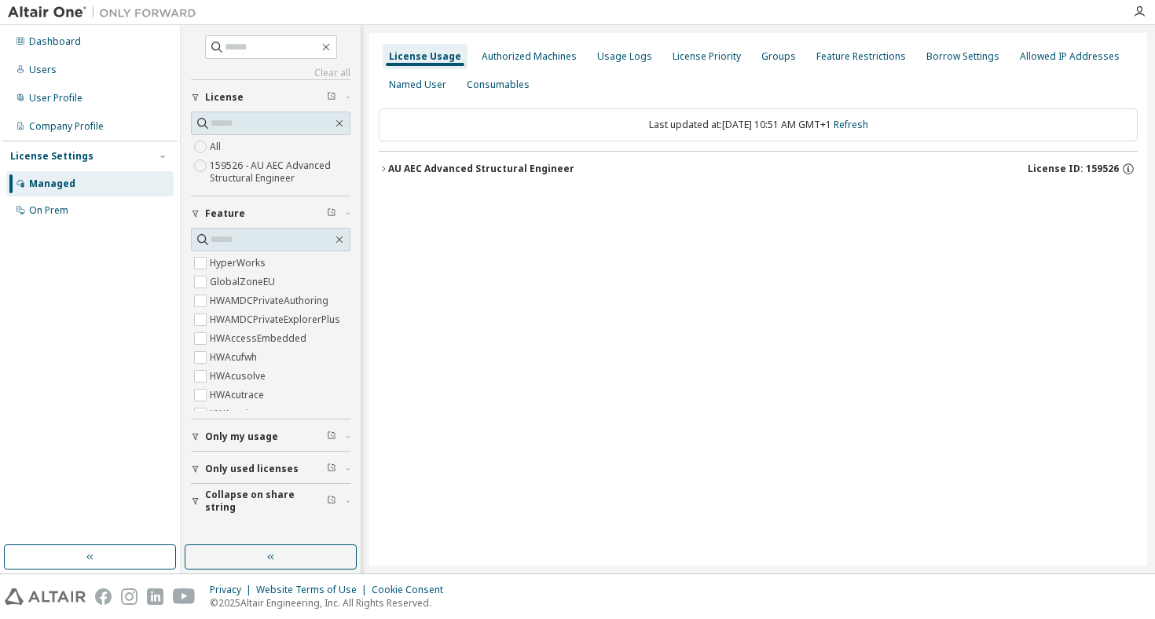
click at [419, 164] on div "AU AEC Advanced Structural Engineer" at bounding box center [481, 169] width 186 height 13
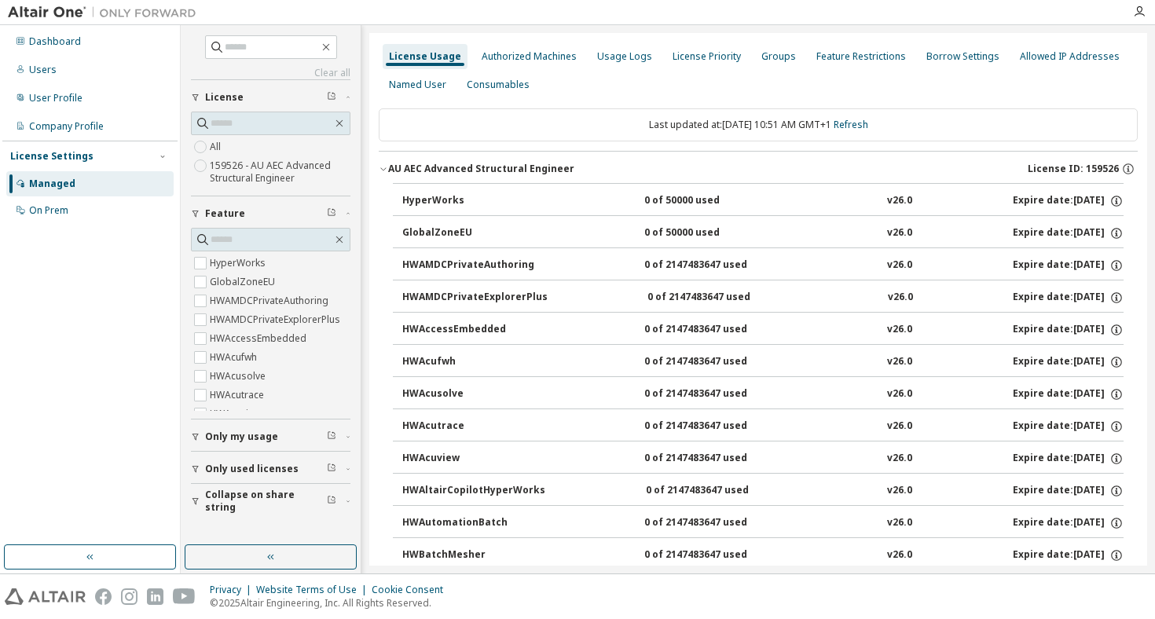
click at [421, 205] on div "HyperWorks" at bounding box center [472, 201] width 141 height 14
click at [440, 219] on button "GlobalZoneEU 0 of 50000 used v26.0 Expire date: [DATE]" at bounding box center [762, 233] width 721 height 35
click at [443, 200] on div "HyperWorks" at bounding box center [472, 201] width 141 height 14
drag, startPoint x: 443, startPoint y: 200, endPoint x: 411, endPoint y: 203, distance: 32.3
click at [411, 203] on div "HyperWorks" at bounding box center [472, 201] width 141 height 14
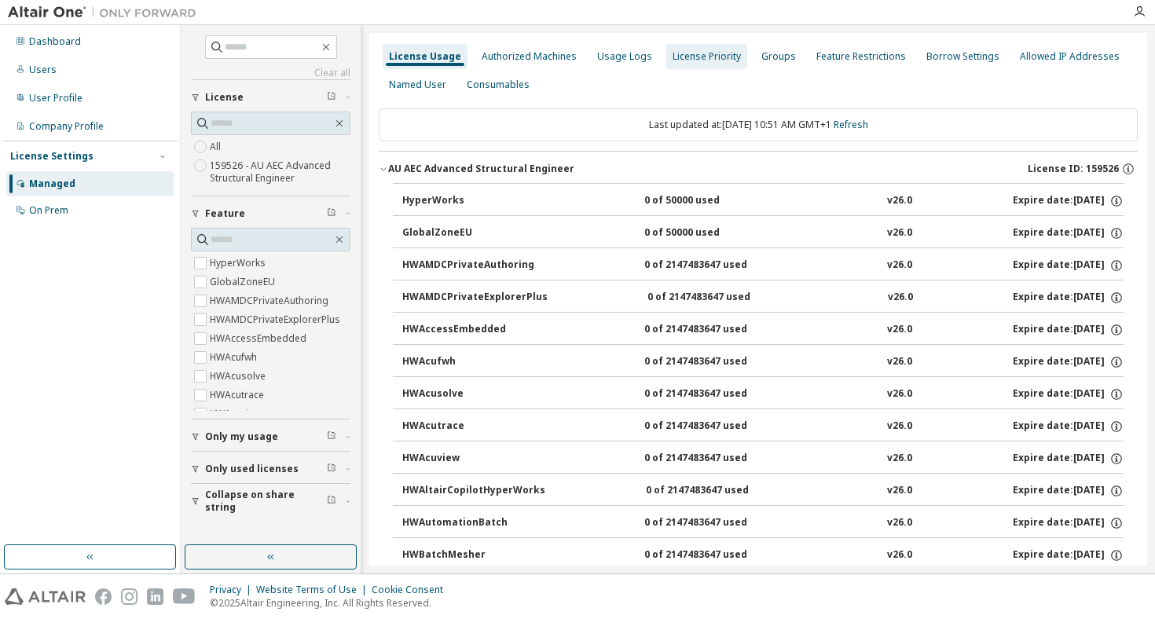
click at [529, 58] on div "Authorized Machines" at bounding box center [529, 56] width 95 height 13
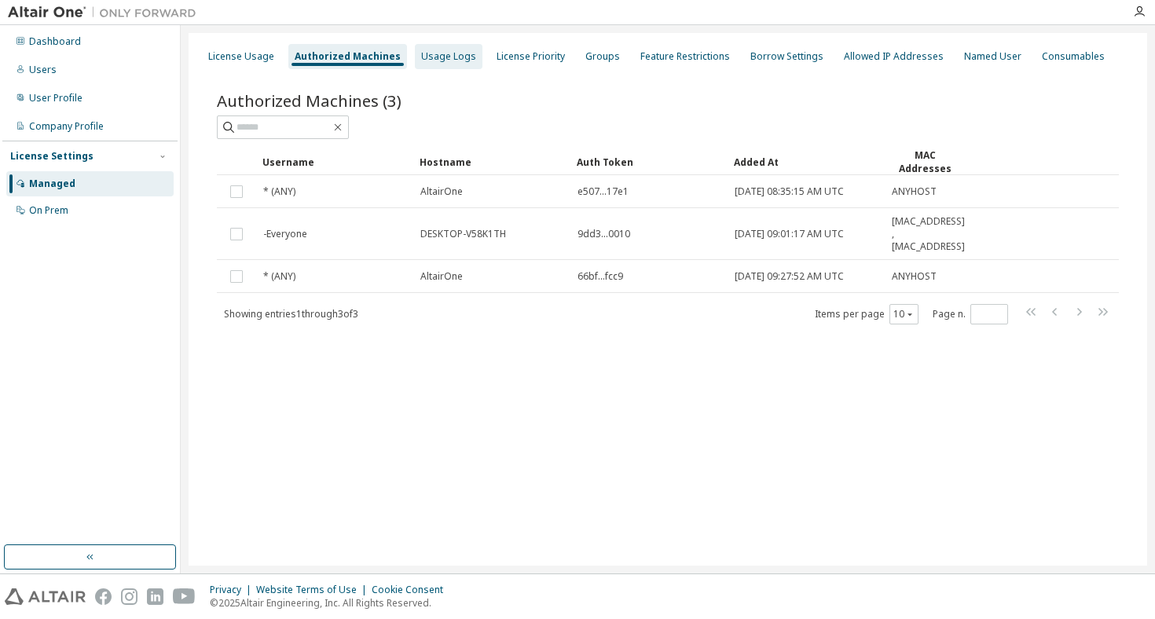
click at [450, 61] on div "Usage Logs" at bounding box center [448, 56] width 55 height 13
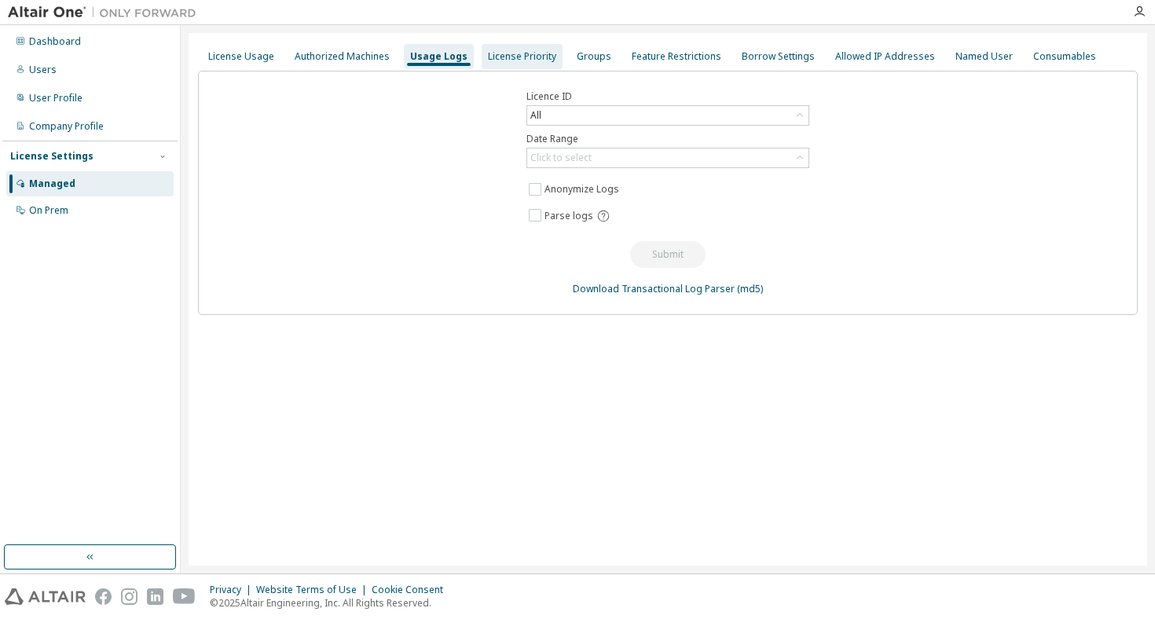
click at [501, 56] on div "License Priority" at bounding box center [522, 56] width 68 height 13
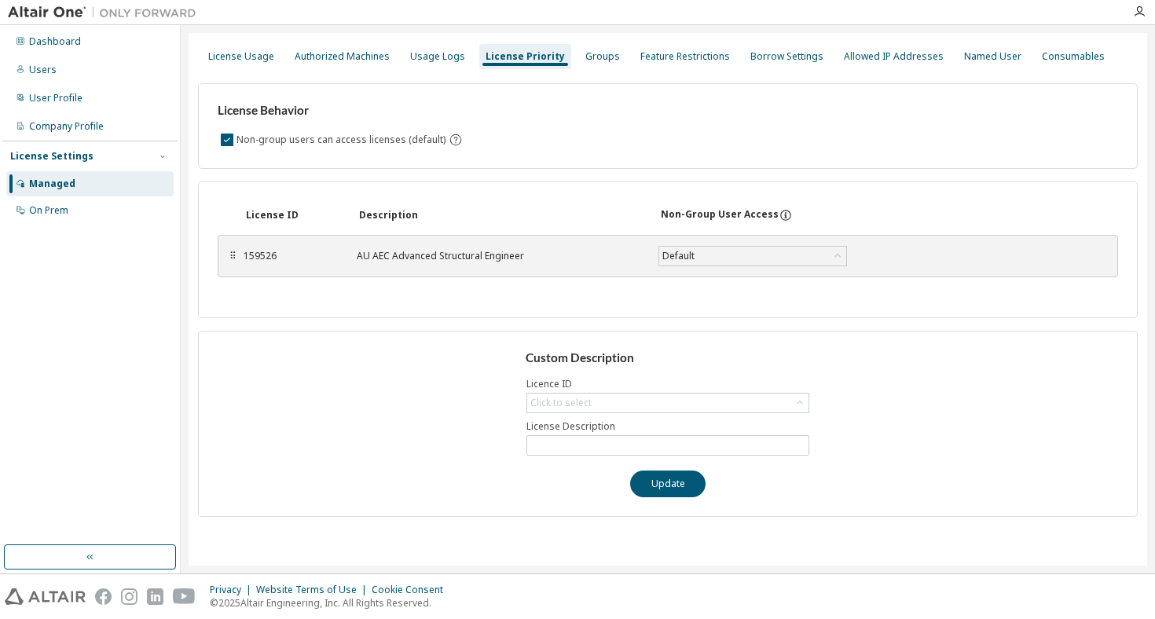
click at [235, 253] on div "⠿" at bounding box center [232, 256] width 9 height 13
click at [258, 253] on div "159526" at bounding box center [291, 256] width 94 height 13
click at [684, 65] on div "Feature Restrictions" at bounding box center [685, 56] width 102 height 25
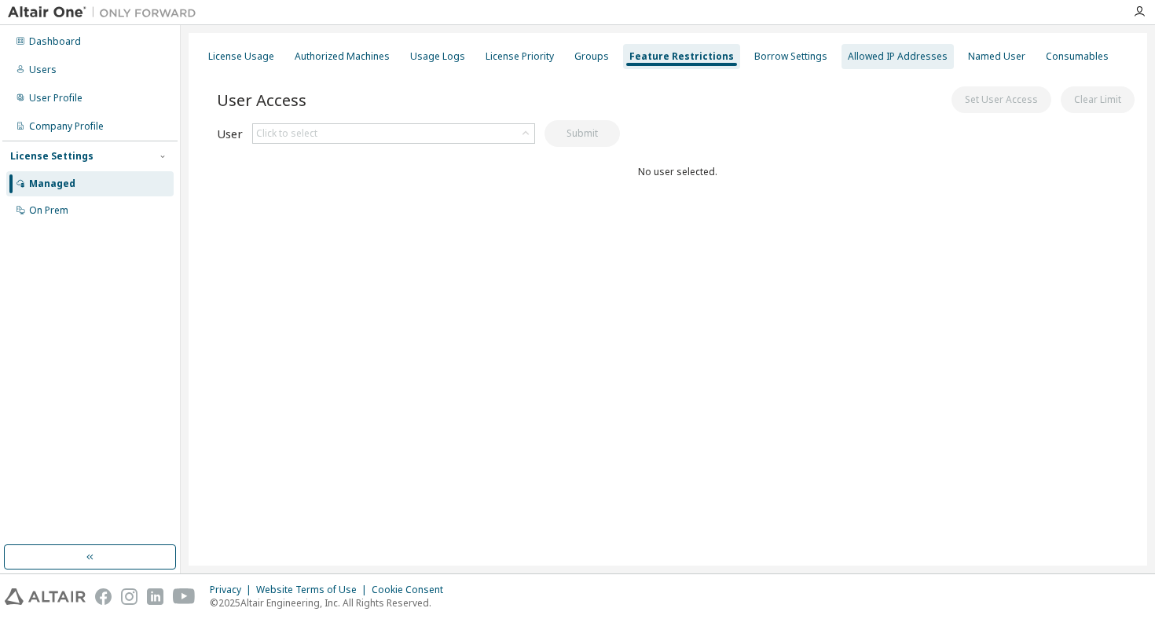
click at [848, 55] on div "Allowed IP Addresses" at bounding box center [898, 56] width 100 height 13
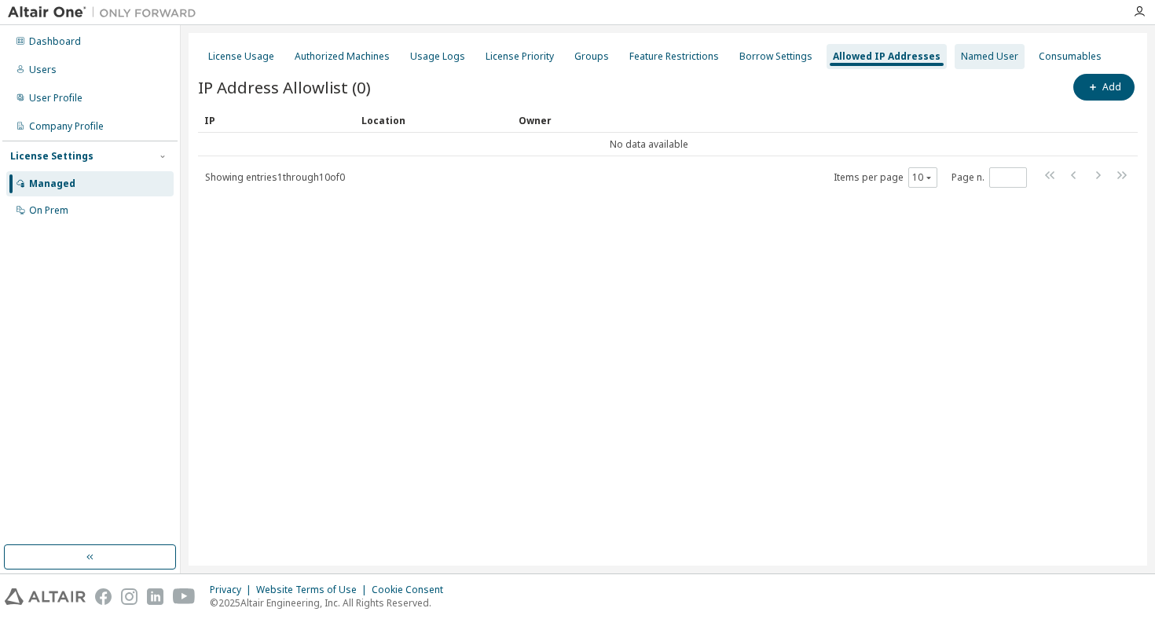
click at [967, 58] on div "Named User" at bounding box center [989, 56] width 57 height 13
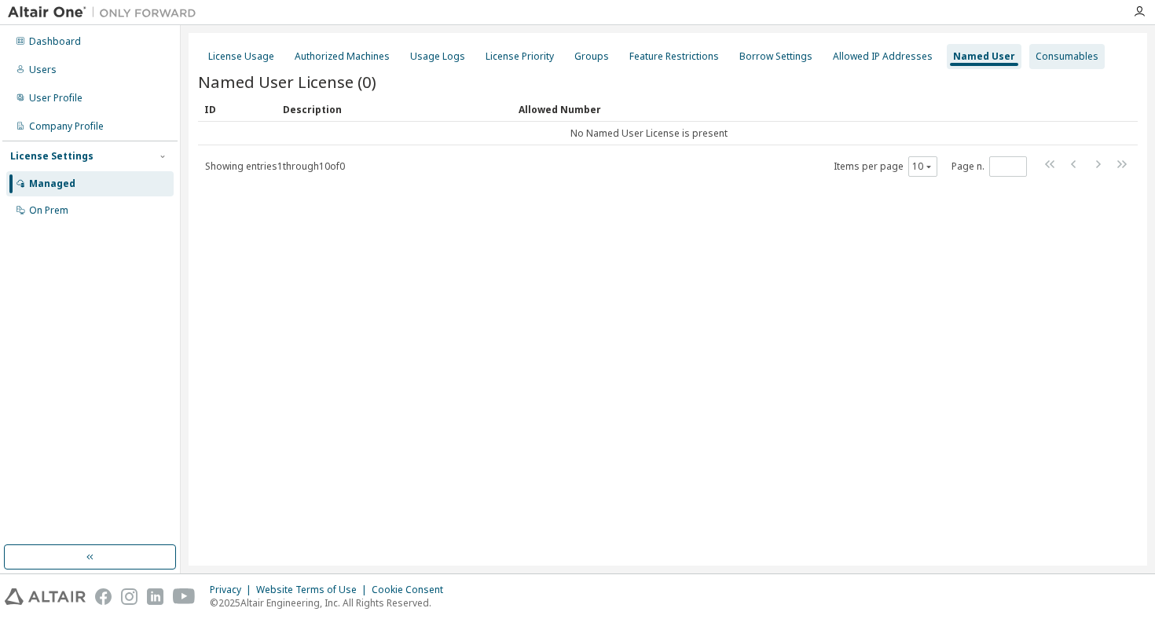
click at [1055, 55] on div "Consumables" at bounding box center [1066, 56] width 63 height 13
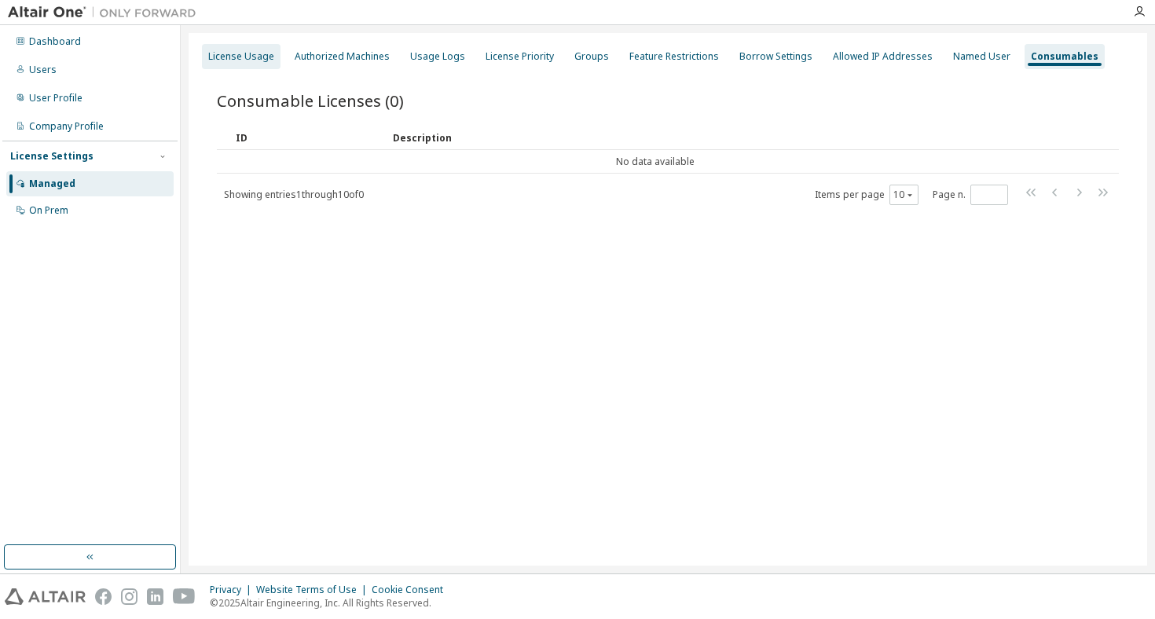
click at [267, 56] on div "License Usage" at bounding box center [241, 56] width 66 height 13
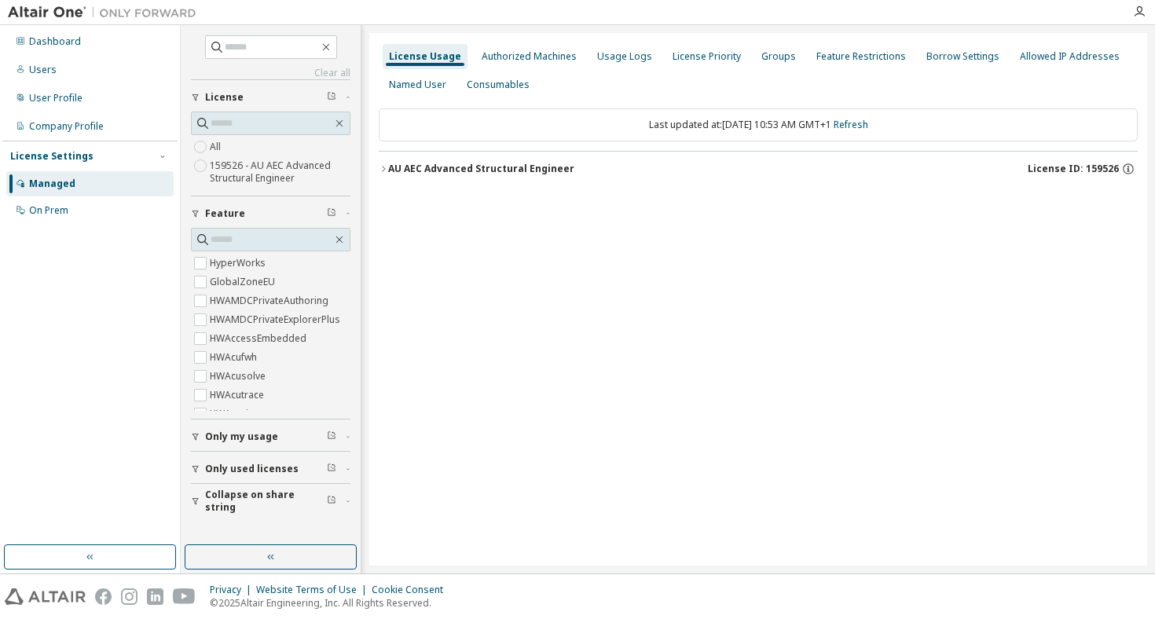
click at [254, 162] on label "159526 - AU AEC Advanced Structural Engineer" at bounding box center [280, 171] width 141 height 31
click at [332, 47] on icon "button" at bounding box center [326, 47] width 13 height 13
click at [268, 549] on button "button" at bounding box center [271, 556] width 172 height 25
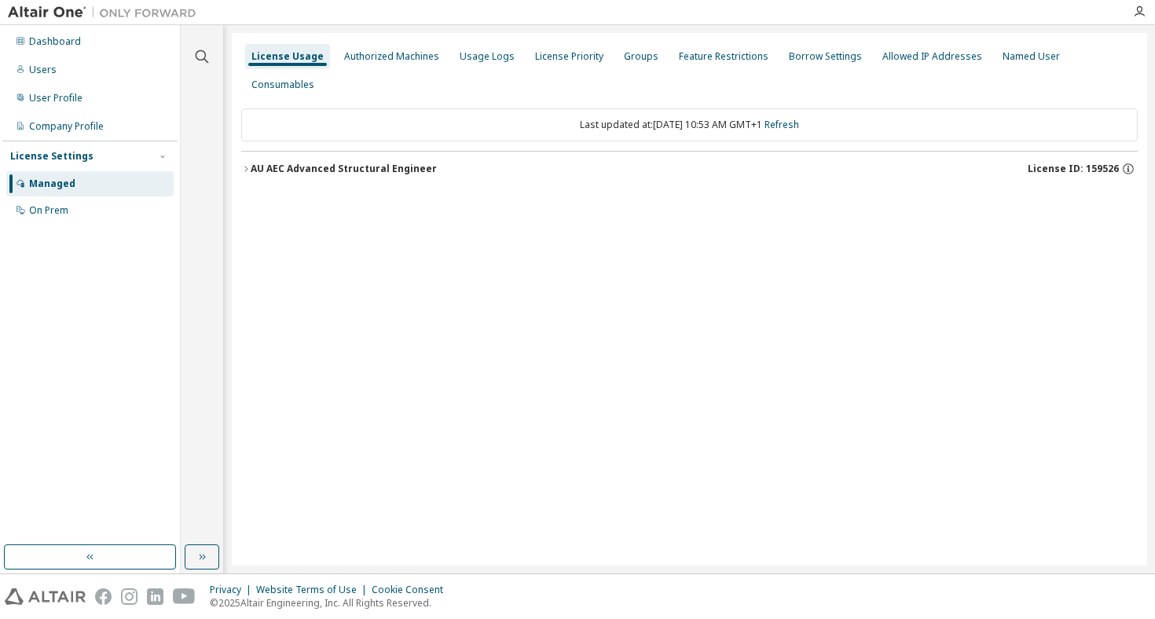
click at [281, 163] on div "AU AEC Advanced Structural Engineer" at bounding box center [344, 169] width 186 height 13
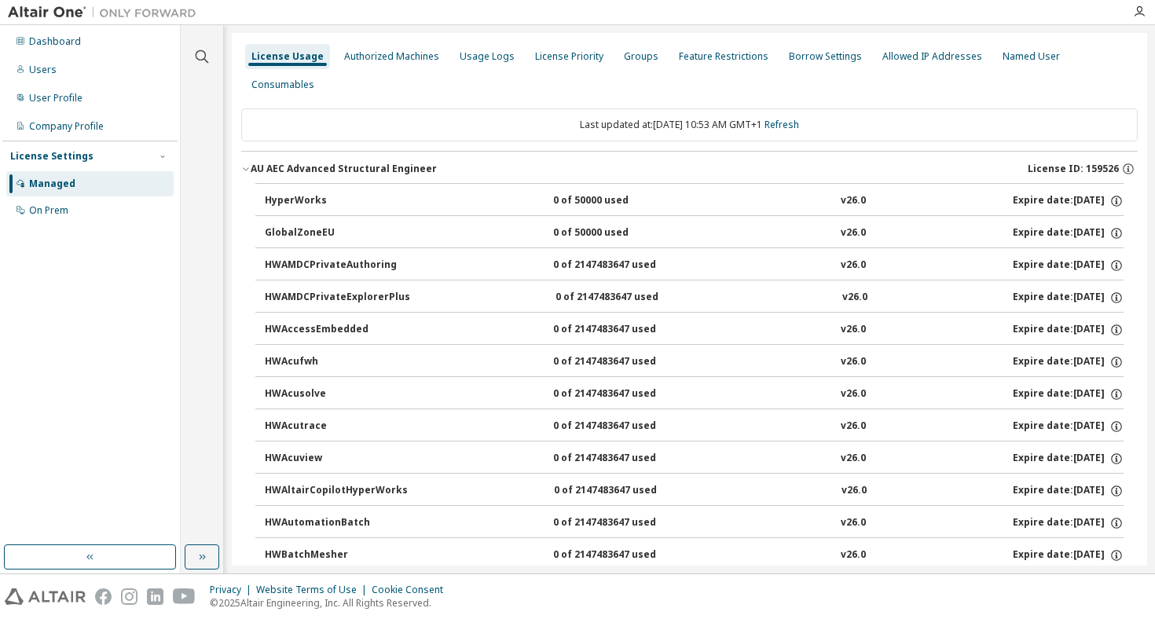
drag, startPoint x: 92, startPoint y: 381, endPoint x: 166, endPoint y: 390, distance: 74.4
click at [92, 381] on div "Dashboard Users User Profile Company Profile License Settings Managed On Prem" at bounding box center [89, 284] width 175 height 515
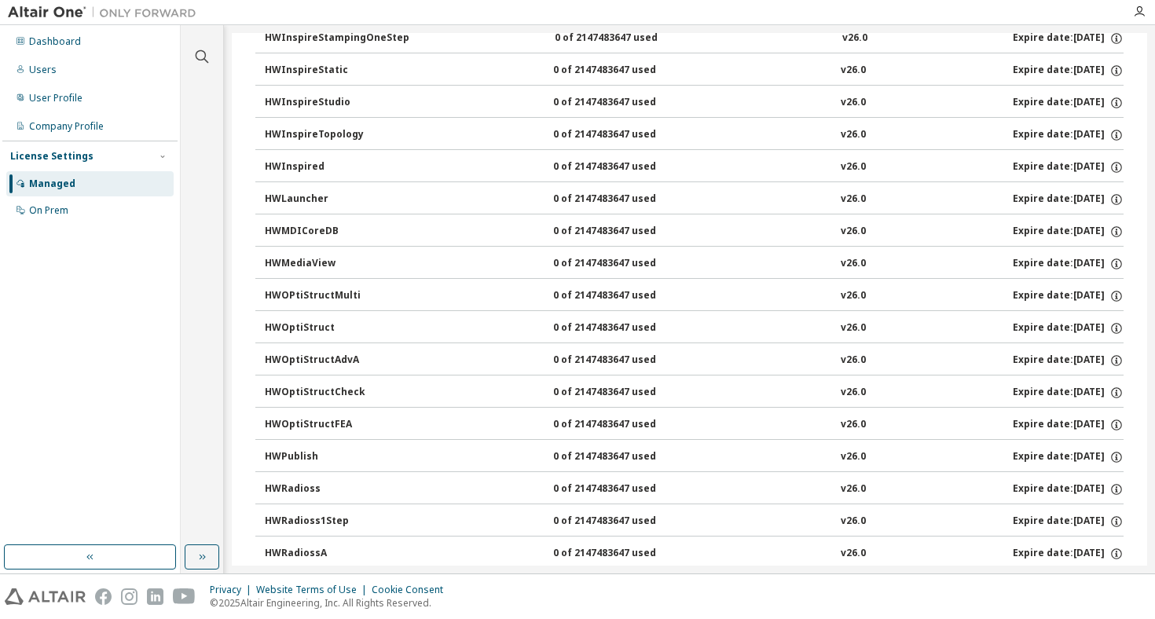
scroll to position [2001, 0]
